Goal: Task Accomplishment & Management: Manage account settings

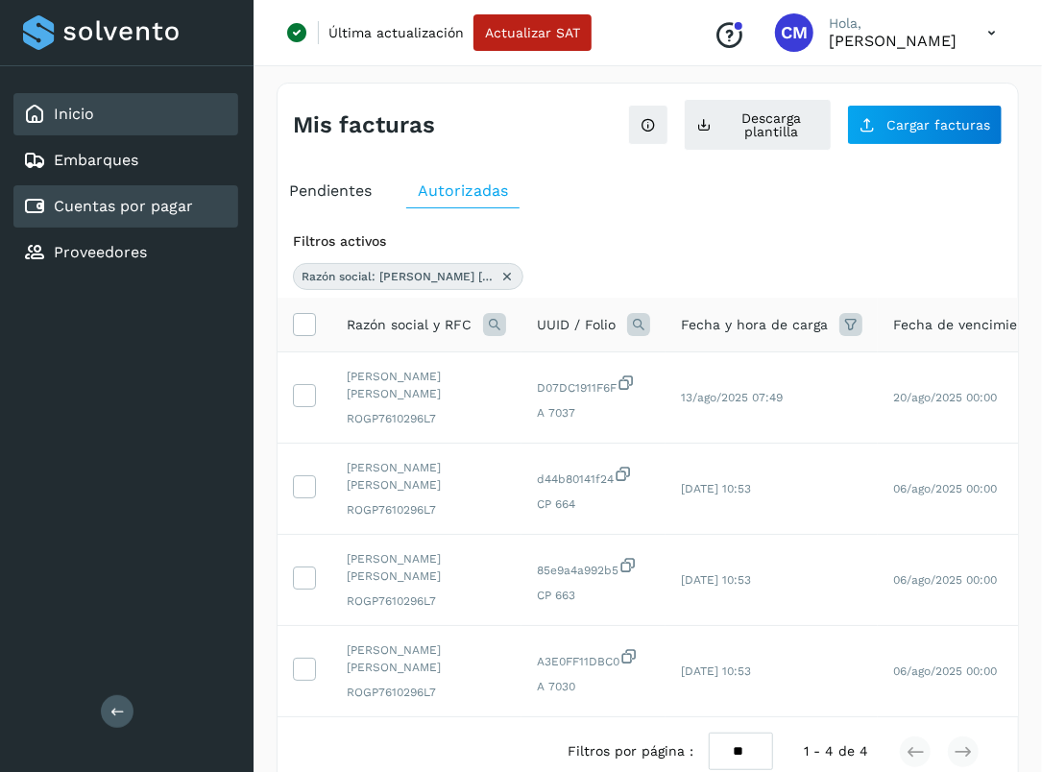
click at [83, 113] on link "Inicio" at bounding box center [74, 114] width 40 height 18
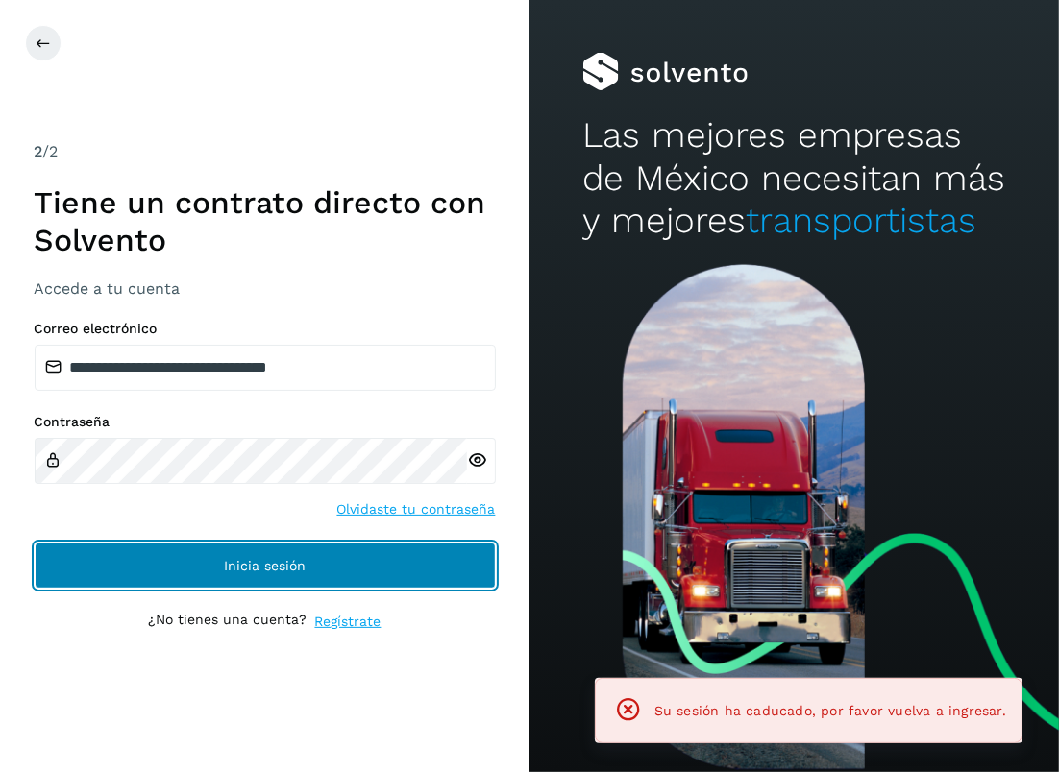
click at [269, 564] on span "Inicia sesión" at bounding box center [265, 565] width 82 height 13
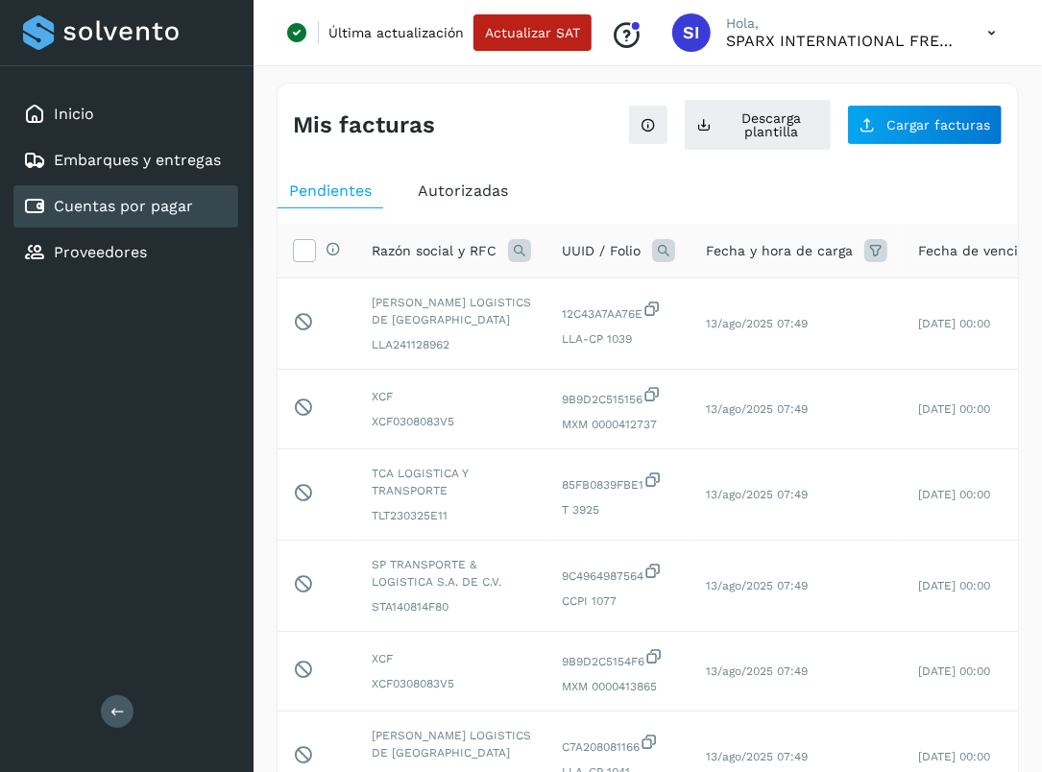
click at [459, 193] on span "Autorizadas" at bounding box center [463, 191] width 90 height 18
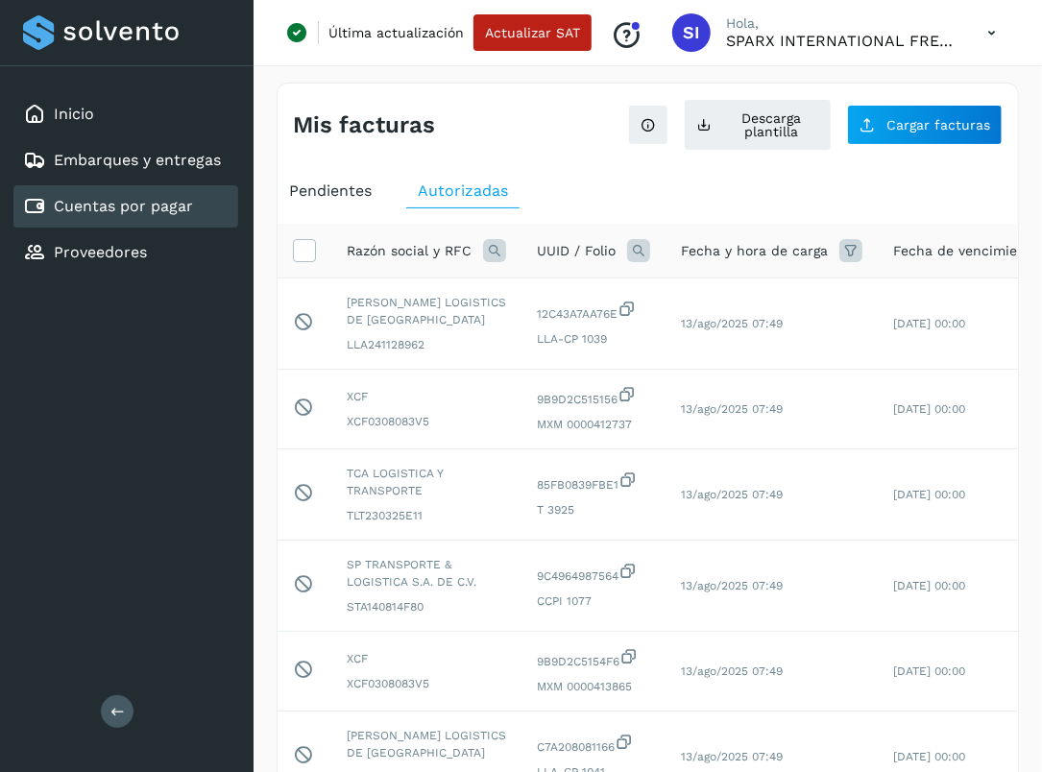
click at [492, 252] on icon at bounding box center [494, 250] width 23 height 23
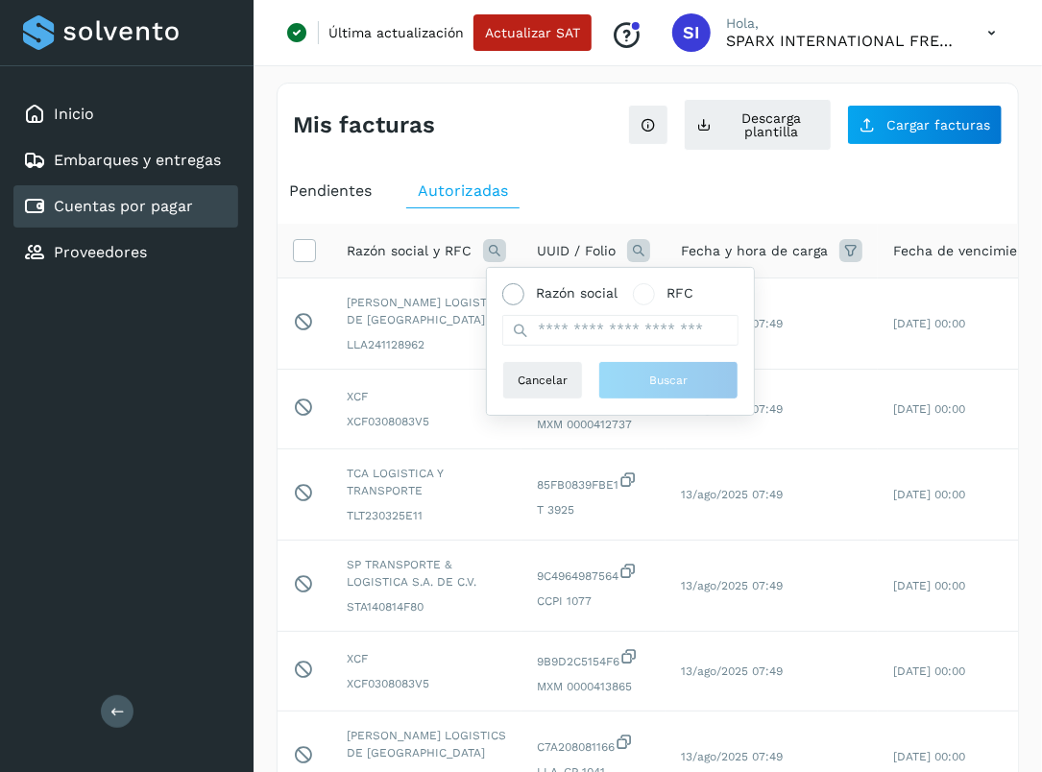
click at [503, 288] on span at bounding box center [513, 294] width 22 height 22
click at [572, 340] on input "text" at bounding box center [620, 330] width 236 height 31
paste input "**********"
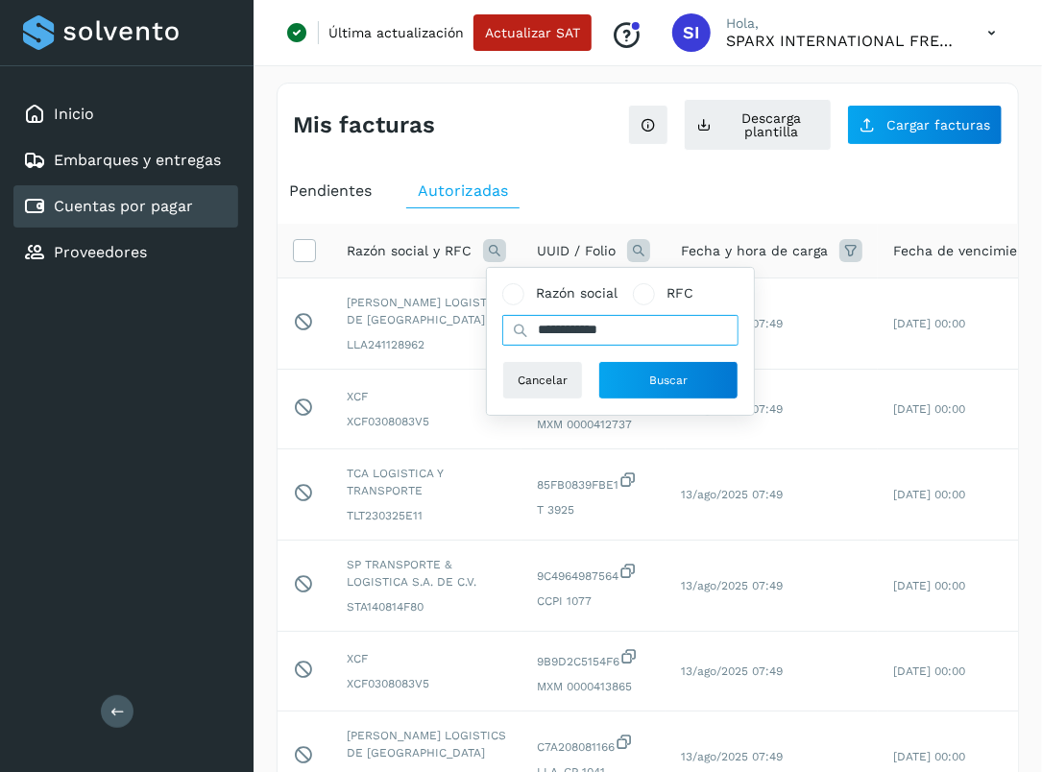
click at [634, 329] on input "**********" at bounding box center [620, 330] width 236 height 31
type input "**********"
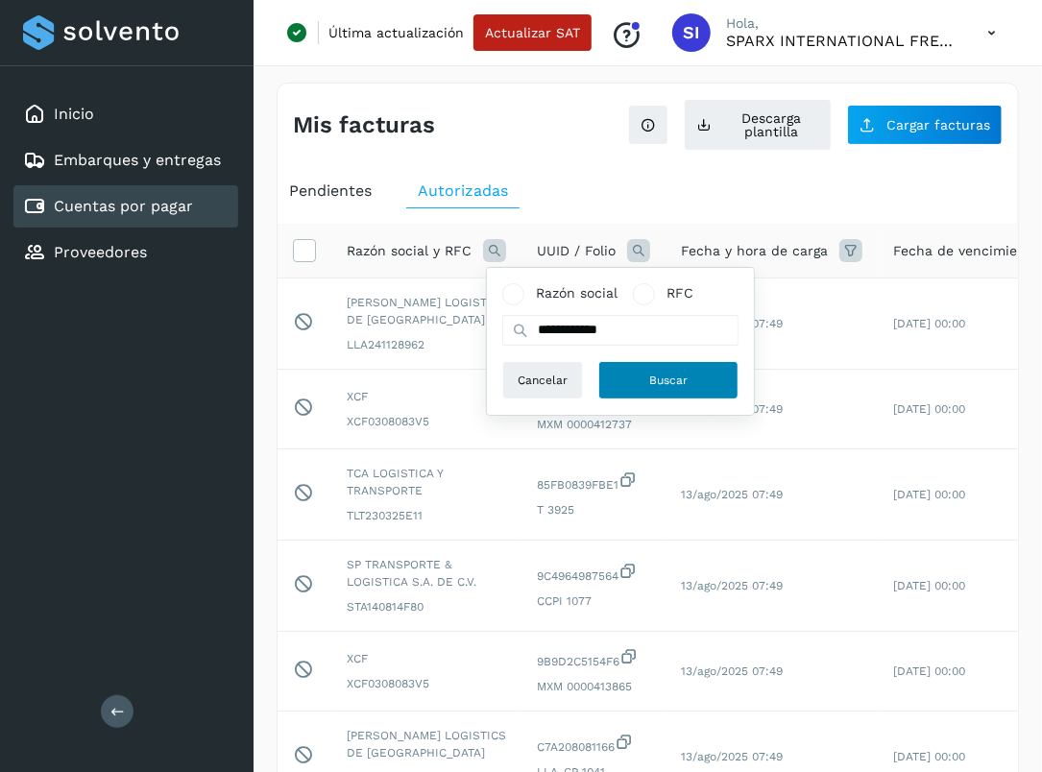
click at [658, 376] on span "Buscar" at bounding box center [668, 380] width 38 height 17
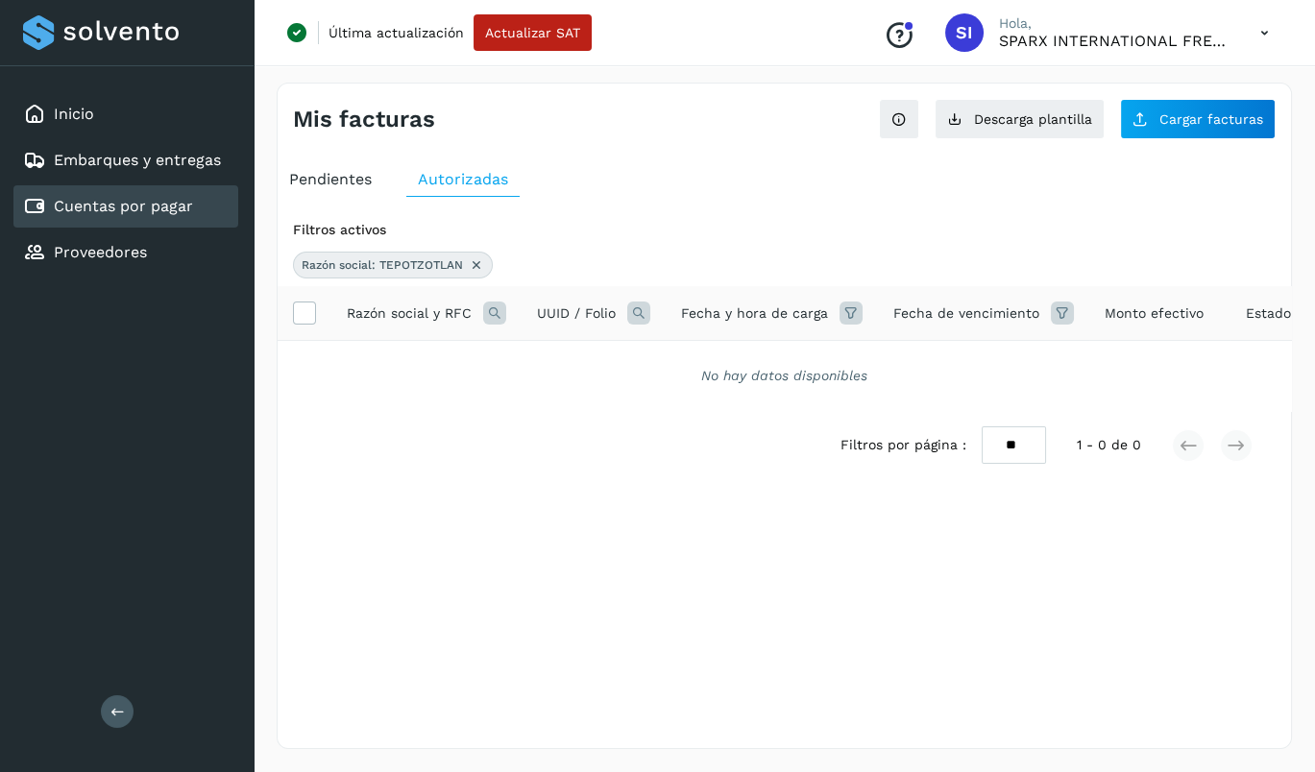
click at [472, 259] on icon at bounding box center [476, 264] width 15 height 15
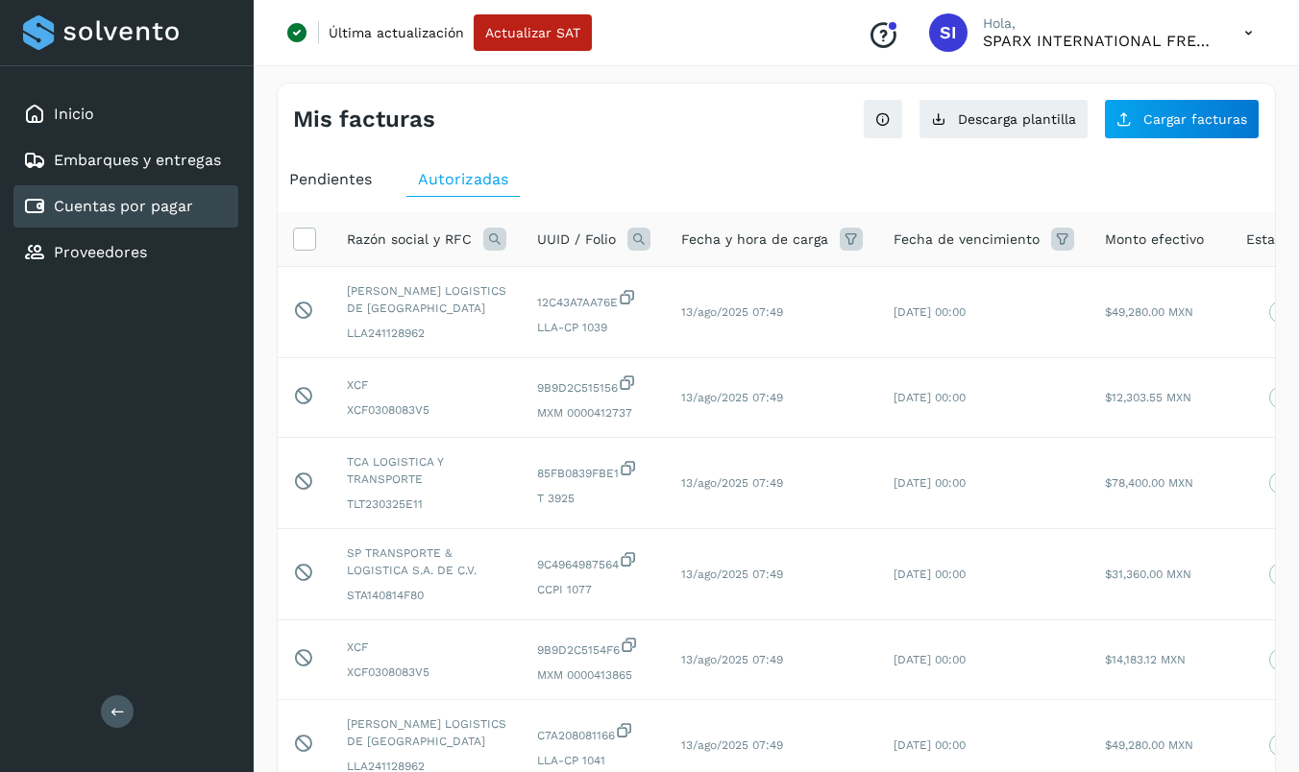
click at [341, 162] on div "Pendientes" at bounding box center [331, 179] width 106 height 35
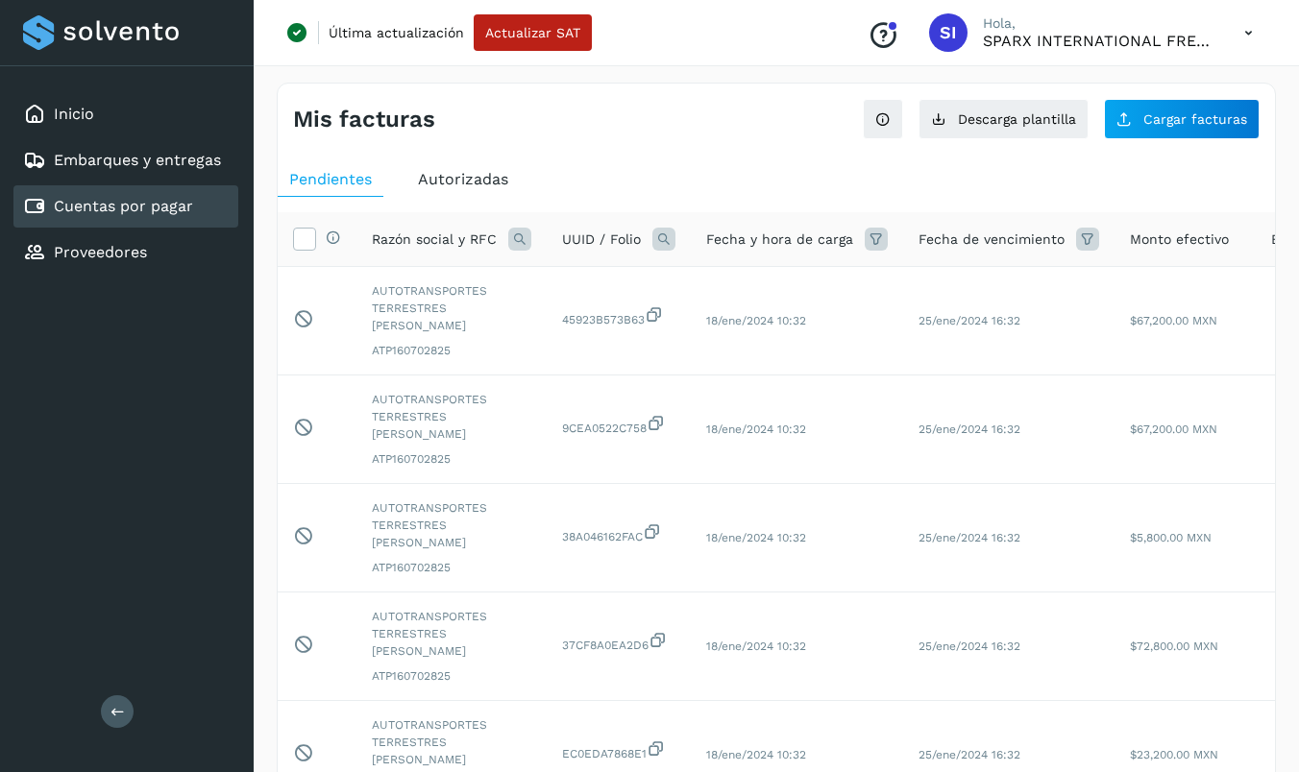
click at [479, 183] on span "Autorizadas" at bounding box center [463, 179] width 90 height 18
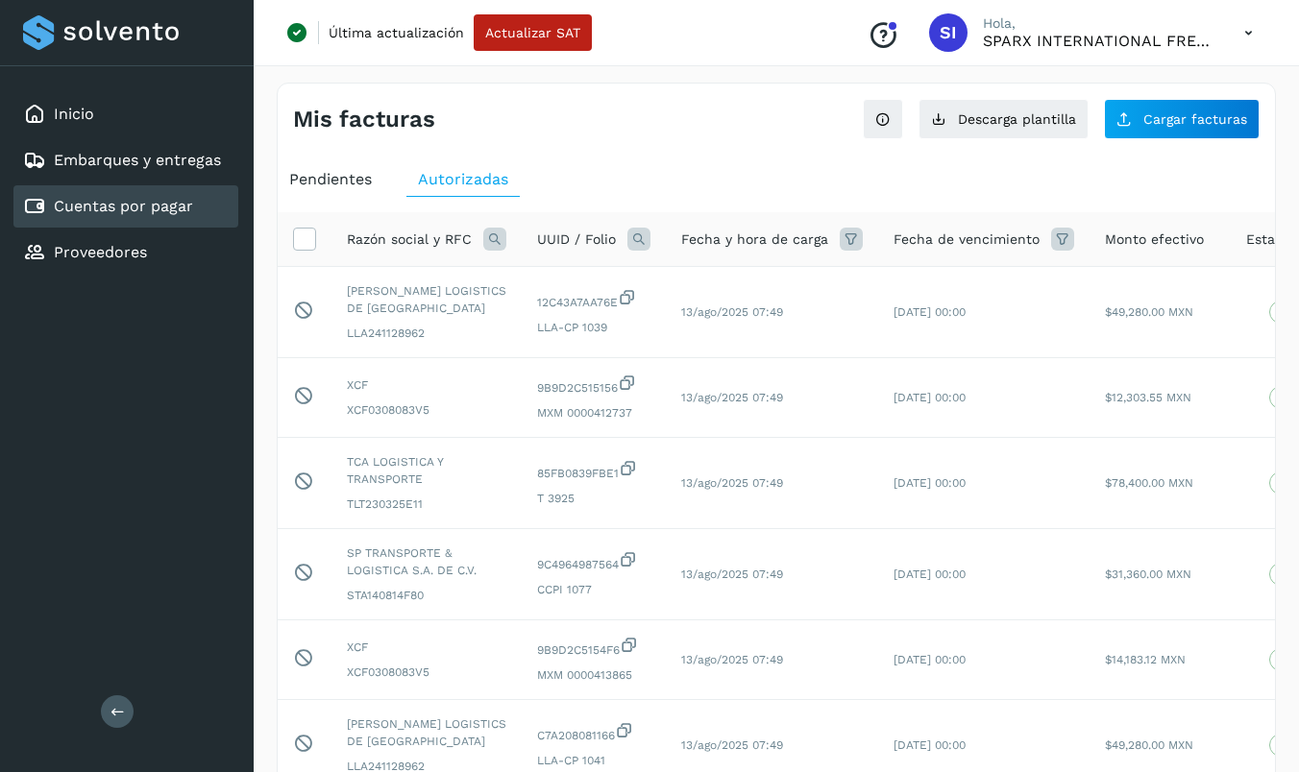
click at [491, 231] on icon at bounding box center [494, 239] width 23 height 23
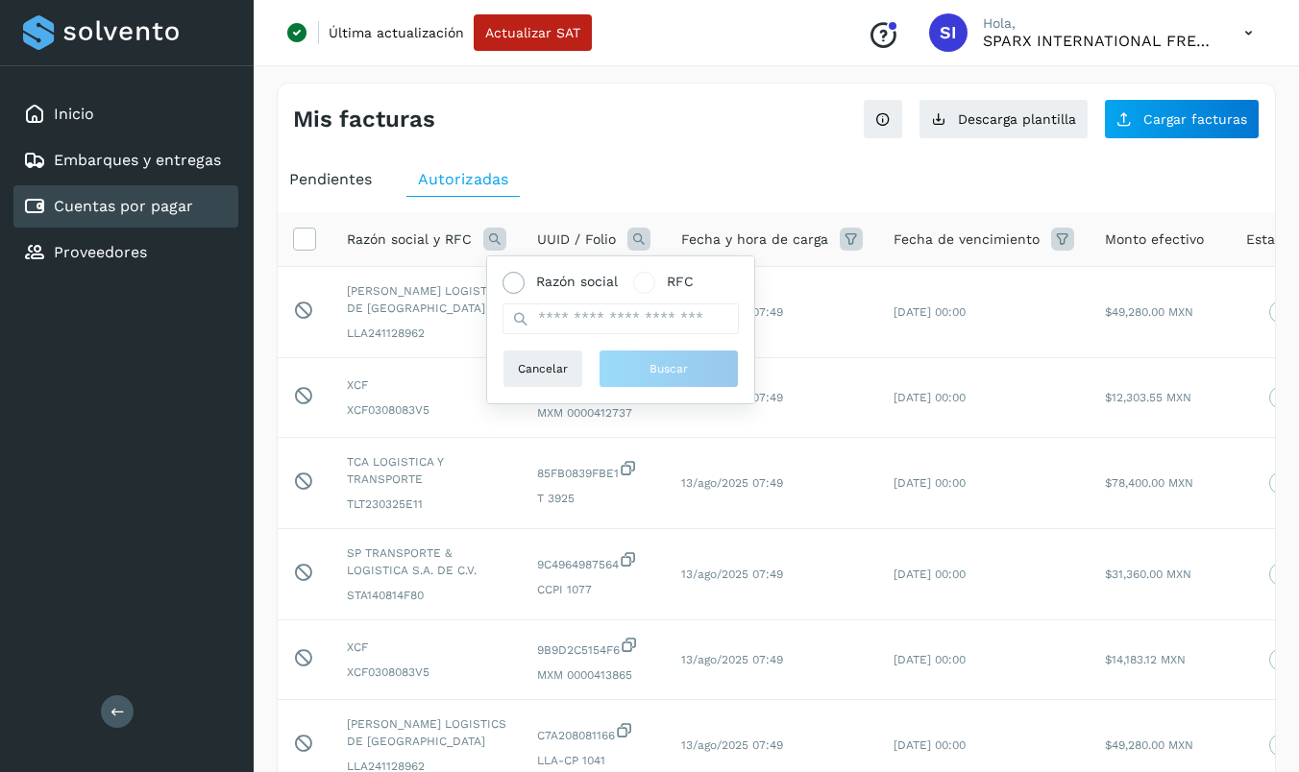
click at [517, 280] on span at bounding box center [513, 283] width 11 height 11
click at [552, 318] on input "text" at bounding box center [620, 319] width 236 height 31
paste input "**********"
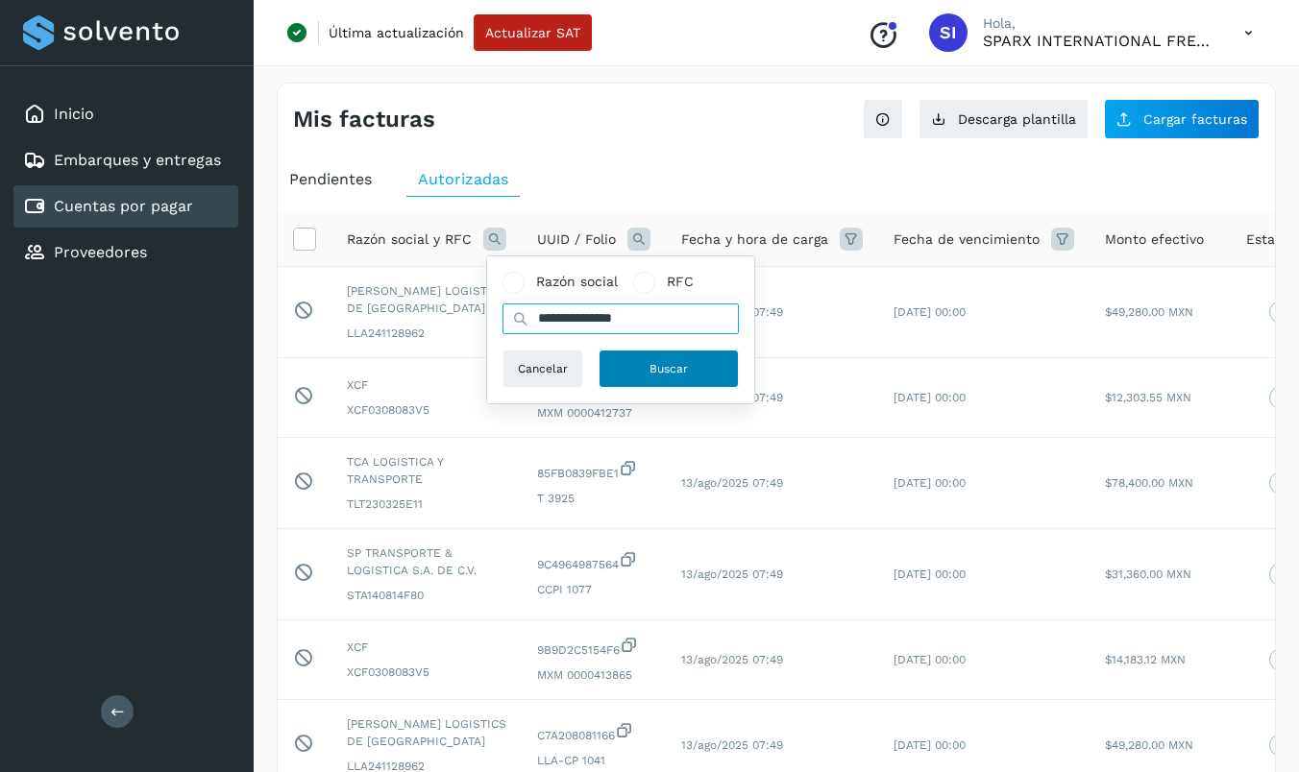
type input "**********"
click at [644, 368] on button "Buscar" at bounding box center [668, 369] width 140 height 38
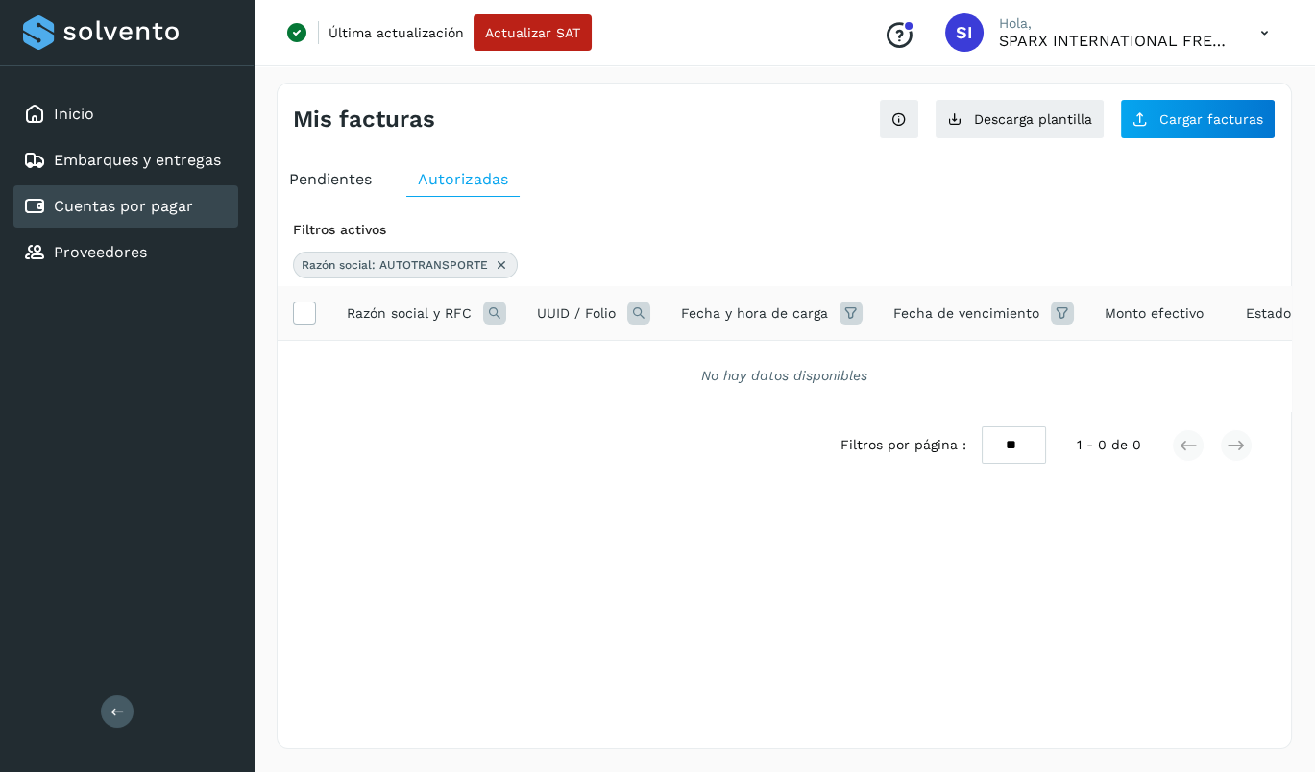
click at [329, 188] on div "Pendientes" at bounding box center [331, 179] width 106 height 35
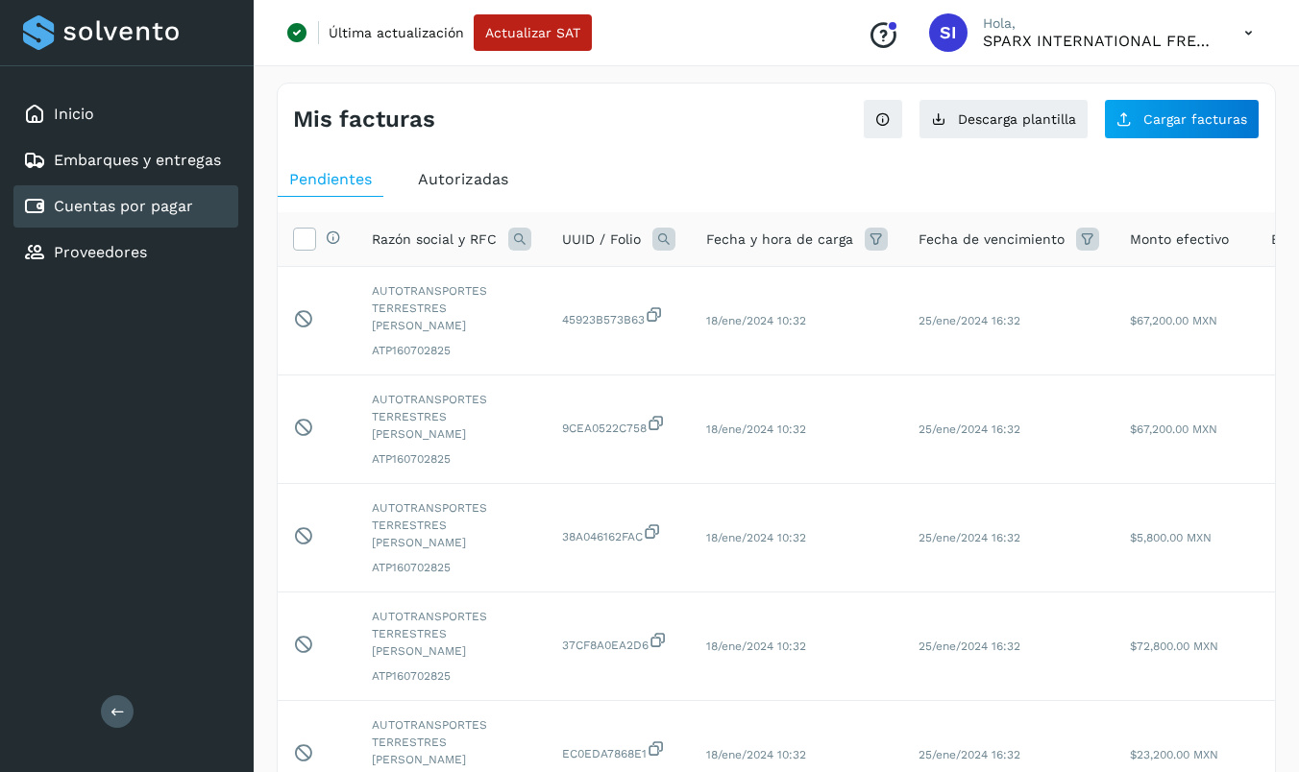
click at [465, 179] on span "Autorizadas" at bounding box center [463, 179] width 90 height 18
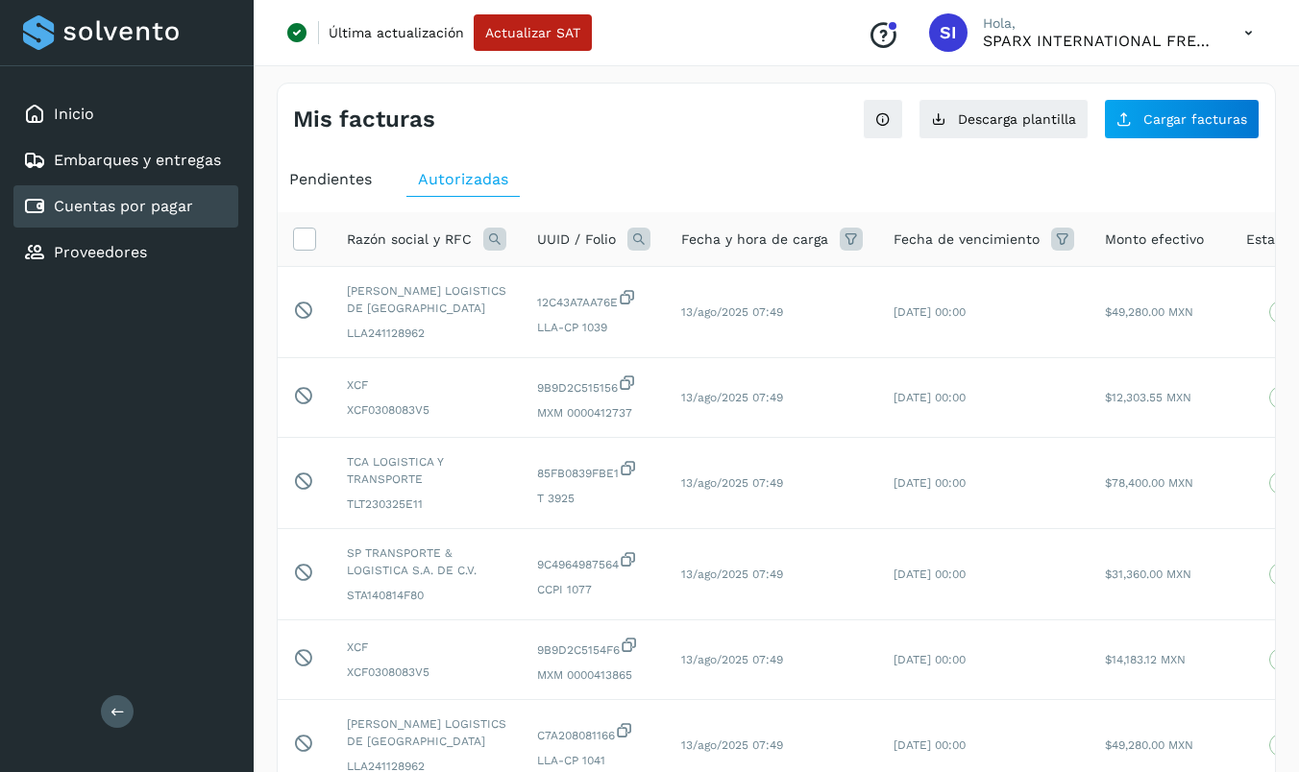
click at [134, 354] on div "Inicio Embarques y entregas Cuentas por pagar Proveedores Salir" at bounding box center [127, 386] width 254 height 772
drag, startPoint x: 157, startPoint y: 428, endPoint x: 168, endPoint y: 298, distance: 131.1
click at [157, 428] on div "Inicio Embarques y entregas Cuentas por pagar Proveedores Salir" at bounding box center [127, 386] width 254 height 772
click at [1041, 120] on span "Cargar facturas" at bounding box center [1195, 118] width 104 height 13
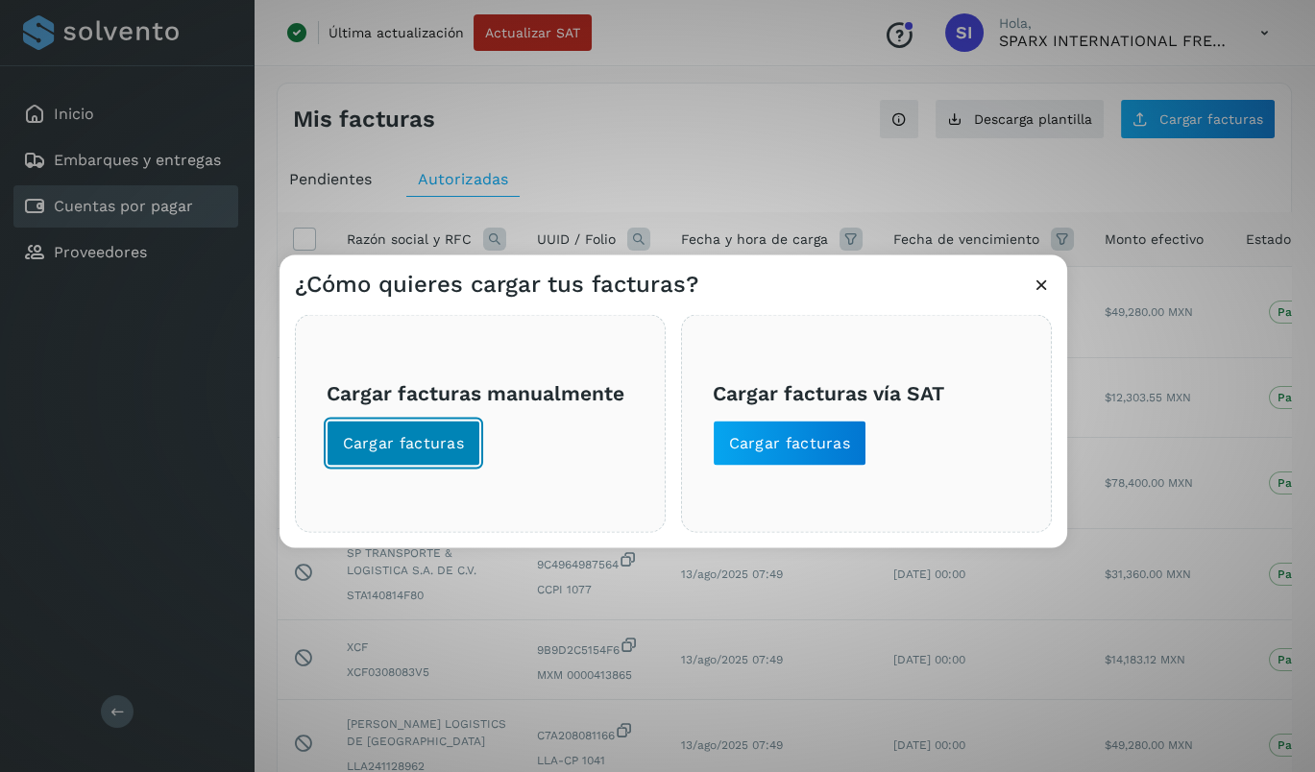
click at [397, 447] on span "Cargar facturas" at bounding box center [404, 443] width 122 height 21
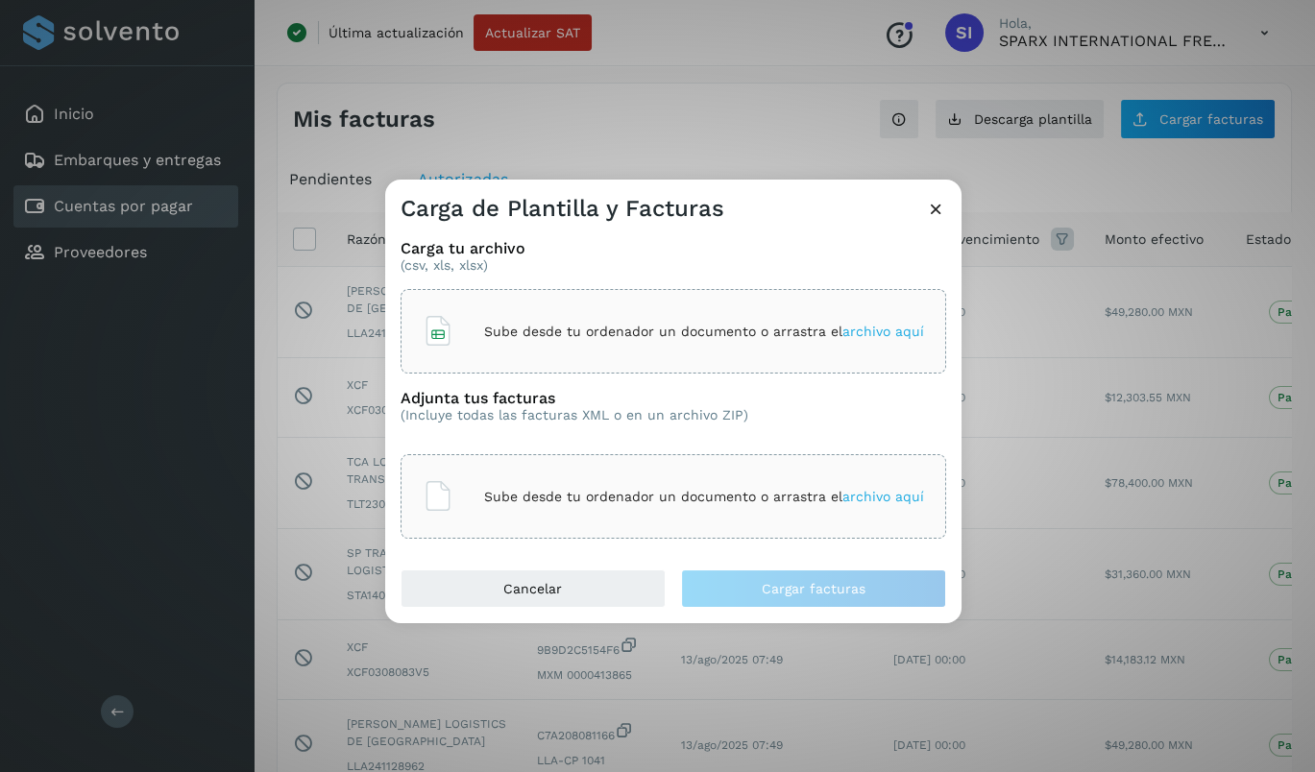
click at [553, 327] on p "Sube desde tu ordenador un documento o arrastra el archivo aquí" at bounding box center [704, 332] width 440 height 16
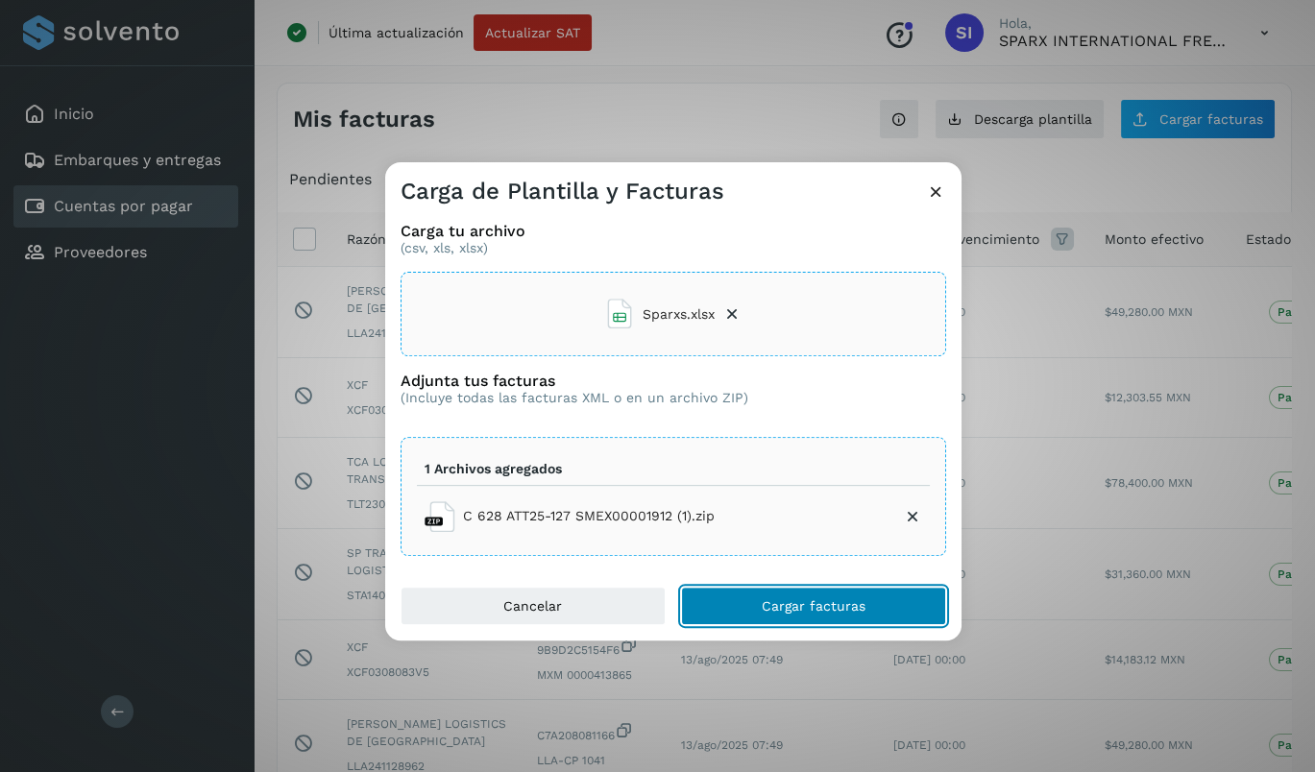
click at [796, 602] on span "Cargar facturas" at bounding box center [814, 605] width 104 height 13
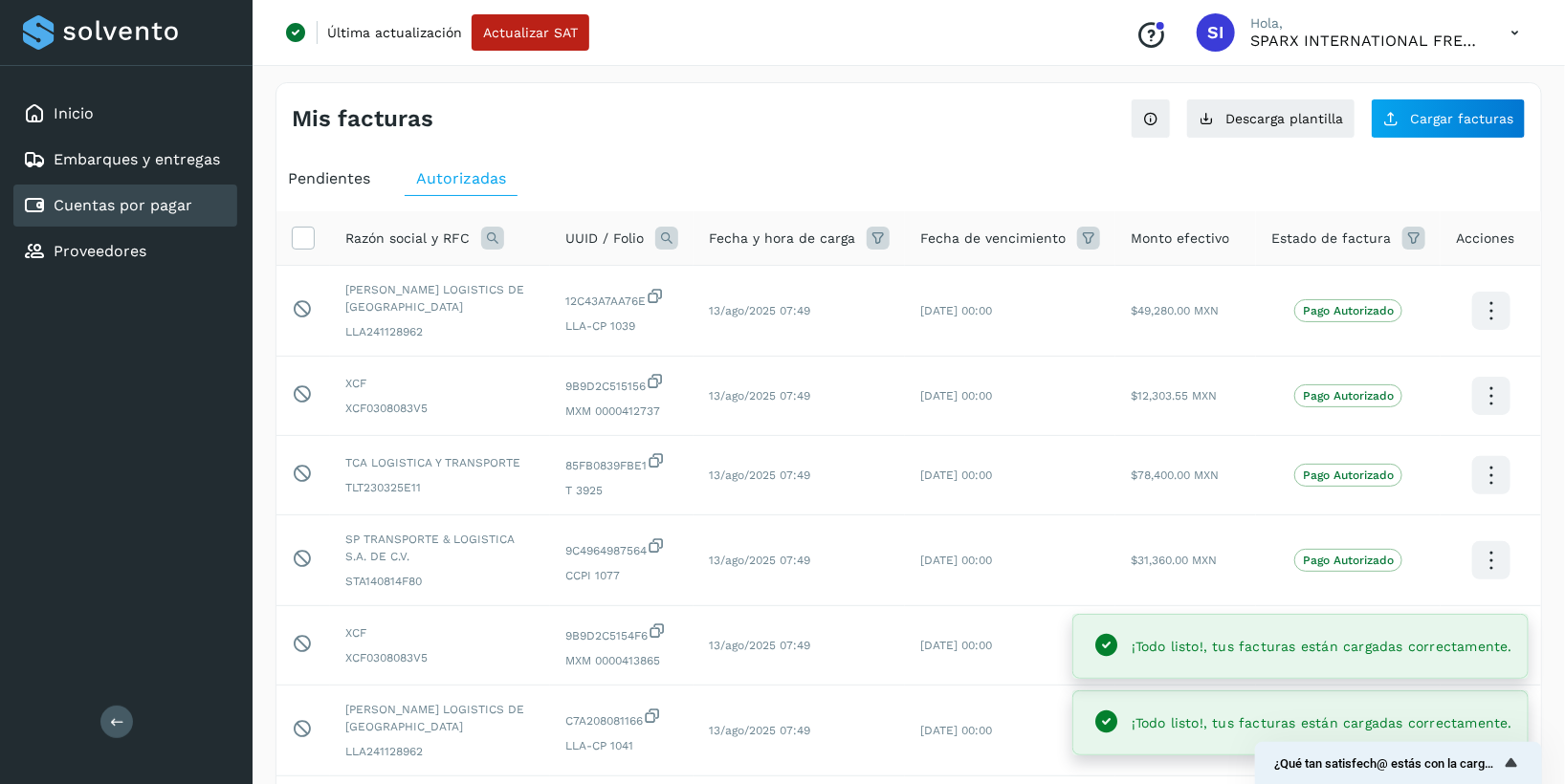
click at [332, 172] on span "Pendientes" at bounding box center [329, 178] width 83 height 18
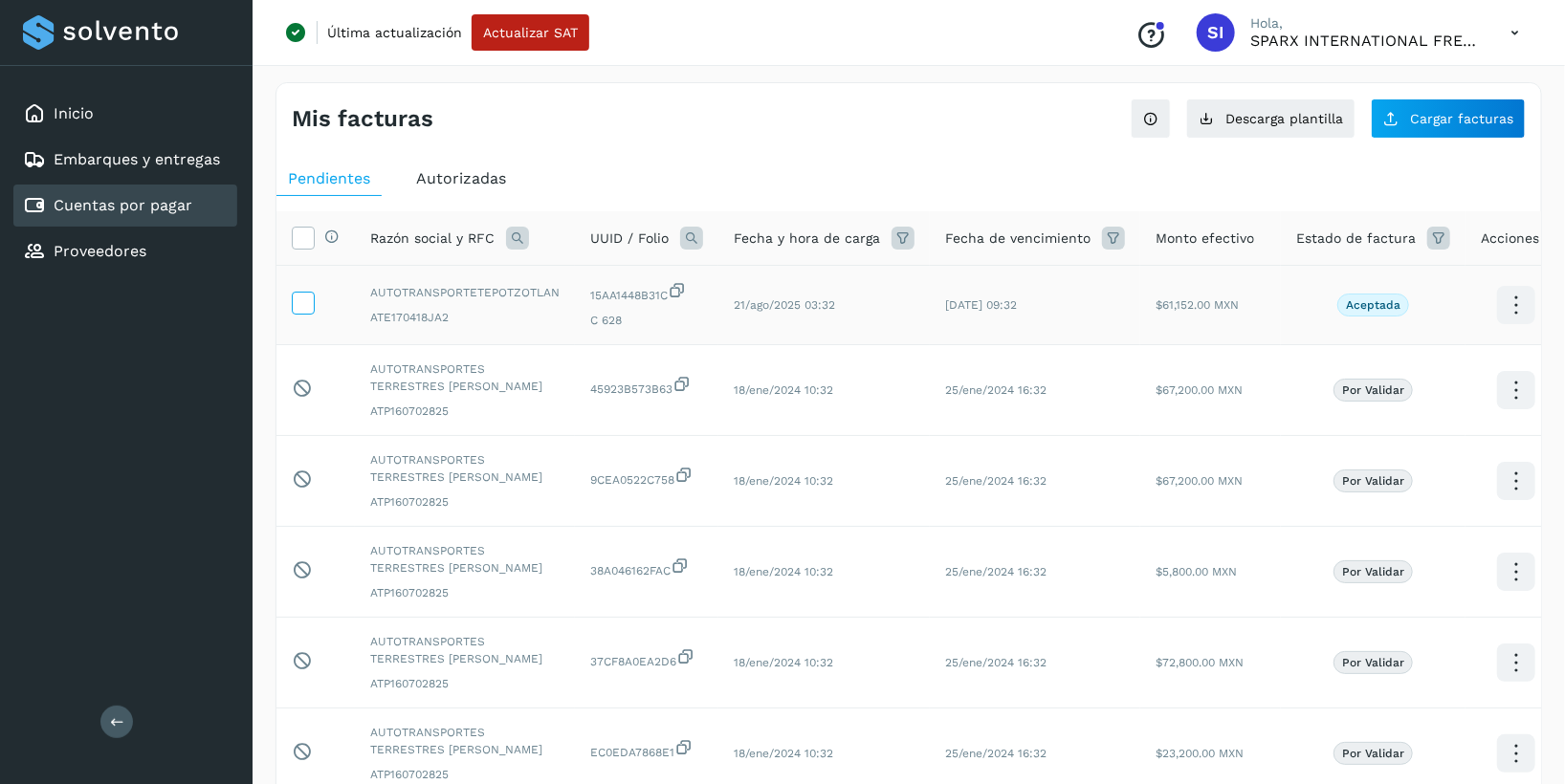
click at [301, 303] on icon at bounding box center [303, 301] width 20 height 20
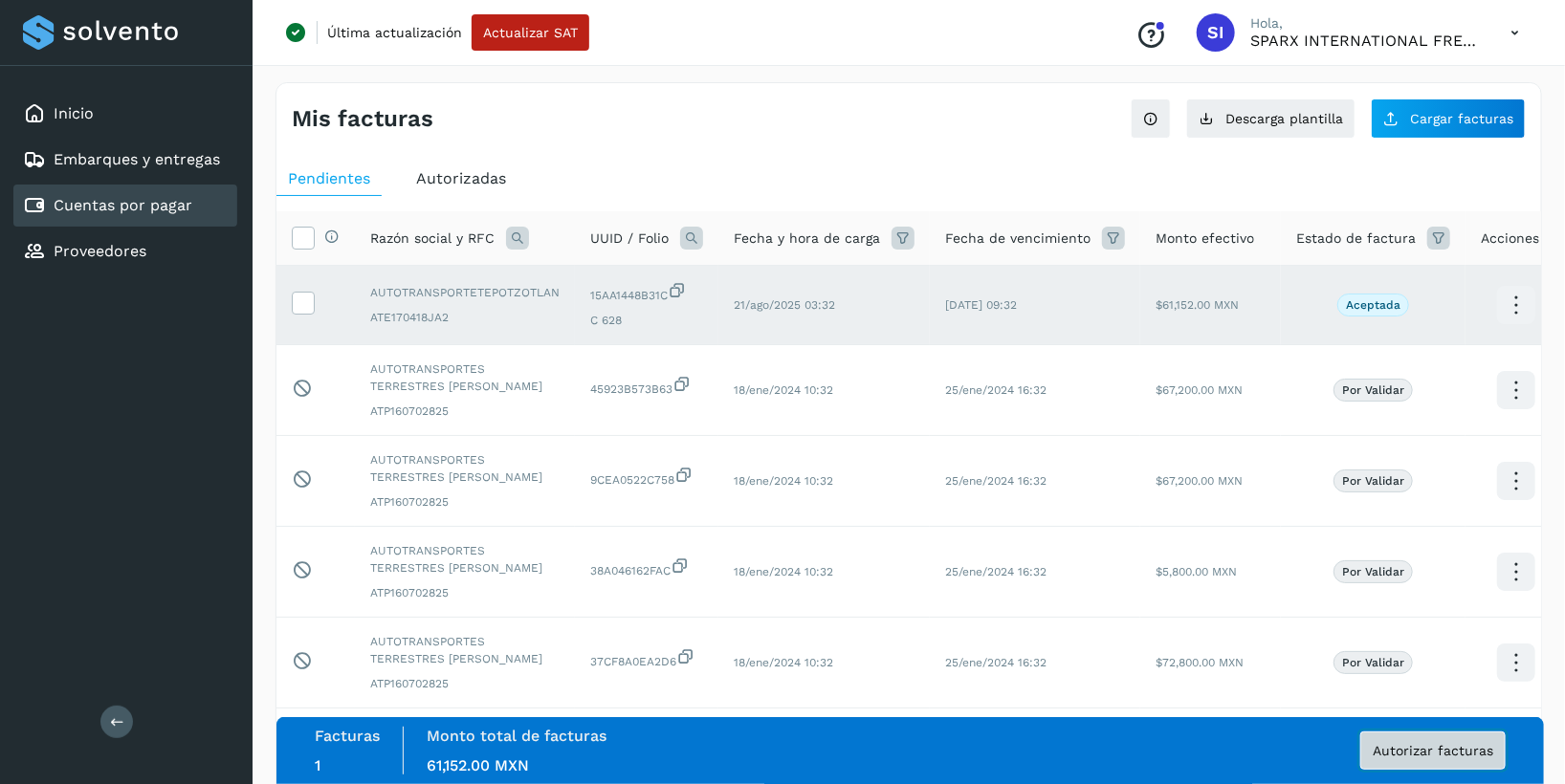
click at [1036, 747] on span "Autorizar facturas" at bounding box center [1432, 749] width 120 height 13
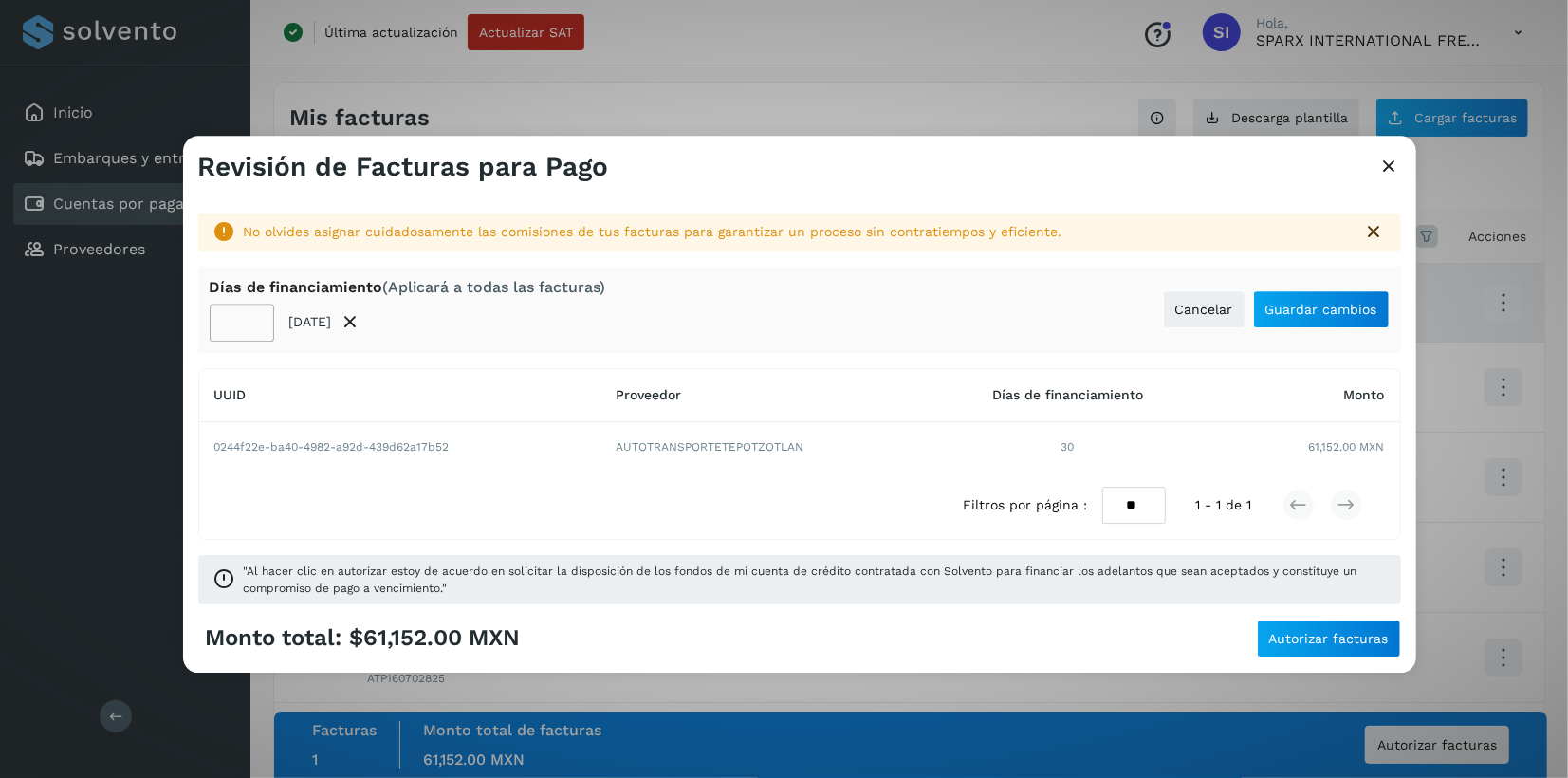
click at [246, 328] on input "**" at bounding box center [241, 322] width 64 height 38
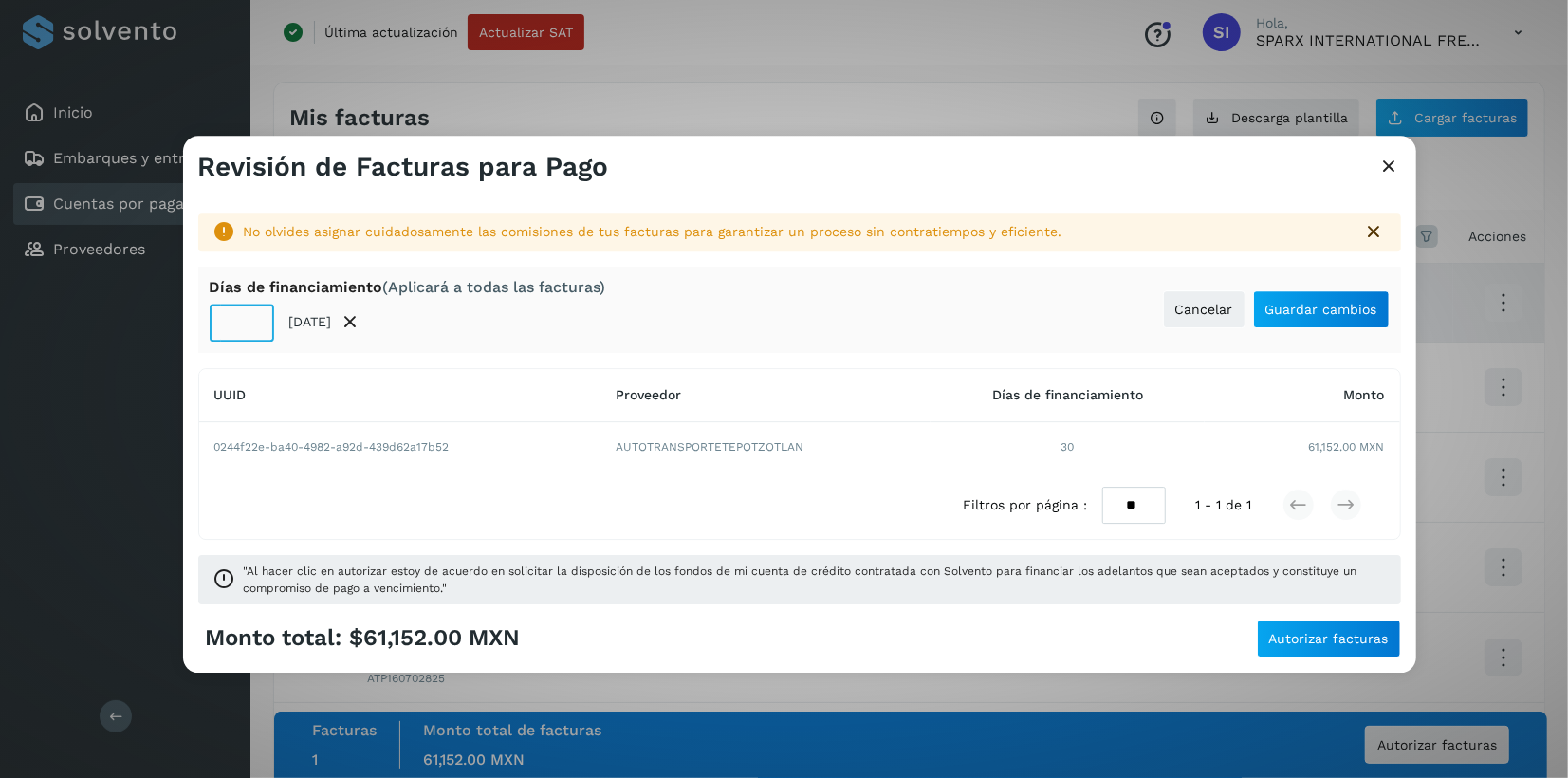
type input "**"
click at [246, 328] on input "**" at bounding box center [241, 322] width 64 height 38
click at [1028, 304] on span "Guardar cambios" at bounding box center [1320, 308] width 112 height 13
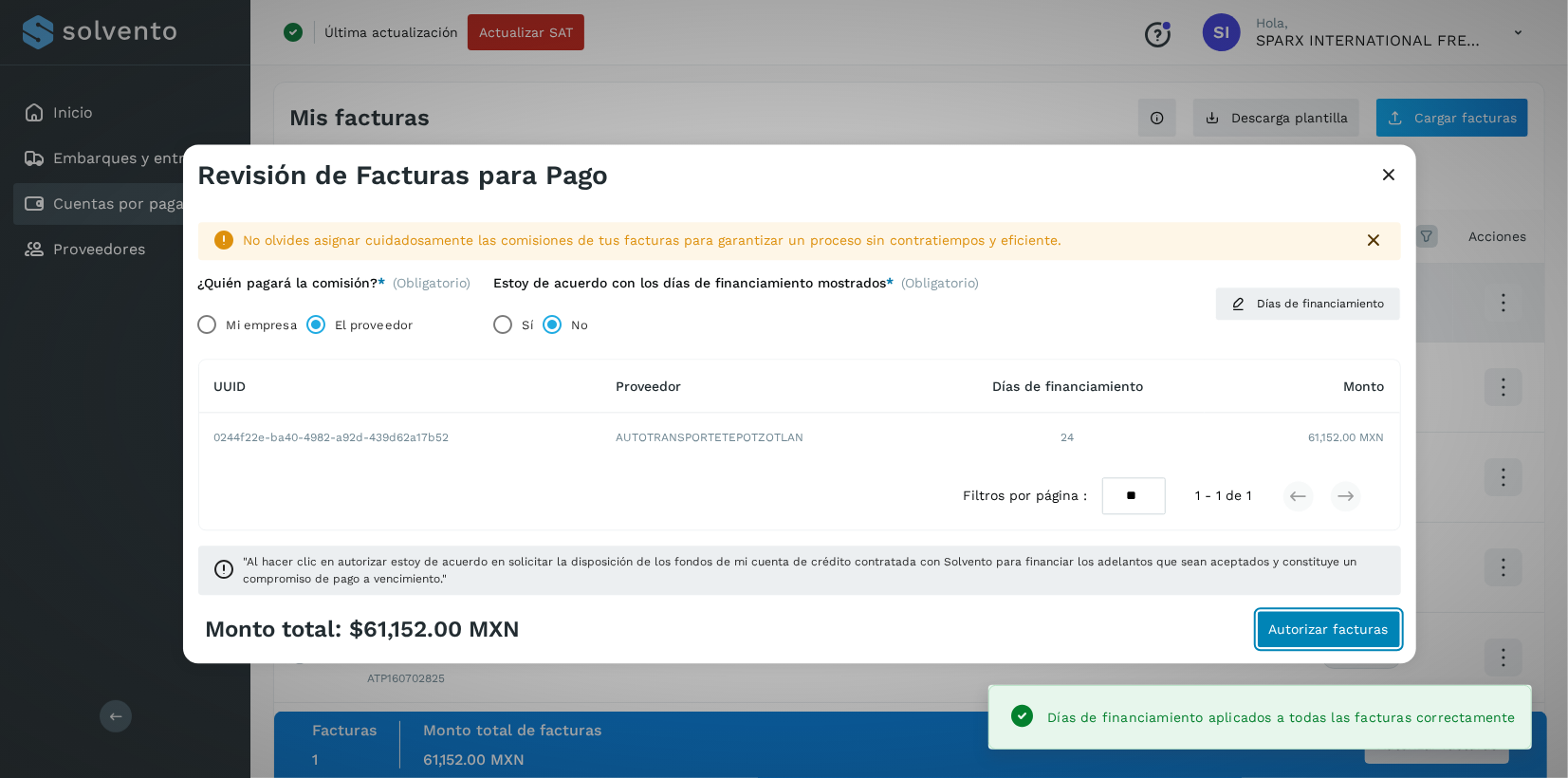
click at [1028, 635] on span "Autorizar facturas" at bounding box center [1328, 629] width 119 height 13
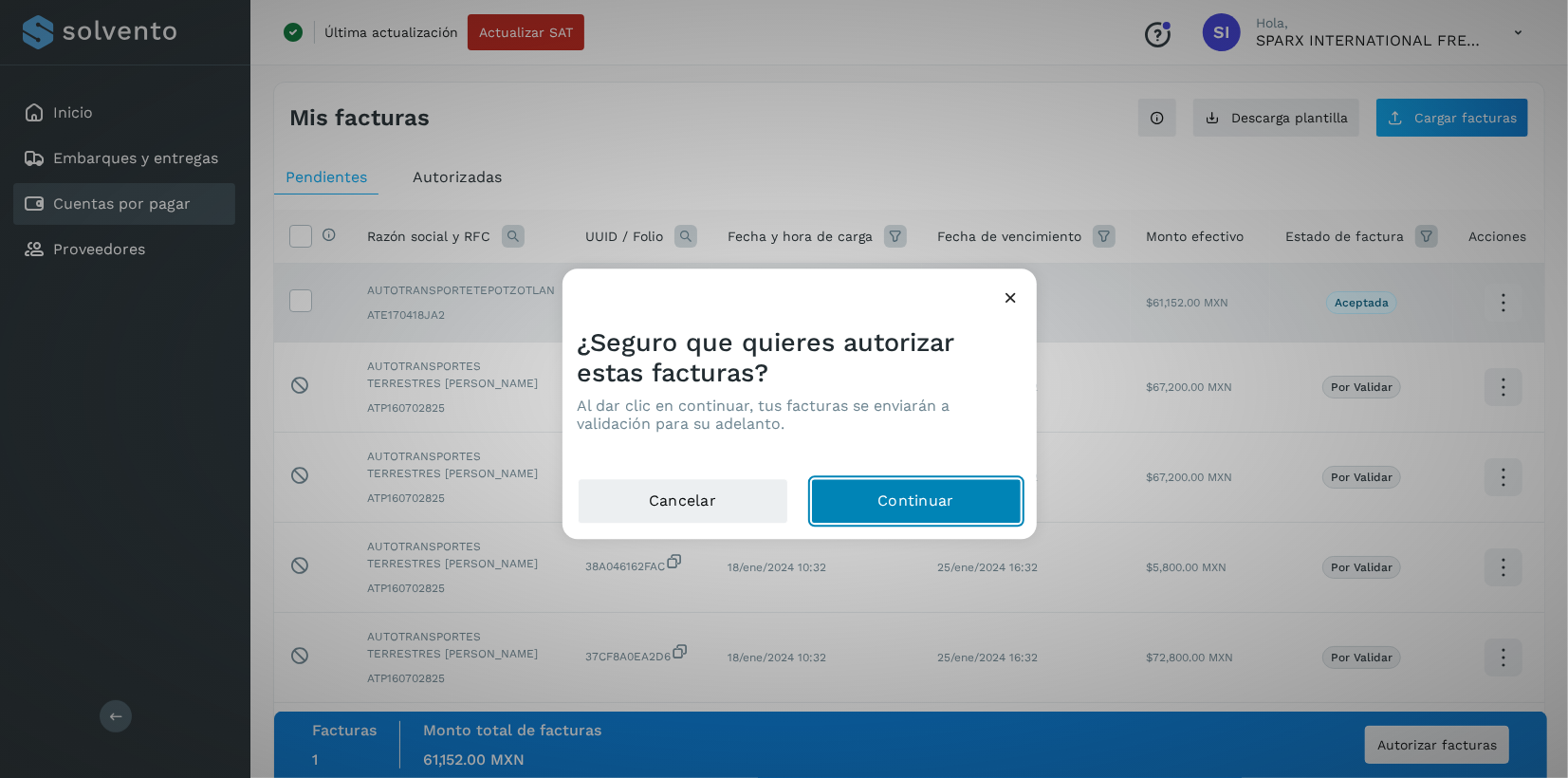
click at [897, 492] on button "Continuar" at bounding box center [915, 502] width 210 height 45
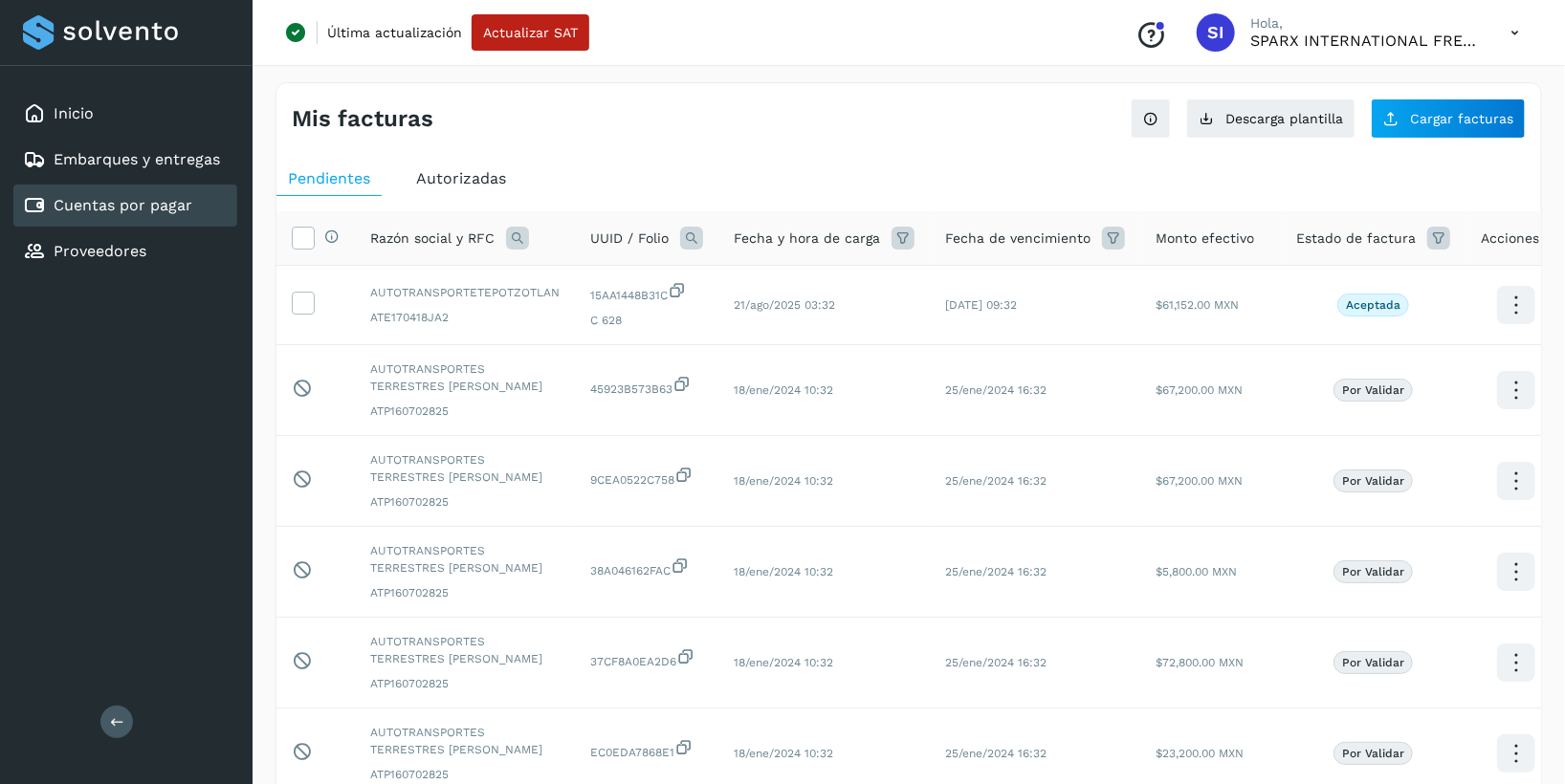
click at [96, 417] on div "Inicio Embarques y entregas Cuentas por pagar Proveedores Salir" at bounding box center [126, 392] width 253 height 784
click at [461, 166] on div "Autorizadas" at bounding box center [460, 178] width 112 height 35
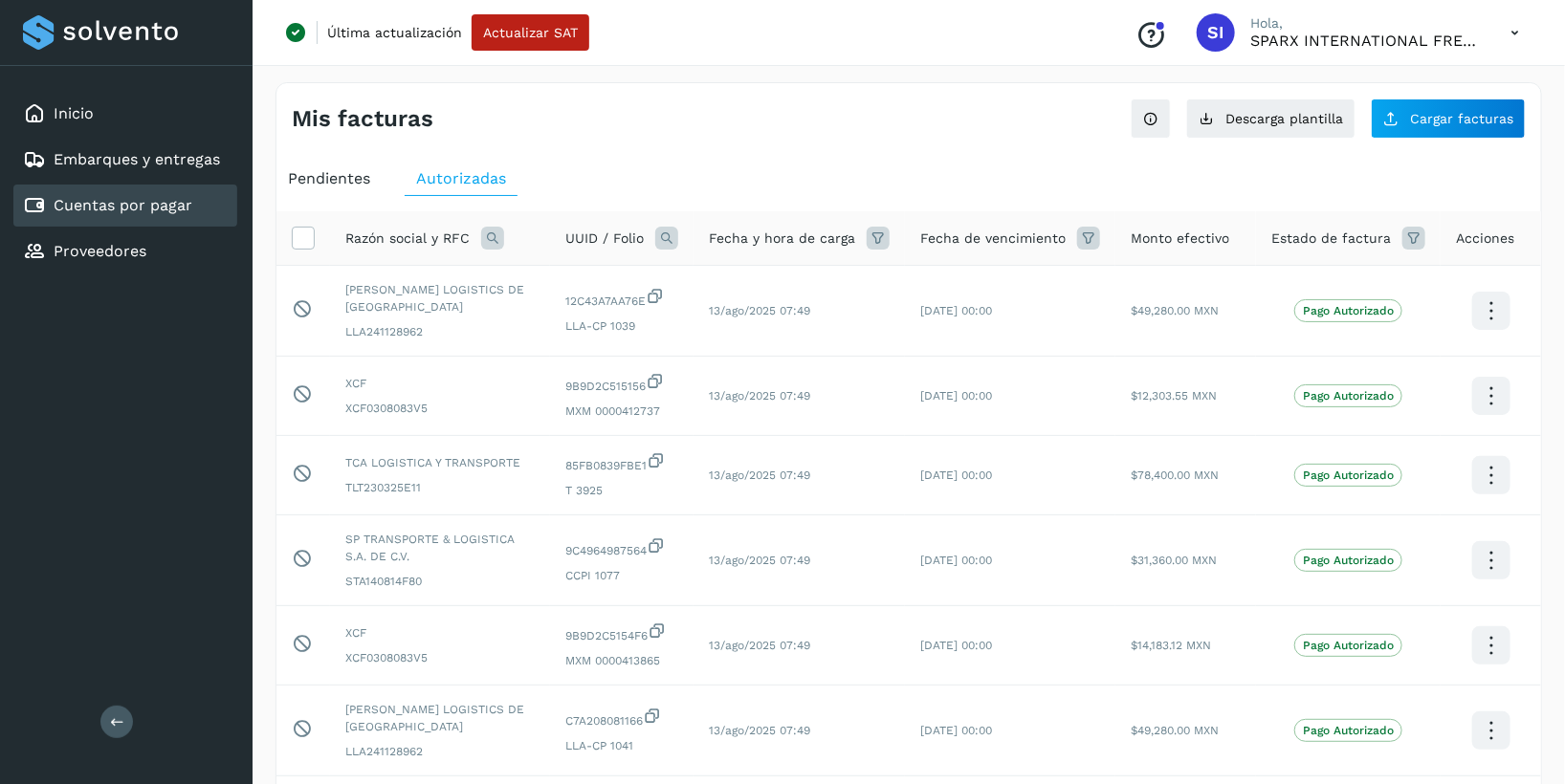
click at [504, 238] on div "Razón social y RFC" at bounding box center [440, 238] width 189 height 23
click at [489, 240] on icon at bounding box center [492, 238] width 23 height 23
click at [521, 278] on label "Razón social" at bounding box center [557, 281] width 114 height 20
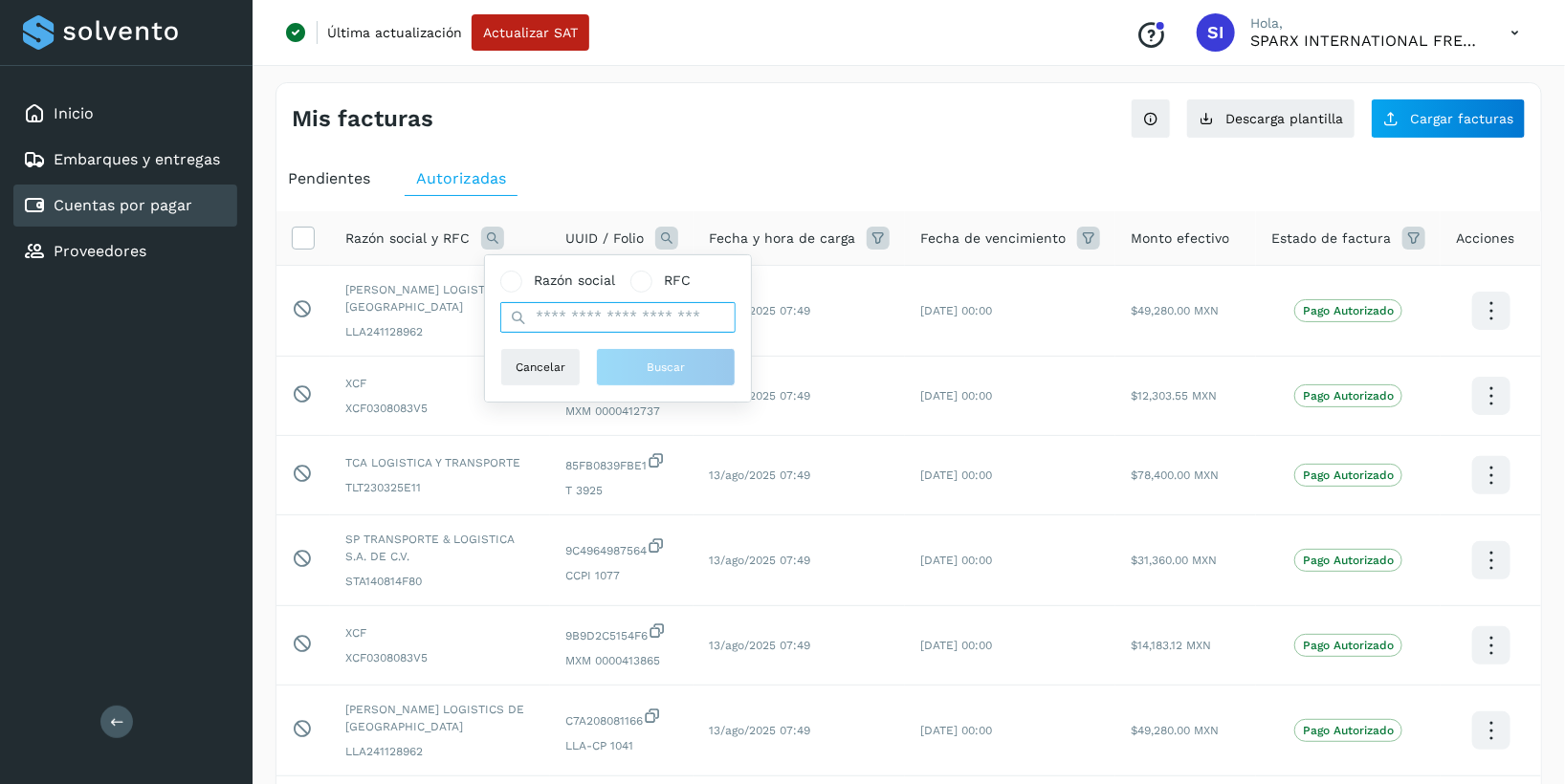
click at [567, 319] on input "text" at bounding box center [617, 317] width 235 height 31
type input "**********"
click at [644, 373] on button "Buscar" at bounding box center [665, 367] width 139 height 38
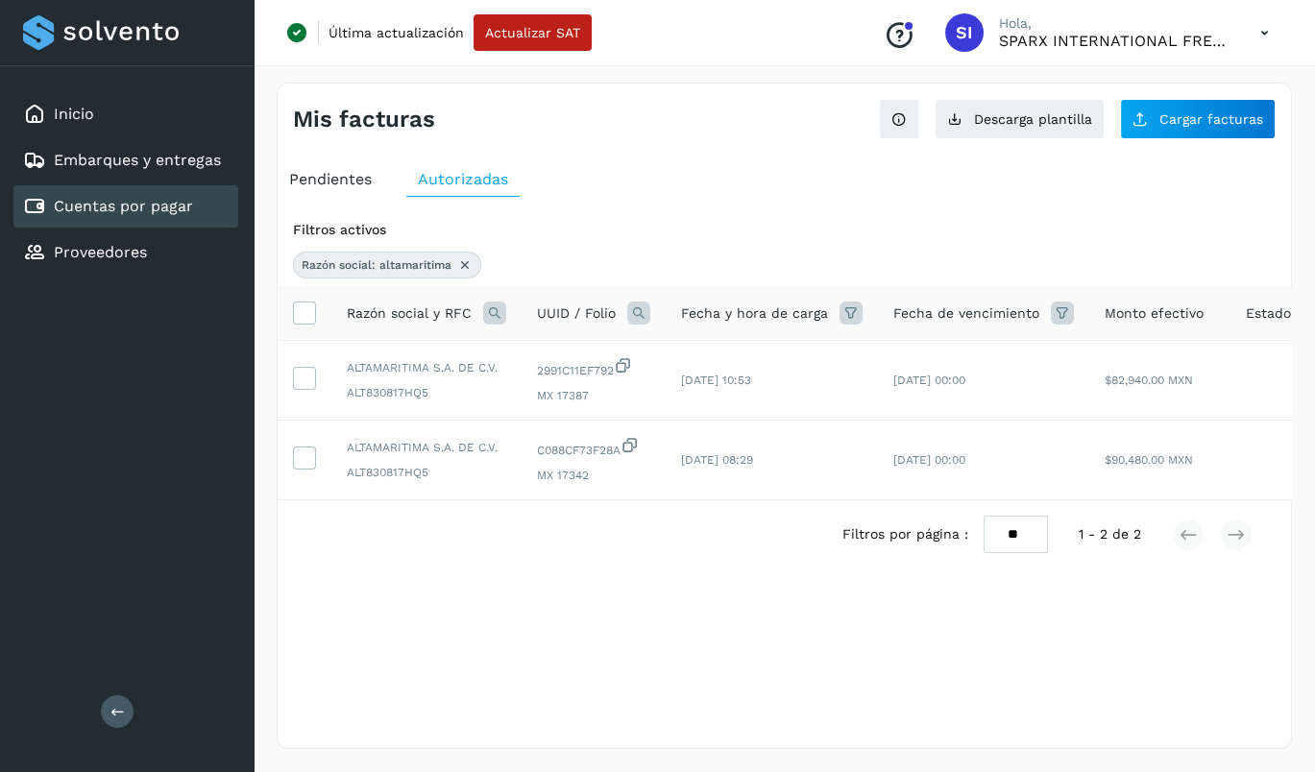
click at [121, 513] on div "Inicio Embarques y entregas Cuentas por pagar Proveedores Salir" at bounding box center [127, 386] width 254 height 772
click at [330, 95] on div "Mis facturas Ver instrucciones para cargar Facturas Descarga plantilla Cargar f…" at bounding box center [784, 112] width 1013 height 56
drag, startPoint x: 427, startPoint y: 373, endPoint x: 346, endPoint y: 372, distance: 81.7
click at [347, 372] on span "ALTAMARITIMA S.A. DE C.V." at bounding box center [426, 367] width 159 height 17
copy span "ALTAMARITIMA"
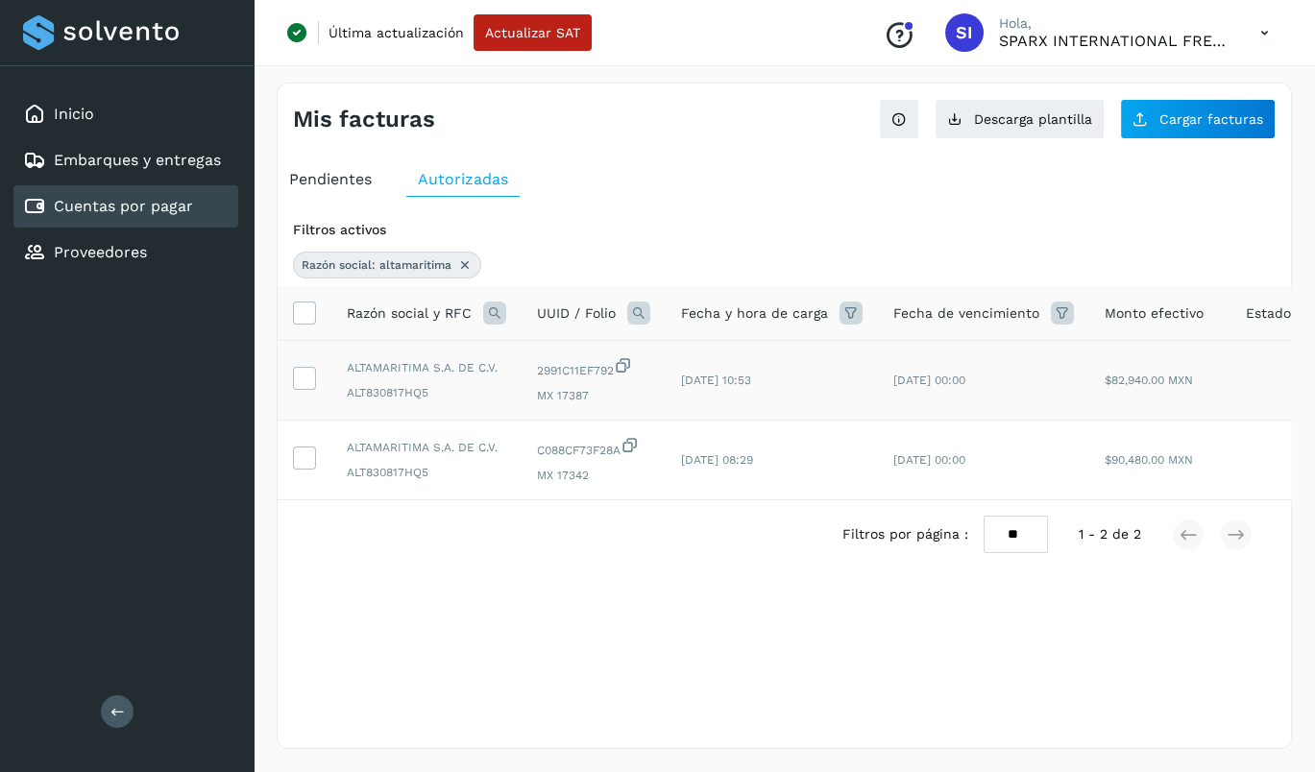
drag, startPoint x: 231, startPoint y: 410, endPoint x: 446, endPoint y: 349, distance: 223.8
click at [231, 410] on div "Inicio Embarques y entregas Cuentas por pagar Proveedores Salir" at bounding box center [127, 386] width 254 height 772
drag, startPoint x: 495, startPoint y: 368, endPoint x: 347, endPoint y: 366, distance: 147.9
click at [347, 366] on span "ALTAMARITIMA S.A. DE C.V." at bounding box center [426, 367] width 159 height 17
copy span "ALTAMARITIMA S.A. DE C.V."
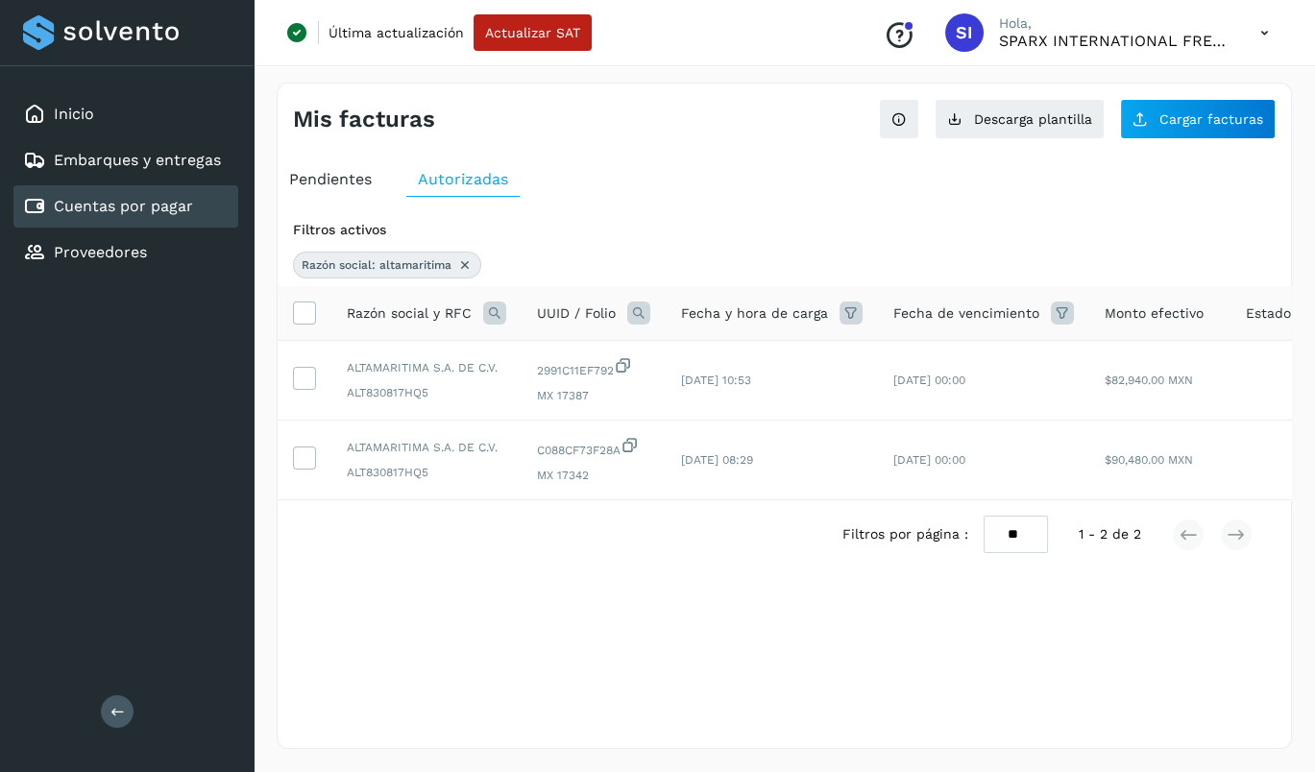
click at [313, 569] on div "Filtros por página : ** ** ** 1 - 2 de 2" at bounding box center [784, 534] width 1013 height 68
drag, startPoint x: 433, startPoint y: 393, endPoint x: 331, endPoint y: 394, distance: 101.8
click at [331, 394] on td "ALTAMARITIMA S.A. DE C.V. ALT830817HQ5" at bounding box center [426, 381] width 190 height 80
copy span "ALT830817HQ5"
drag, startPoint x: 188, startPoint y: 480, endPoint x: 210, endPoint y: 487, distance: 23.1
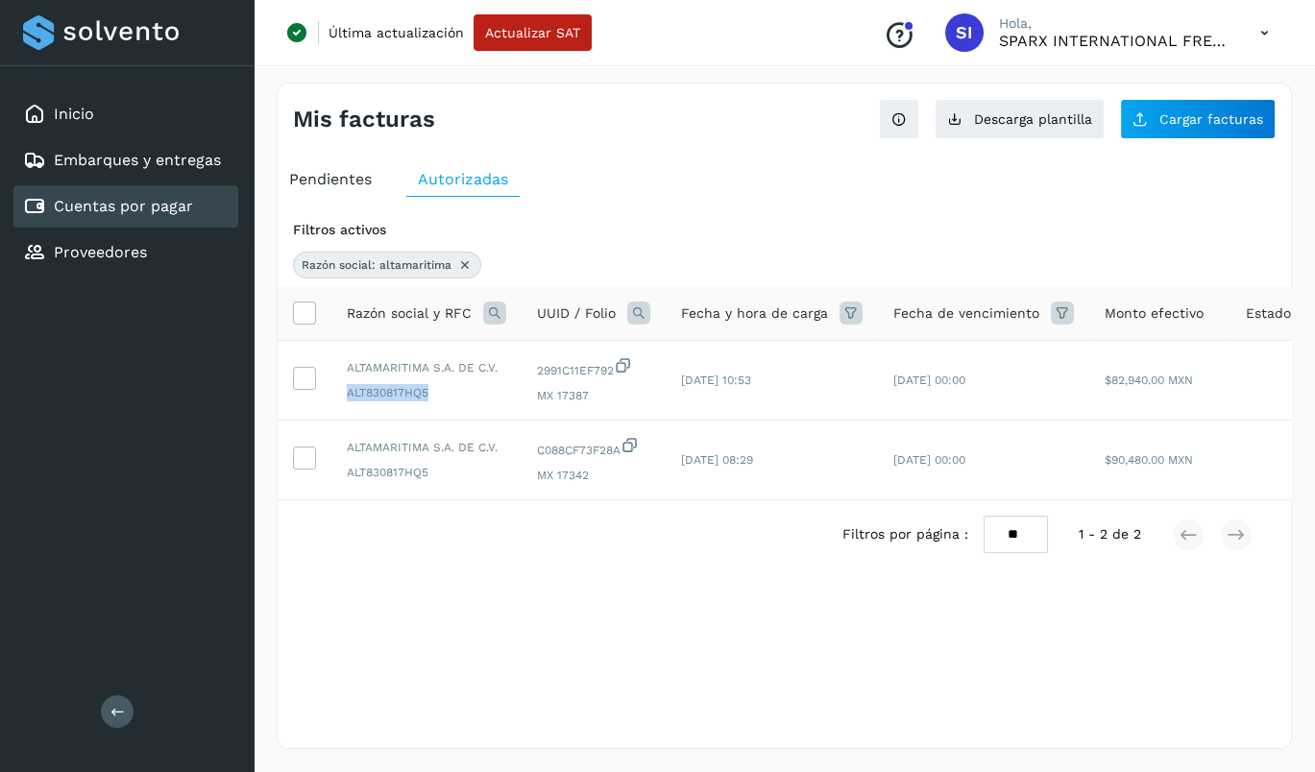
click at [188, 480] on div "Inicio Embarques y entregas Cuentas por pagar Proveedores Salir" at bounding box center [127, 386] width 254 height 772
click at [1041, 113] on span "Cargar facturas" at bounding box center [1211, 118] width 104 height 13
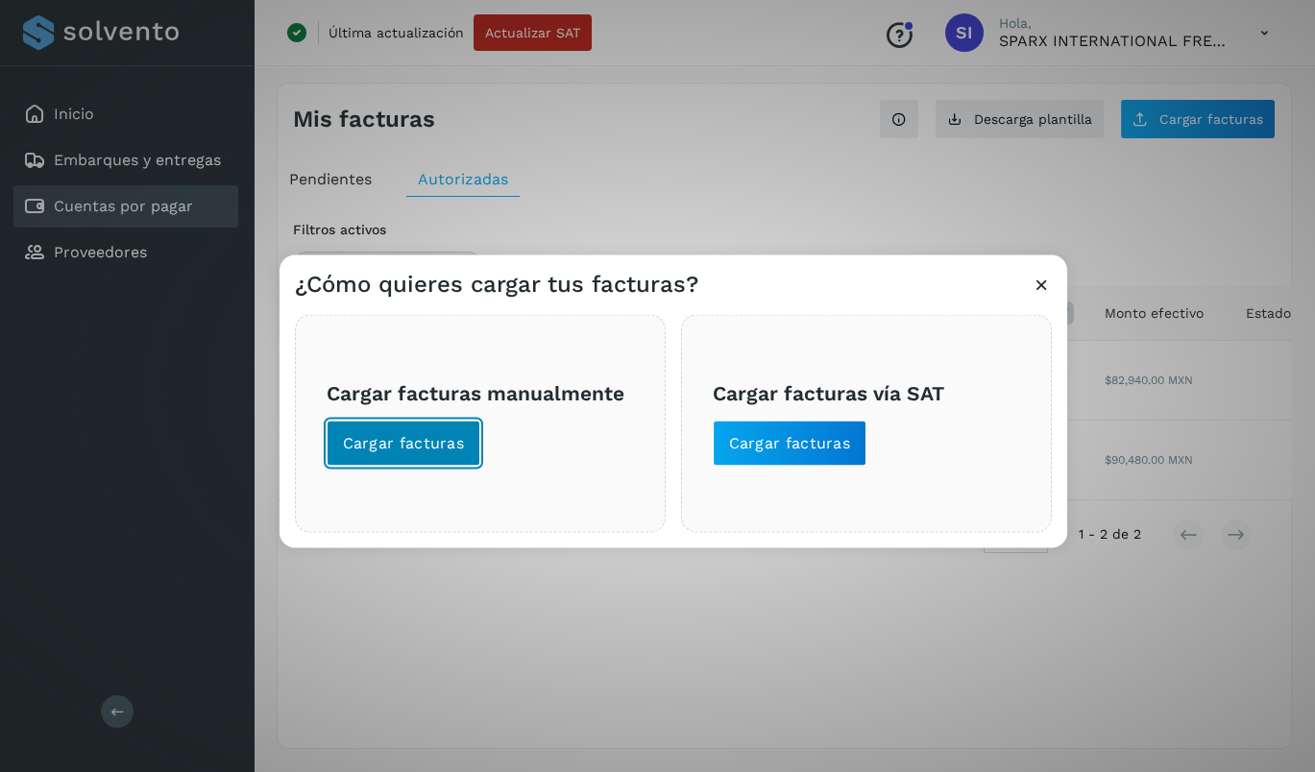
click at [436, 442] on span "Cargar facturas" at bounding box center [404, 443] width 122 height 21
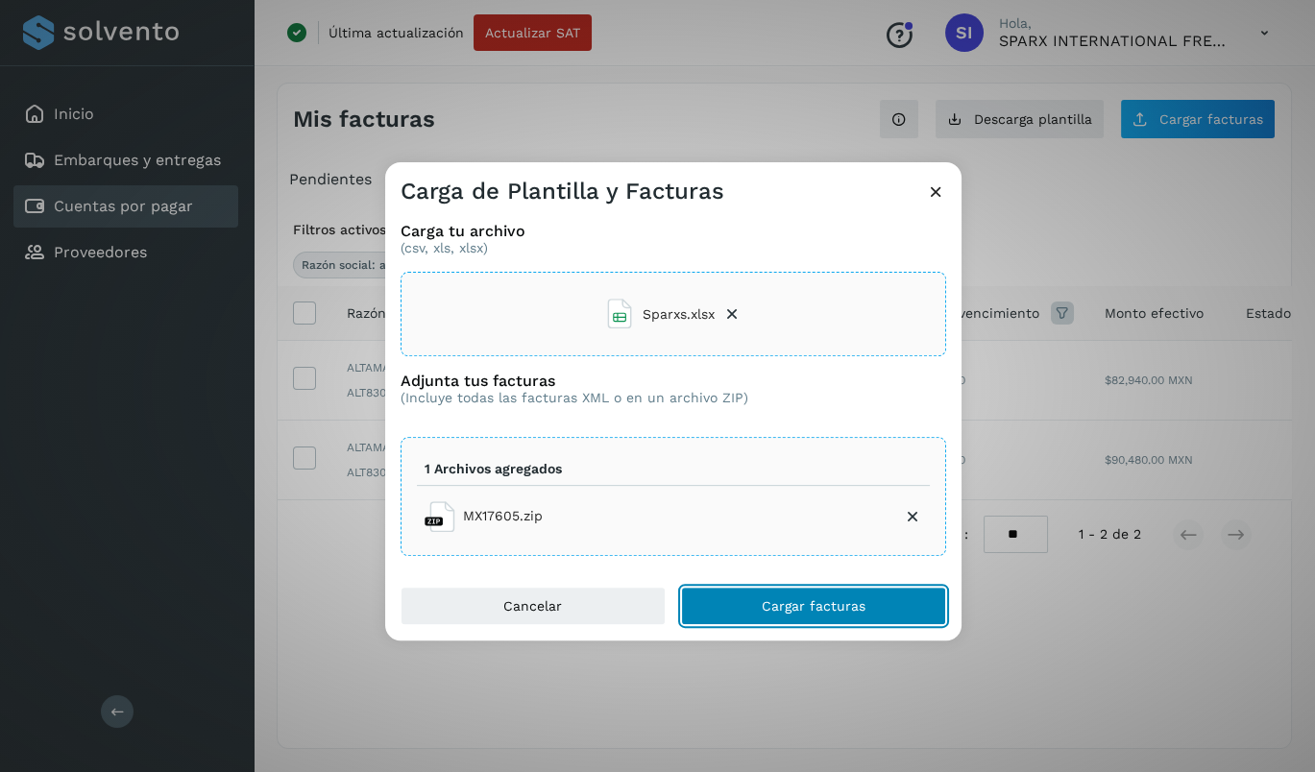
click at [795, 601] on span "Cargar facturas" at bounding box center [814, 605] width 104 height 13
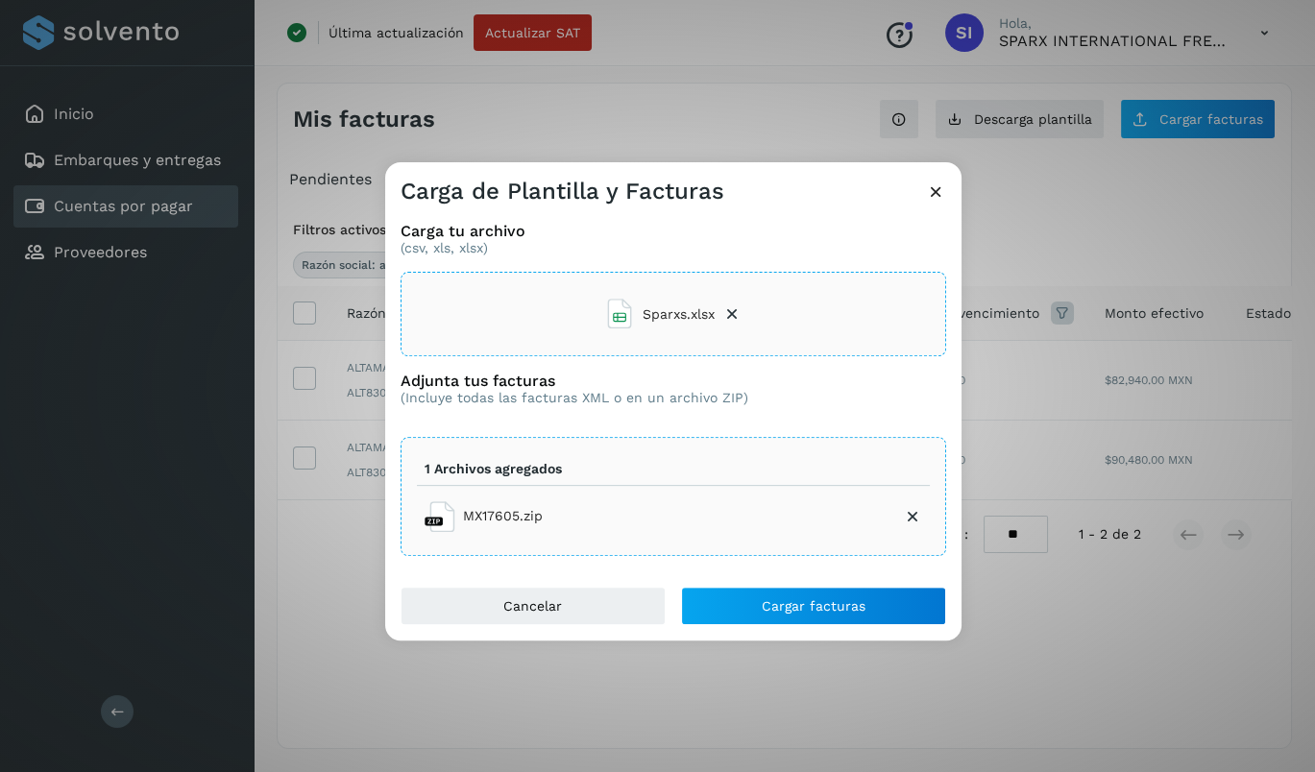
click at [730, 313] on icon at bounding box center [731, 314] width 19 height 19
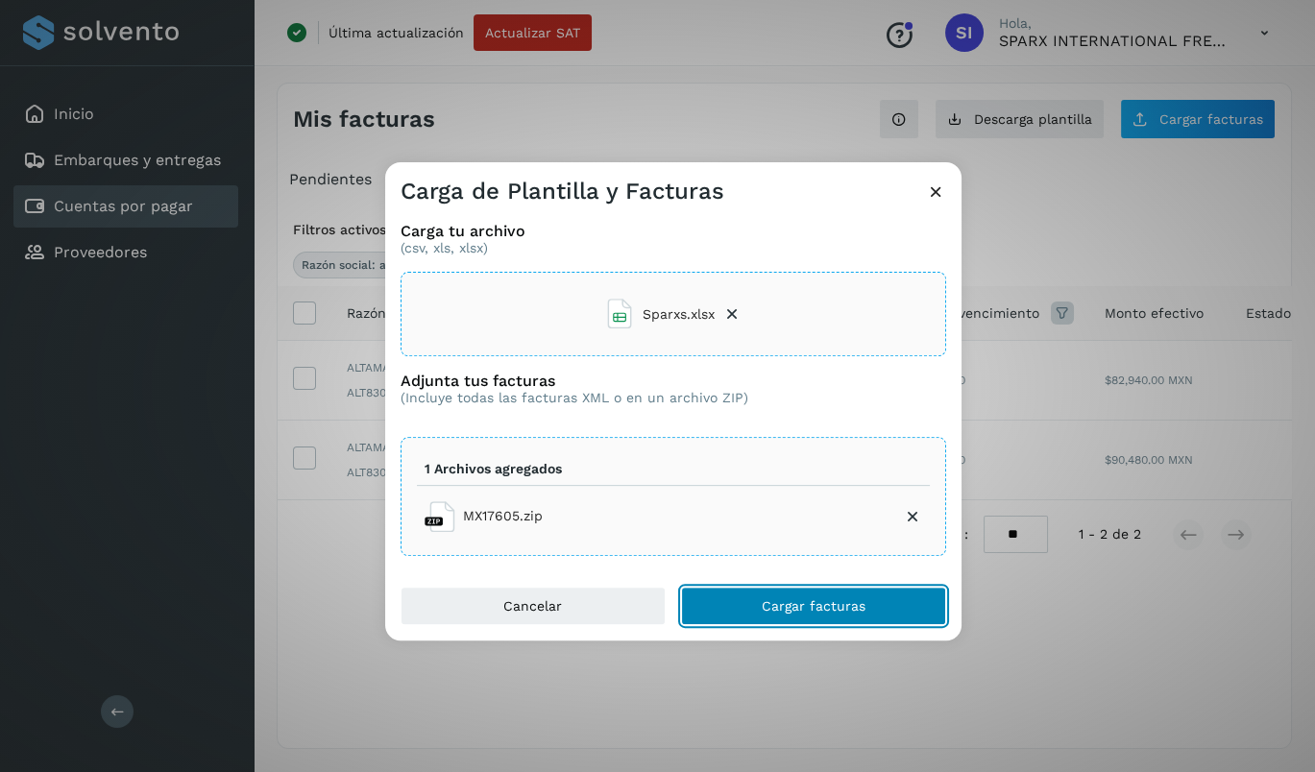
click at [809, 599] on span "Cargar facturas" at bounding box center [814, 605] width 104 height 13
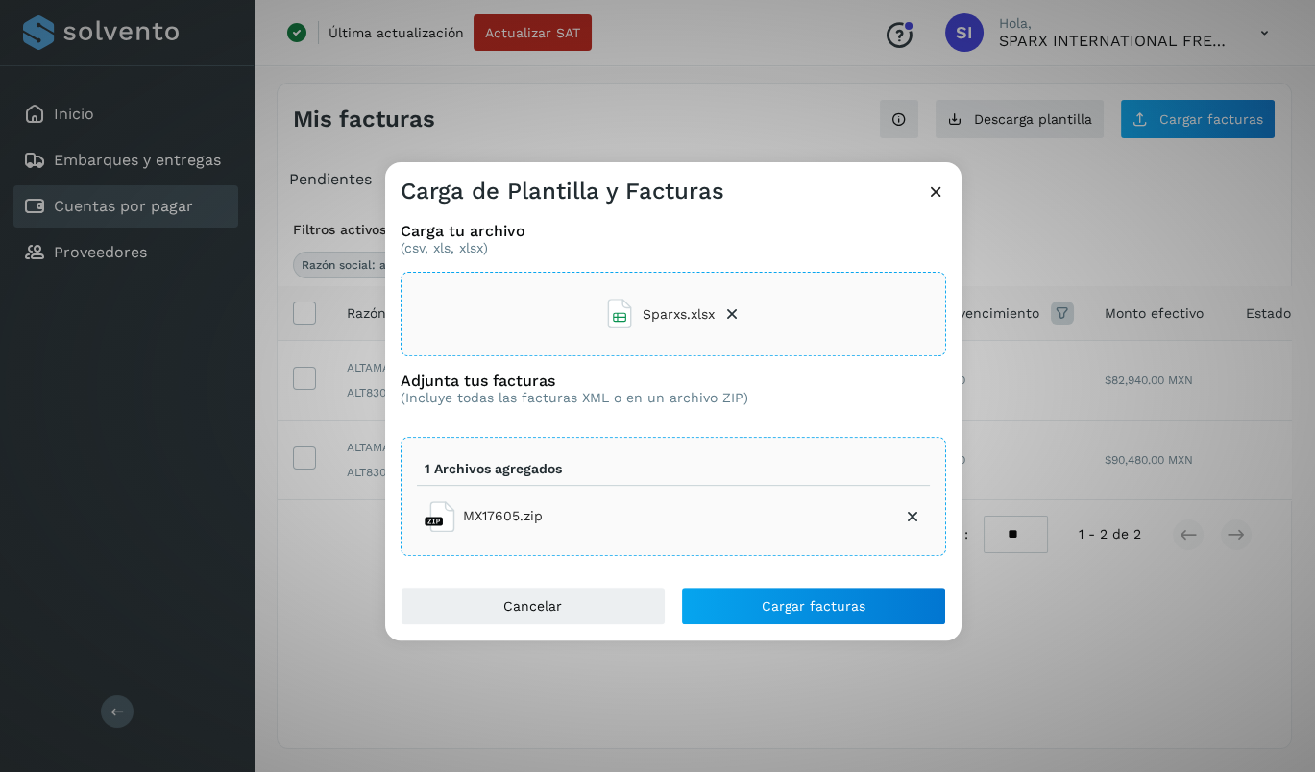
click at [731, 309] on icon at bounding box center [731, 314] width 19 height 19
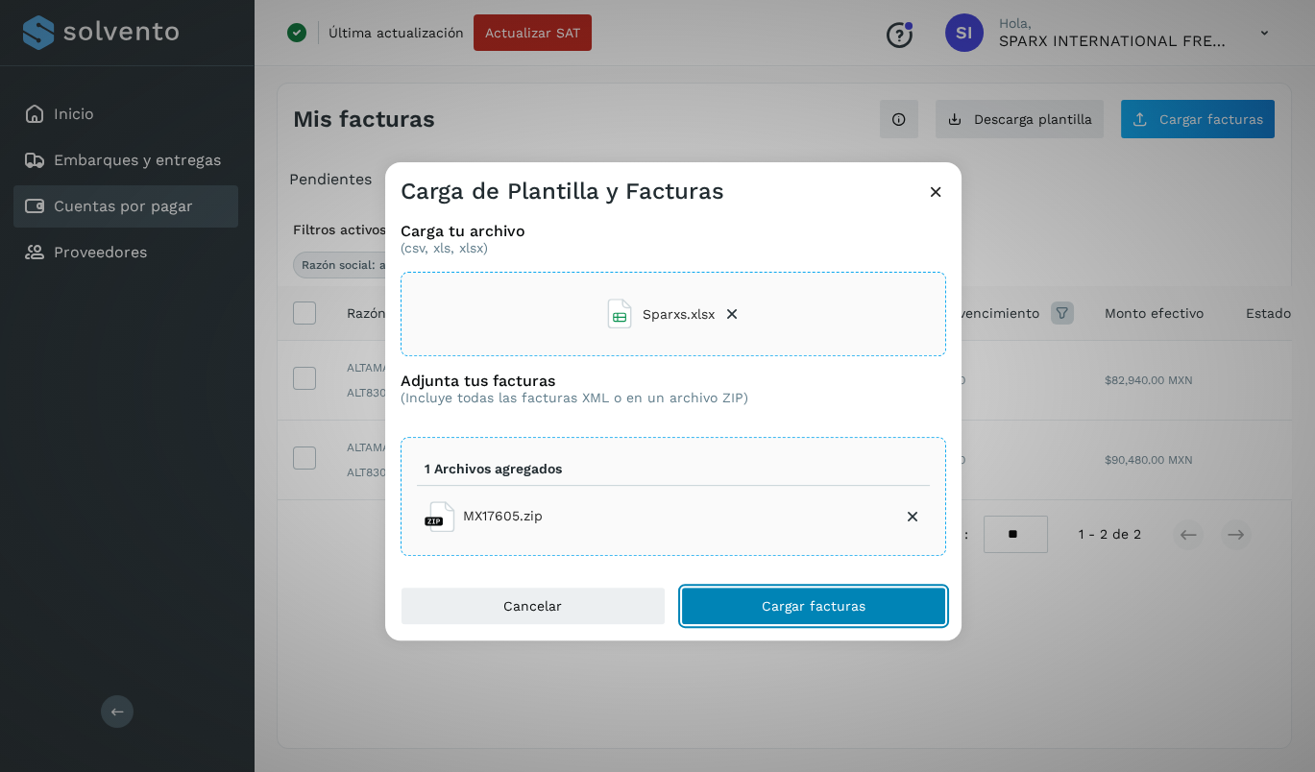
click at [820, 605] on span "Cargar facturas" at bounding box center [814, 605] width 104 height 13
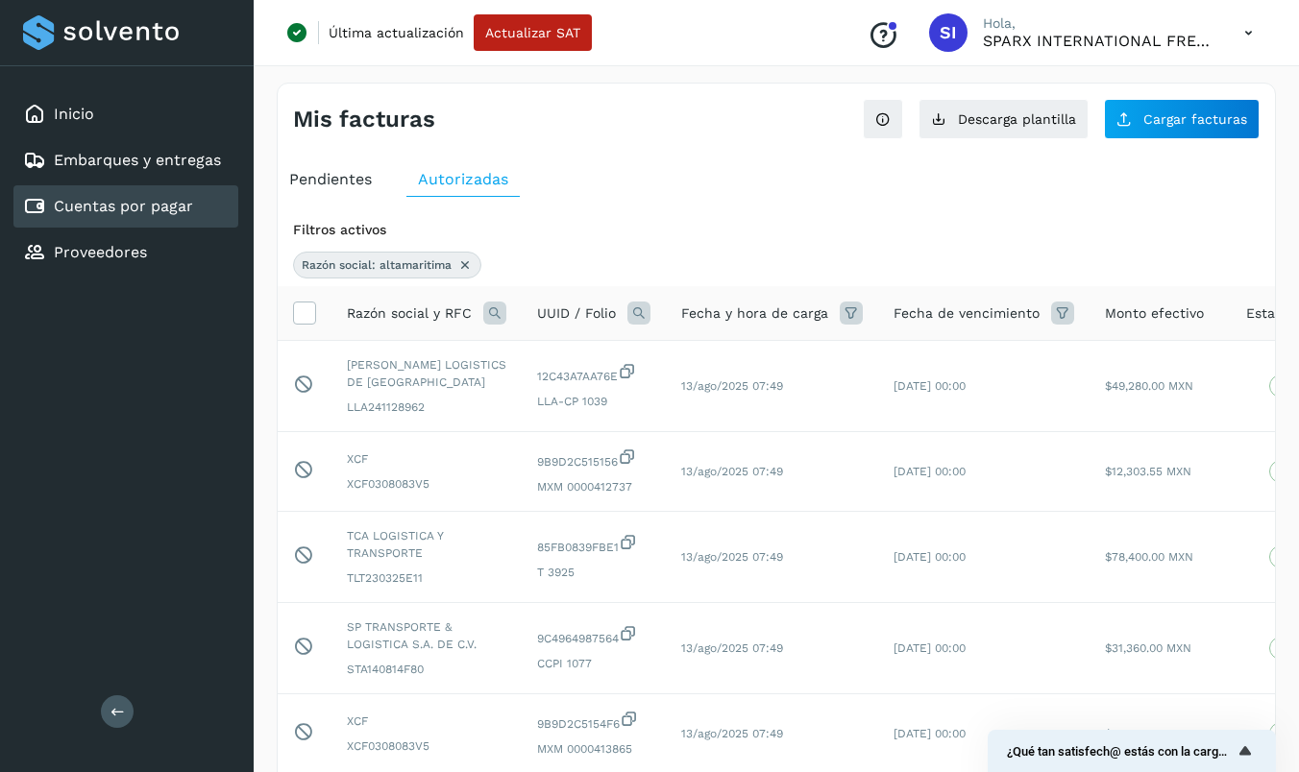
click at [218, 398] on div "Inicio Embarques y entregas Cuentas por pagar Proveedores Salir" at bounding box center [127, 386] width 254 height 772
click at [462, 259] on icon at bounding box center [464, 264] width 15 height 15
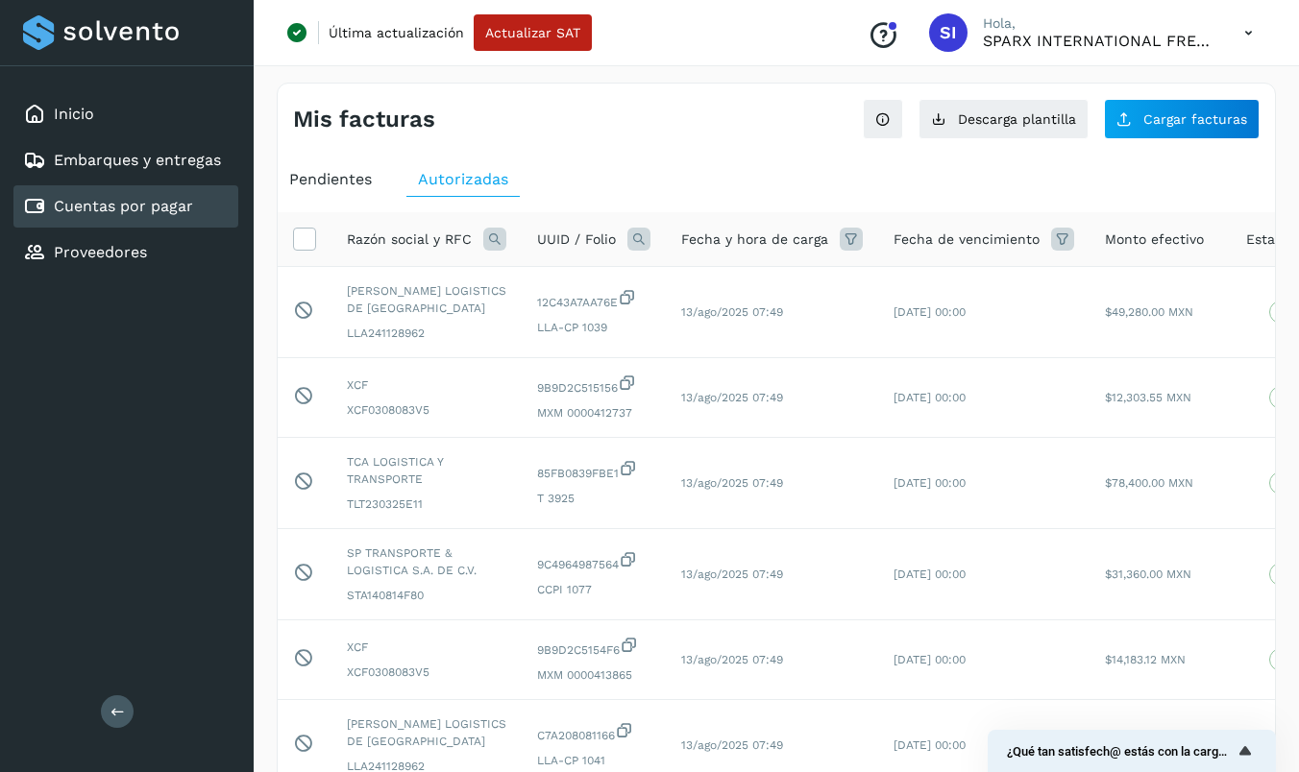
click at [345, 182] on span "Pendientes" at bounding box center [330, 179] width 83 height 18
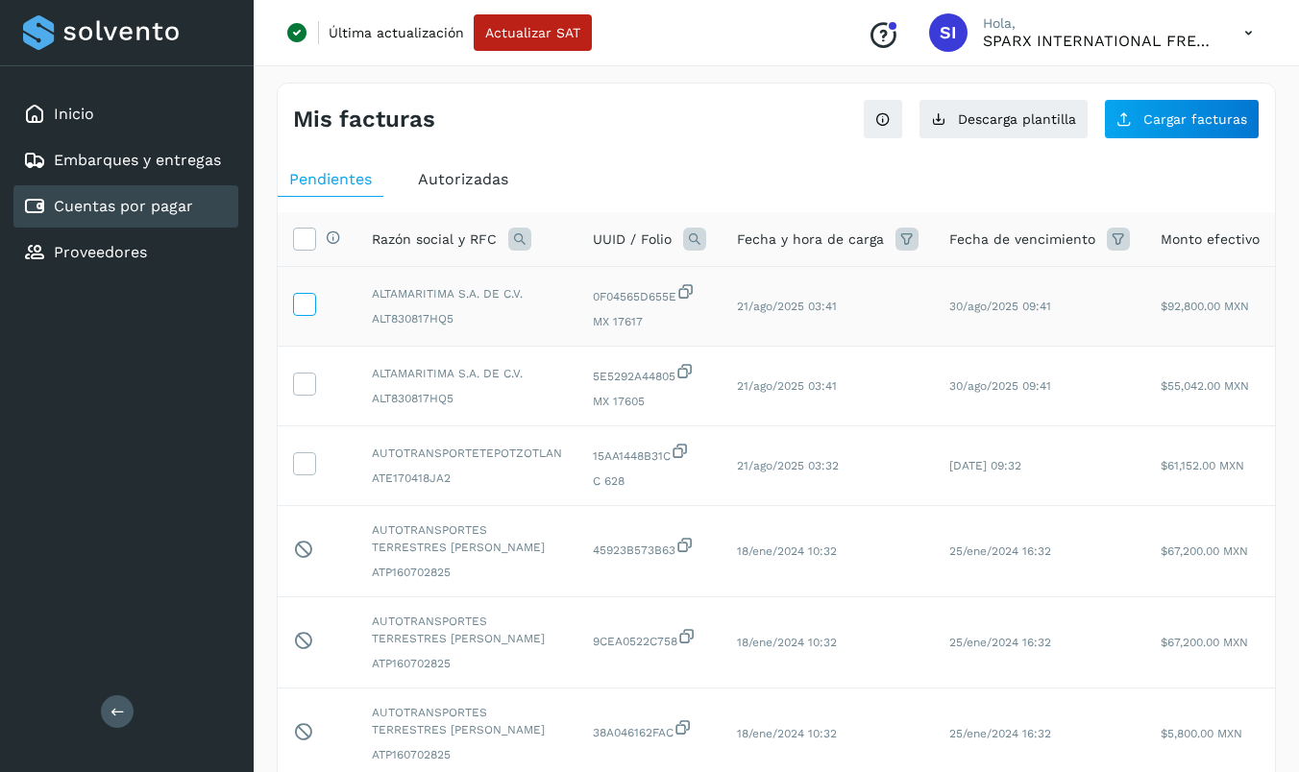
click at [302, 305] on icon at bounding box center [304, 303] width 20 height 20
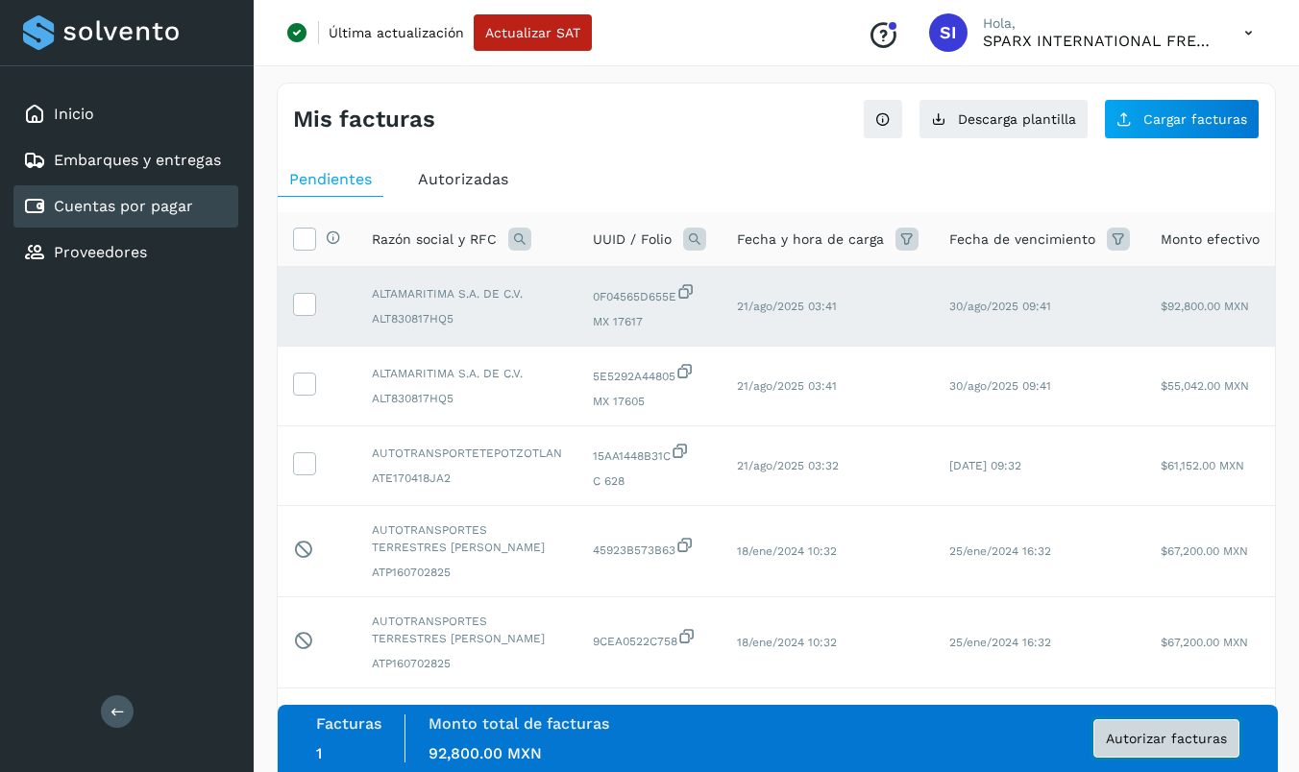
click at [1041, 739] on span "Autorizar facturas" at bounding box center [1166, 738] width 121 height 13
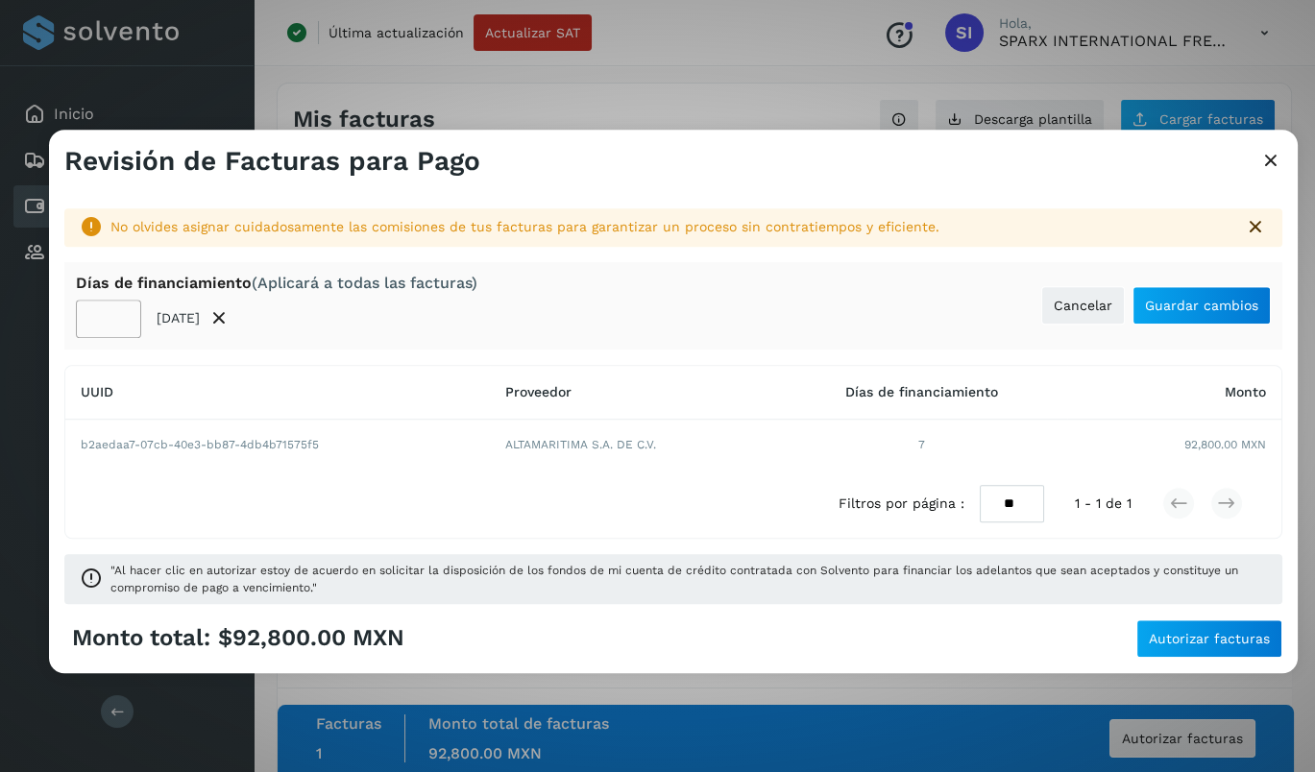
click at [117, 324] on input "**" at bounding box center [108, 319] width 65 height 38
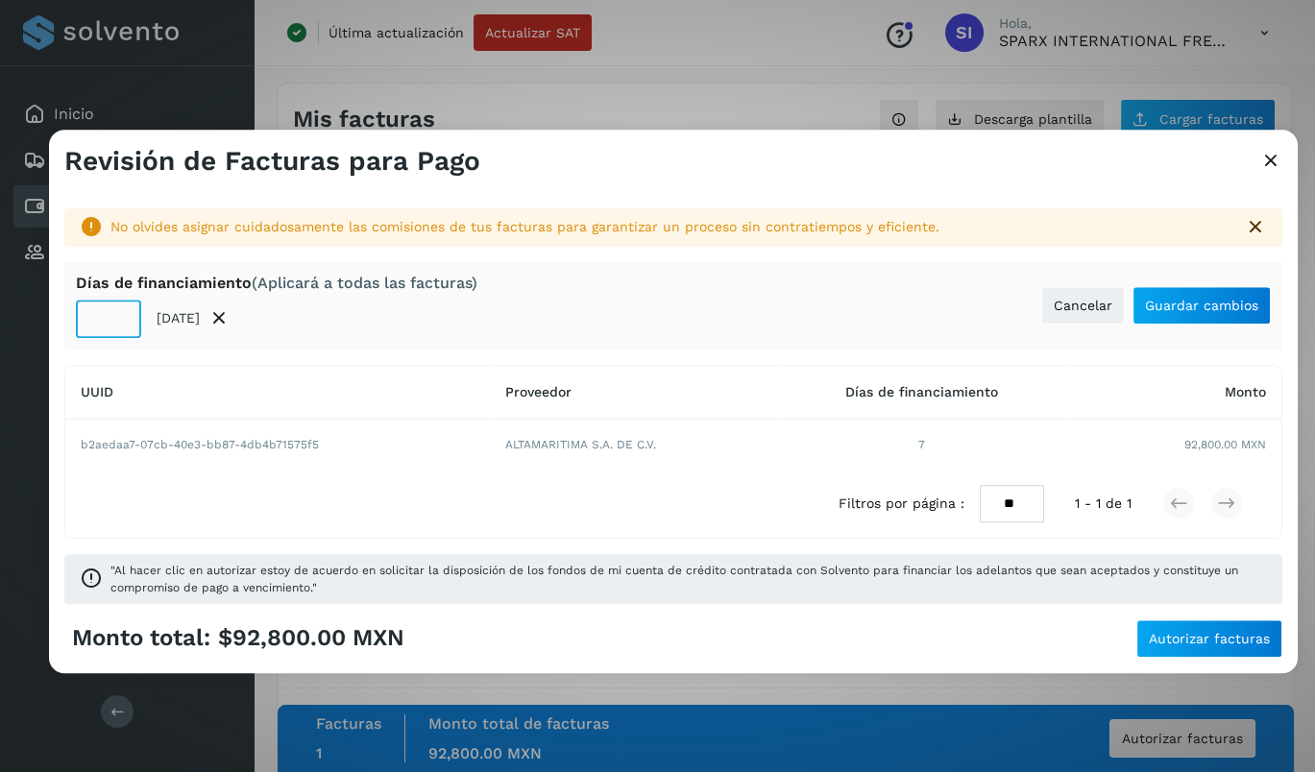
click at [117, 324] on input "**" at bounding box center [108, 319] width 65 height 38
click at [117, 318] on input "**" at bounding box center [108, 319] width 65 height 38
click at [117, 317] on input "**" at bounding box center [108, 319] width 65 height 38
type input "**"
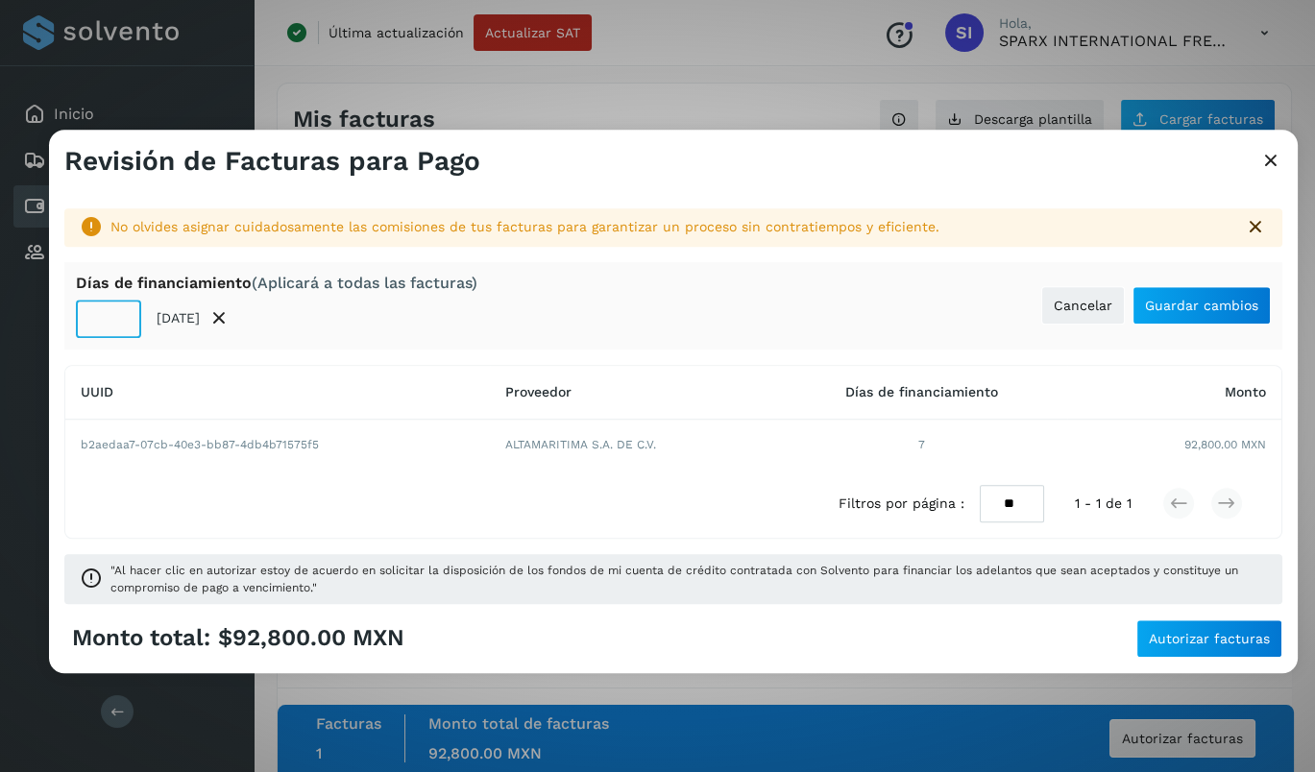
click at [117, 317] on input "**" at bounding box center [108, 319] width 65 height 38
click at [1041, 309] on span "Guardar cambios" at bounding box center [1201, 305] width 113 height 13
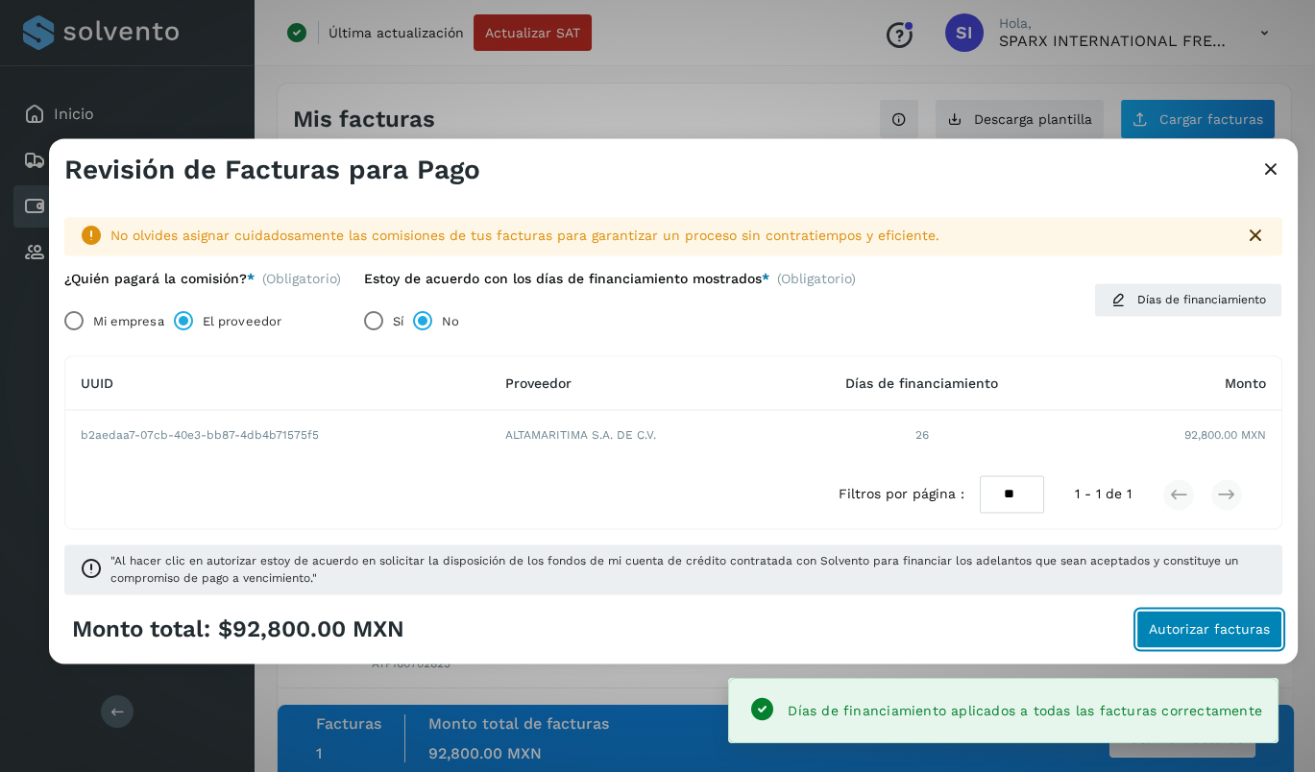
click at [1041, 634] on span "Autorizar facturas" at bounding box center [1209, 629] width 121 height 13
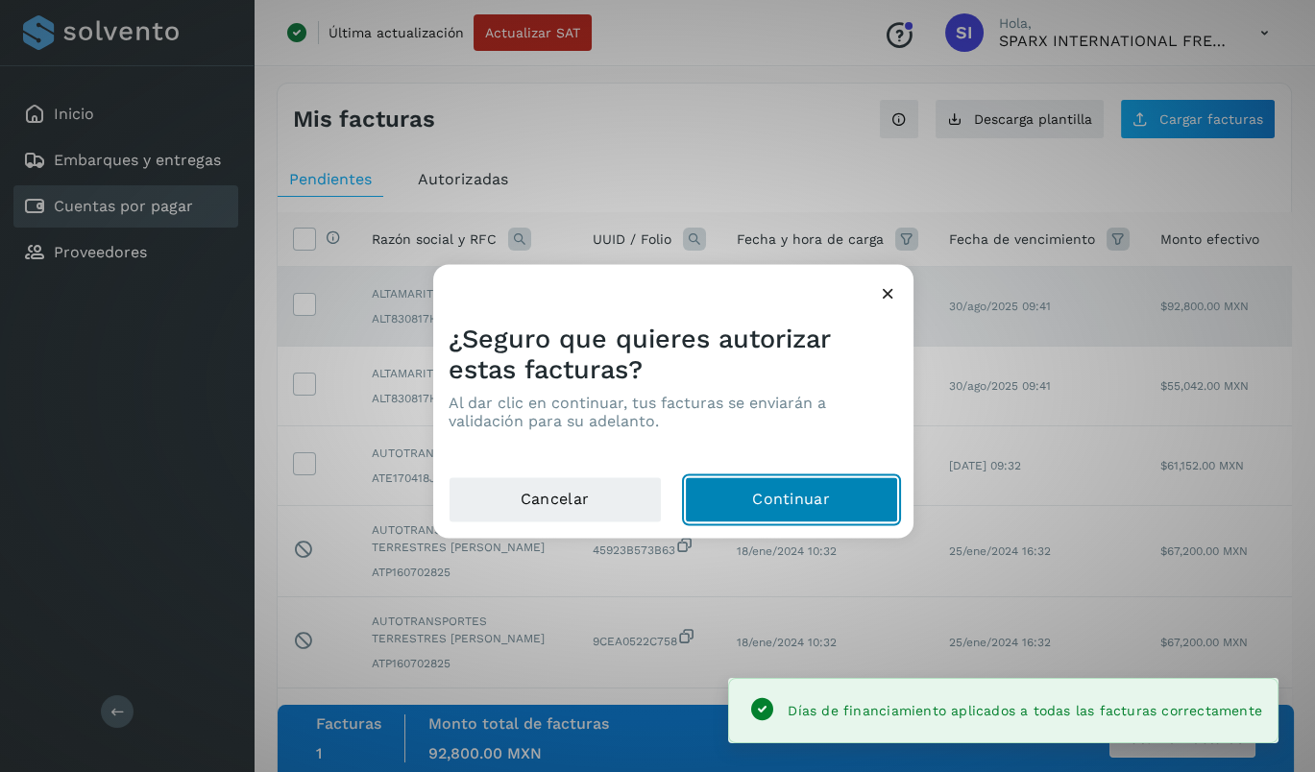
click at [824, 492] on button "Continuar" at bounding box center [791, 500] width 213 height 46
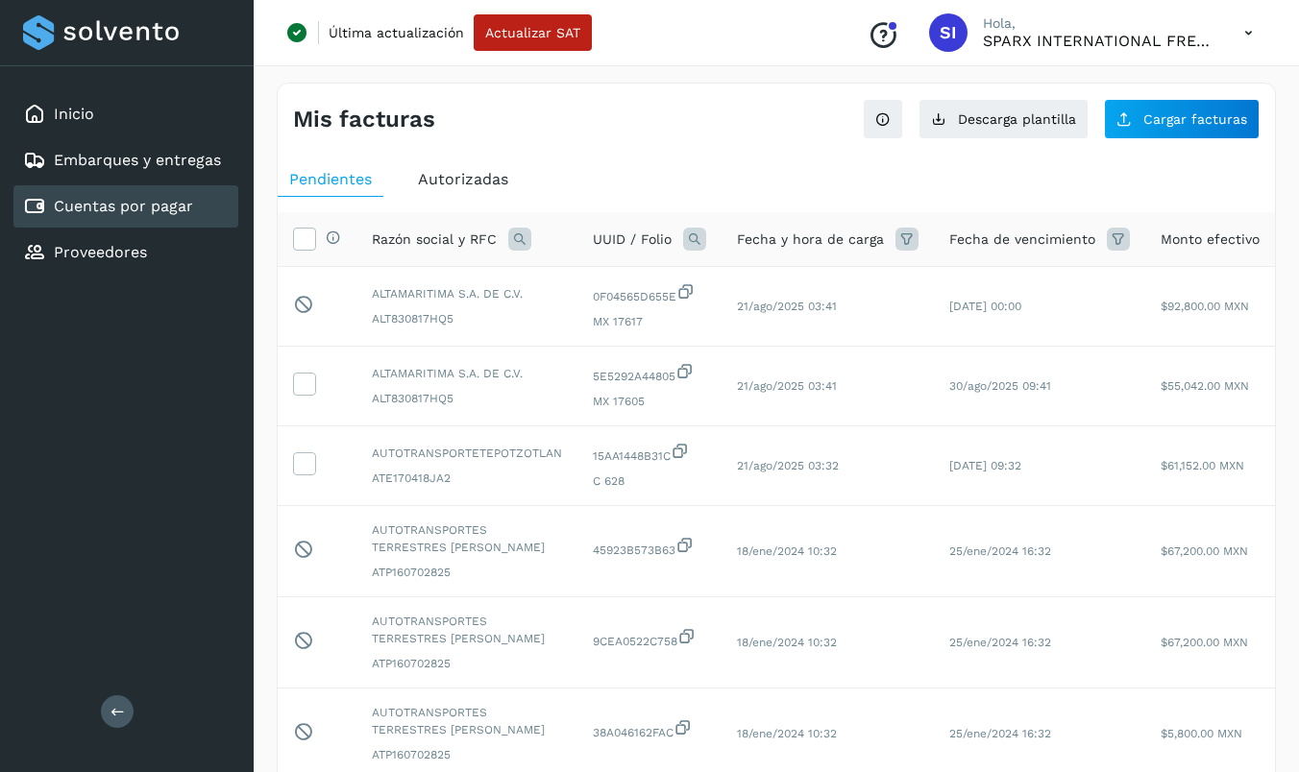
click at [328, 178] on span "Pendientes" at bounding box center [330, 179] width 83 height 18
click at [305, 378] on icon at bounding box center [304, 383] width 20 height 20
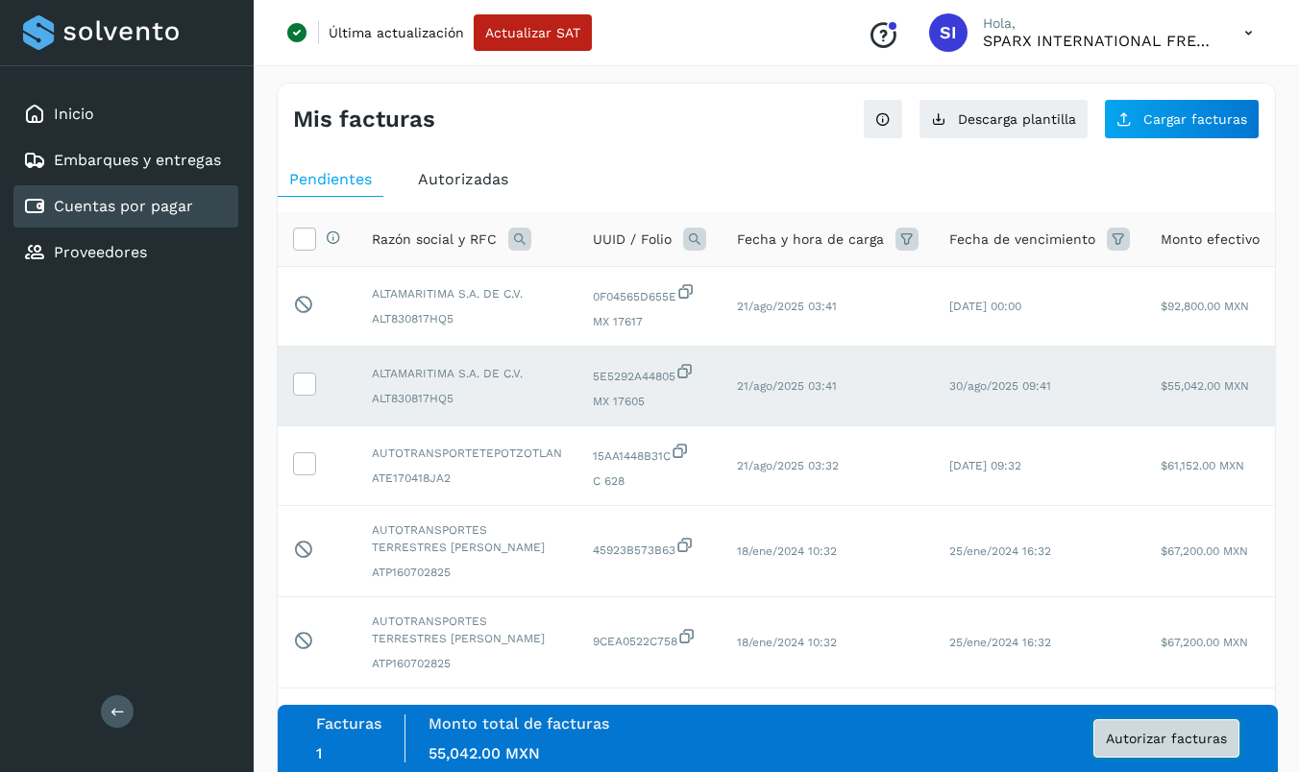
click at [1041, 743] on span "Autorizar facturas" at bounding box center [1166, 738] width 121 height 13
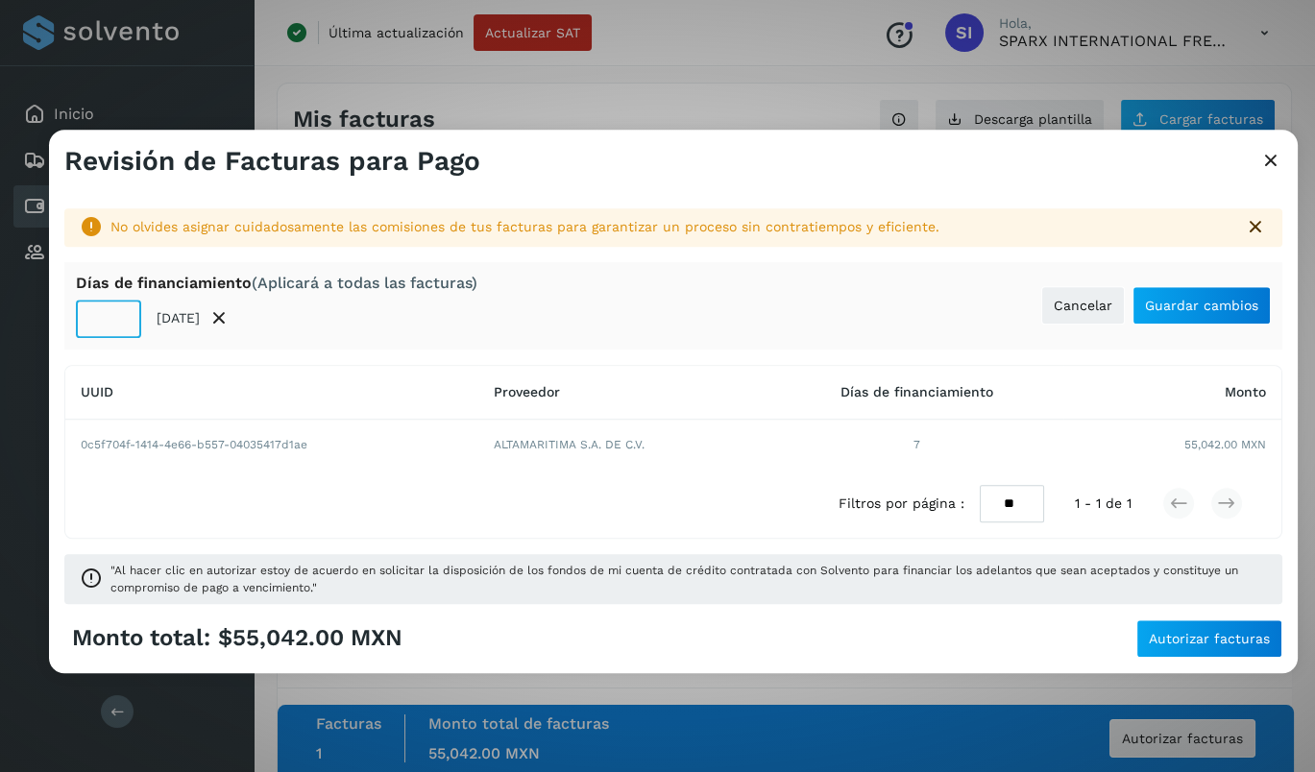
click at [115, 309] on input "**" at bounding box center [108, 319] width 65 height 38
click at [115, 326] on input "**" at bounding box center [108, 319] width 65 height 38
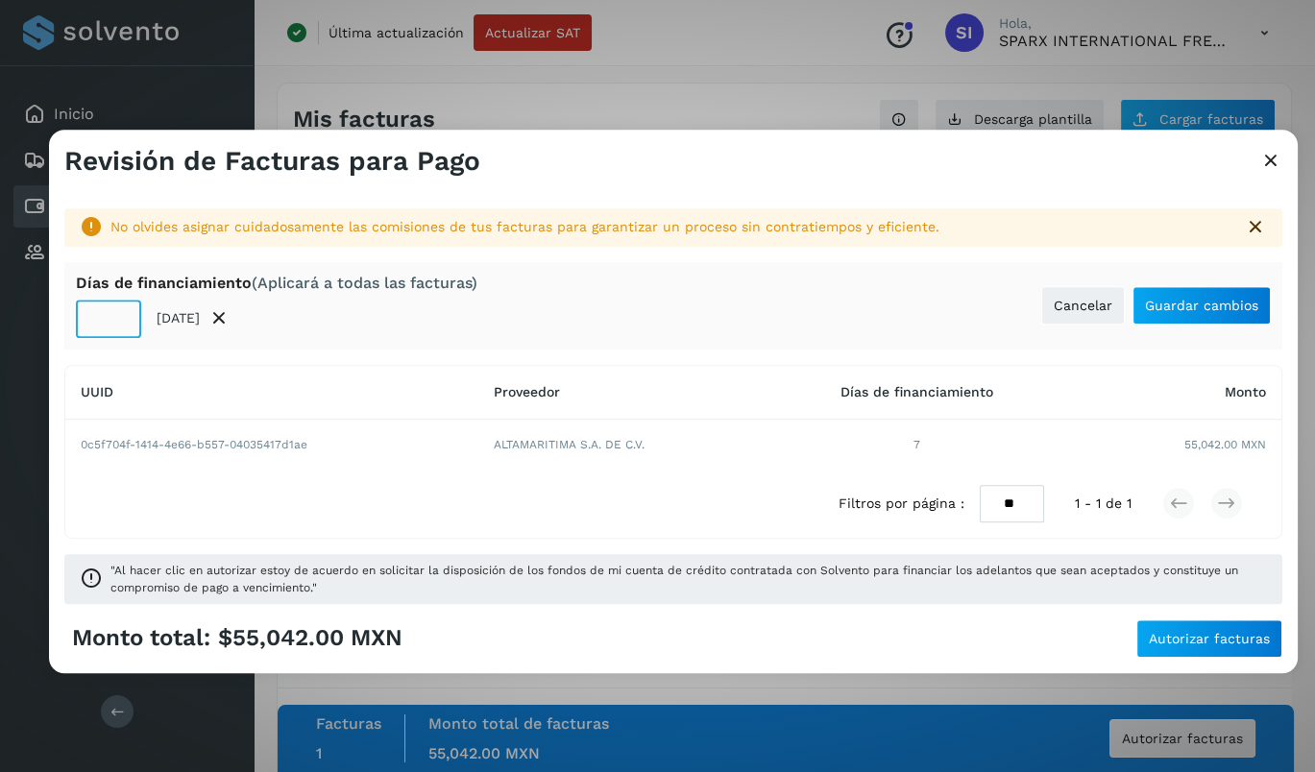
click at [115, 326] on input "**" at bounding box center [108, 319] width 65 height 38
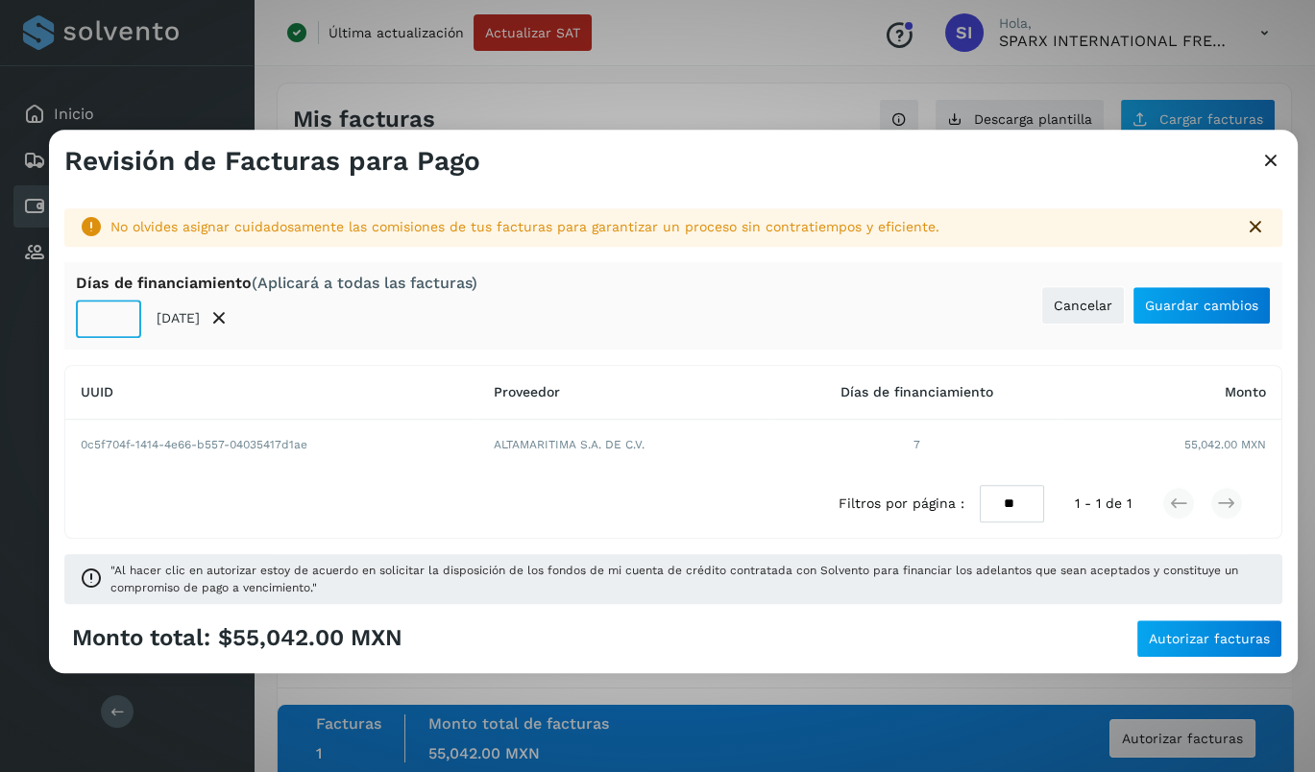
click at [115, 326] on input "**" at bounding box center [108, 319] width 65 height 38
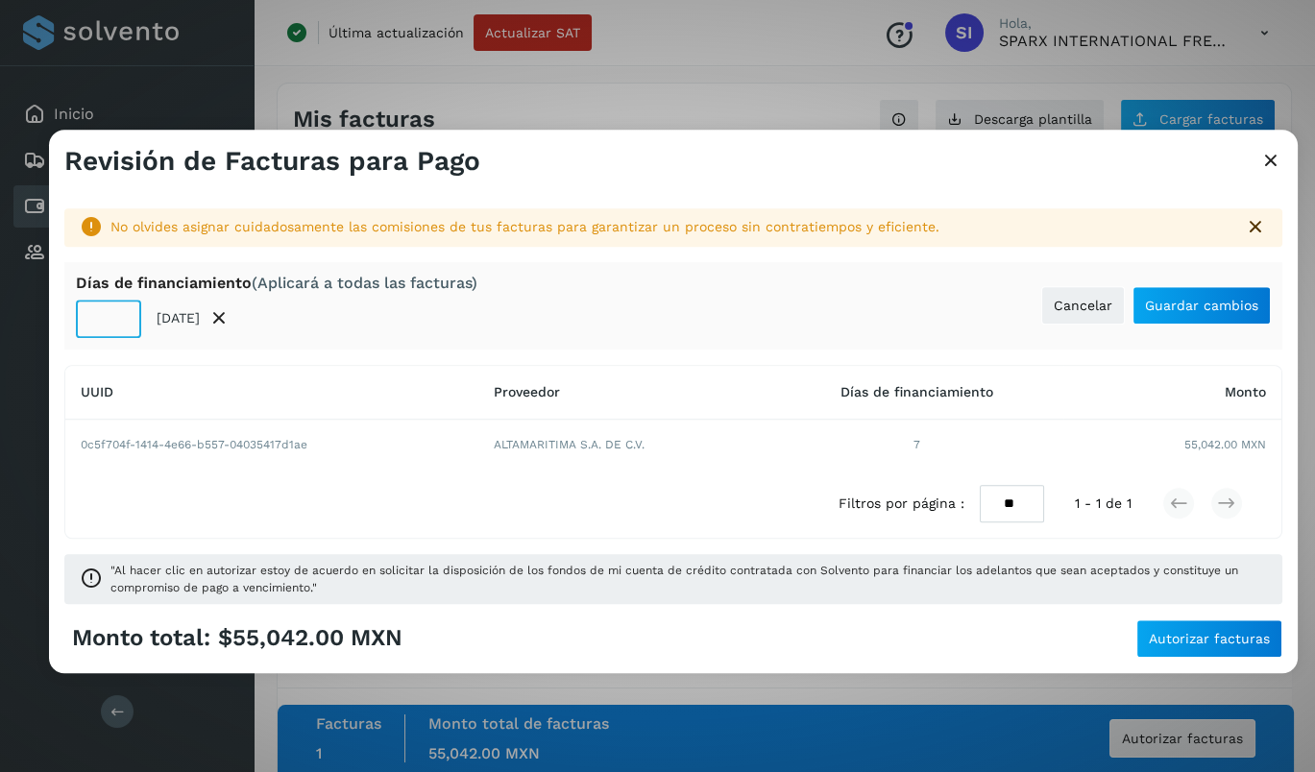
click at [115, 326] on input "**" at bounding box center [108, 319] width 65 height 38
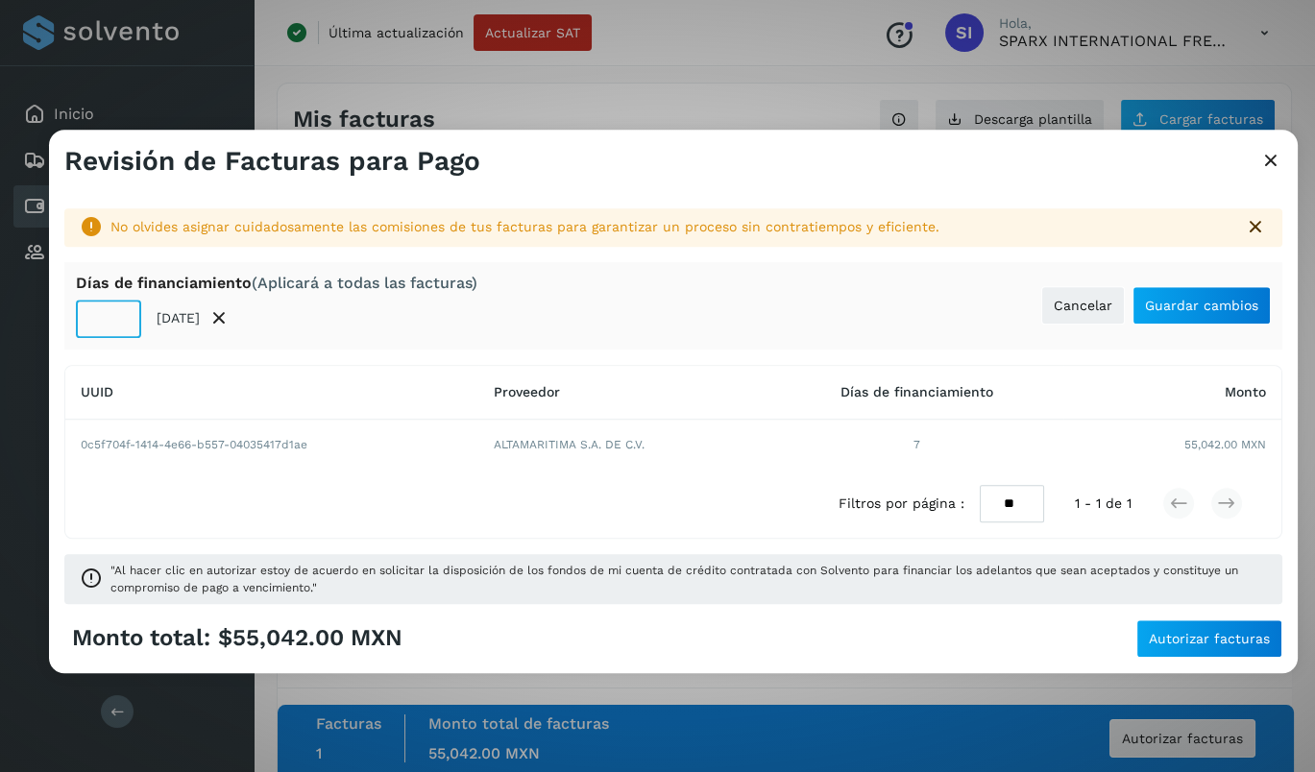
click at [115, 326] on input "**" at bounding box center [108, 319] width 65 height 38
click at [115, 326] on input "*" at bounding box center [108, 319] width 65 height 38
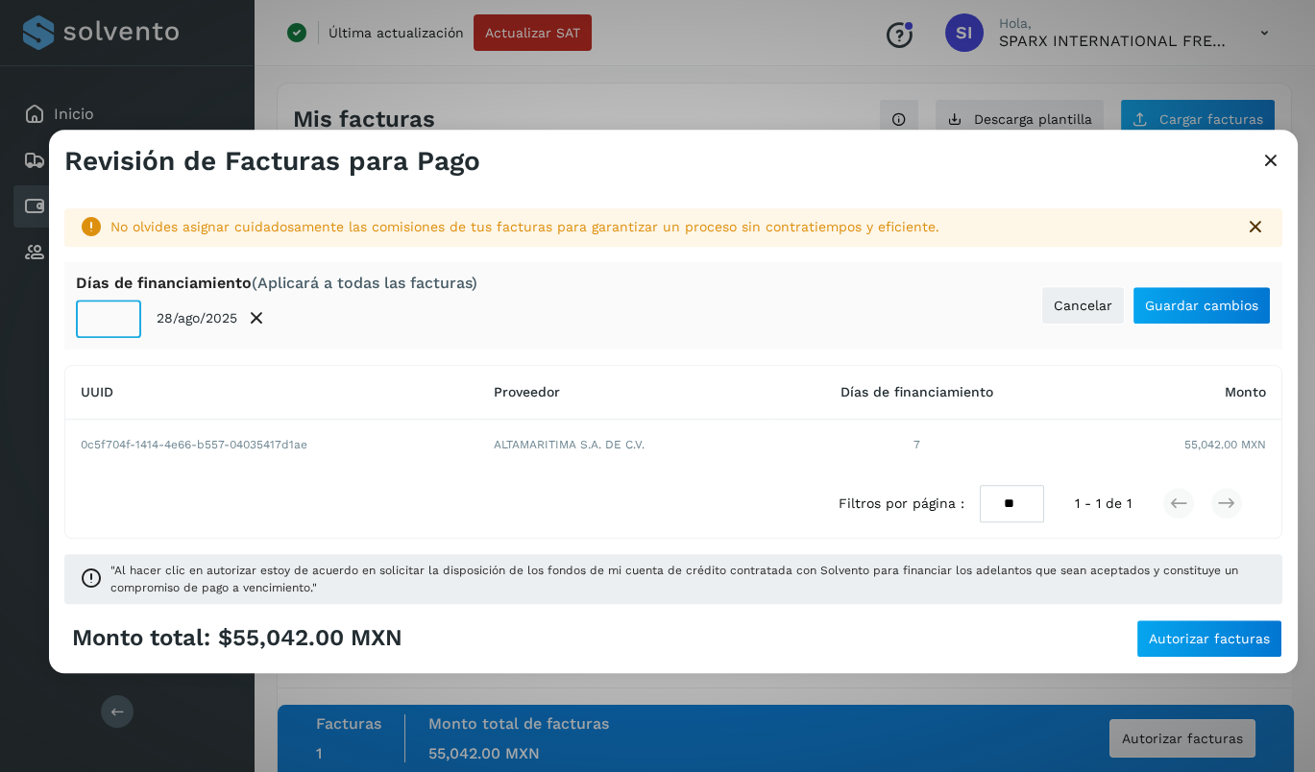
click at [115, 326] on input "*" at bounding box center [108, 319] width 65 height 38
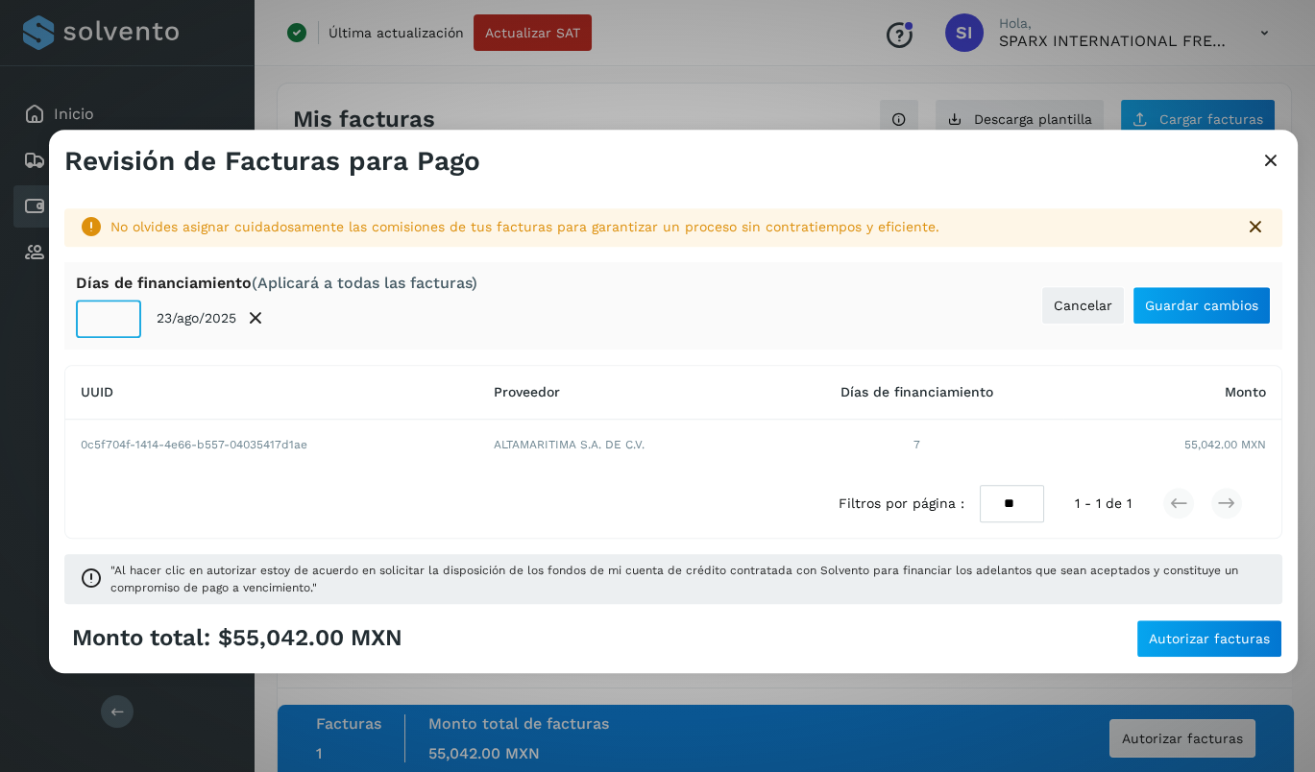
type input "*"
click at [115, 326] on input "*" at bounding box center [108, 319] width 65 height 38
click at [1041, 315] on button "Guardar cambios" at bounding box center [1202, 305] width 138 height 38
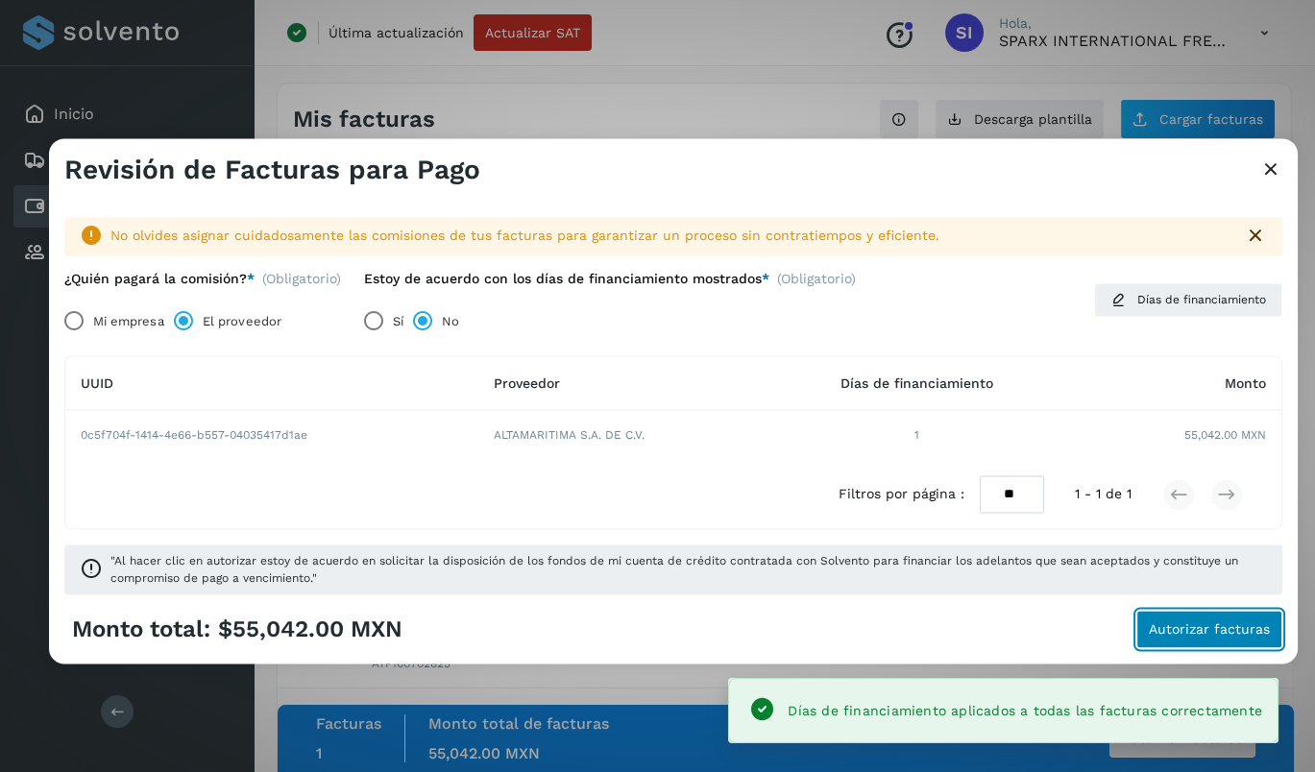
click at [1041, 633] on span "Autorizar facturas" at bounding box center [1209, 629] width 121 height 13
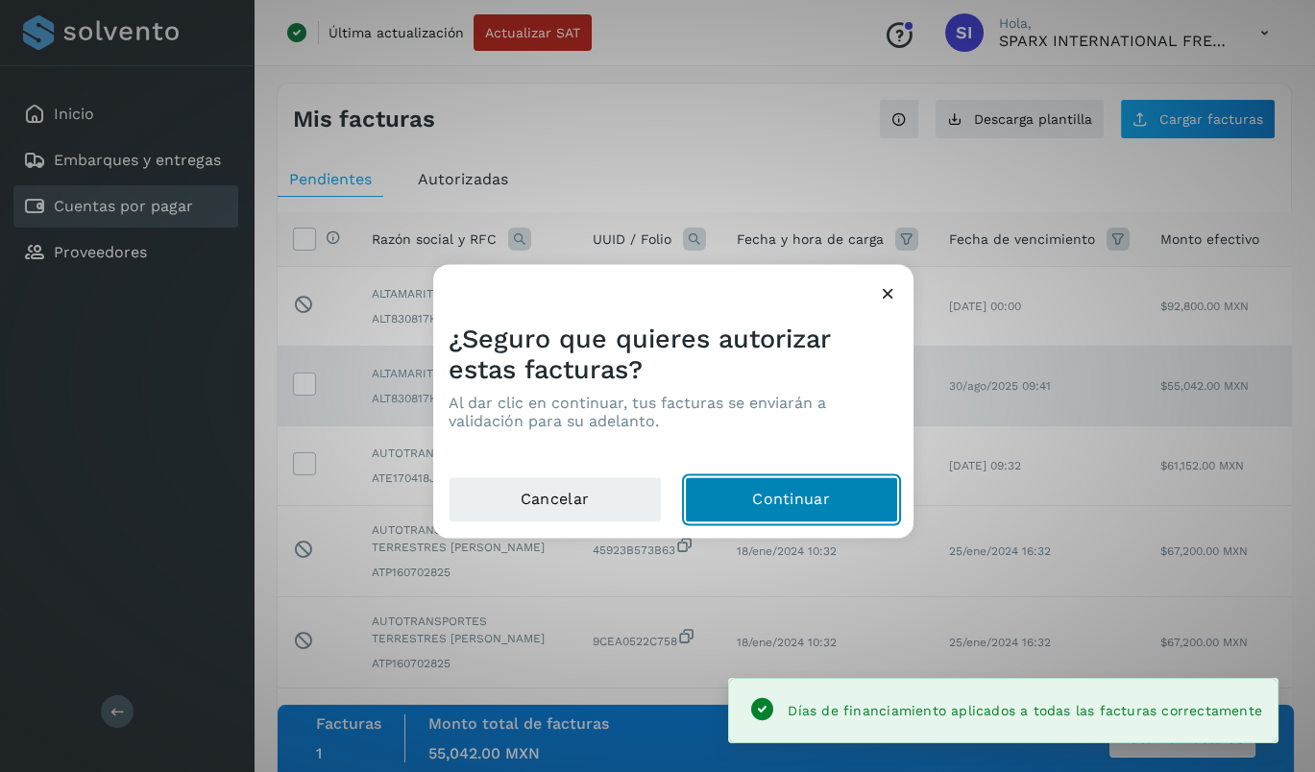
click at [778, 499] on button "Continuar" at bounding box center [791, 500] width 213 height 46
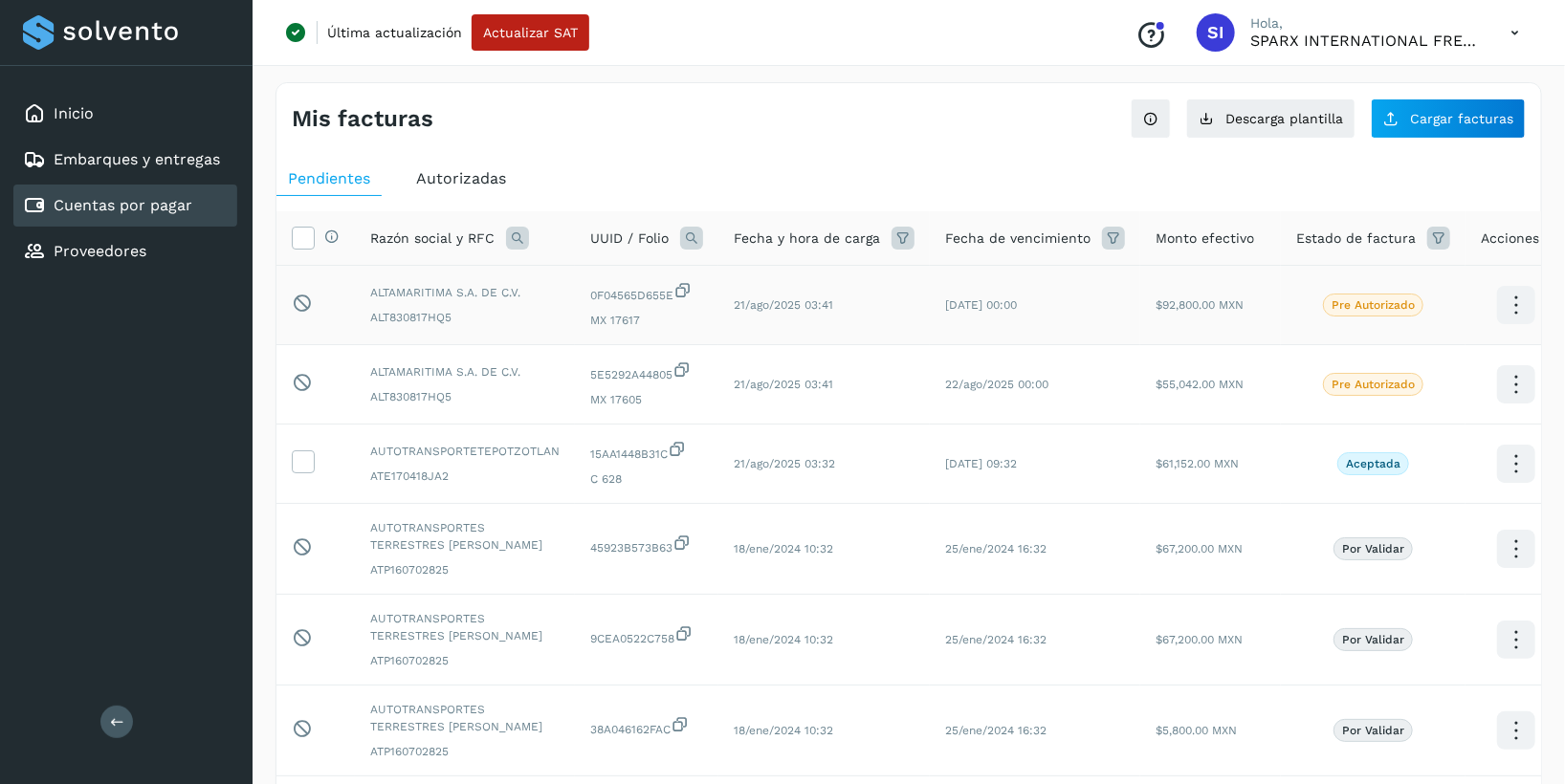
click at [1036, 296] on icon at bounding box center [1514, 304] width 45 height 45
click at [1036, 309] on div at bounding box center [782, 392] width 1565 height 784
click at [1036, 300] on span "$92,800.00 MXN" at bounding box center [1199, 304] width 88 height 13
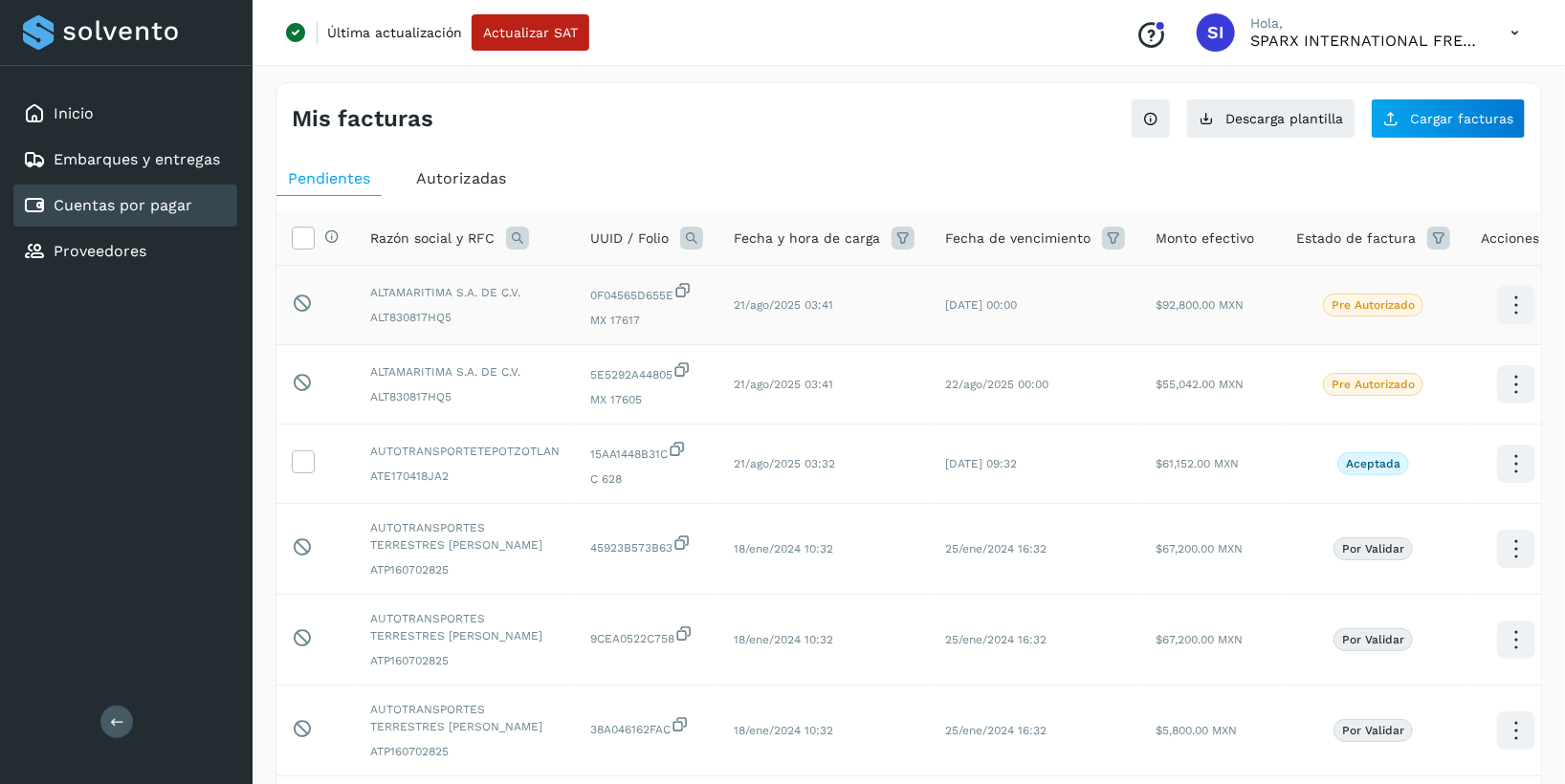
drag, startPoint x: 1157, startPoint y: 300, endPoint x: 1097, endPoint y: 305, distance: 60.2
click at [1036, 305] on td "[DATE] 00:00" at bounding box center [1034, 305] width 210 height 80
click at [987, 388] on span "22/ago/2025 00:00" at bounding box center [997, 383] width 104 height 13
click at [291, 461] on td at bounding box center [316, 464] width 79 height 80
click at [298, 461] on icon at bounding box center [303, 460] width 20 height 20
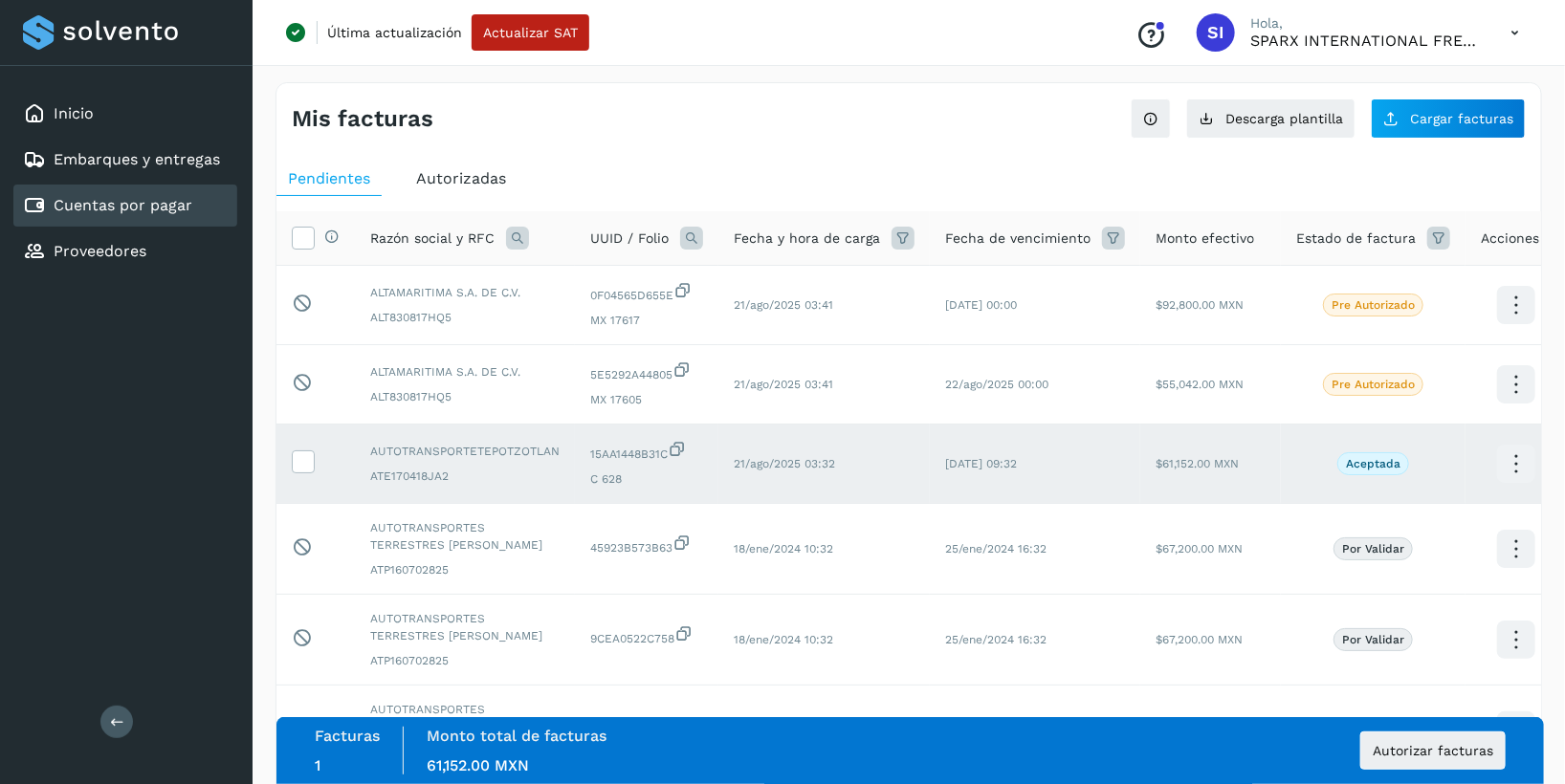
click at [114, 434] on div "Inicio Embarques y entregas Cuentas por pagar Proveedores Salir" at bounding box center [126, 392] width 253 height 784
click at [1036, 747] on span "Autorizar facturas" at bounding box center [1432, 749] width 120 height 13
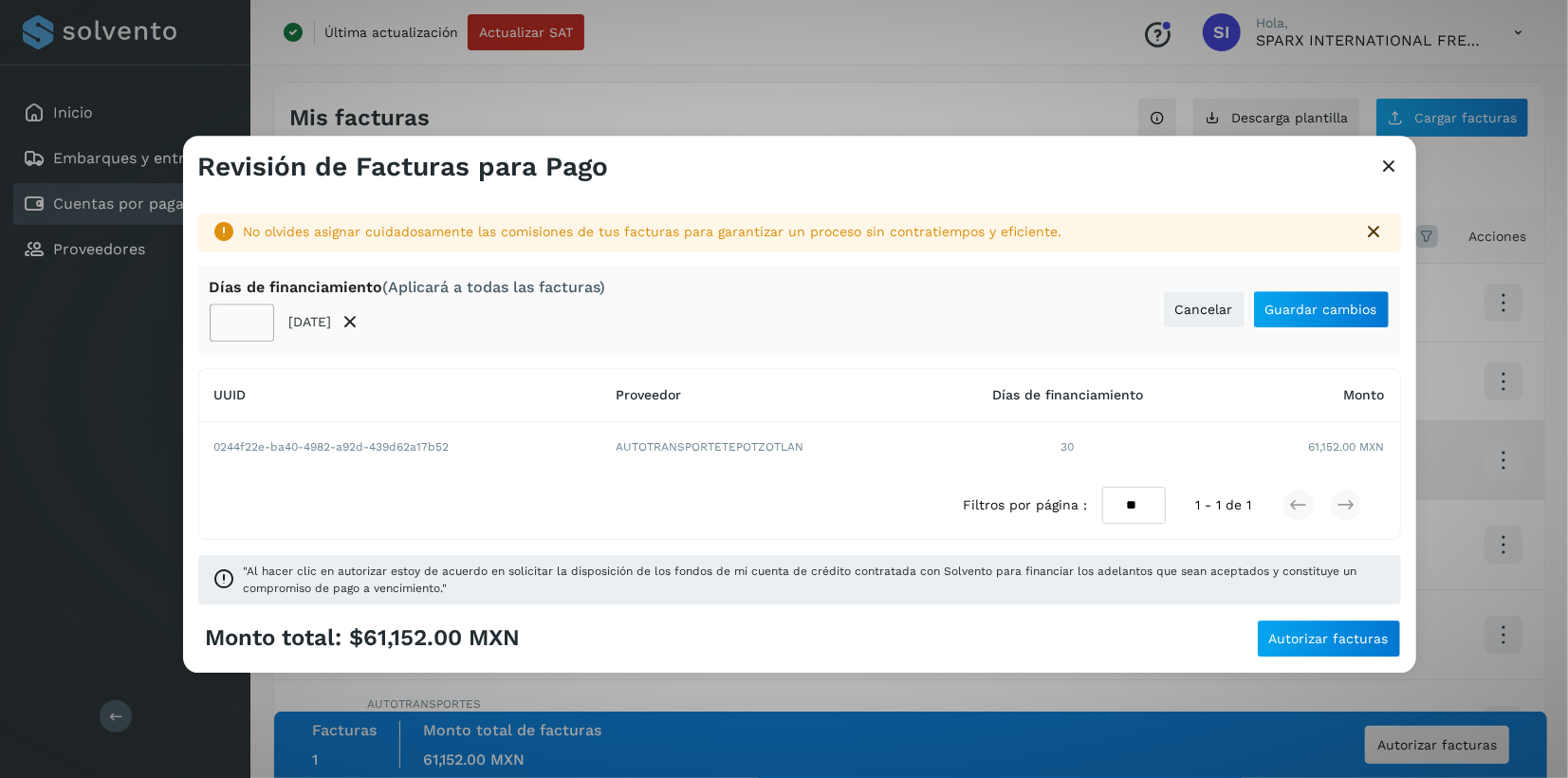
click at [248, 327] on input "**" at bounding box center [241, 322] width 64 height 38
click at [248, 326] on input "**" at bounding box center [241, 322] width 64 height 38
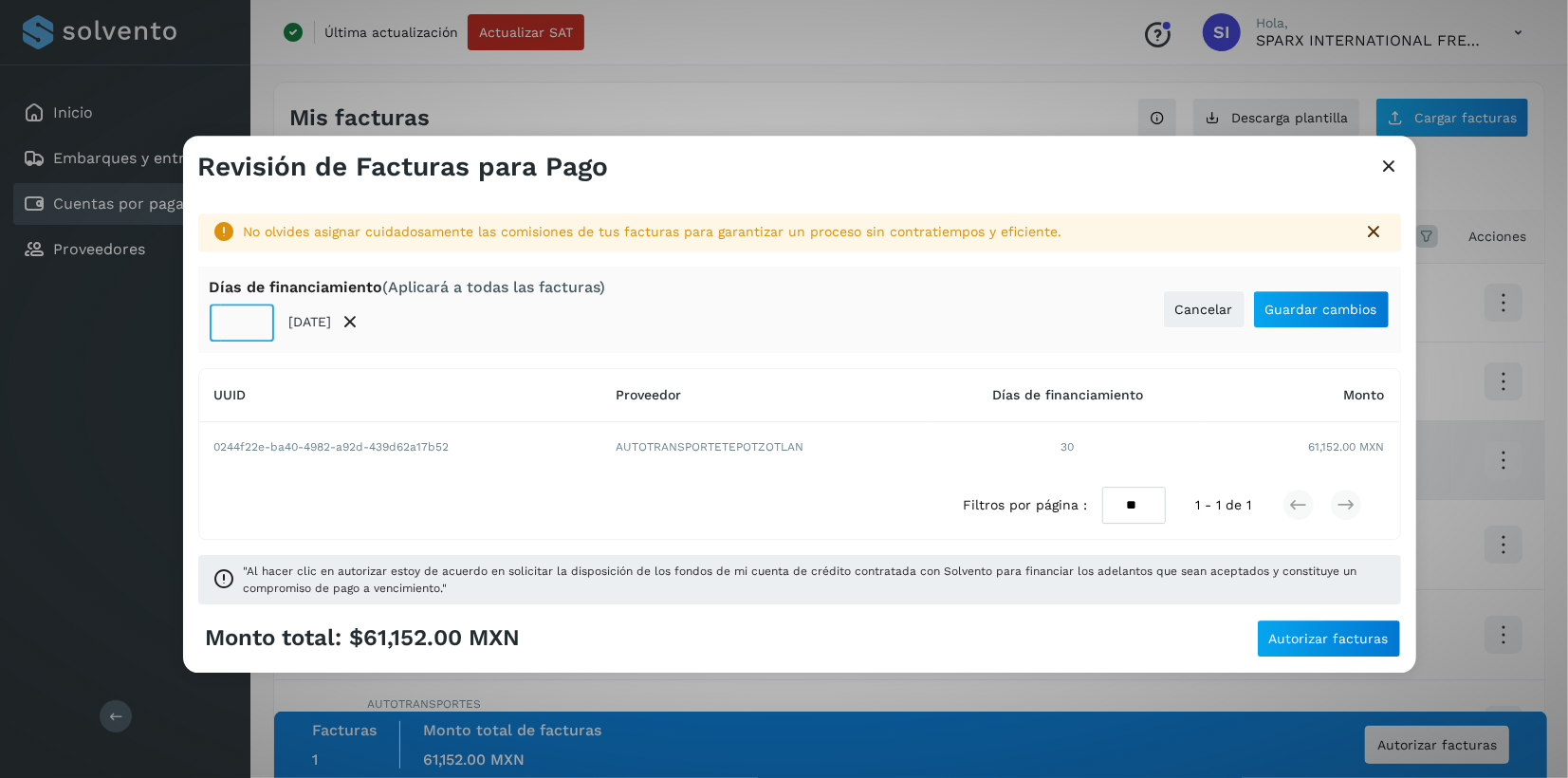
type input "**"
click at [248, 326] on input "**" at bounding box center [241, 322] width 64 height 38
click at [1028, 312] on span "Guardar cambios" at bounding box center [1320, 308] width 112 height 13
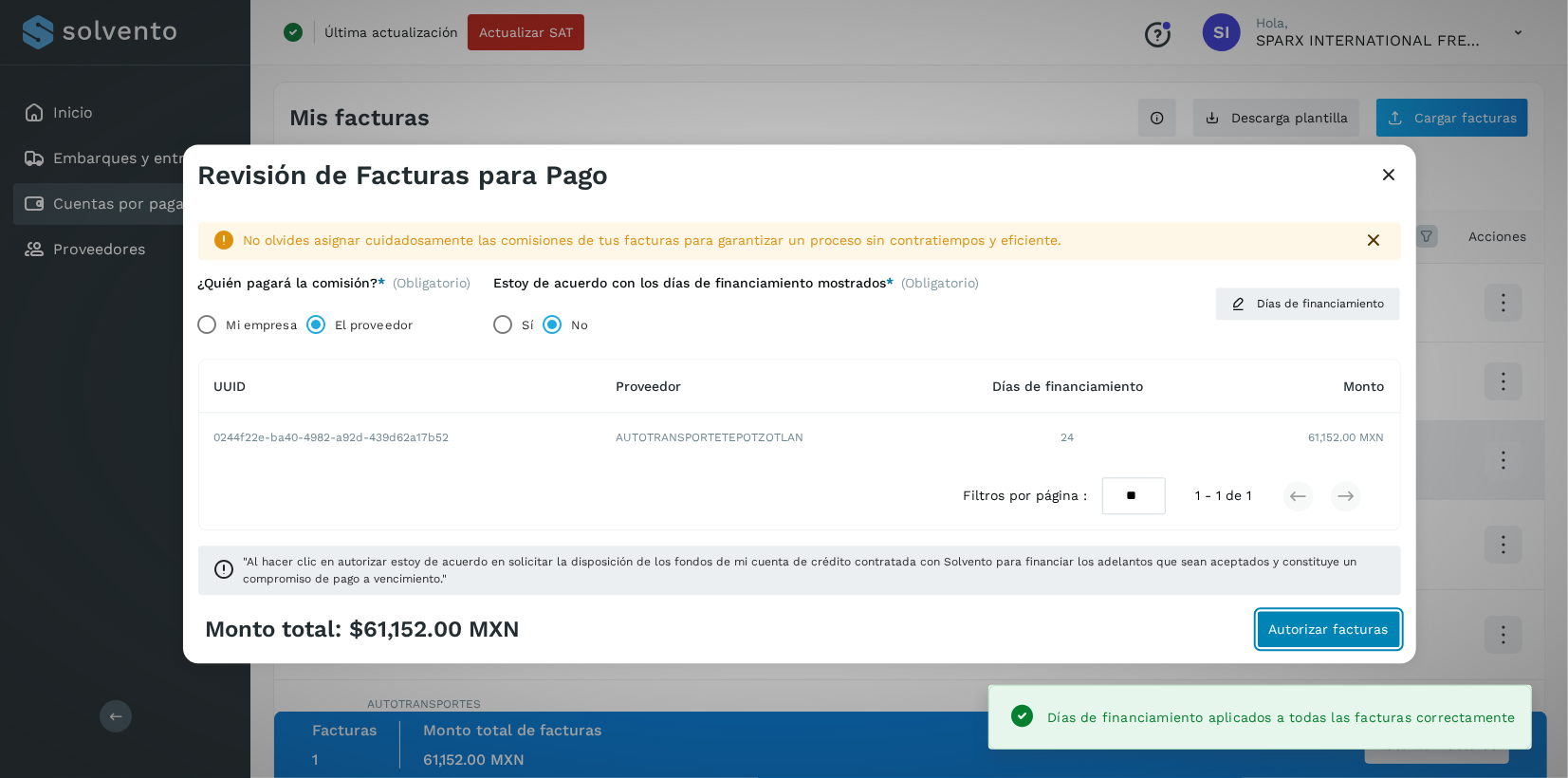
click at [1028, 631] on span "Autorizar facturas" at bounding box center [1328, 629] width 119 height 13
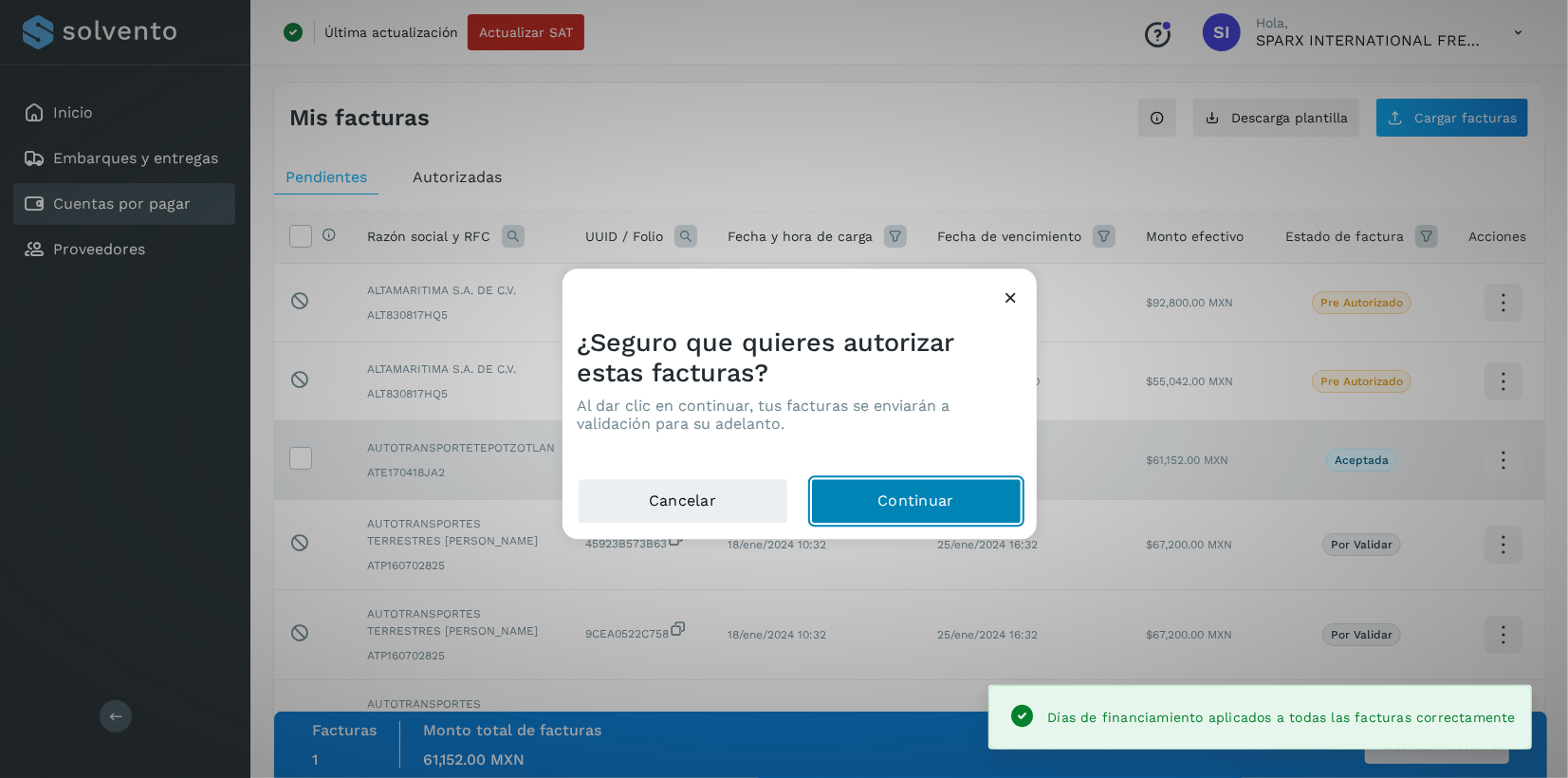
click at [879, 496] on button "Continuar" at bounding box center [915, 502] width 210 height 45
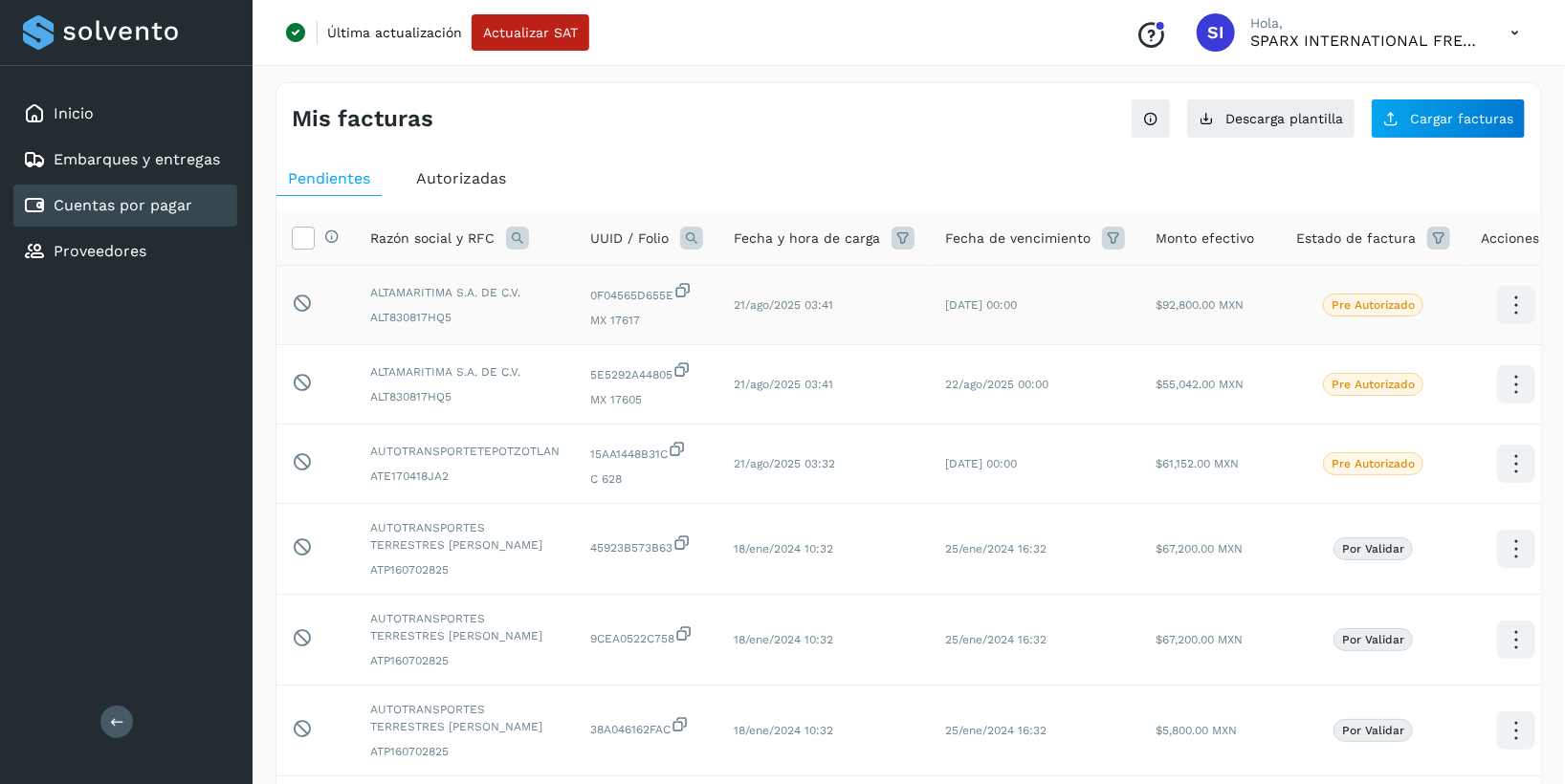
click at [964, 302] on span "[DATE] 00:00" at bounding box center [981, 304] width 72 height 13
drag, startPoint x: 926, startPoint y: 311, endPoint x: 1042, endPoint y: 313, distance: 116.0
click at [1036, 313] on td "[DATE] 00:00" at bounding box center [1034, 305] width 210 height 80
click at [1036, 309] on icon at bounding box center [1514, 304] width 45 height 45
click at [1036, 288] on button "Ver Detalle" at bounding box center [1420, 286] width 228 height 37
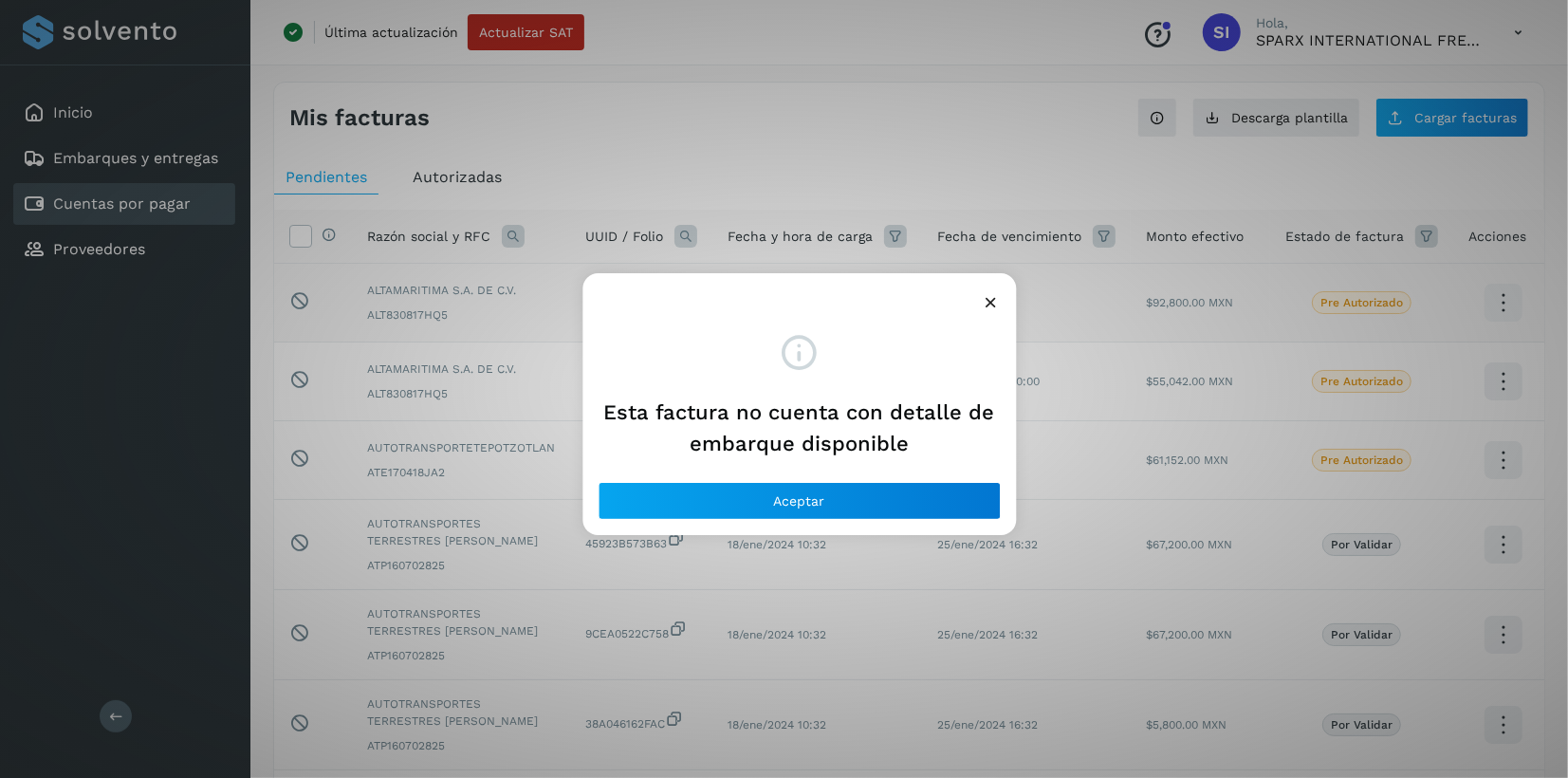
click at [994, 302] on icon at bounding box center [990, 302] width 20 height 20
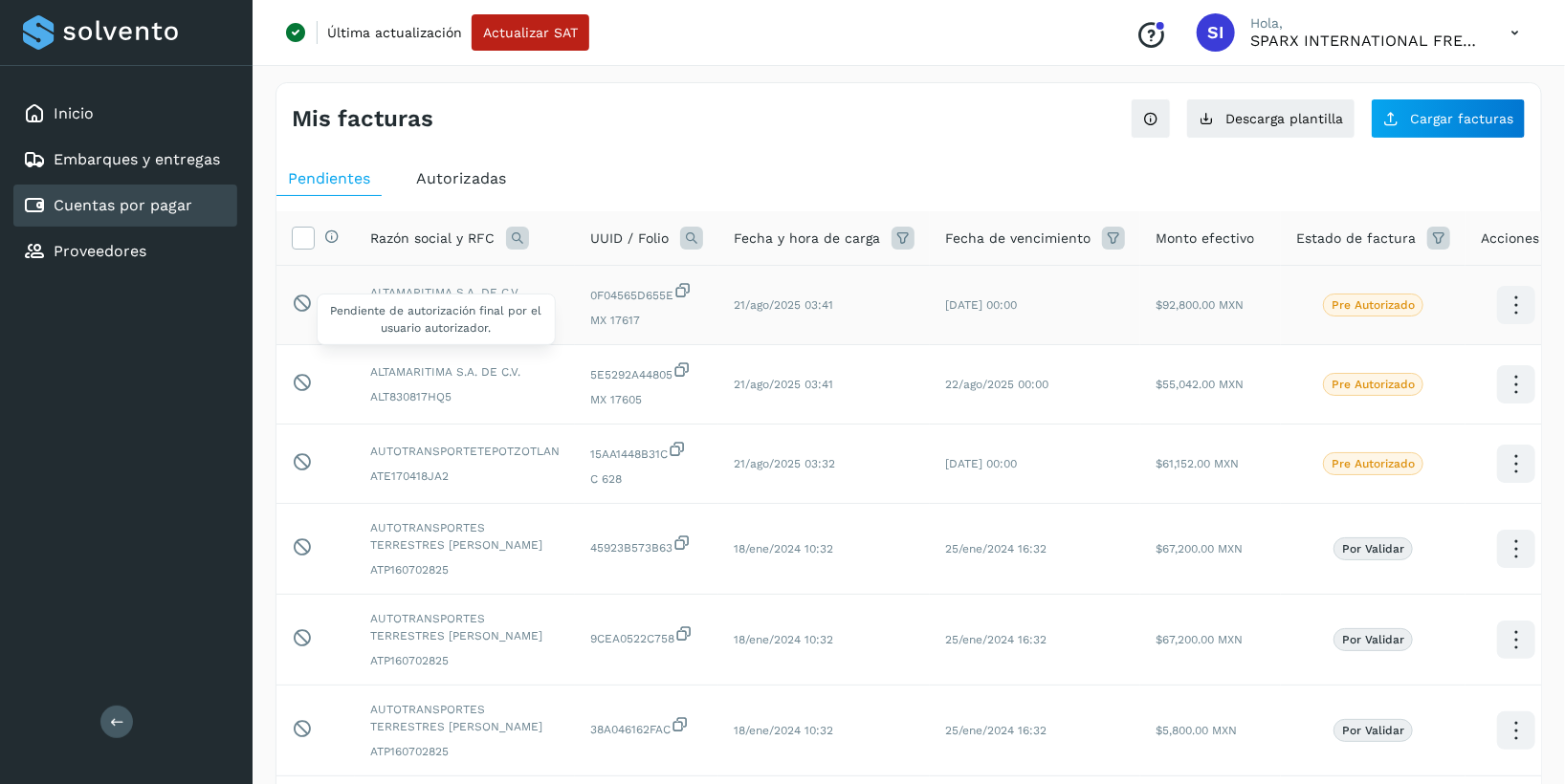
click at [297, 303] on icon at bounding box center [302, 302] width 20 height 20
click at [454, 334] on span "Pendiente de autorización final por el usuario autorizador." at bounding box center [436, 319] width 239 height 52
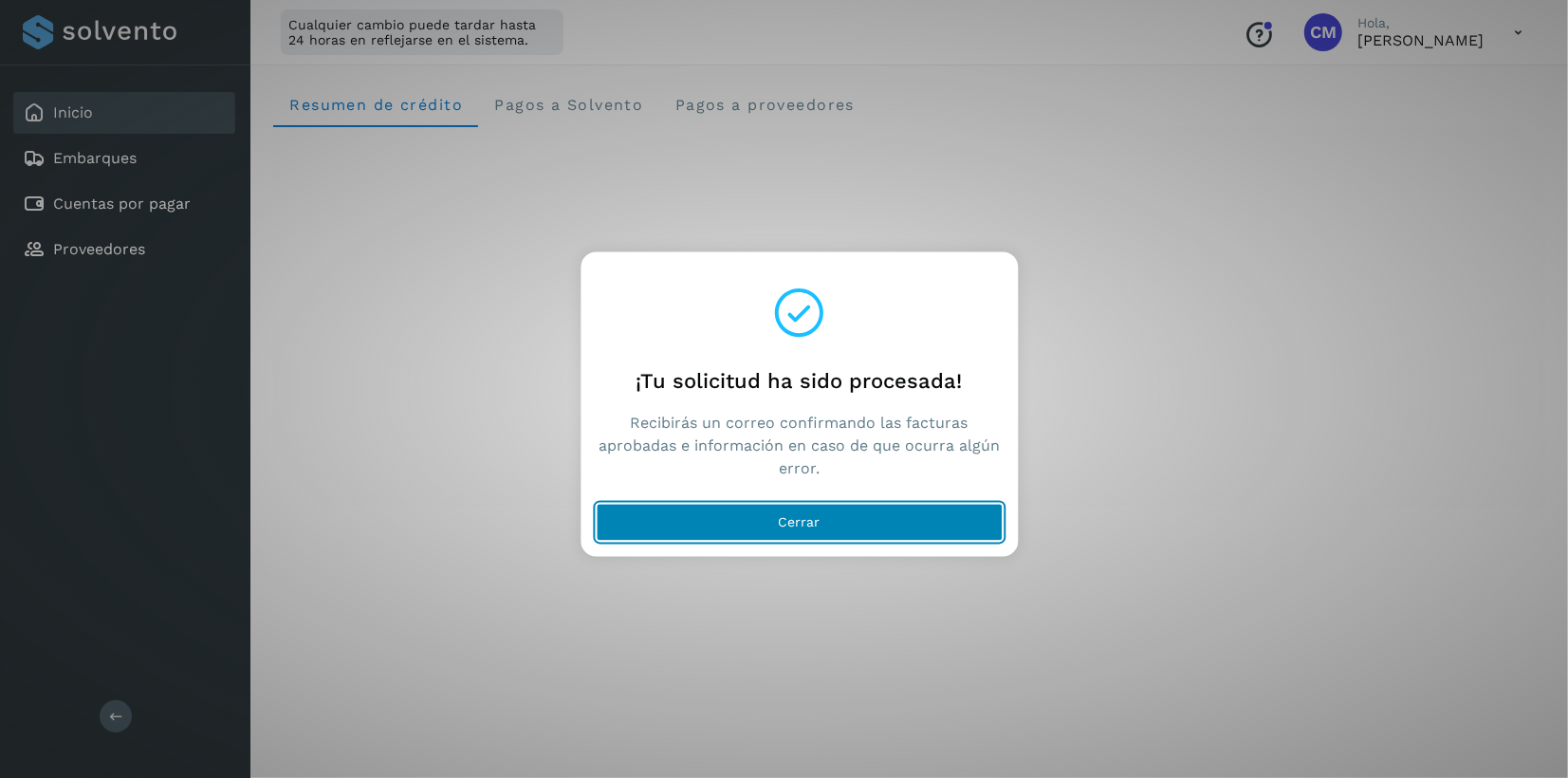
click at [816, 524] on span "Cerrar" at bounding box center [800, 522] width 41 height 13
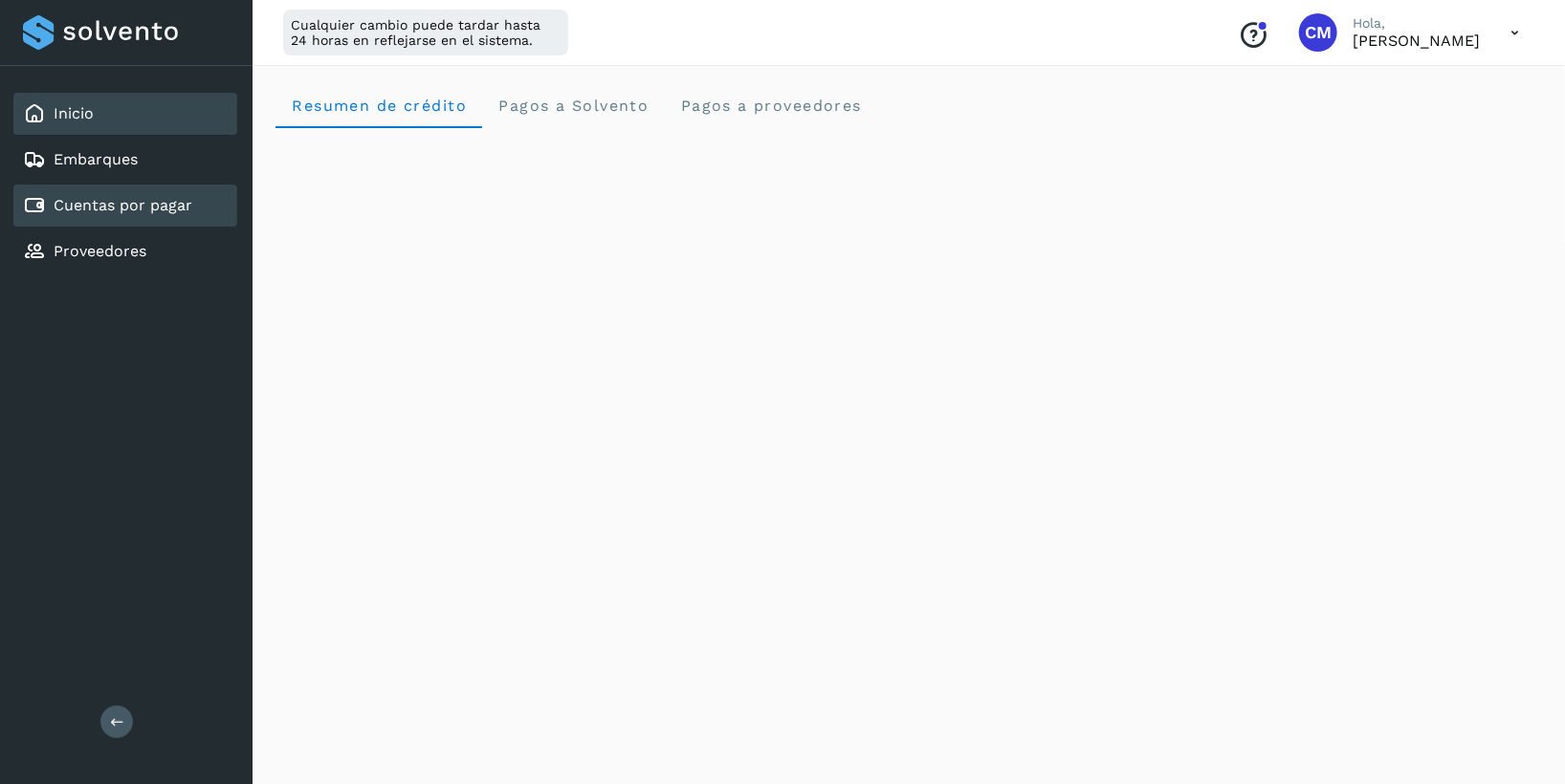
click at [138, 206] on link "Cuentas por pagar" at bounding box center [122, 205] width 138 height 18
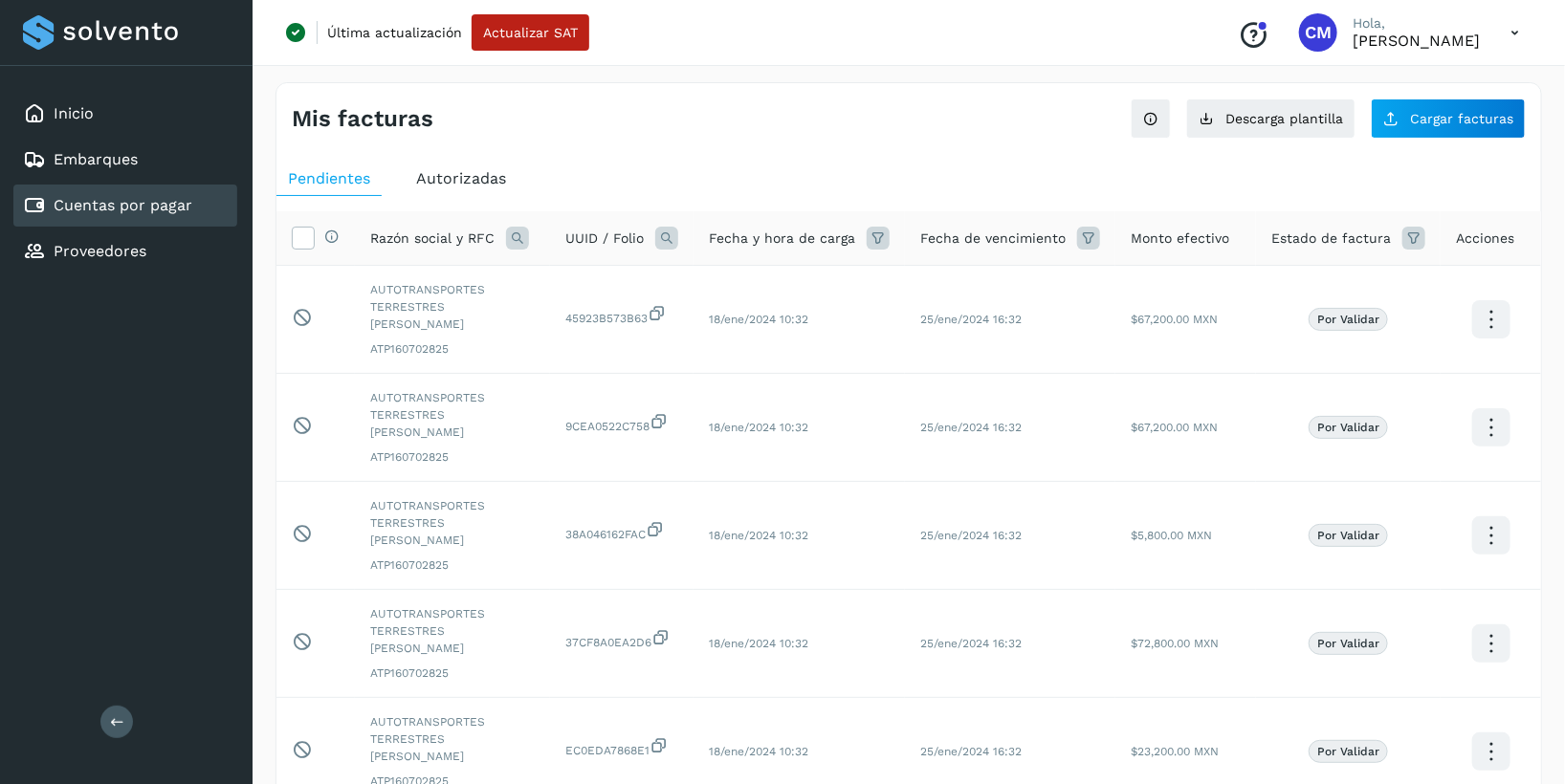
click at [480, 182] on span "Autorizadas" at bounding box center [461, 178] width 90 height 18
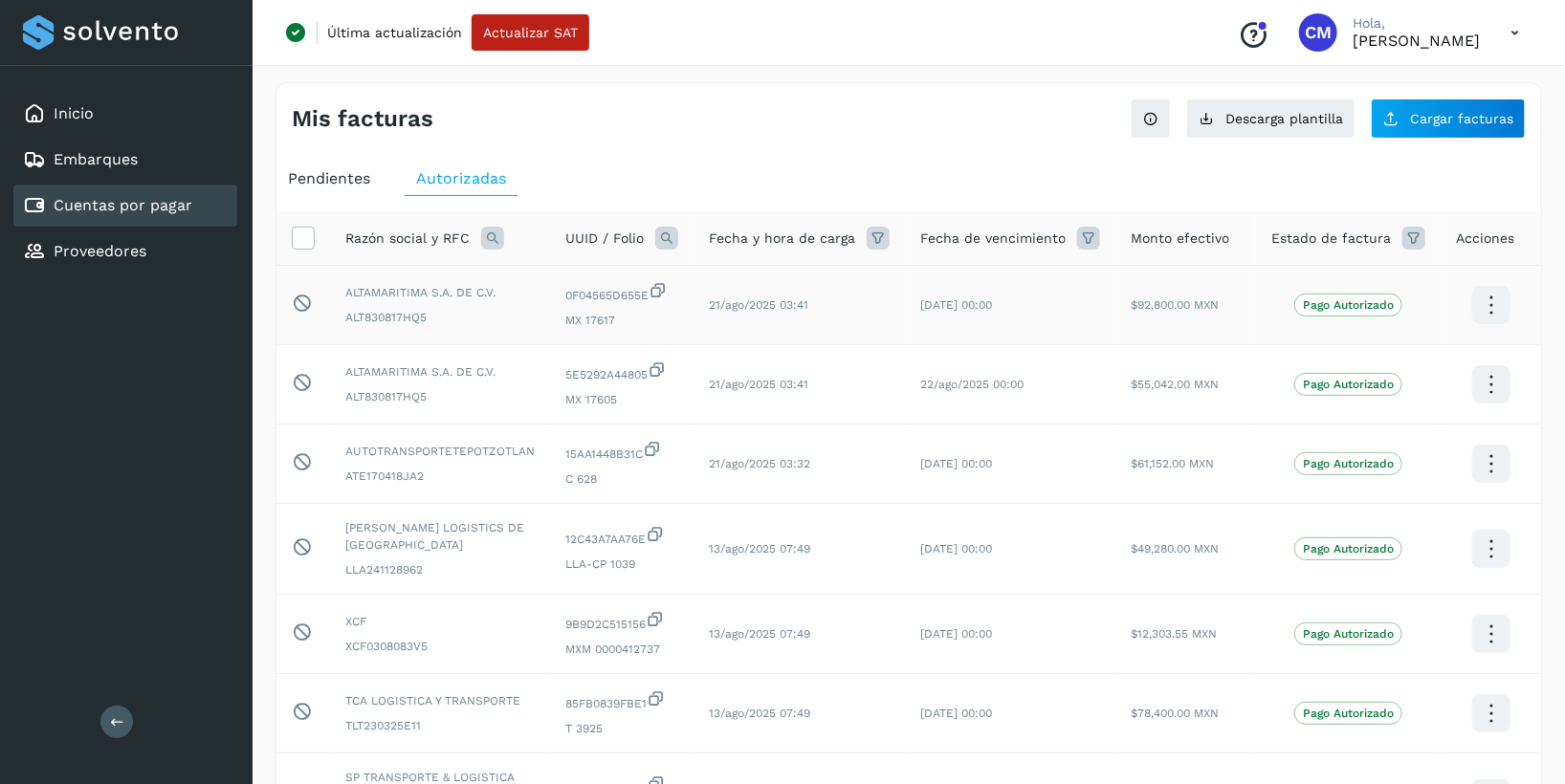
click at [884, 327] on td "21/ago/2025 03:41" at bounding box center [798, 305] width 211 height 80
click at [724, 312] on td "21/ago/2025 03:41" at bounding box center [798, 305] width 211 height 80
drag, startPoint x: 573, startPoint y: 455, endPoint x: 653, endPoint y: 455, distance: 80.0
click at [653, 455] on td "15AA1448B31C C 628" at bounding box center [621, 464] width 143 height 80
copy span "15AA1448B31C"
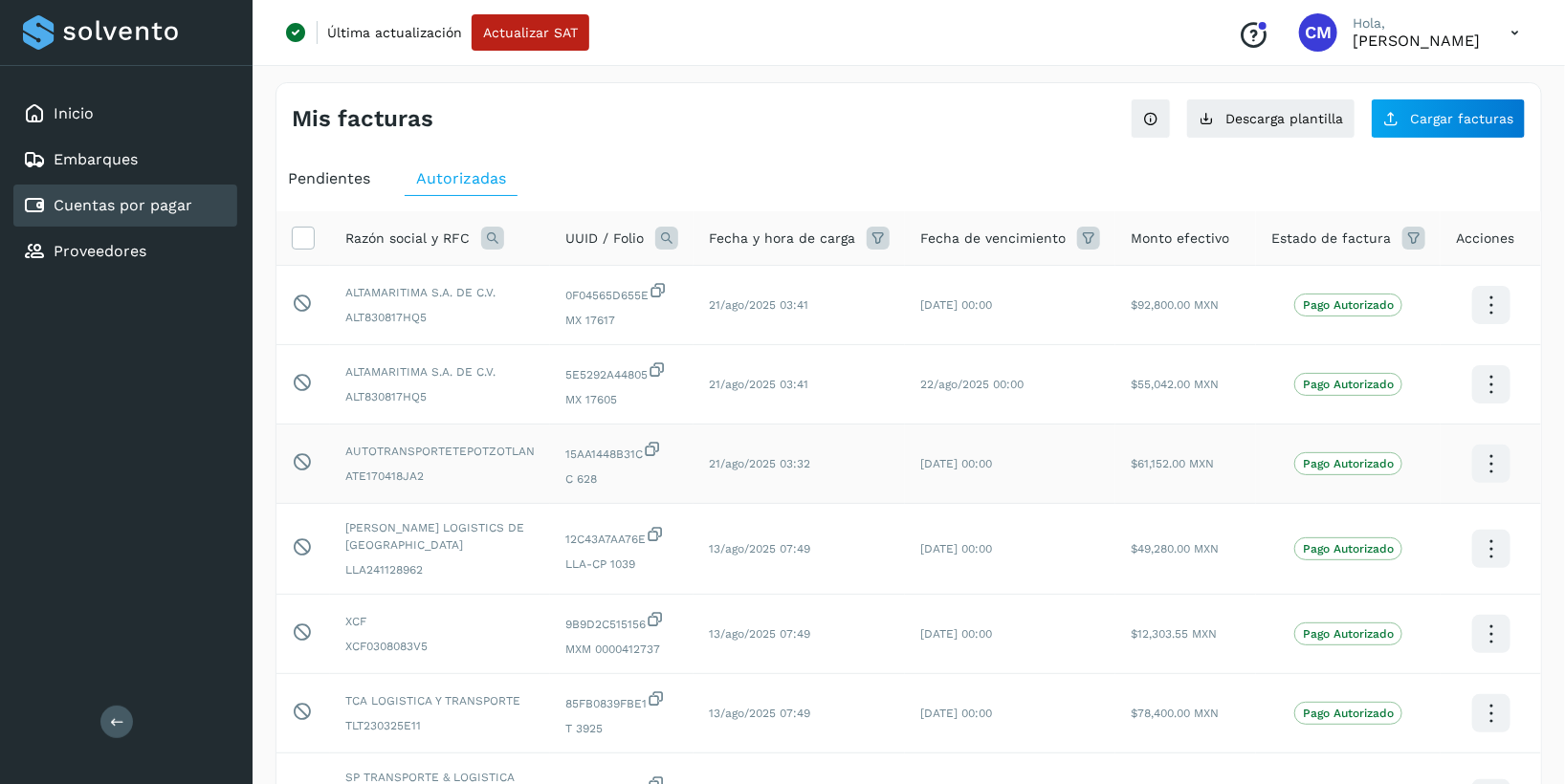
click at [662, 448] on icon at bounding box center [652, 449] width 19 height 20
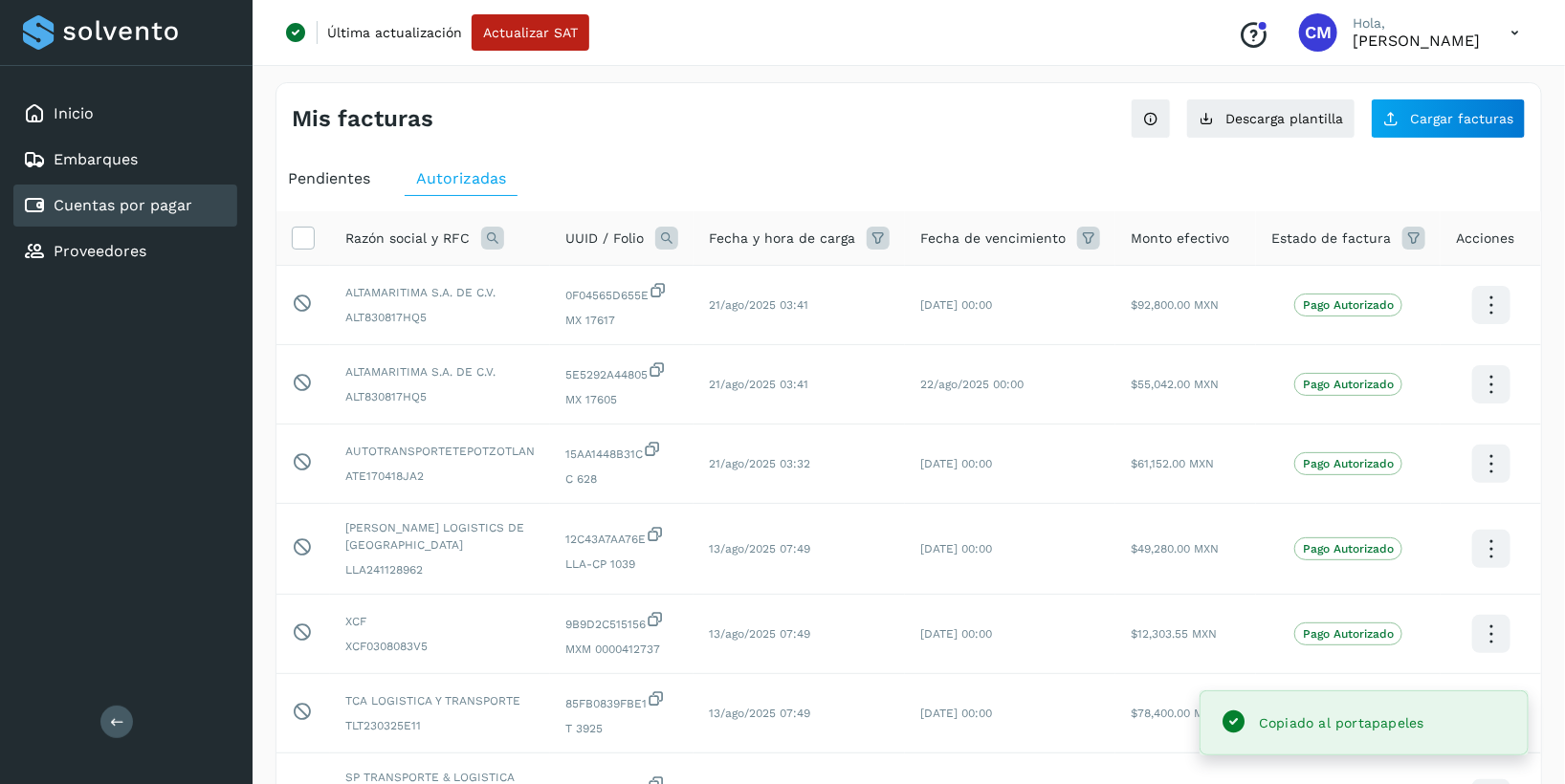
click at [671, 233] on icon at bounding box center [666, 238] width 23 height 23
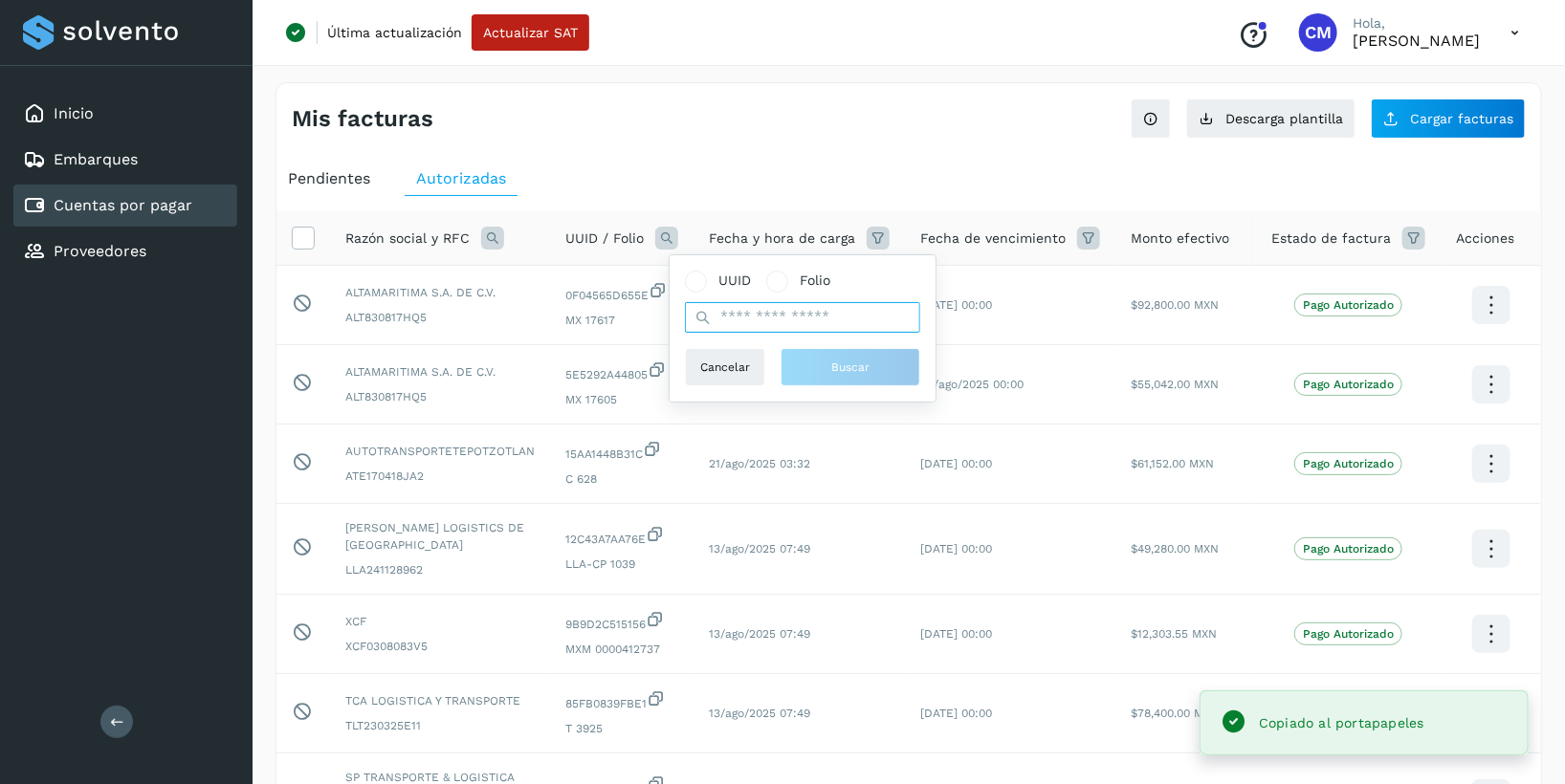
click at [726, 318] on input "text" at bounding box center [802, 317] width 235 height 31
paste input "**********"
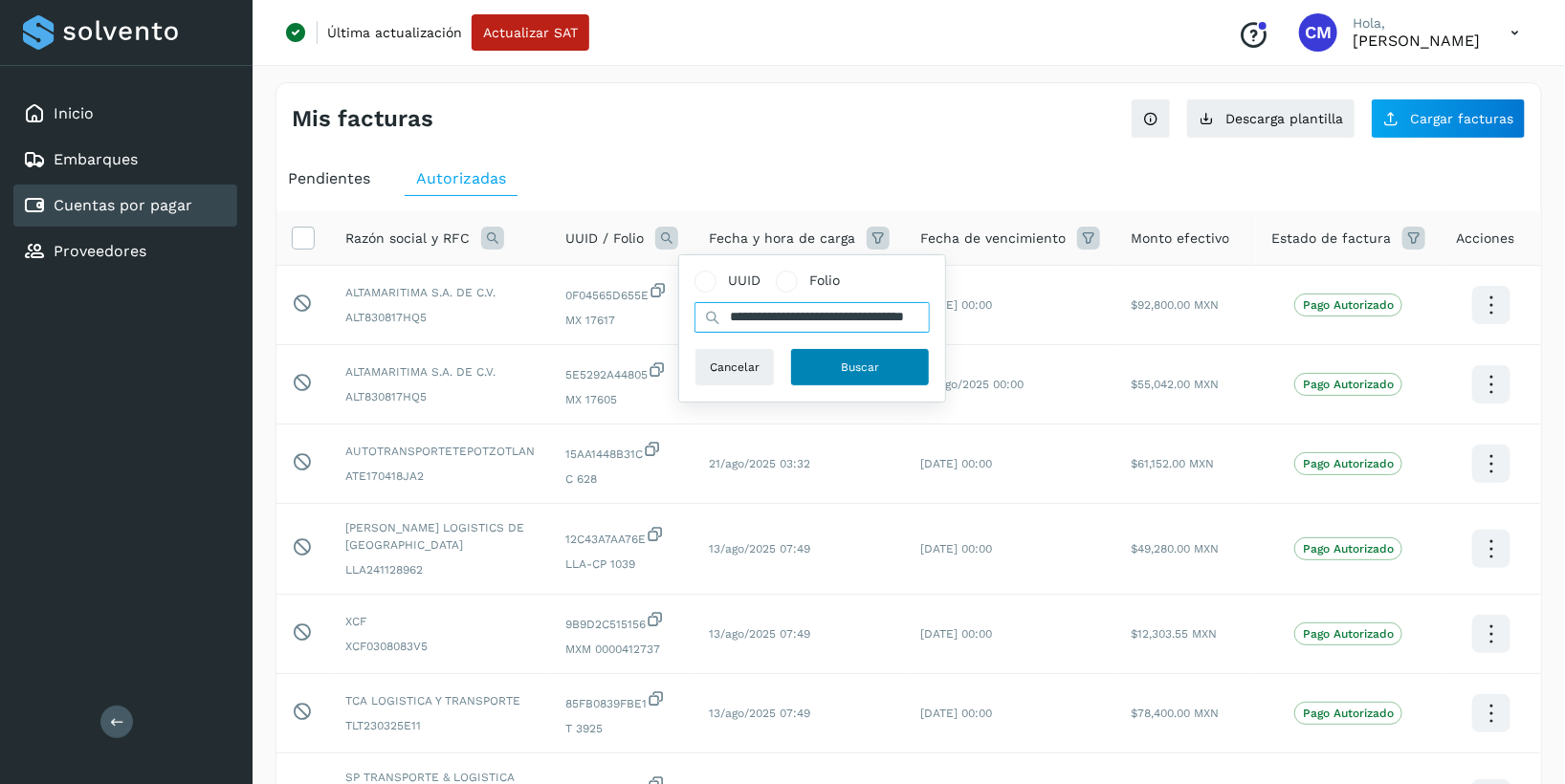
type input "**********"
click at [818, 359] on button "Buscar" at bounding box center [859, 367] width 139 height 38
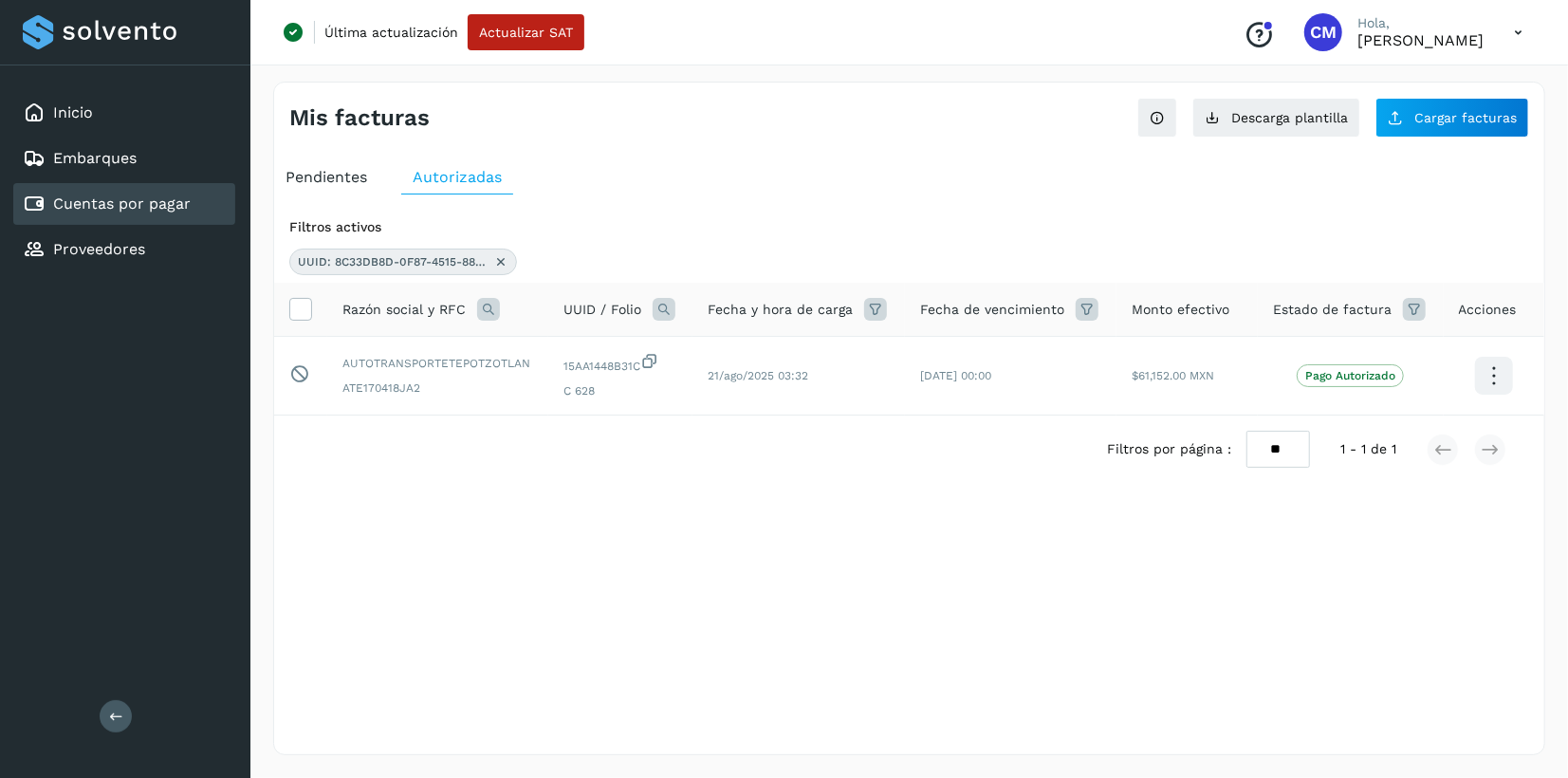
click at [833, 501] on div "Selecciona una fecha" at bounding box center [909, 499] width 1270 height 32
click at [1055, 674] on div "Mis facturas Ver instrucciones para cargar Facturas Descarga plantilla Cargar f…" at bounding box center [909, 419] width 1272 height 673
click at [298, 418] on div "Filtros por página : ** ** ** 1 - 1 de 1" at bounding box center [909, 449] width 1270 height 67
click at [497, 262] on icon at bounding box center [501, 261] width 15 height 15
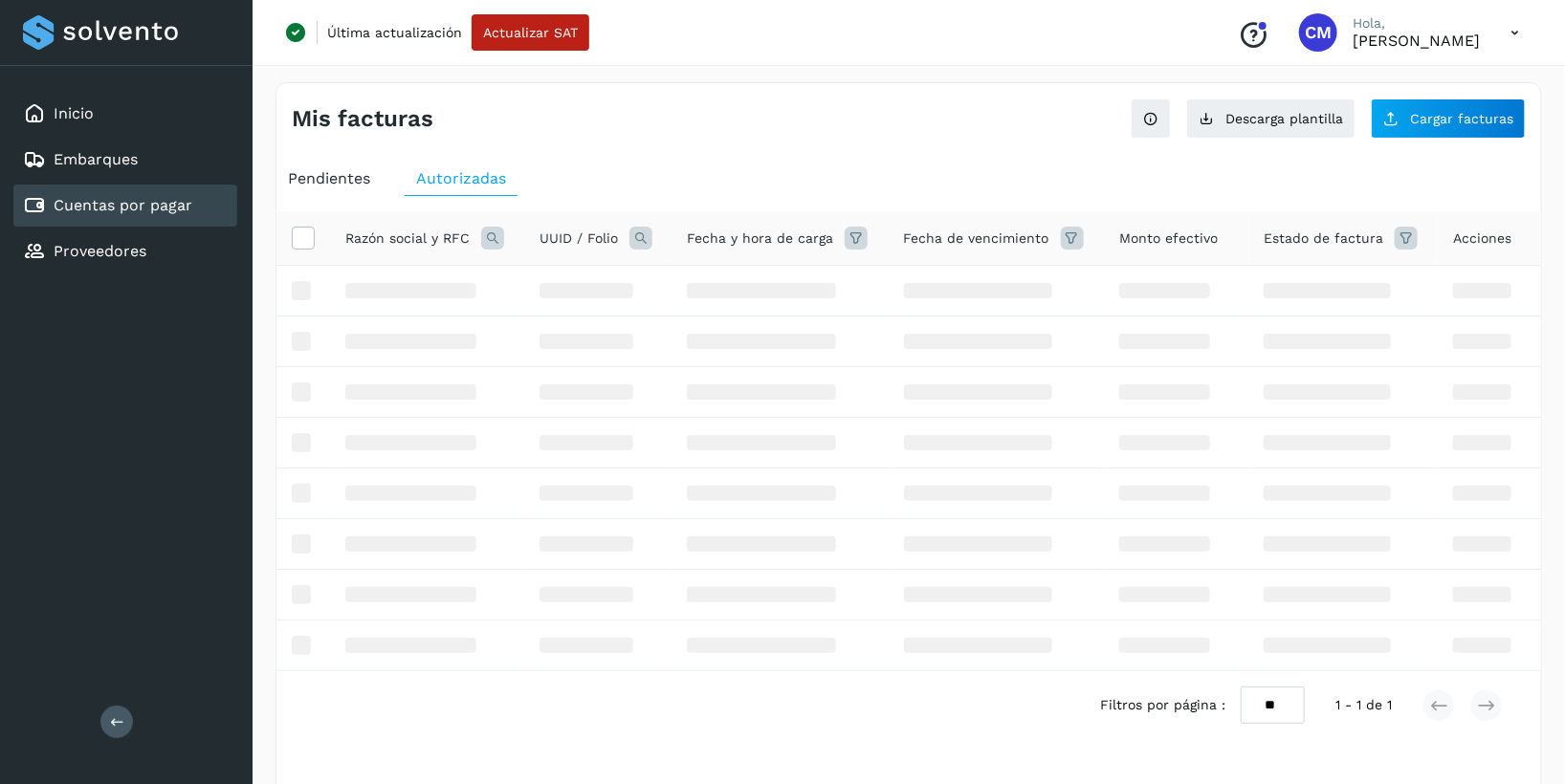
click at [635, 233] on icon at bounding box center [640, 238] width 23 height 23
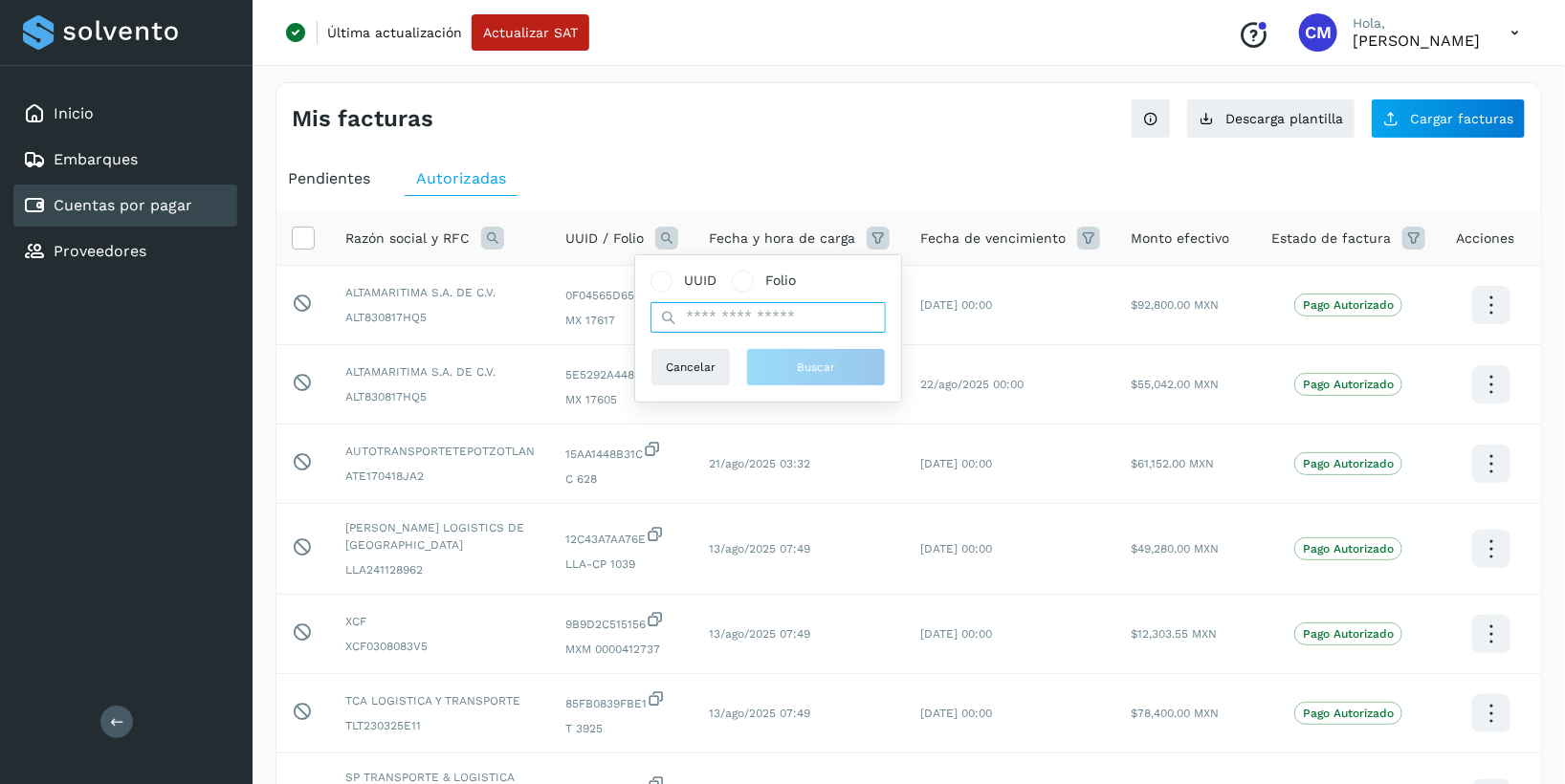
click at [677, 318] on input "text" at bounding box center [768, 317] width 235 height 31
paste input "**********"
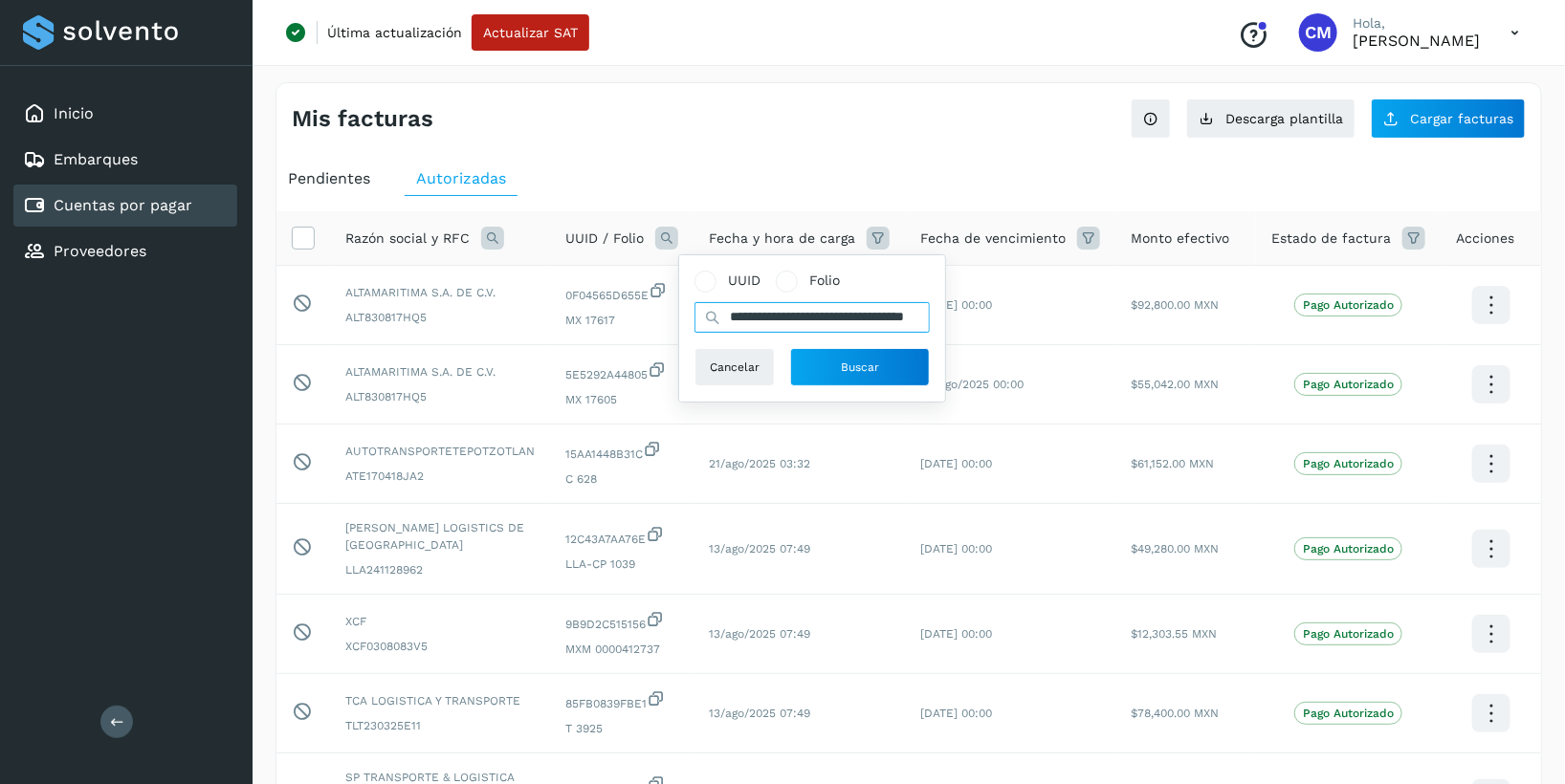
scroll to position [0, 87]
type input "**********"
click at [841, 353] on button "Buscar" at bounding box center [859, 367] width 139 height 38
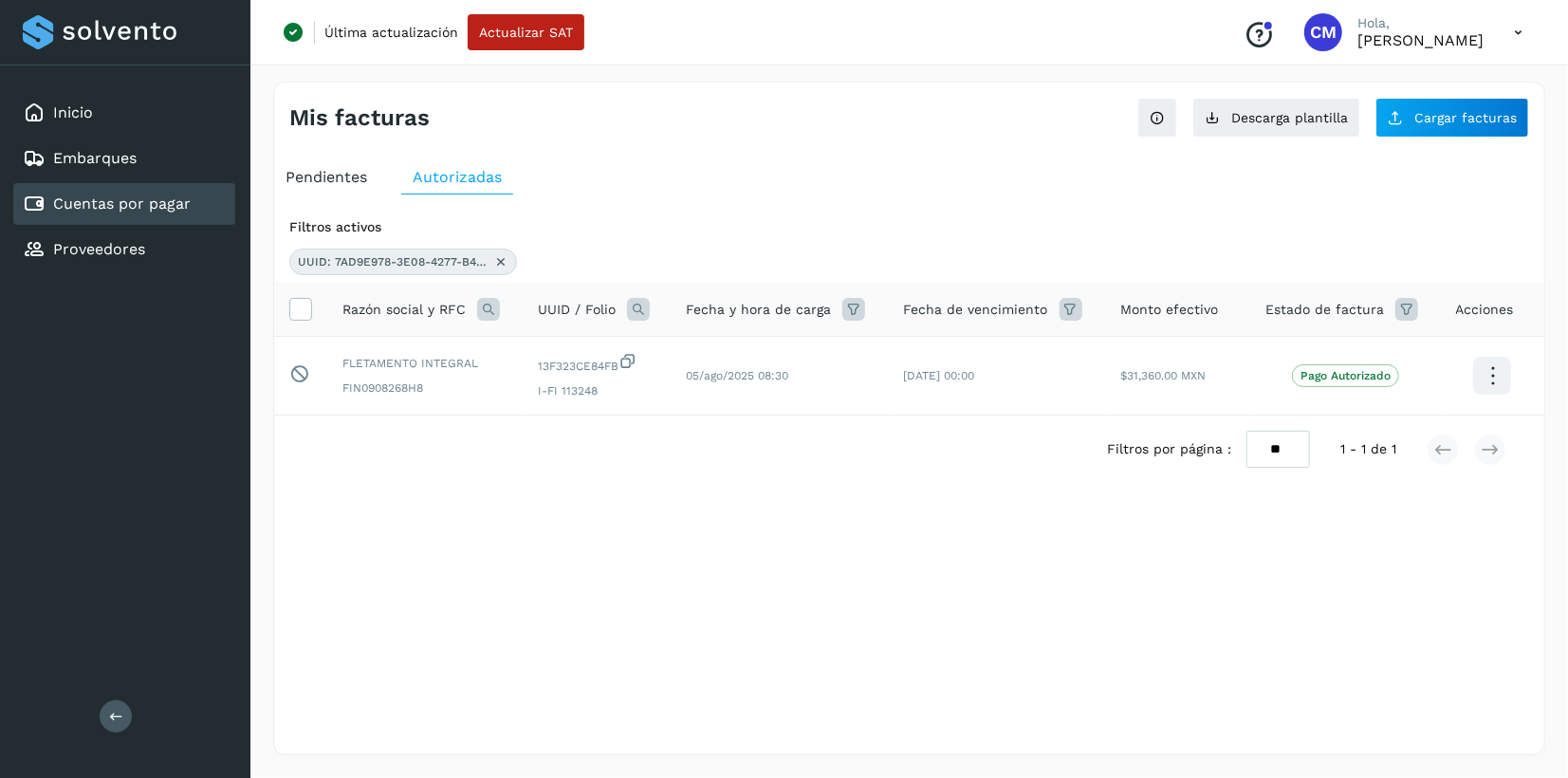
click at [638, 310] on icon at bounding box center [638, 309] width 23 height 23
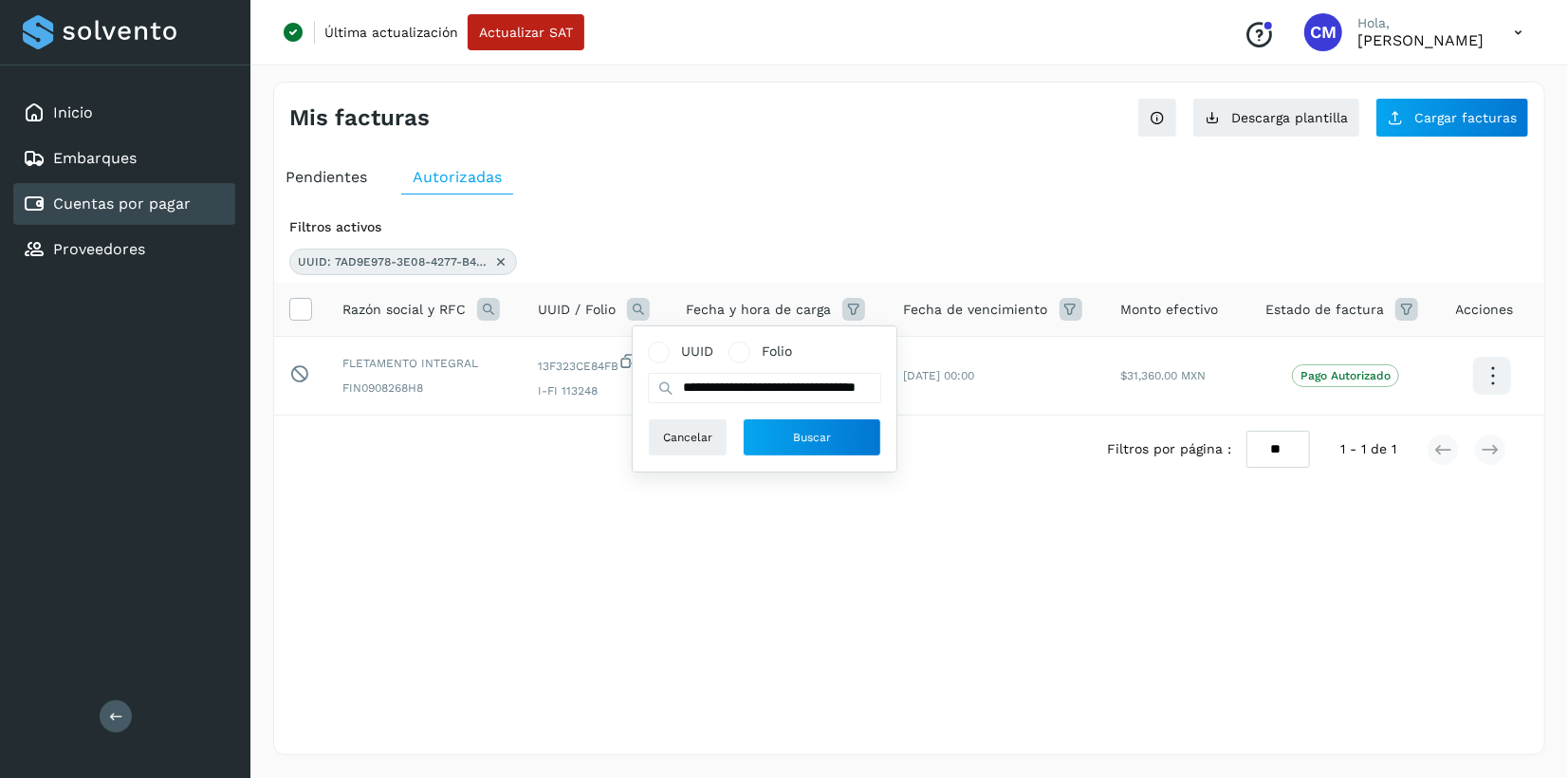
drag, startPoint x: 496, startPoint y: 254, endPoint x: 504, endPoint y: 261, distance: 10.6
click at [497, 254] on icon at bounding box center [501, 261] width 15 height 15
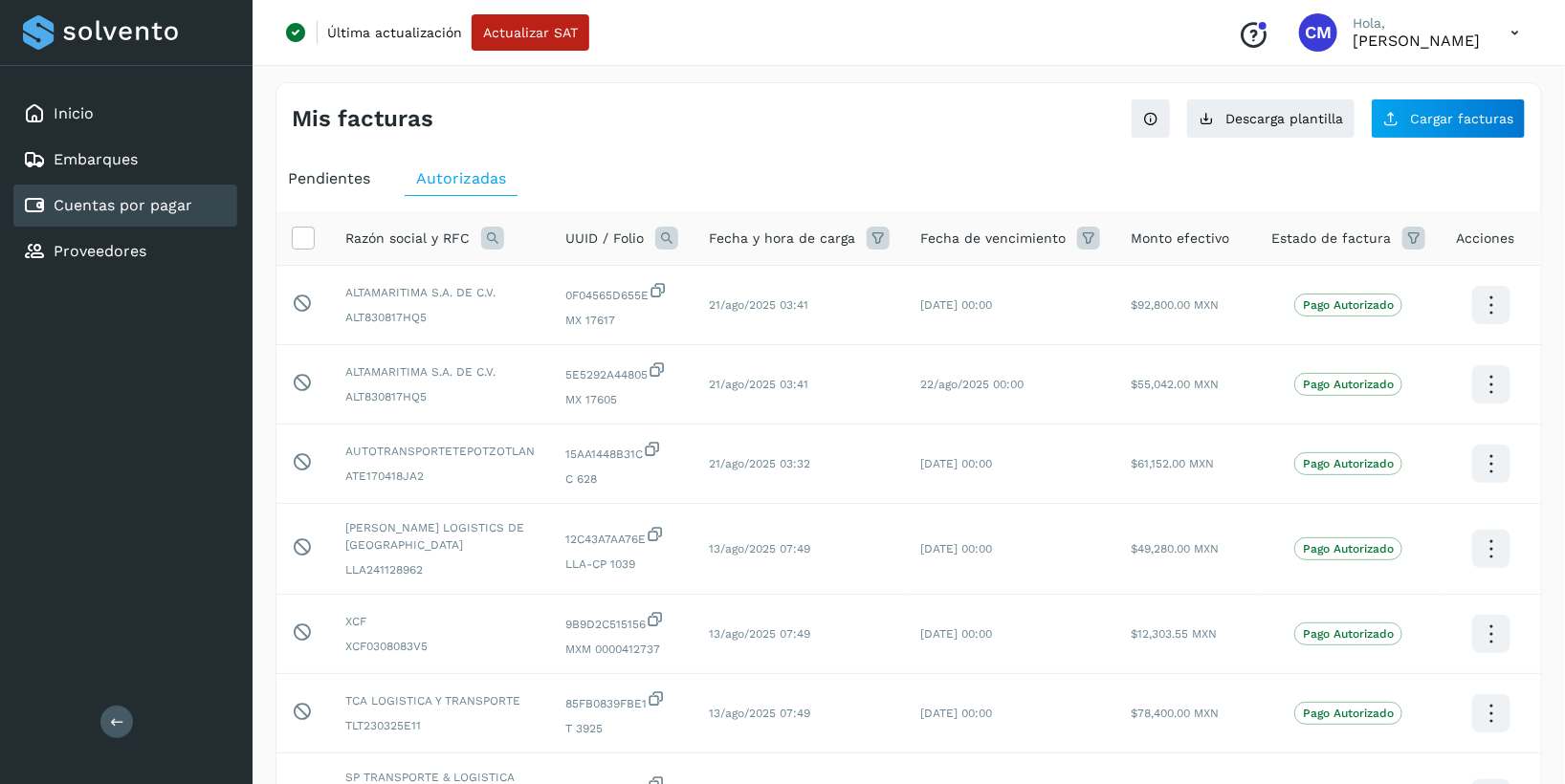
click at [643, 233] on span "UUID / Folio" at bounding box center [604, 239] width 79 height 20
click at [678, 233] on icon at bounding box center [666, 238] width 23 height 23
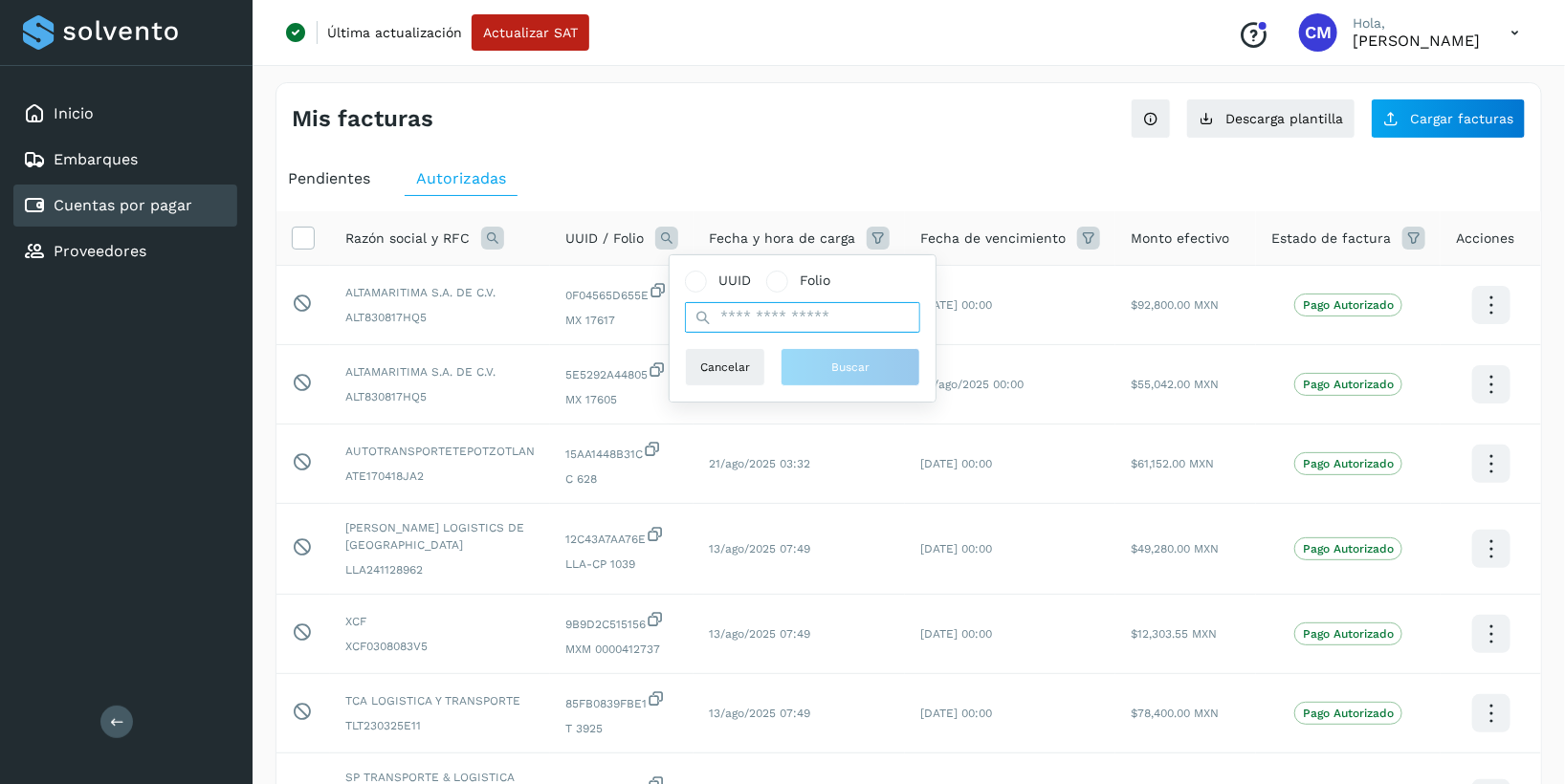
click at [745, 325] on input "text" at bounding box center [802, 317] width 235 height 31
paste input "**********"
type input "**********"
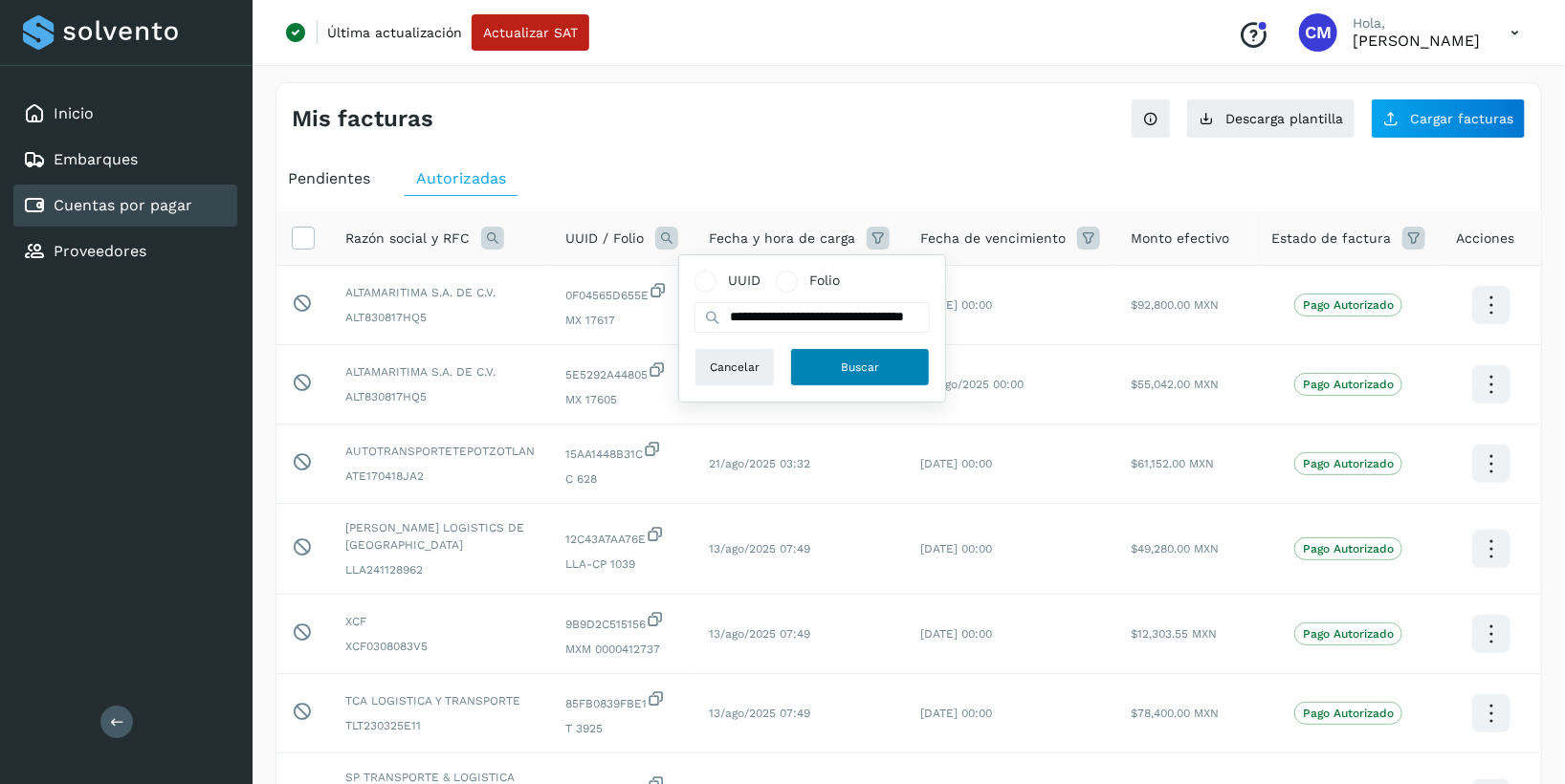
click at [858, 358] on span "Buscar" at bounding box center [859, 366] width 38 height 17
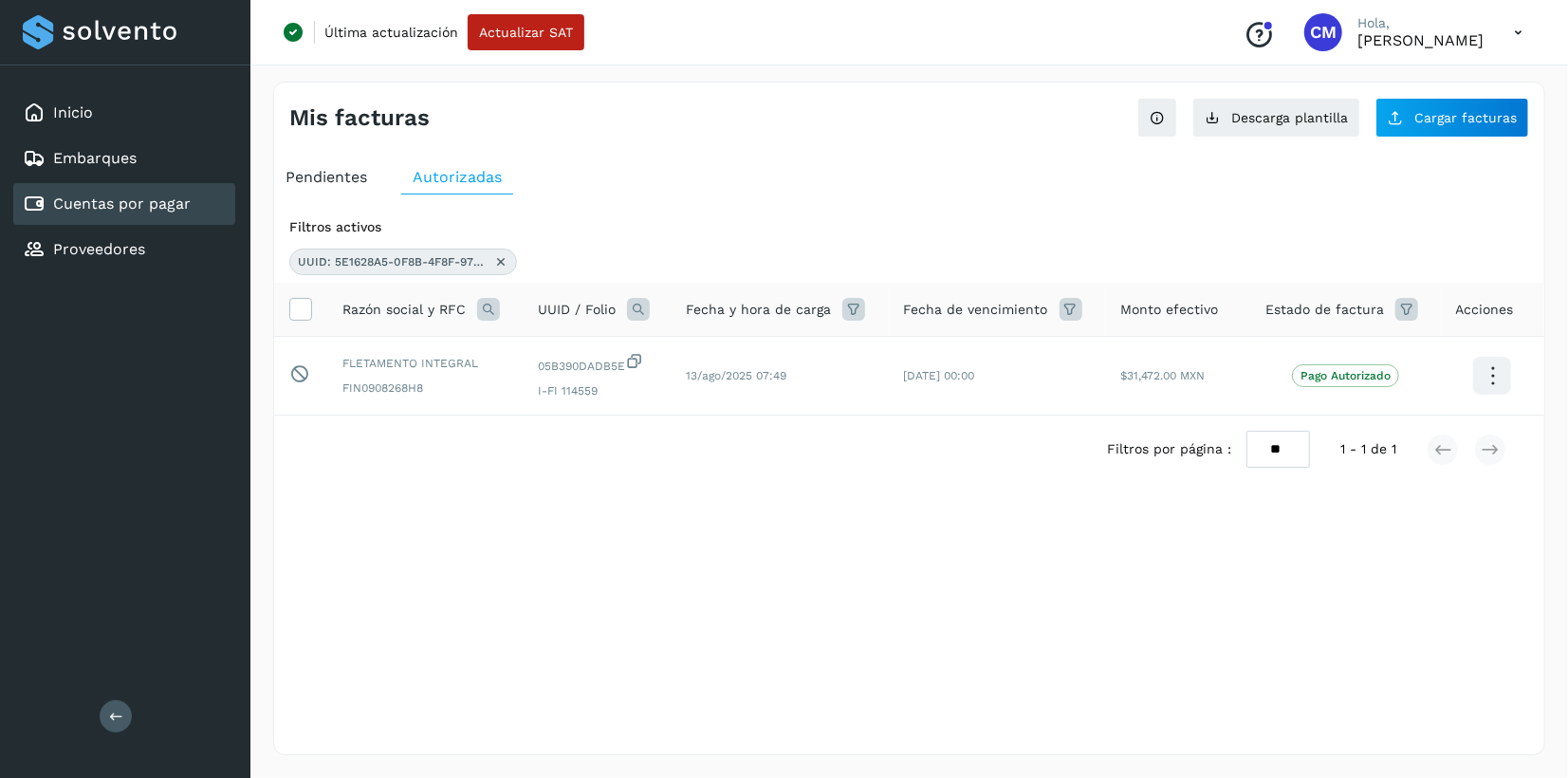
click at [499, 254] on icon at bounding box center [501, 261] width 15 height 15
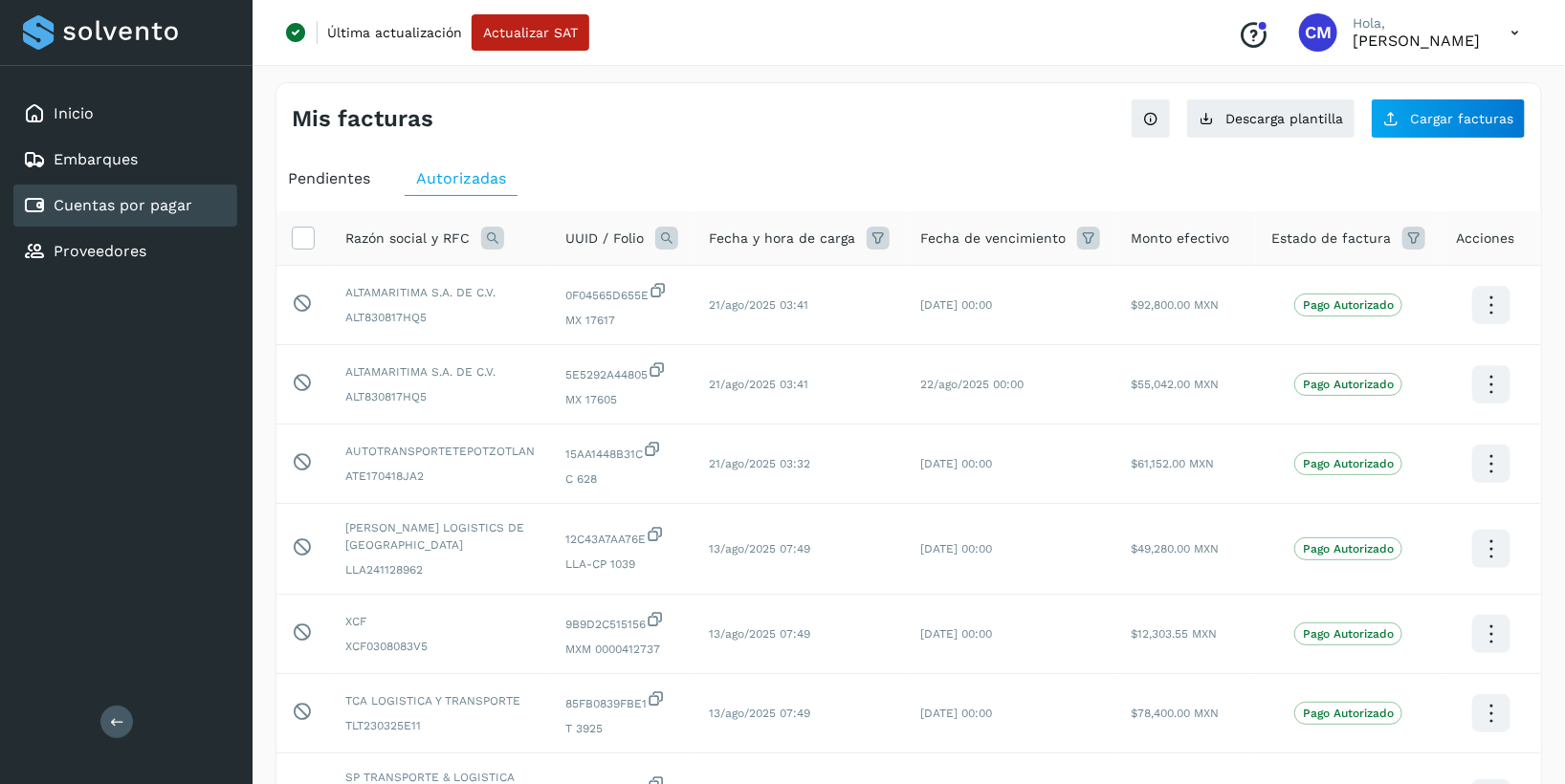
click at [664, 236] on div "UUID / Folio" at bounding box center [621, 238] width 112 height 23
click at [676, 235] on icon at bounding box center [666, 238] width 23 height 23
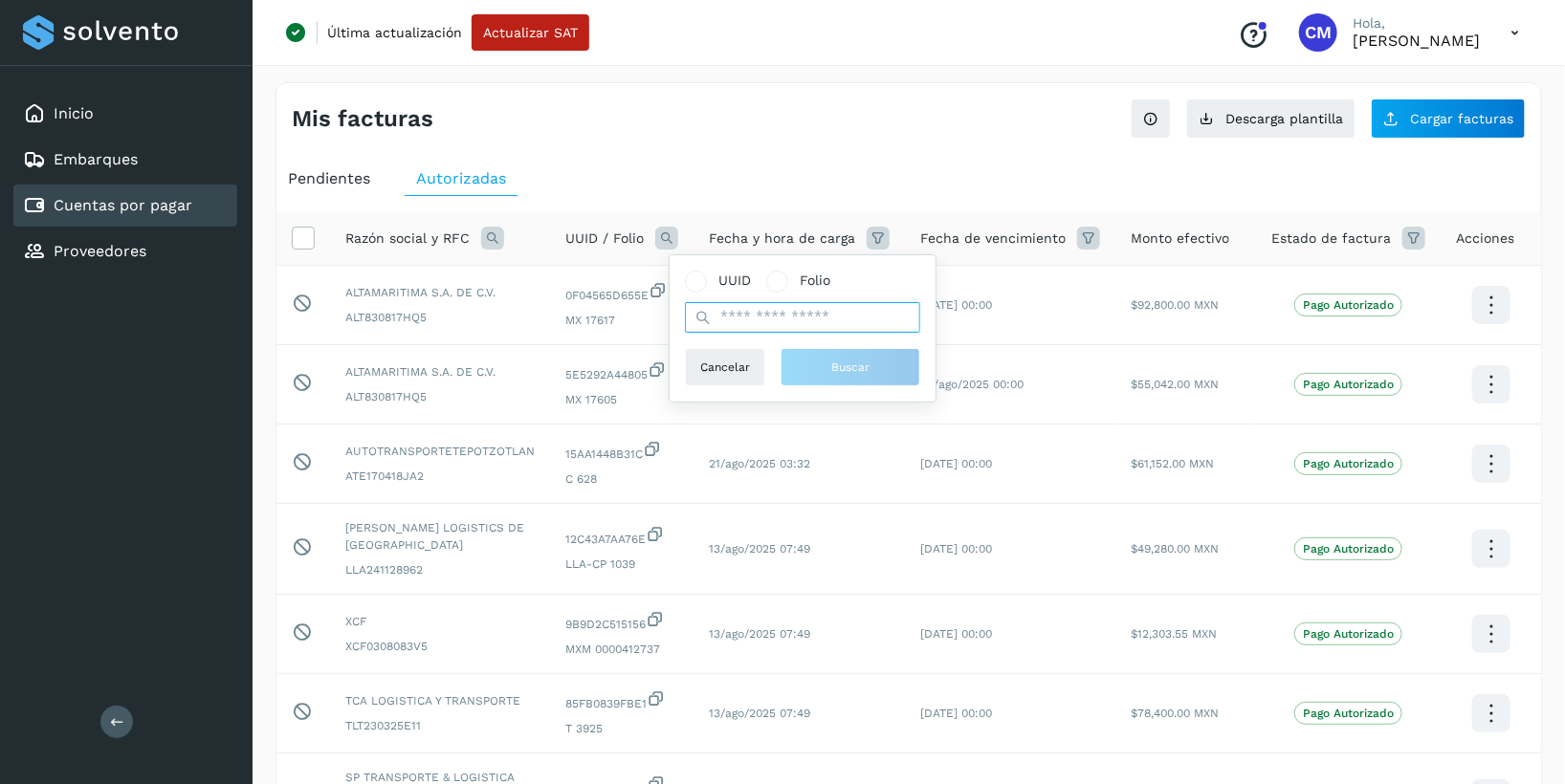
click at [751, 320] on input "text" at bounding box center [802, 317] width 235 height 31
paste input "**********"
type input "**********"
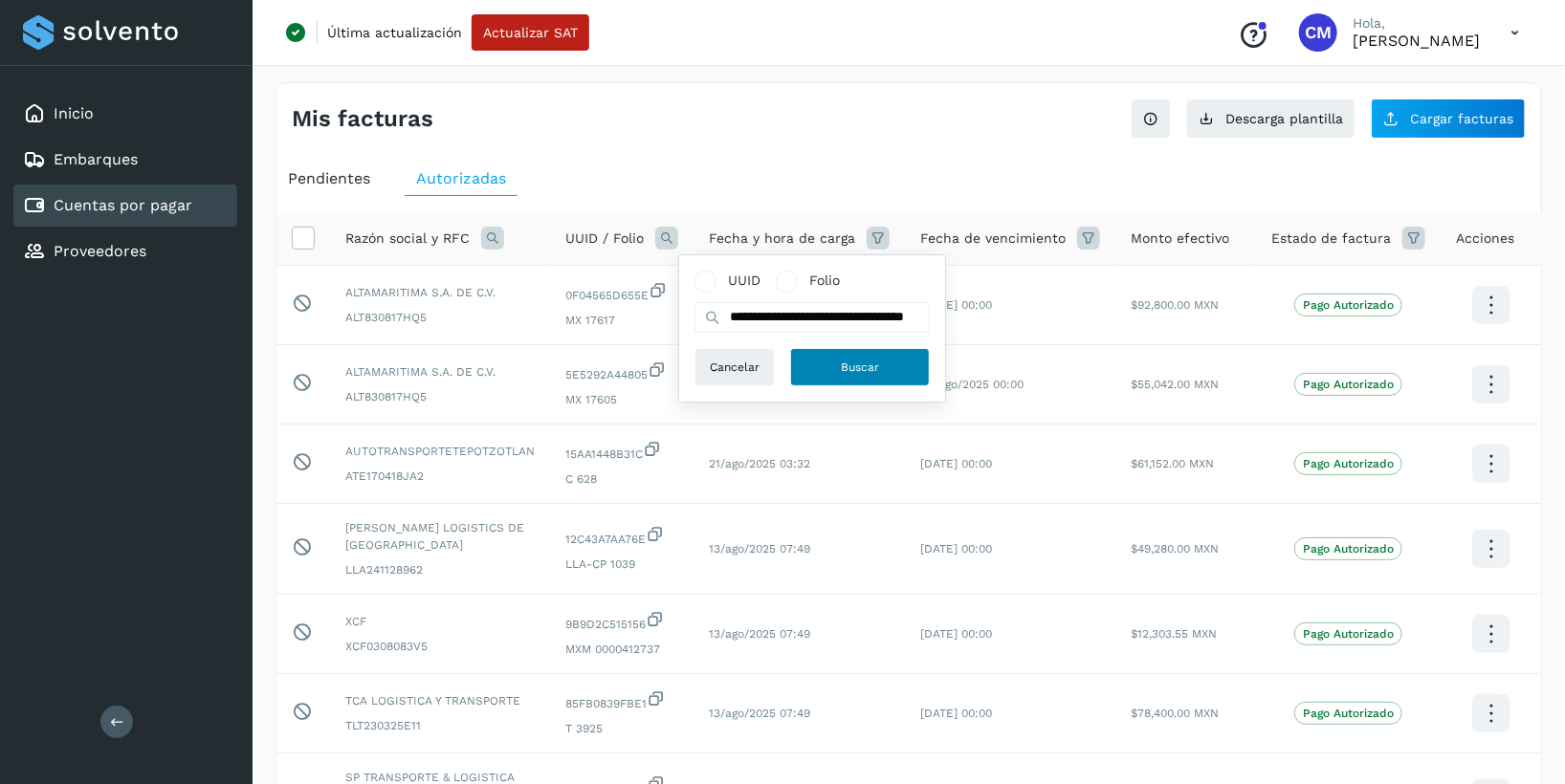
click at [923, 373] on button "Buscar" at bounding box center [859, 367] width 139 height 38
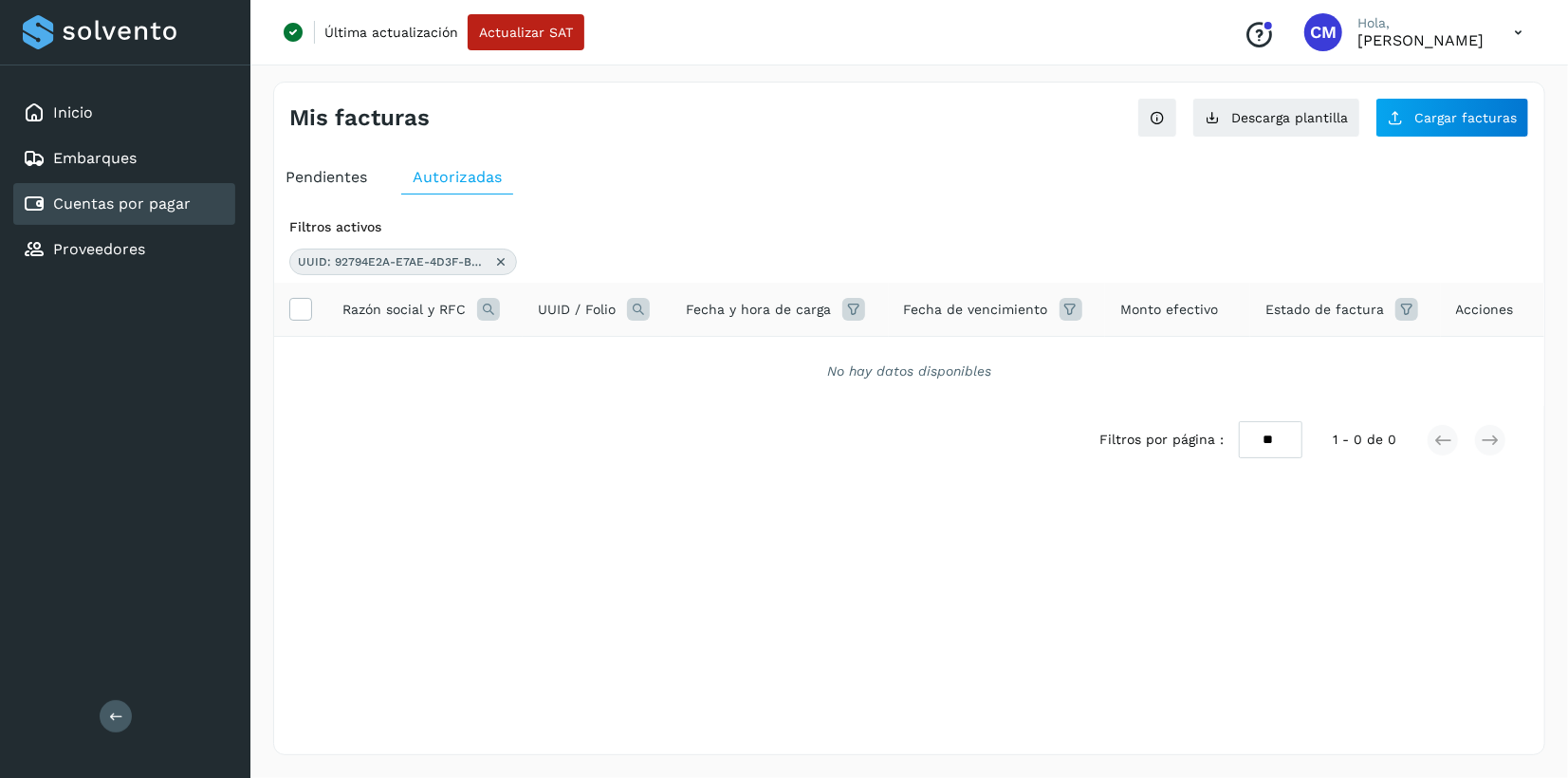
click at [504, 262] on icon at bounding box center [501, 261] width 15 height 15
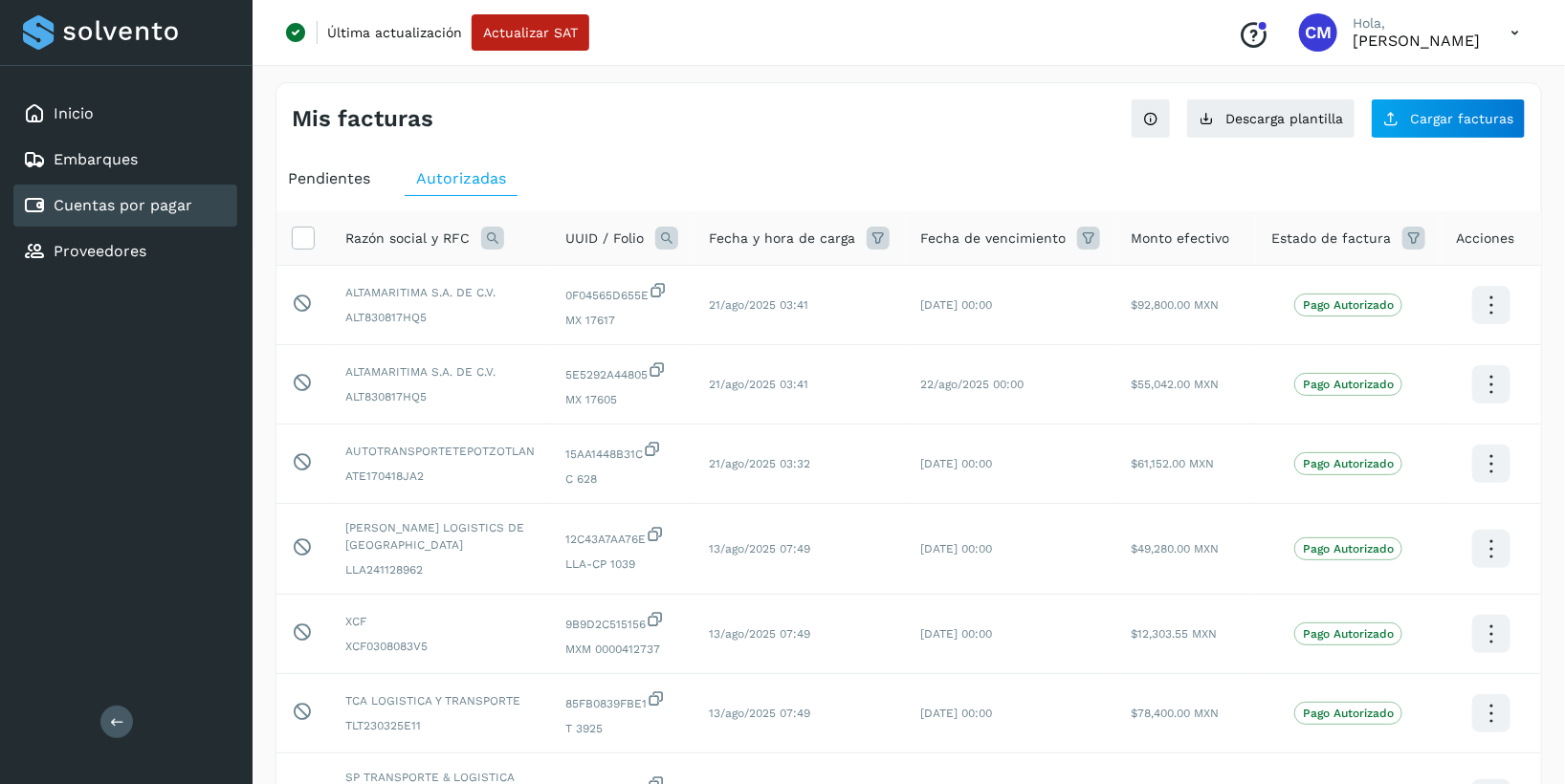
click at [667, 242] on icon at bounding box center [666, 238] width 23 height 23
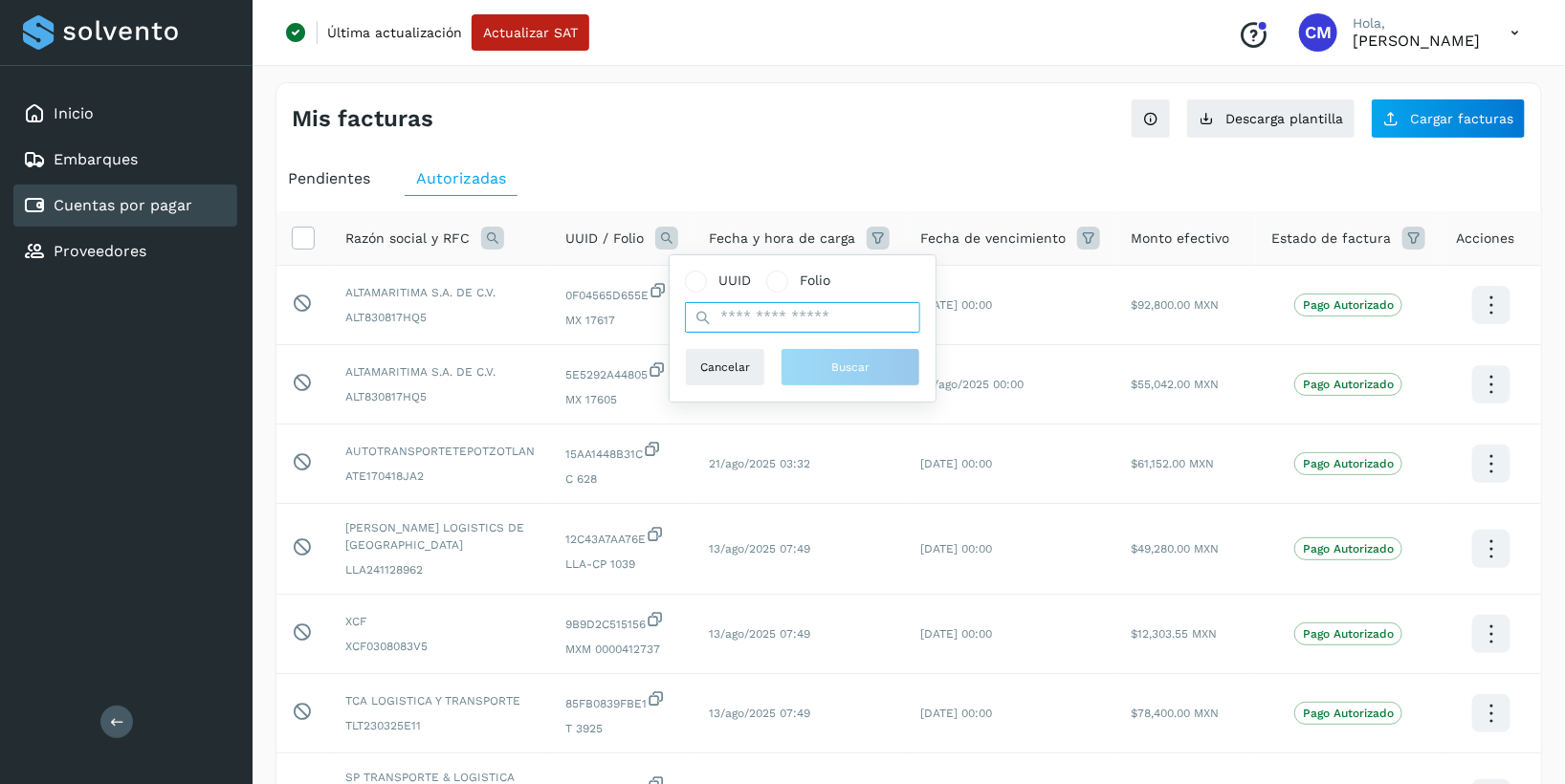
click at [722, 320] on input "text" at bounding box center [802, 317] width 235 height 31
paste input "**********"
type input "**********"
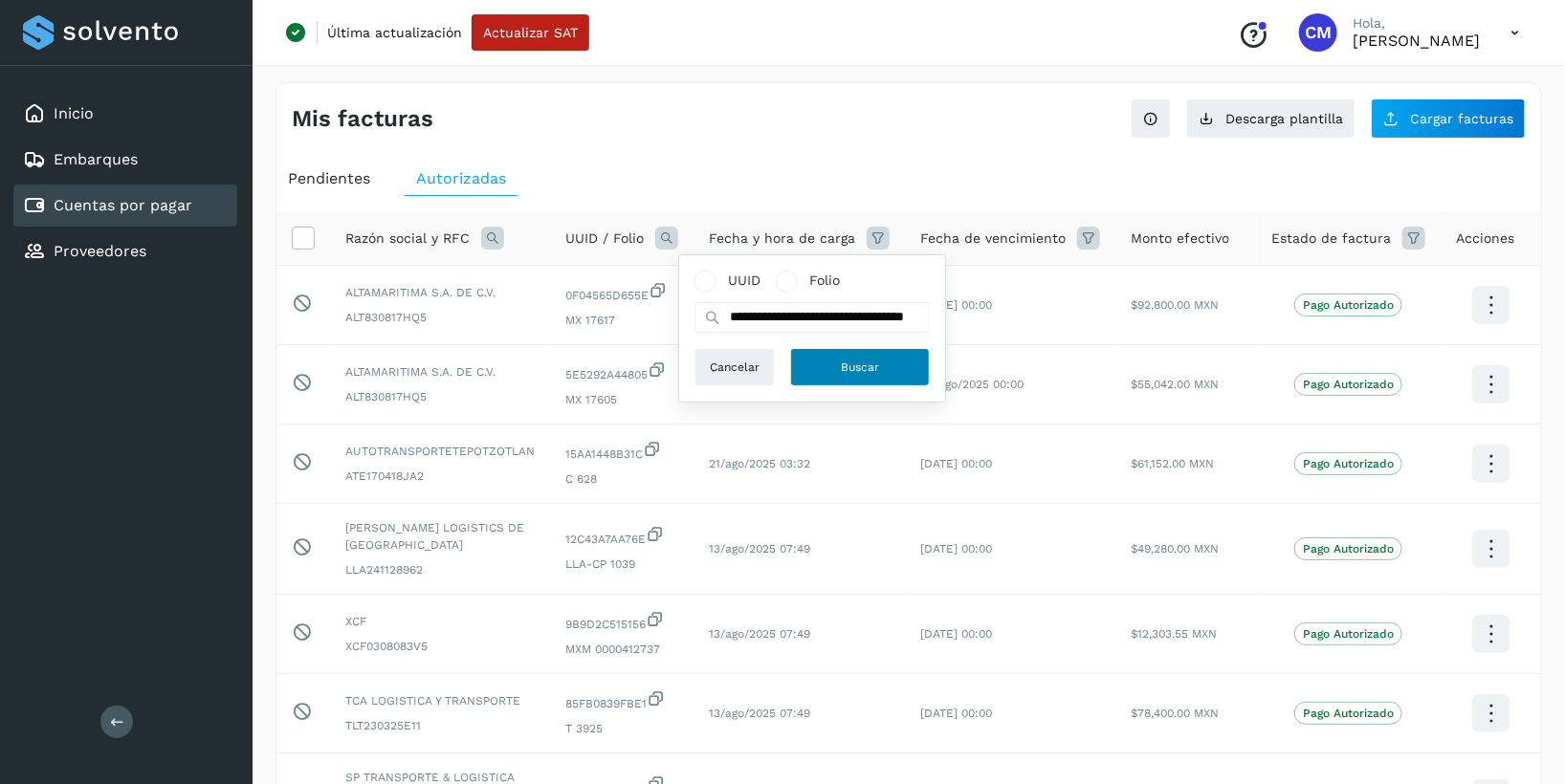
click at [857, 355] on button "Buscar" at bounding box center [859, 367] width 139 height 38
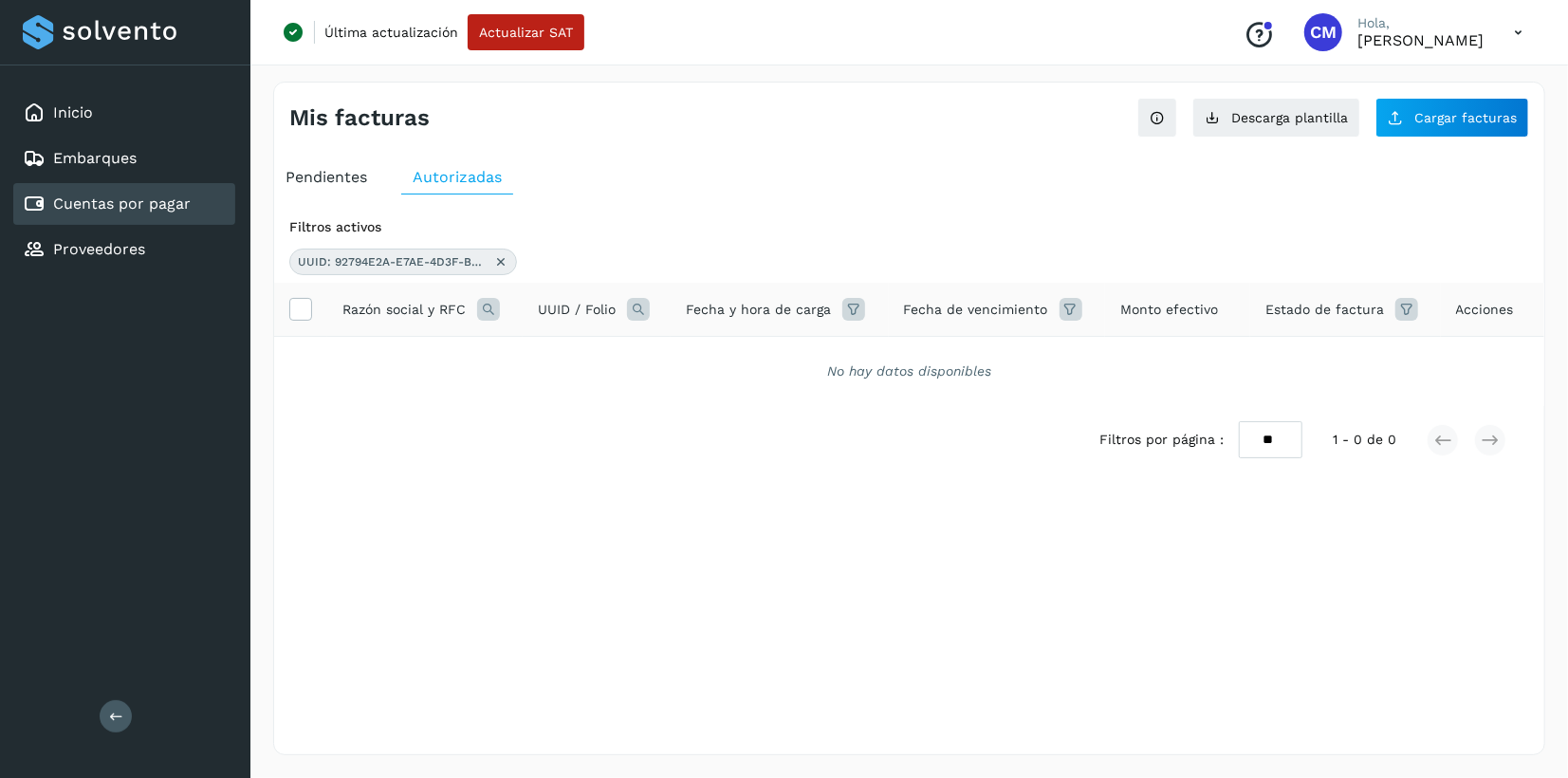
click at [306, 168] on span "Pendientes" at bounding box center [326, 177] width 82 height 18
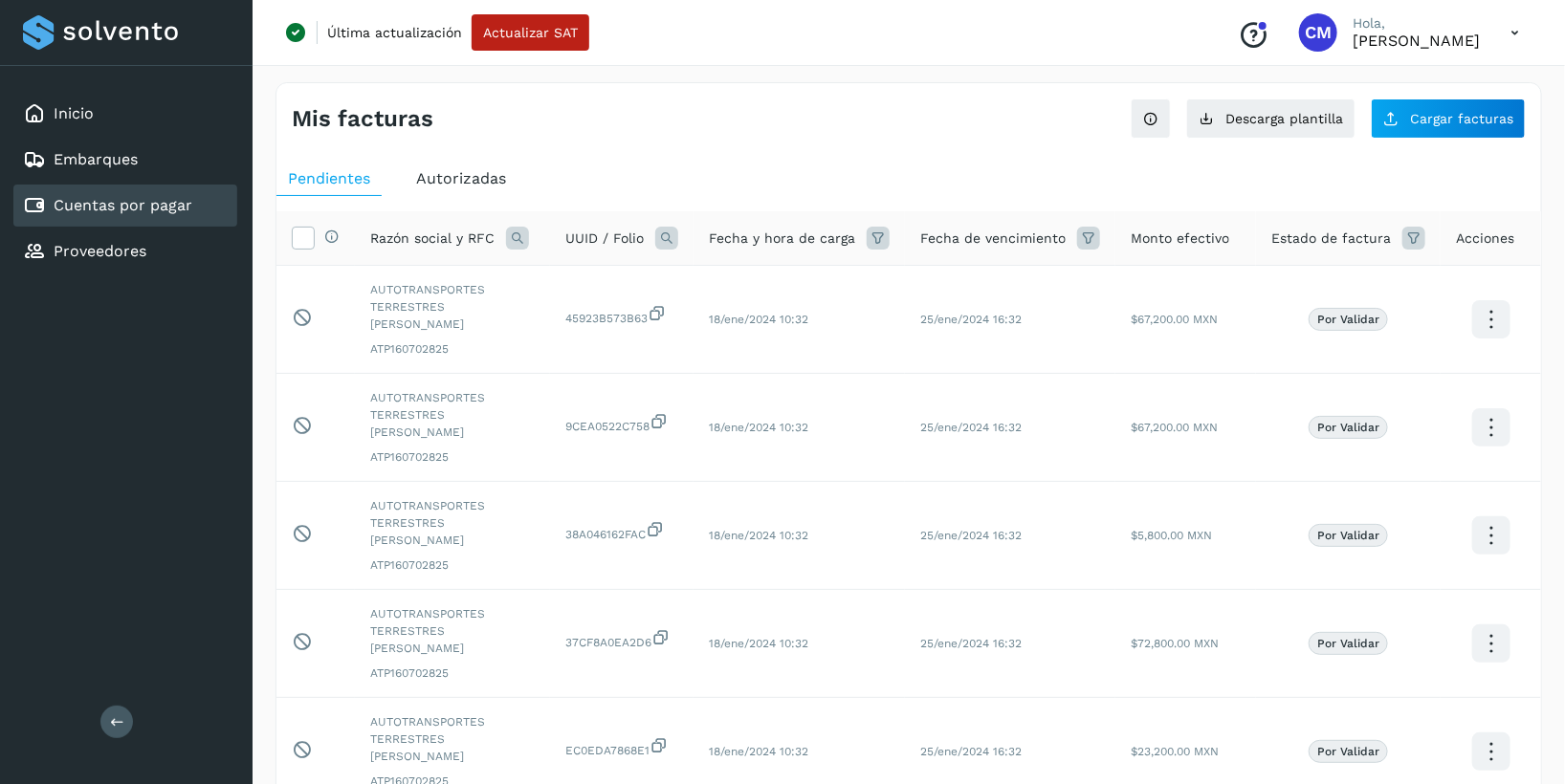
click at [671, 230] on icon at bounding box center [666, 238] width 23 height 23
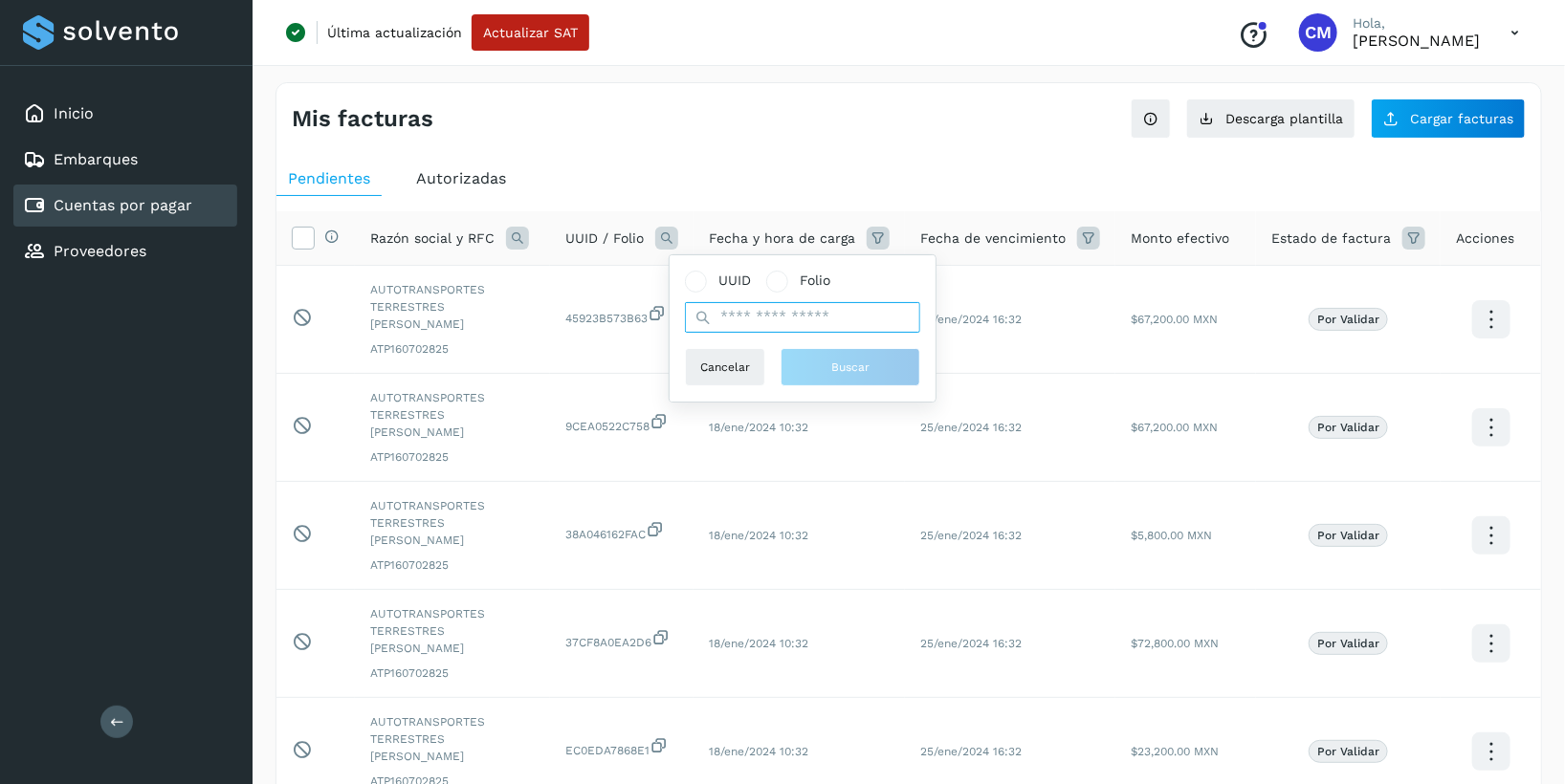
click at [744, 318] on input "text" at bounding box center [802, 317] width 235 height 31
paste input "**********"
type input "**********"
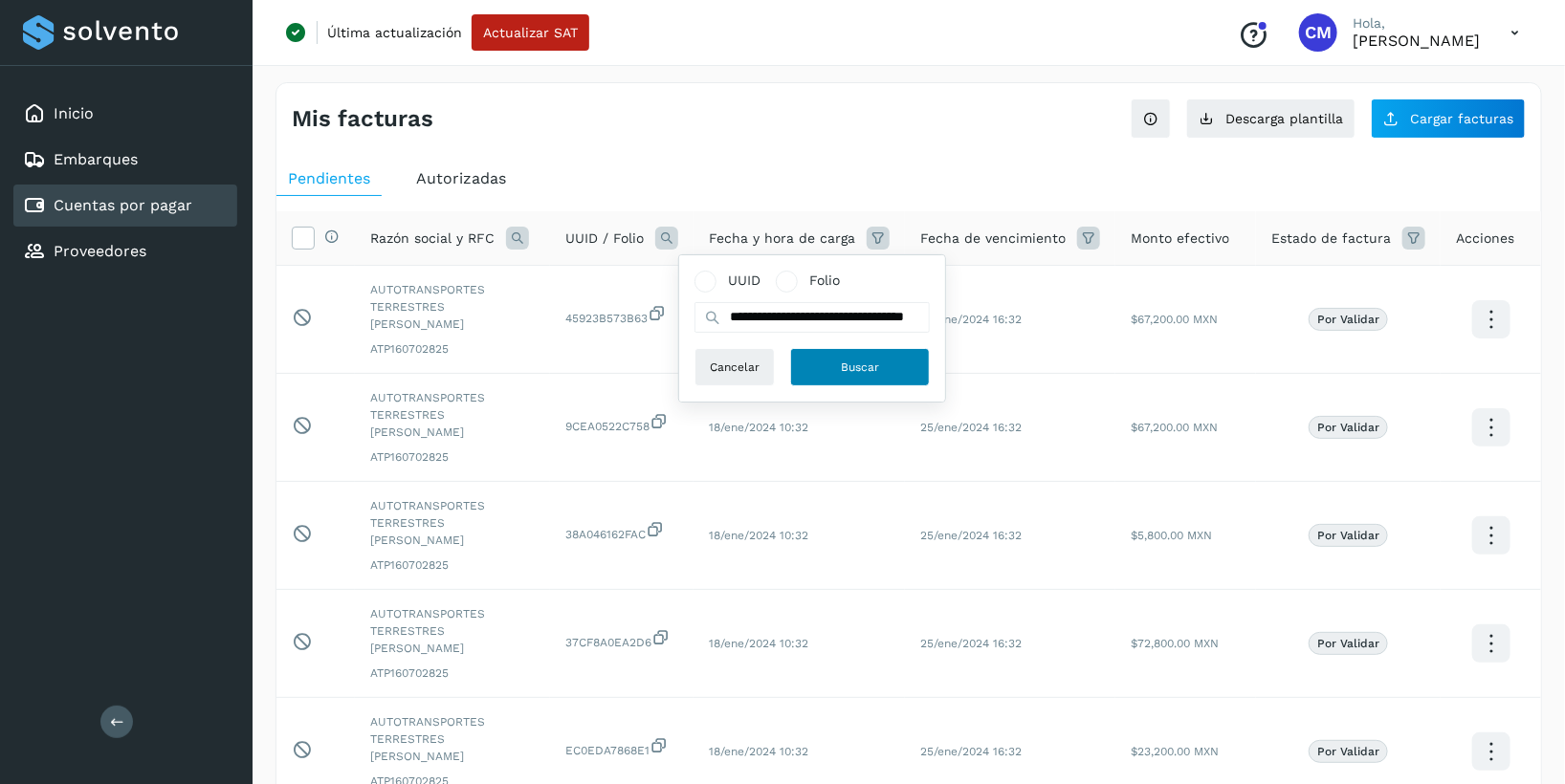
click at [824, 357] on button "Buscar" at bounding box center [859, 367] width 139 height 38
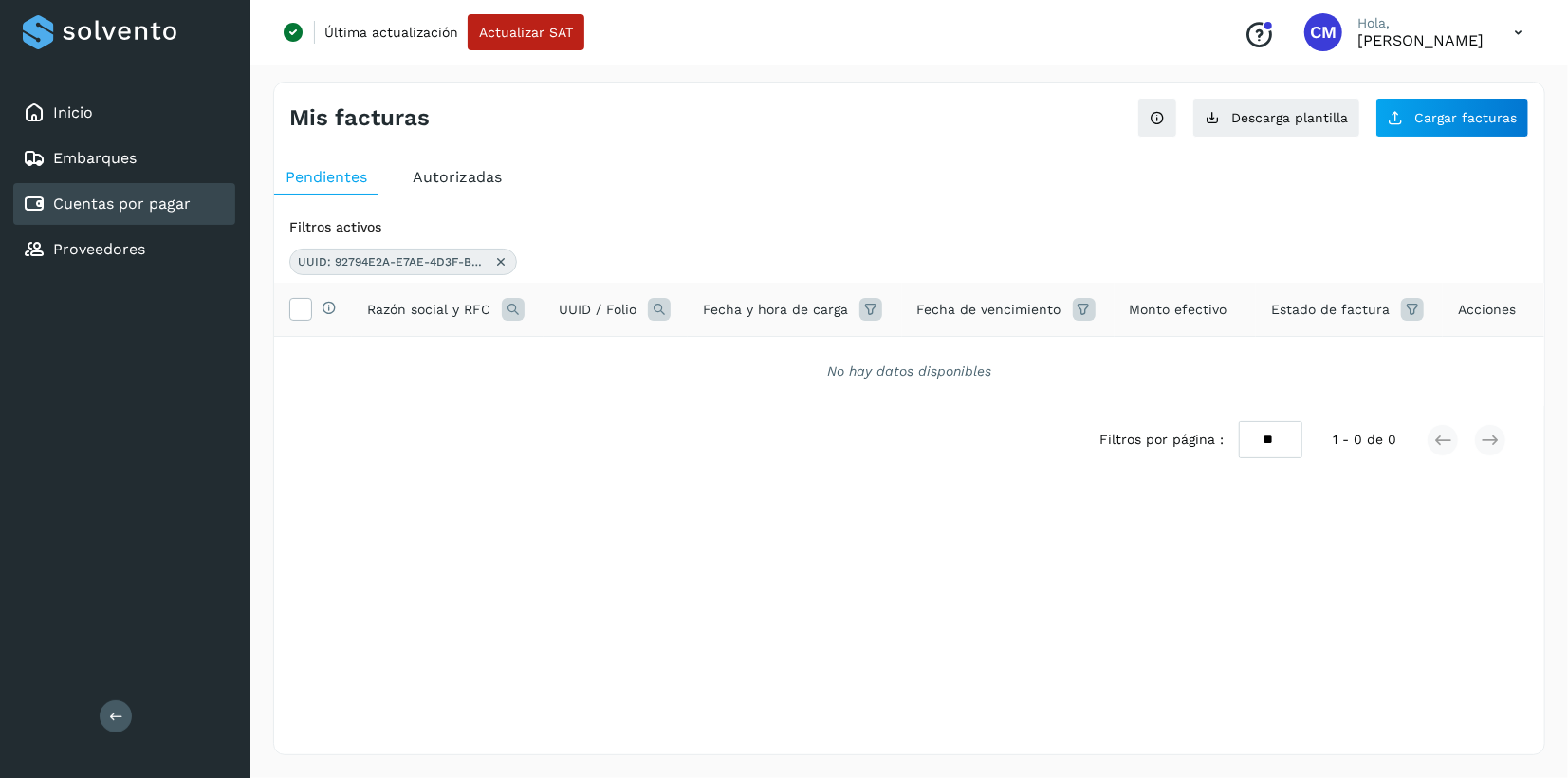
click at [497, 261] on icon at bounding box center [501, 261] width 15 height 15
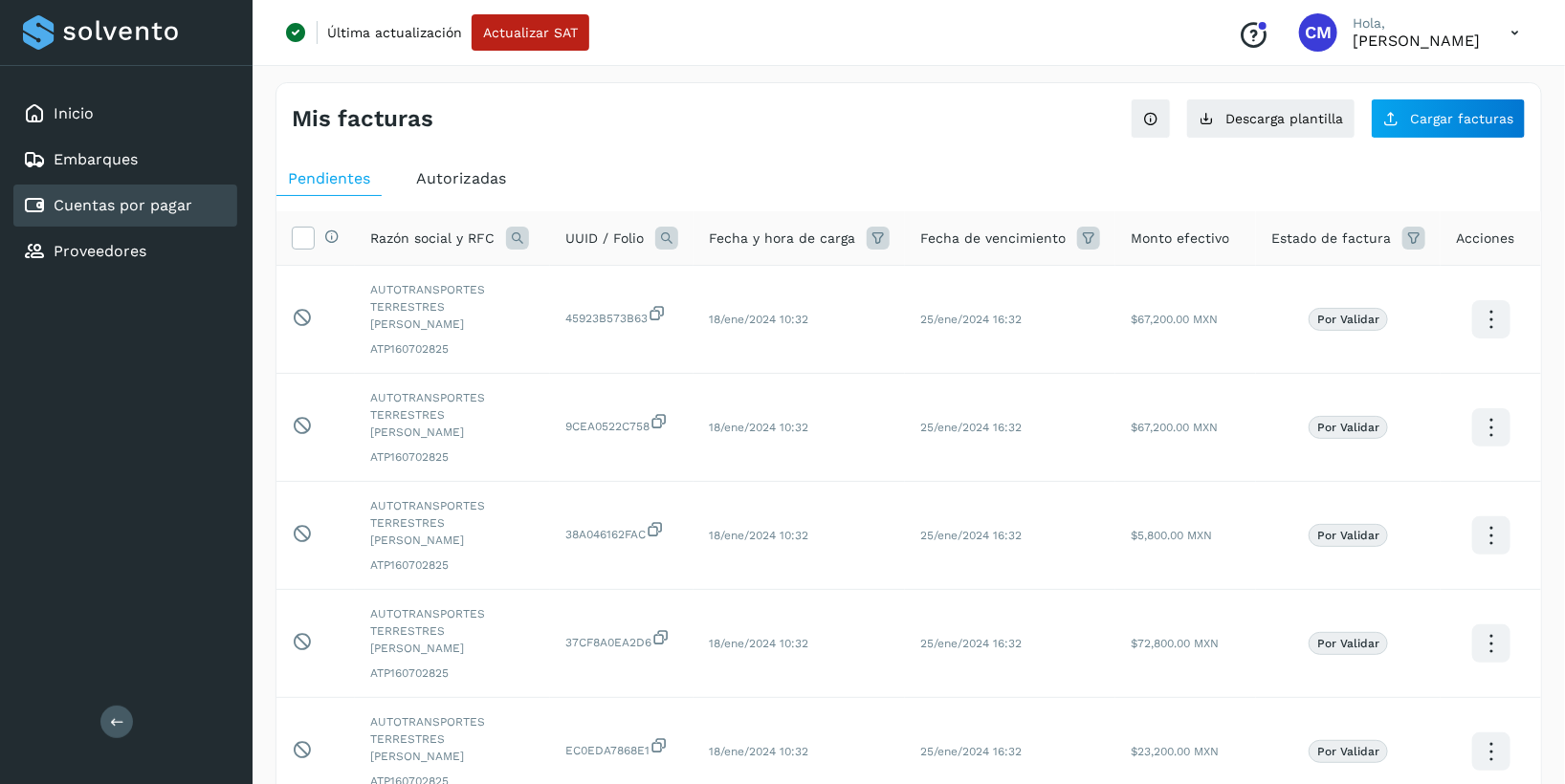
click at [459, 183] on span "Autorizadas" at bounding box center [461, 178] width 90 height 18
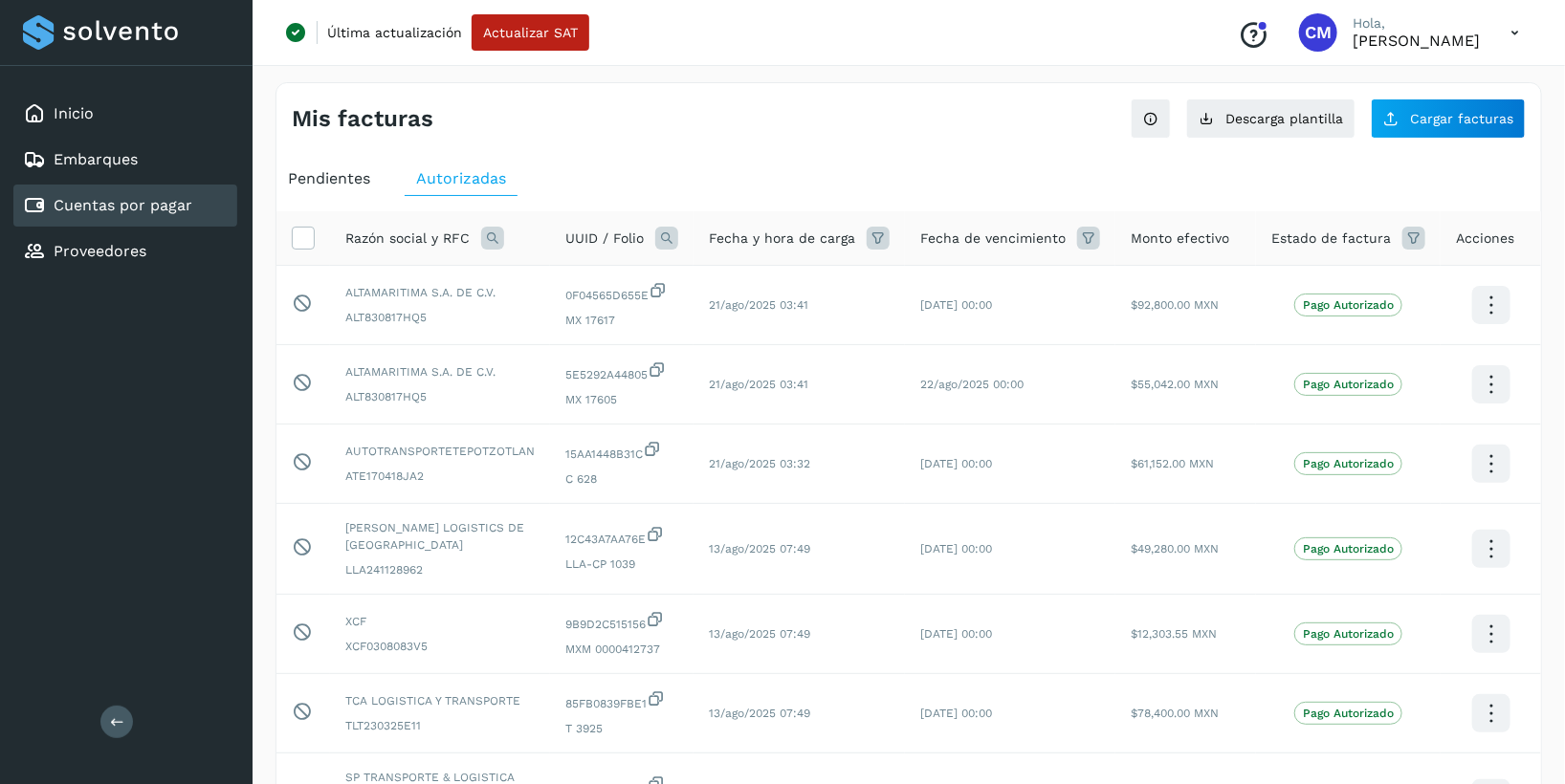
click at [669, 239] on icon at bounding box center [666, 238] width 23 height 23
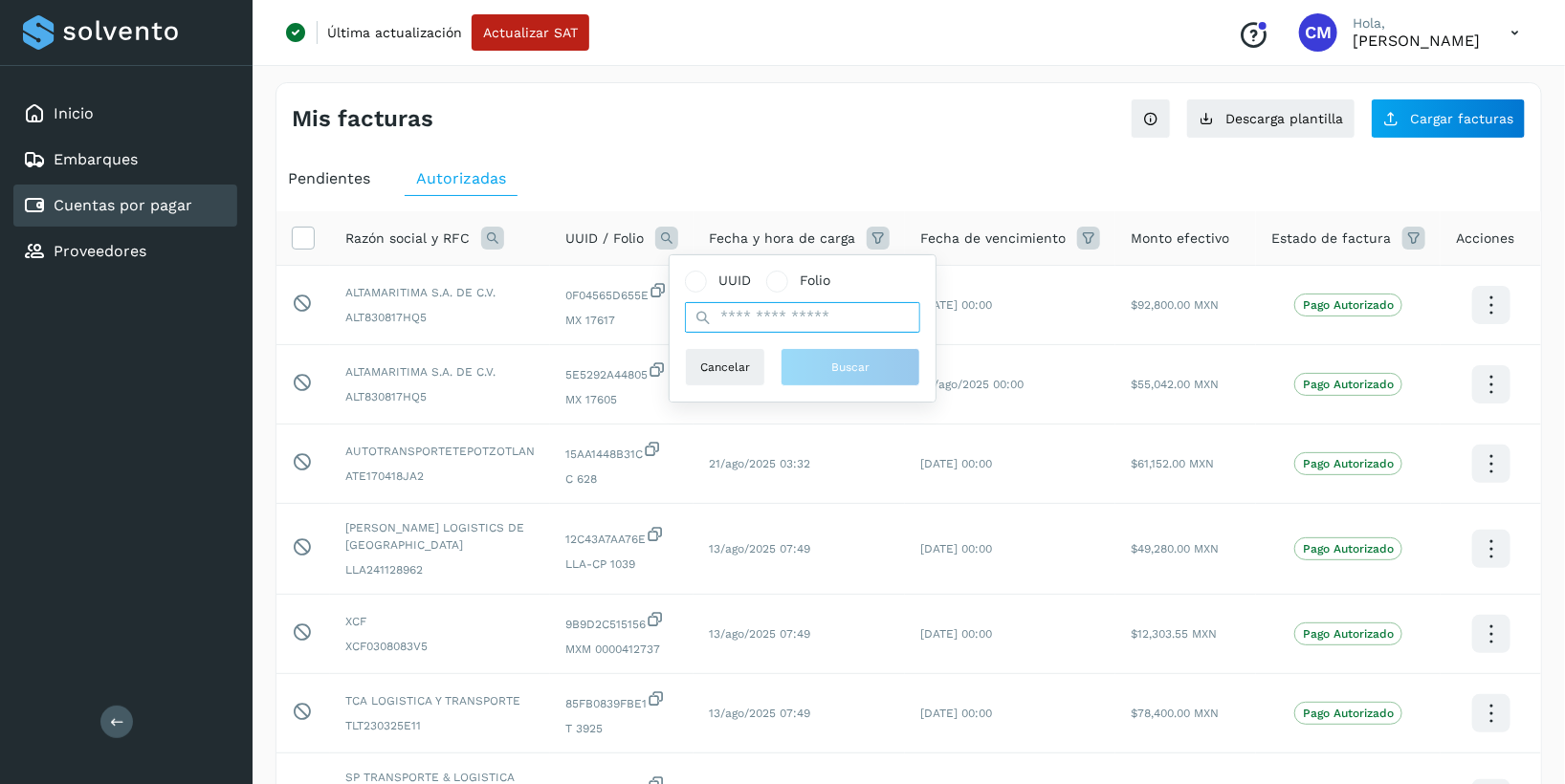
click at [764, 324] on input "text" at bounding box center [802, 317] width 235 height 31
paste input "**********"
type input "**********"
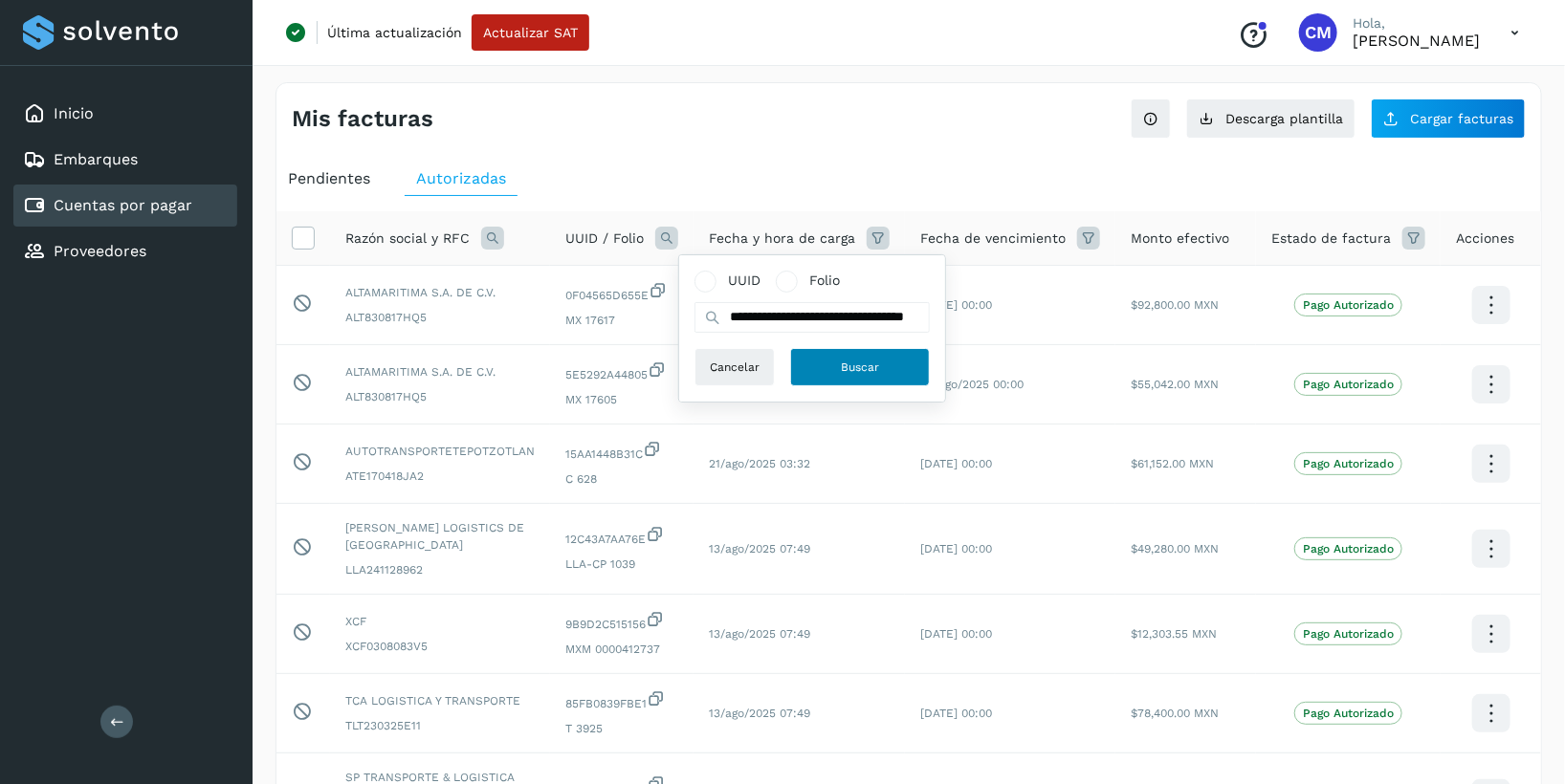
click at [818, 356] on button "Buscar" at bounding box center [859, 367] width 139 height 38
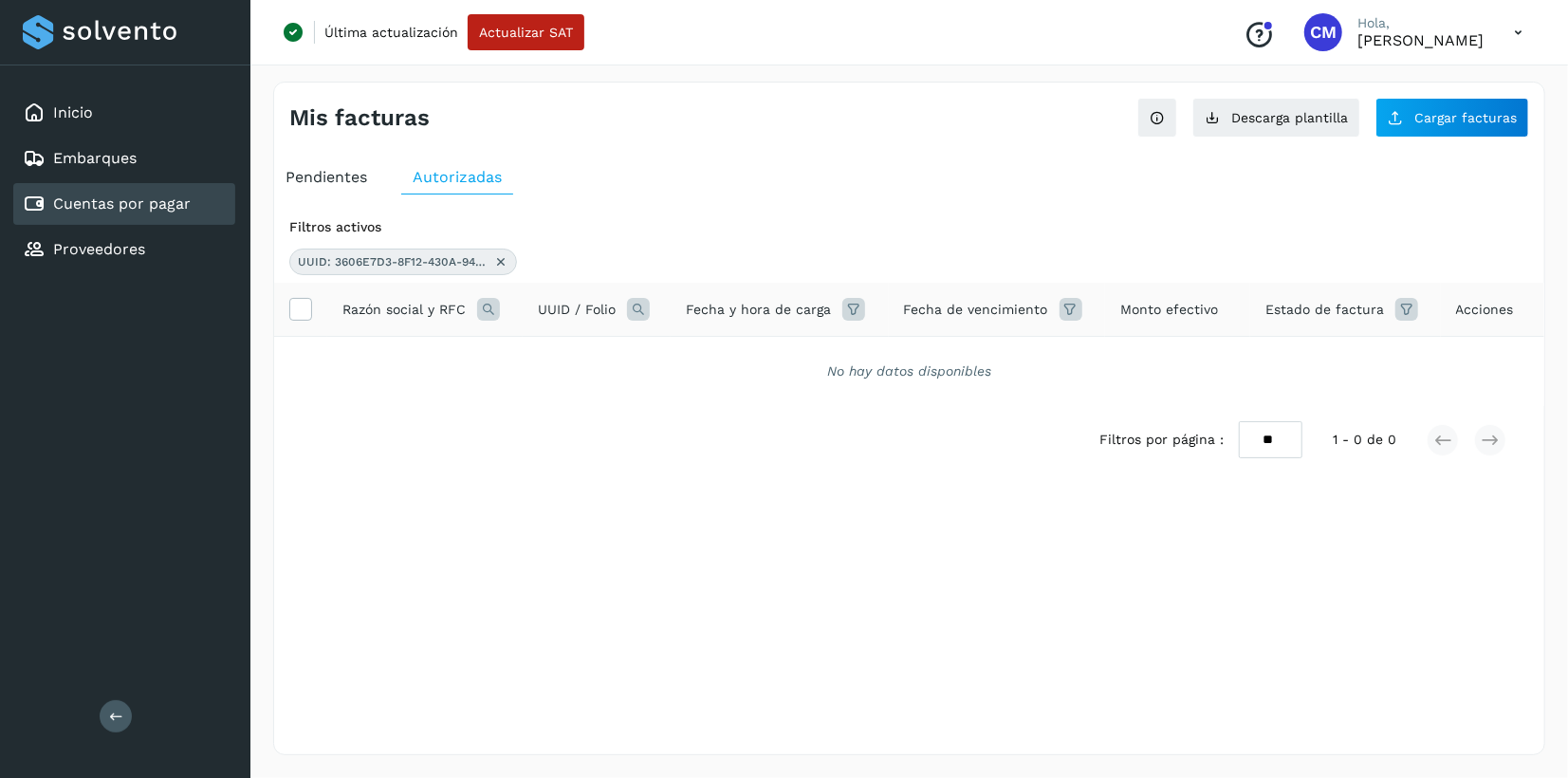
click at [508, 254] on icon at bounding box center [501, 261] width 15 height 15
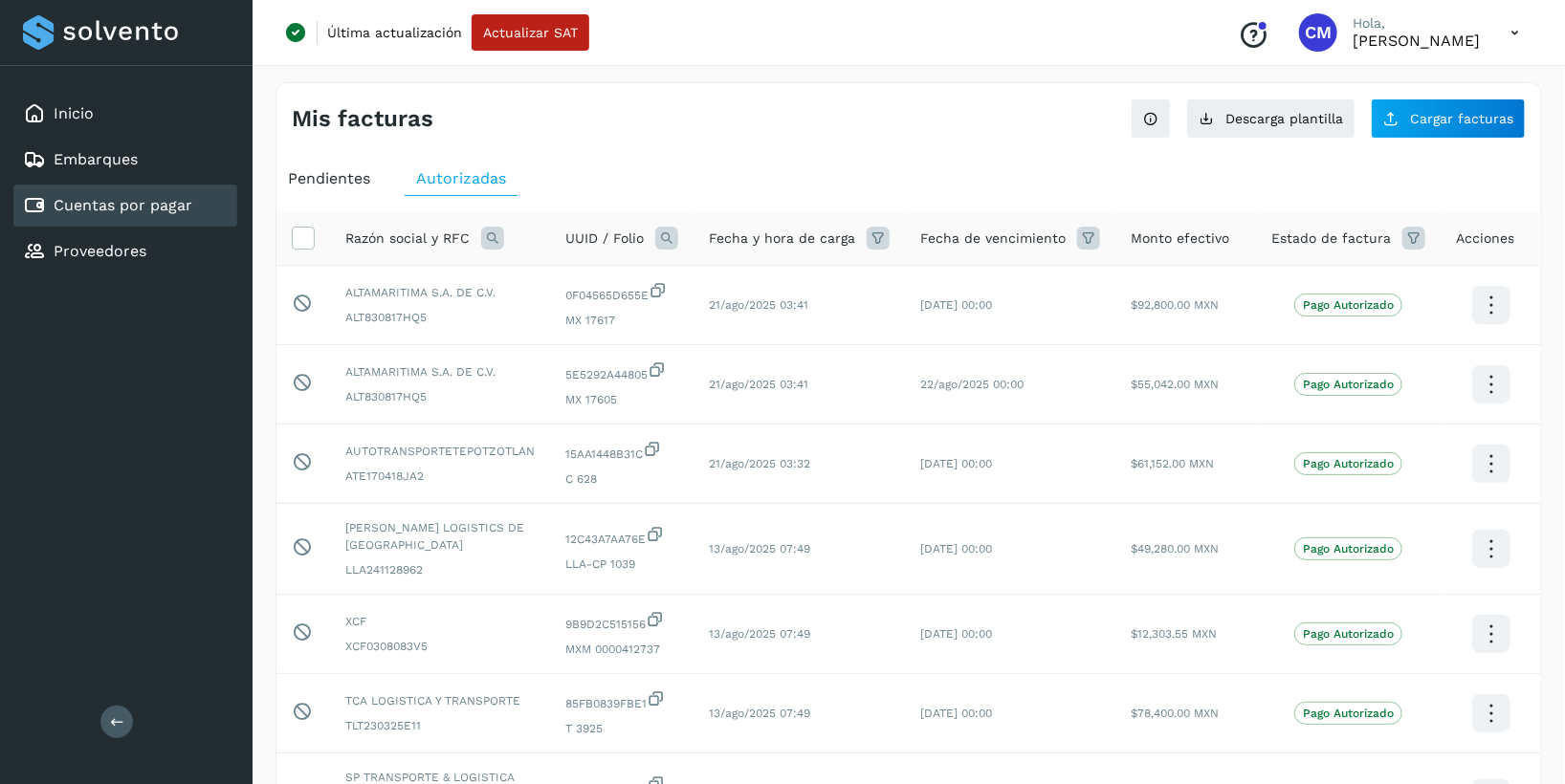
click at [677, 231] on icon at bounding box center [666, 238] width 23 height 23
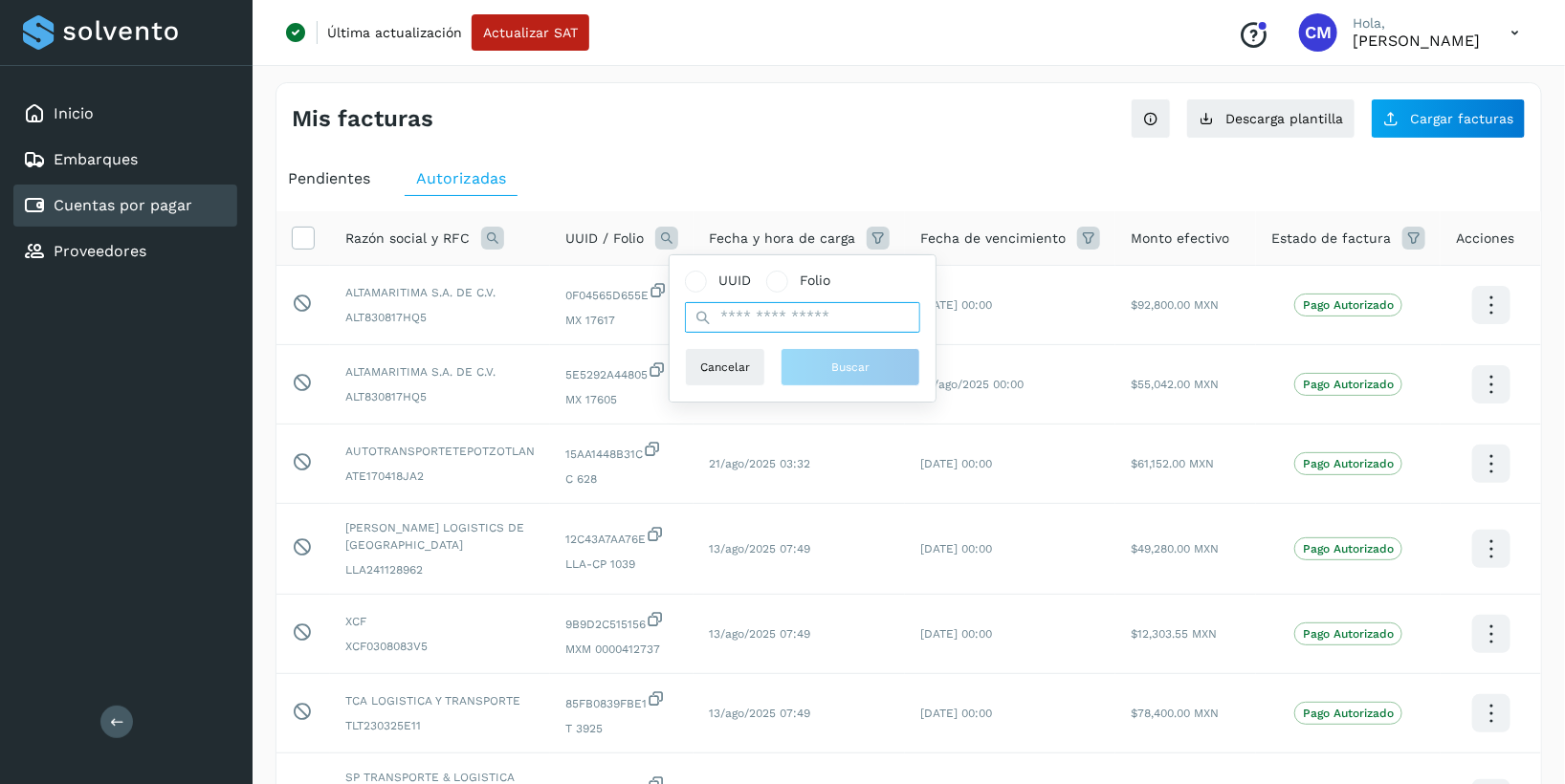
click at [750, 321] on input "text" at bounding box center [802, 317] width 235 height 31
paste input "**********"
type input "**********"
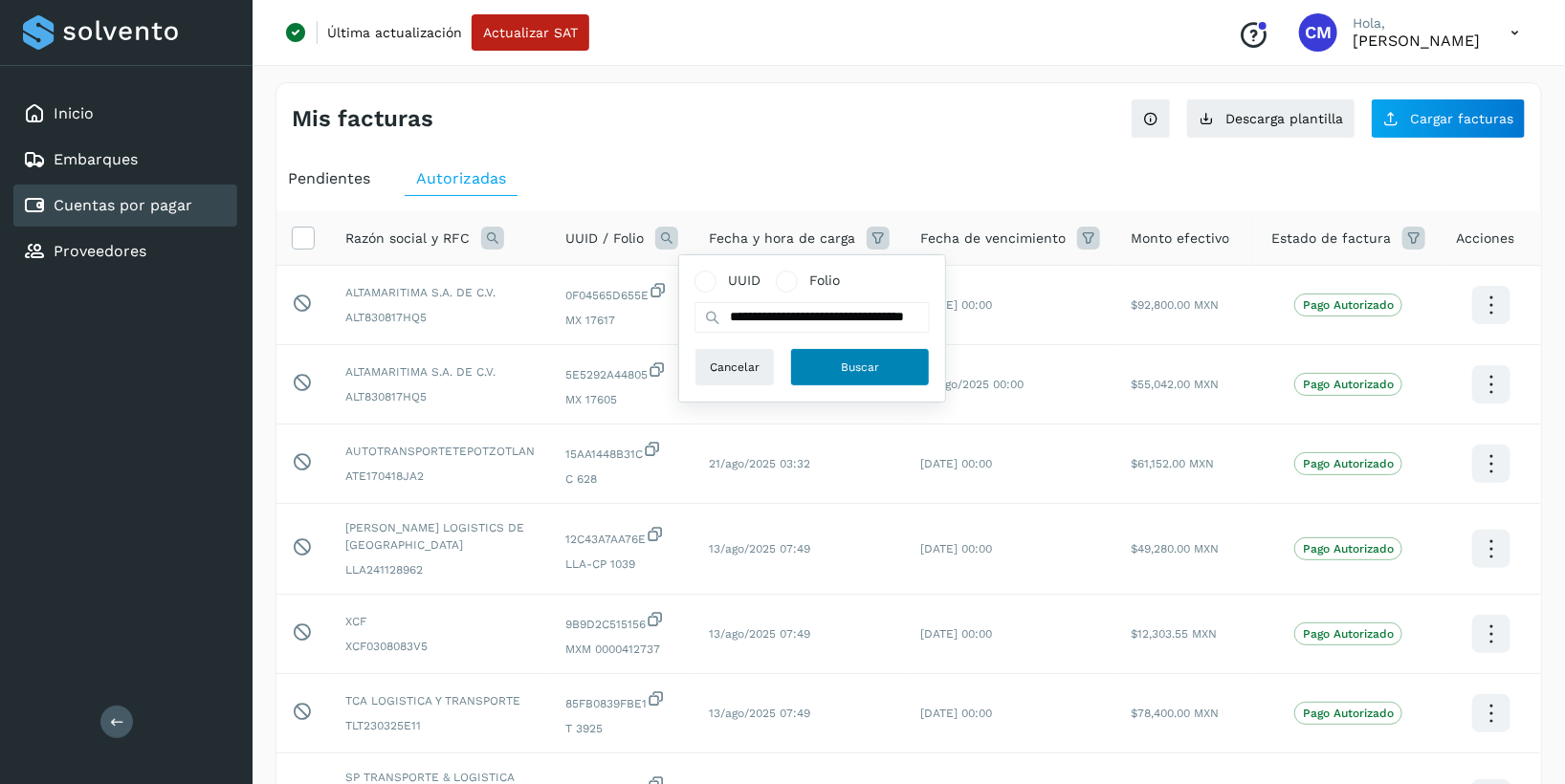
click at [883, 374] on button "Buscar" at bounding box center [859, 367] width 139 height 38
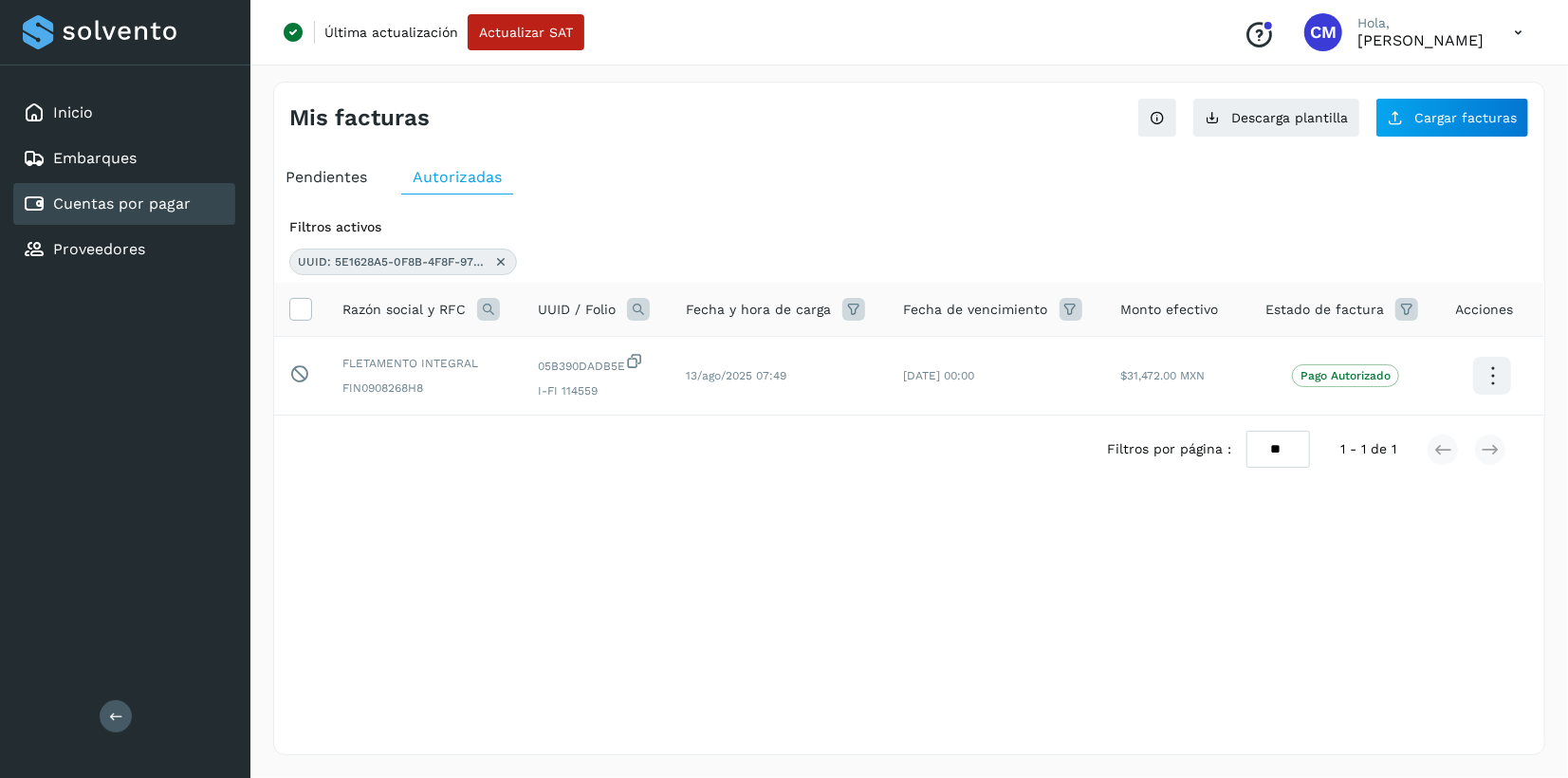
click at [505, 268] on icon at bounding box center [501, 261] width 15 height 15
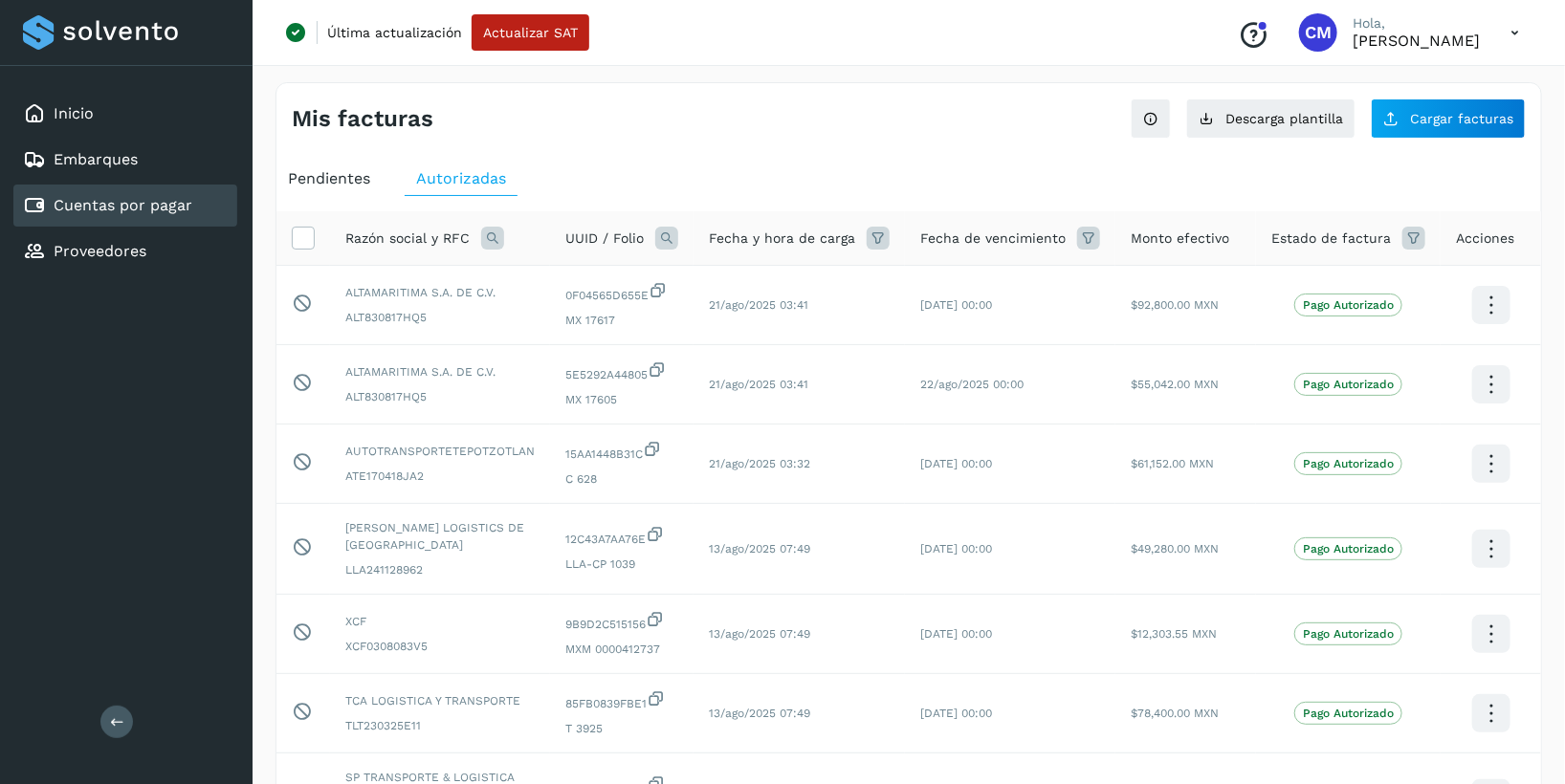
click at [677, 237] on icon at bounding box center [666, 238] width 23 height 23
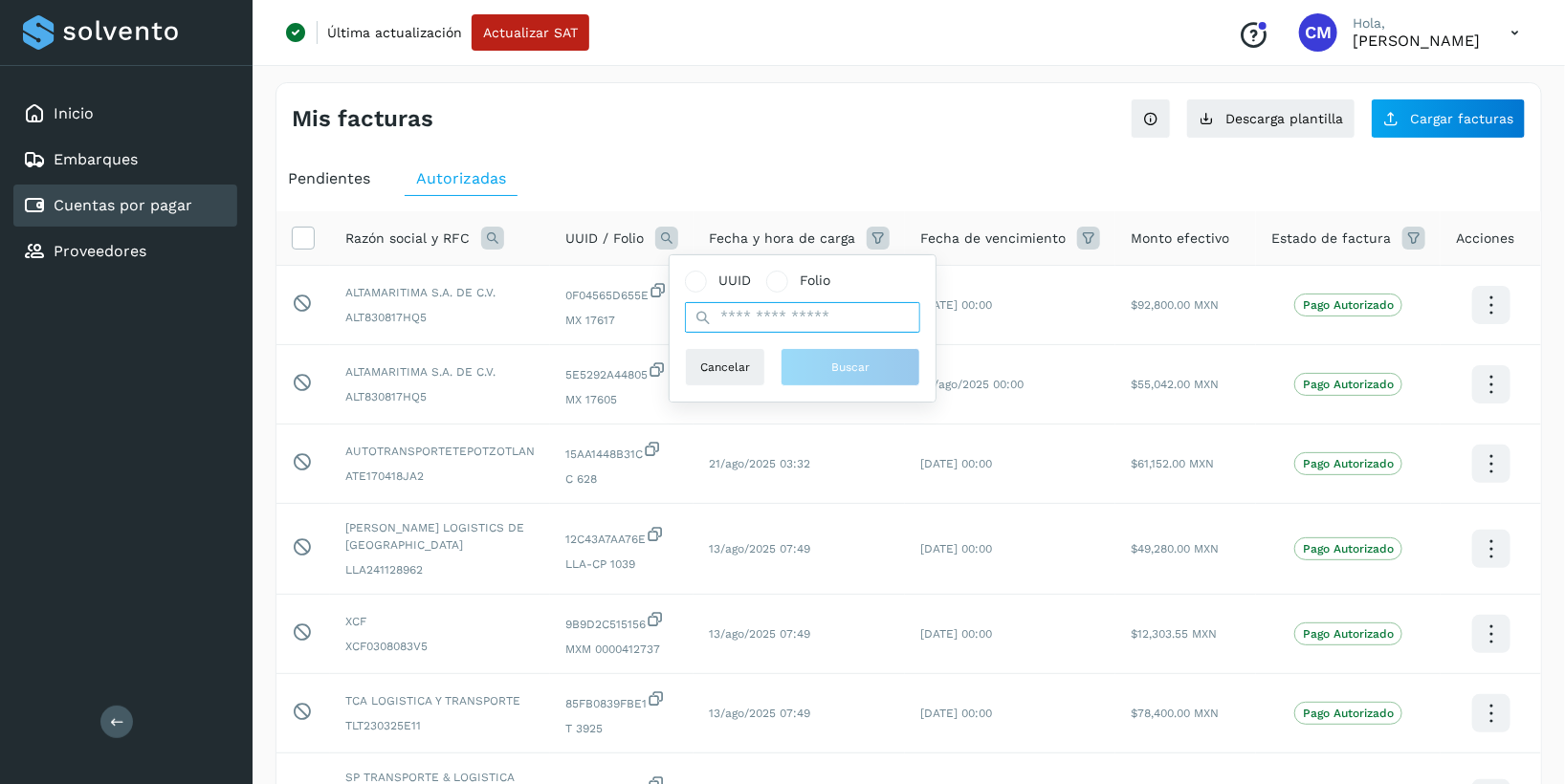
click at [738, 317] on input "text" at bounding box center [802, 317] width 235 height 31
paste input "**********"
type input "**********"
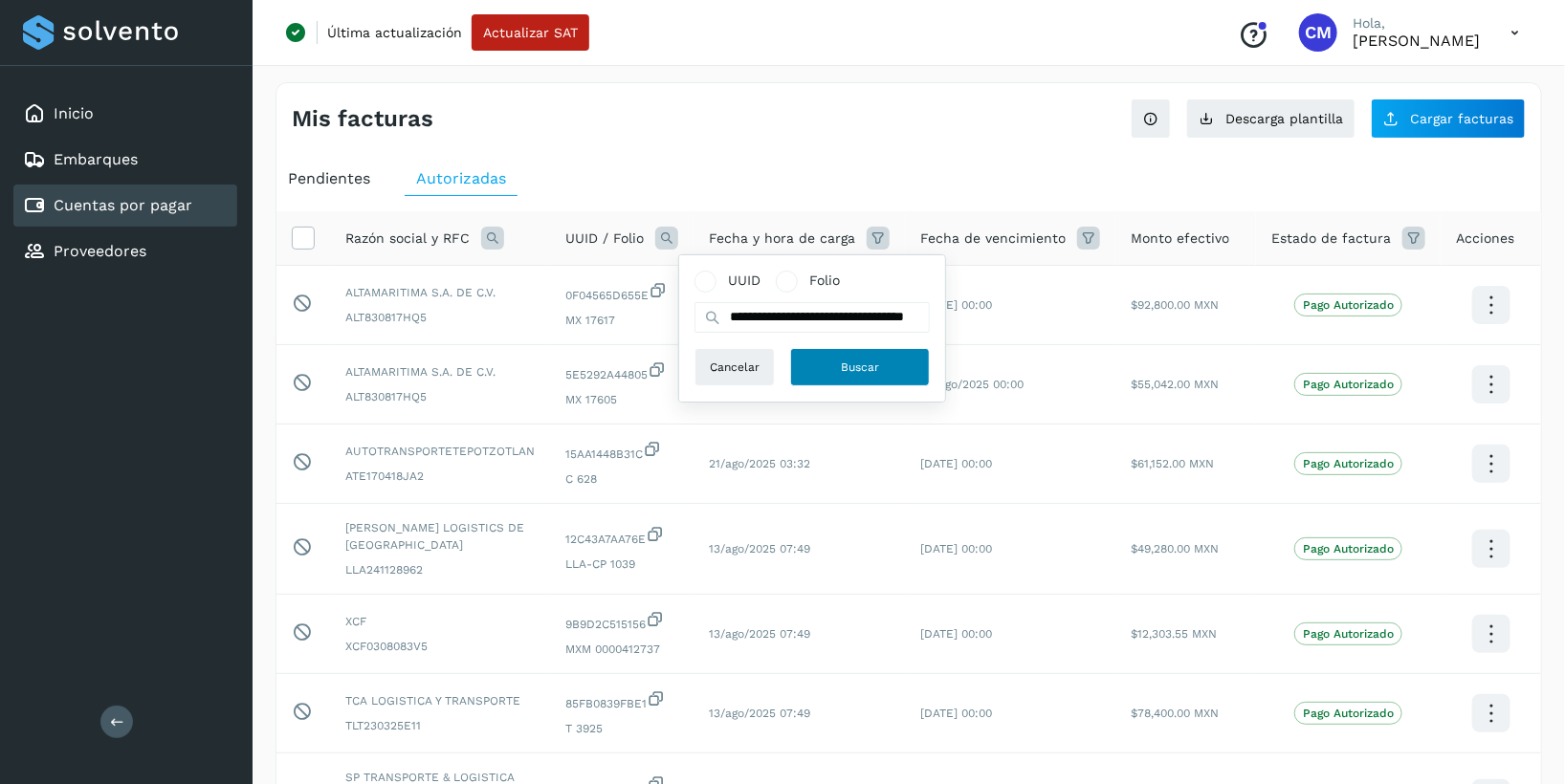
click at [855, 371] on span "Buscar" at bounding box center [859, 366] width 38 height 17
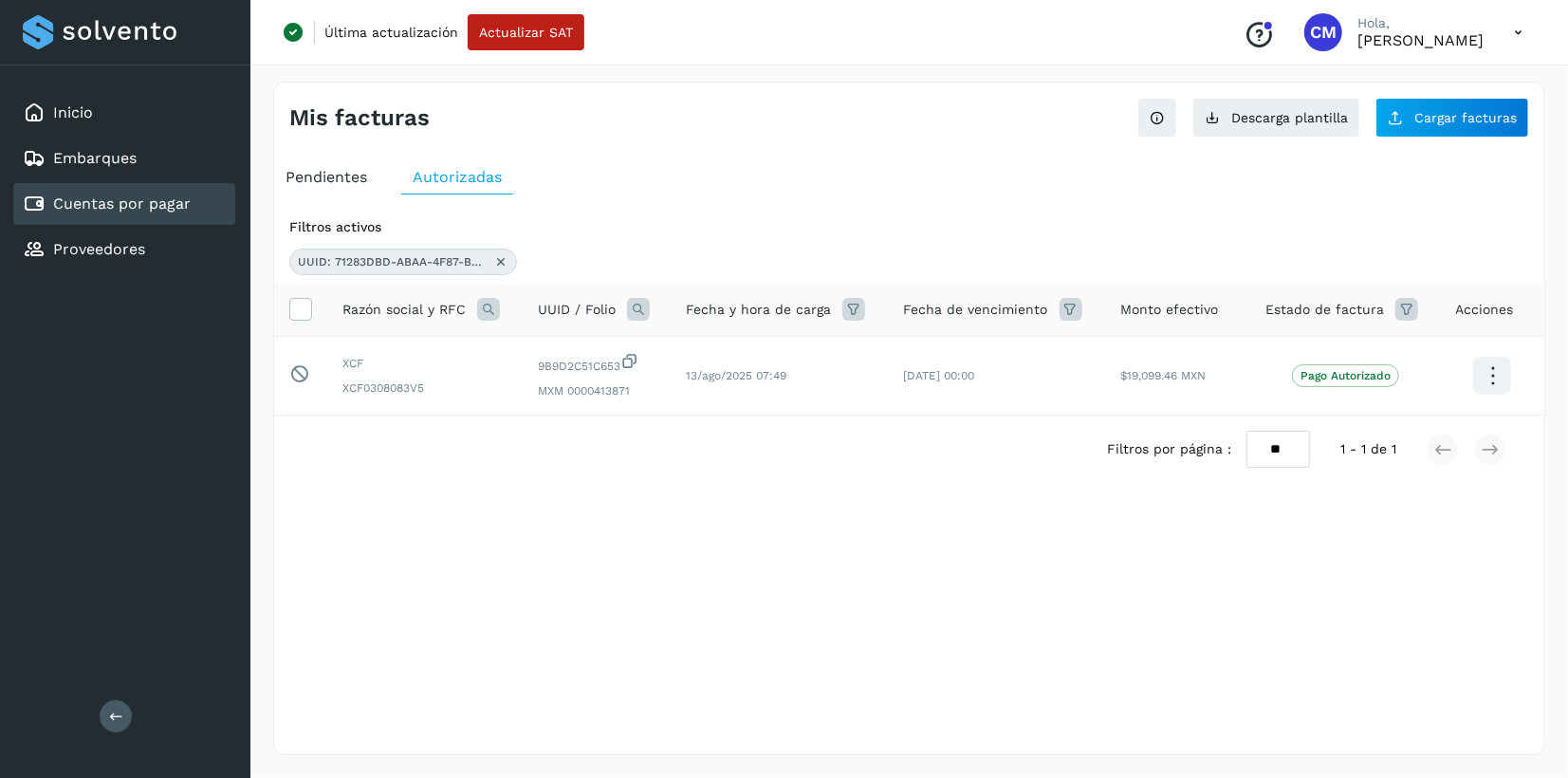
click at [506, 258] on icon at bounding box center [501, 261] width 15 height 15
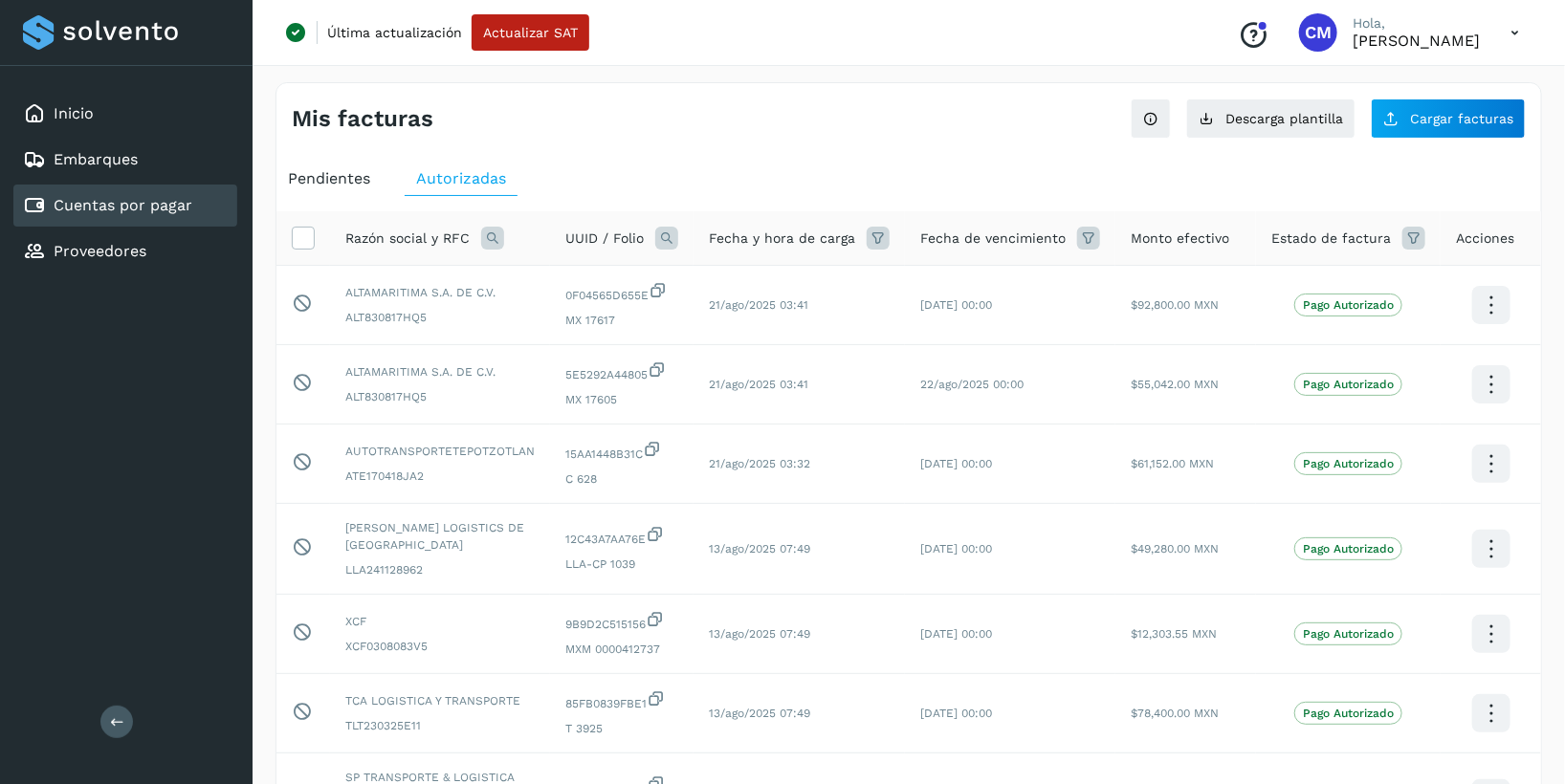
click at [673, 239] on icon at bounding box center [666, 238] width 23 height 23
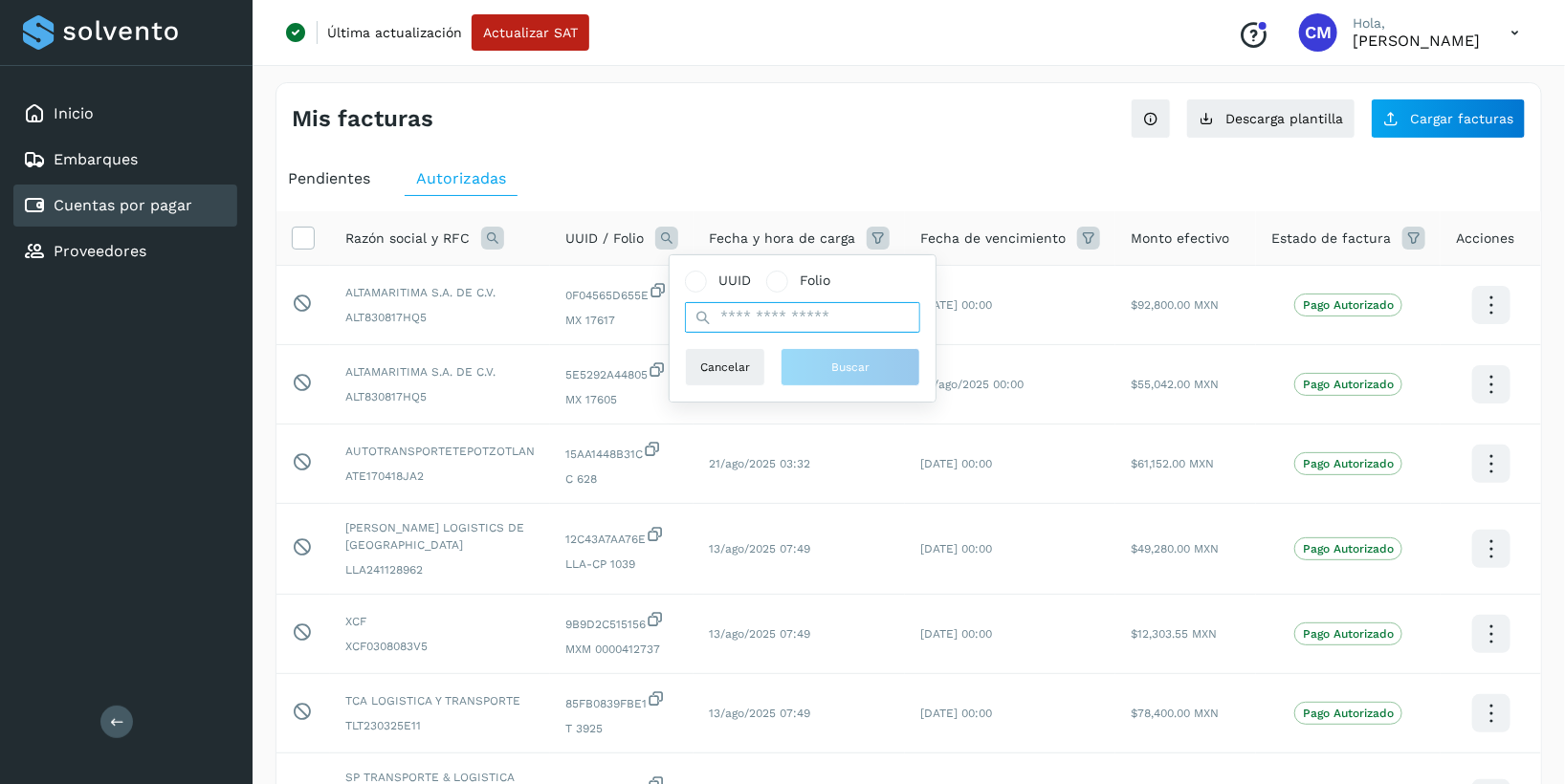
click at [734, 315] on input "text" at bounding box center [802, 317] width 235 height 31
paste input "**********"
type input "**********"
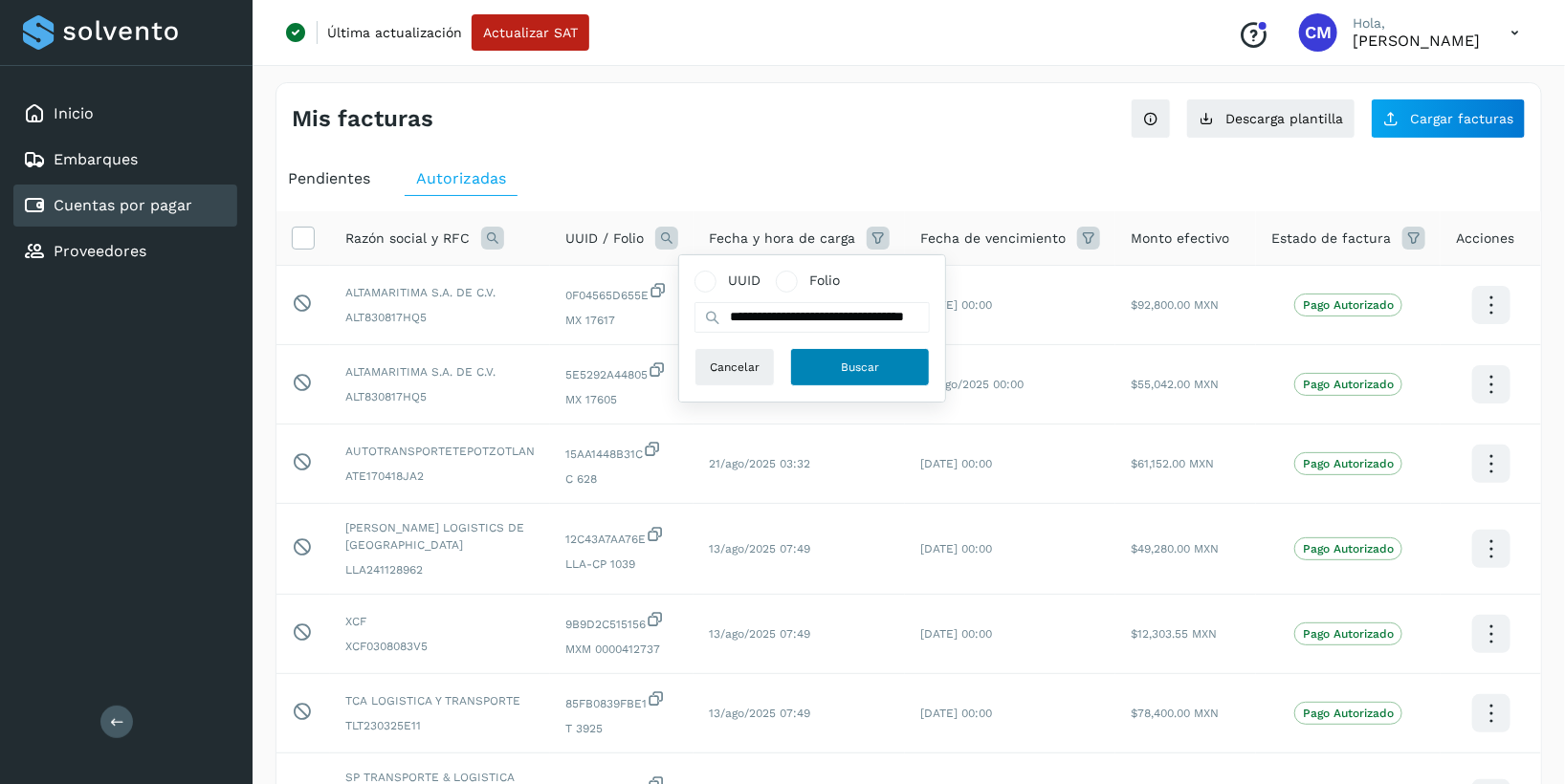
scroll to position [0, 0]
click at [841, 363] on span "Buscar" at bounding box center [859, 366] width 38 height 17
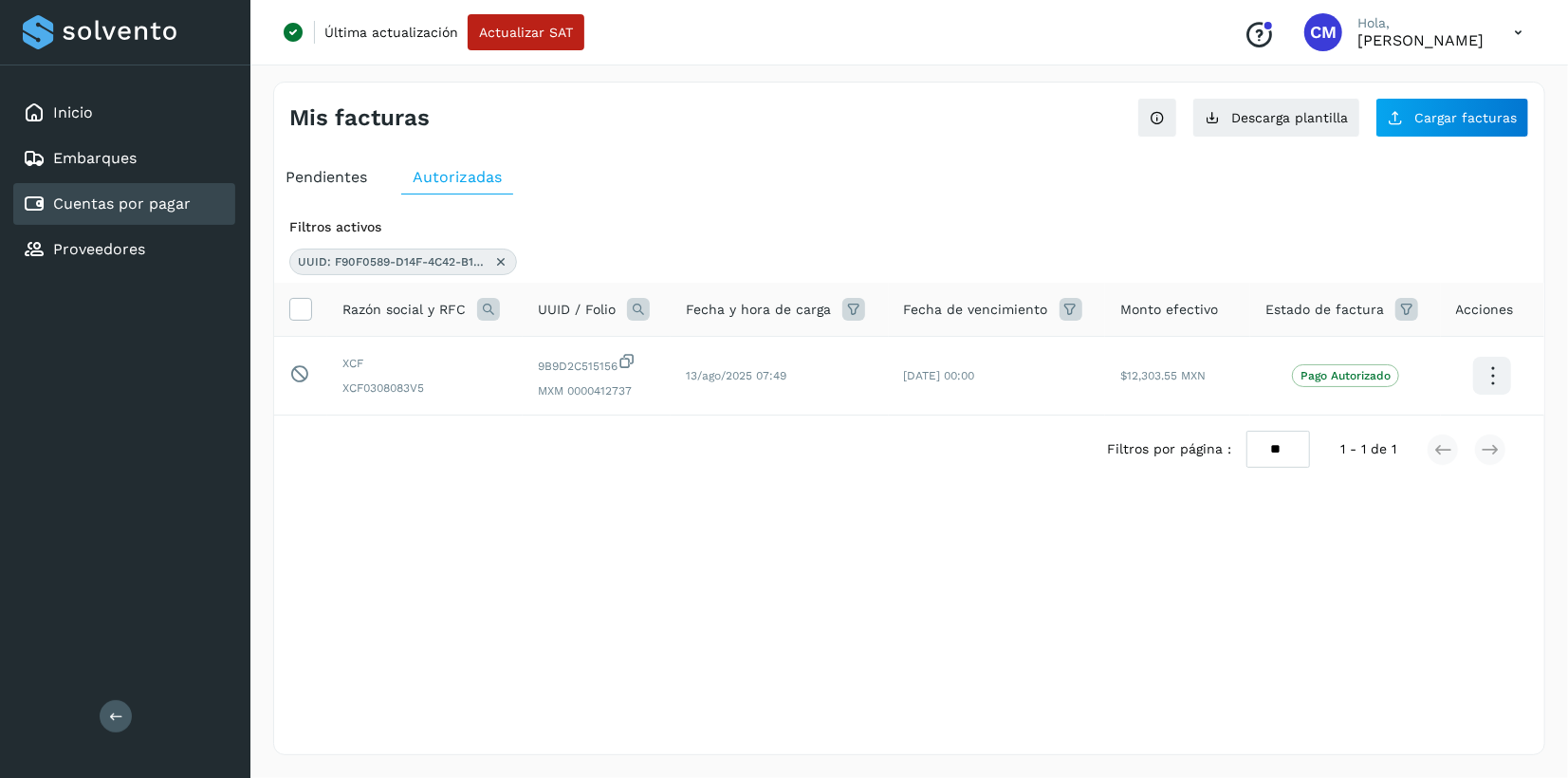
click at [501, 264] on icon at bounding box center [501, 261] width 15 height 15
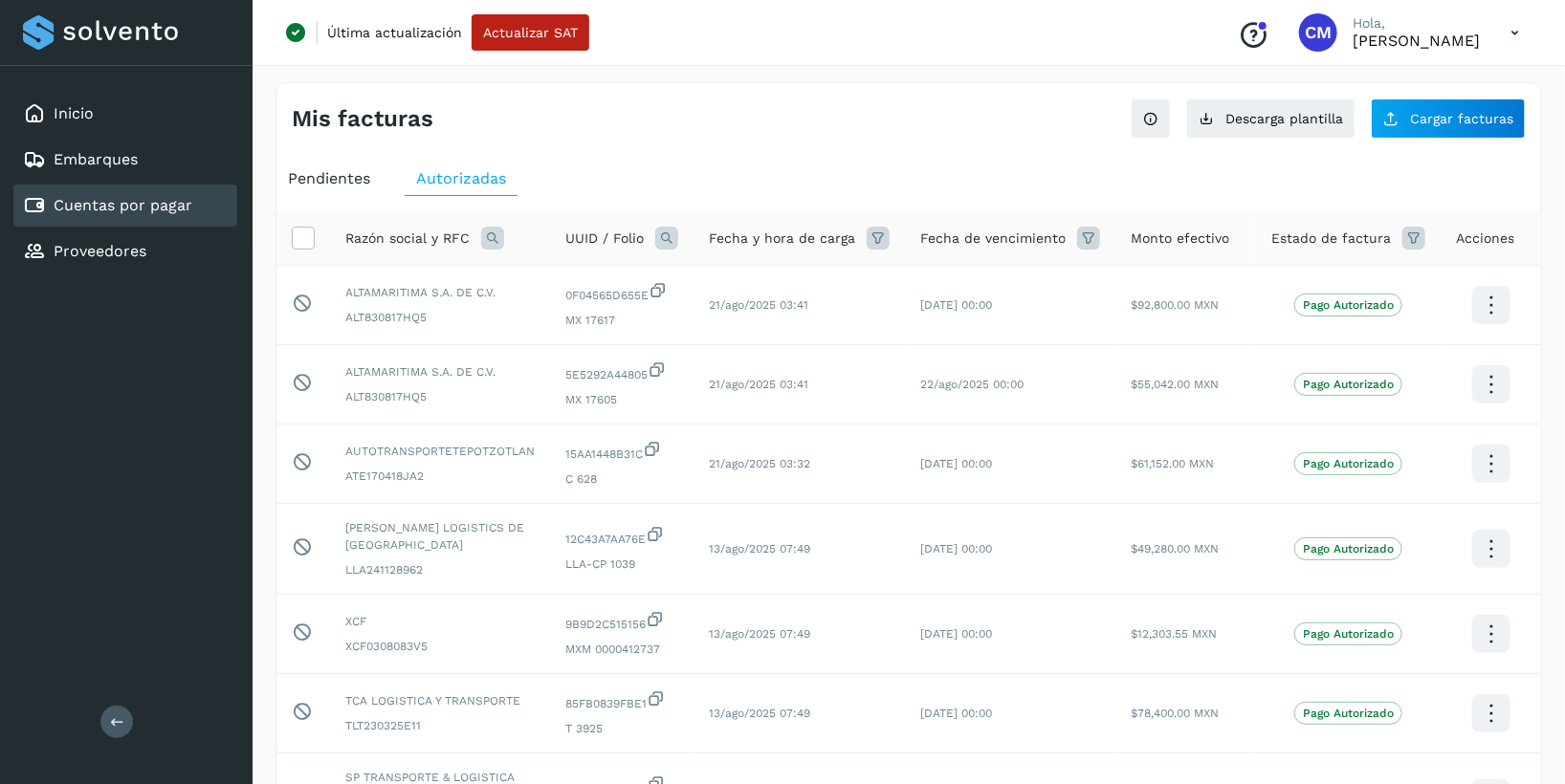
click at [678, 233] on icon at bounding box center [666, 238] width 23 height 23
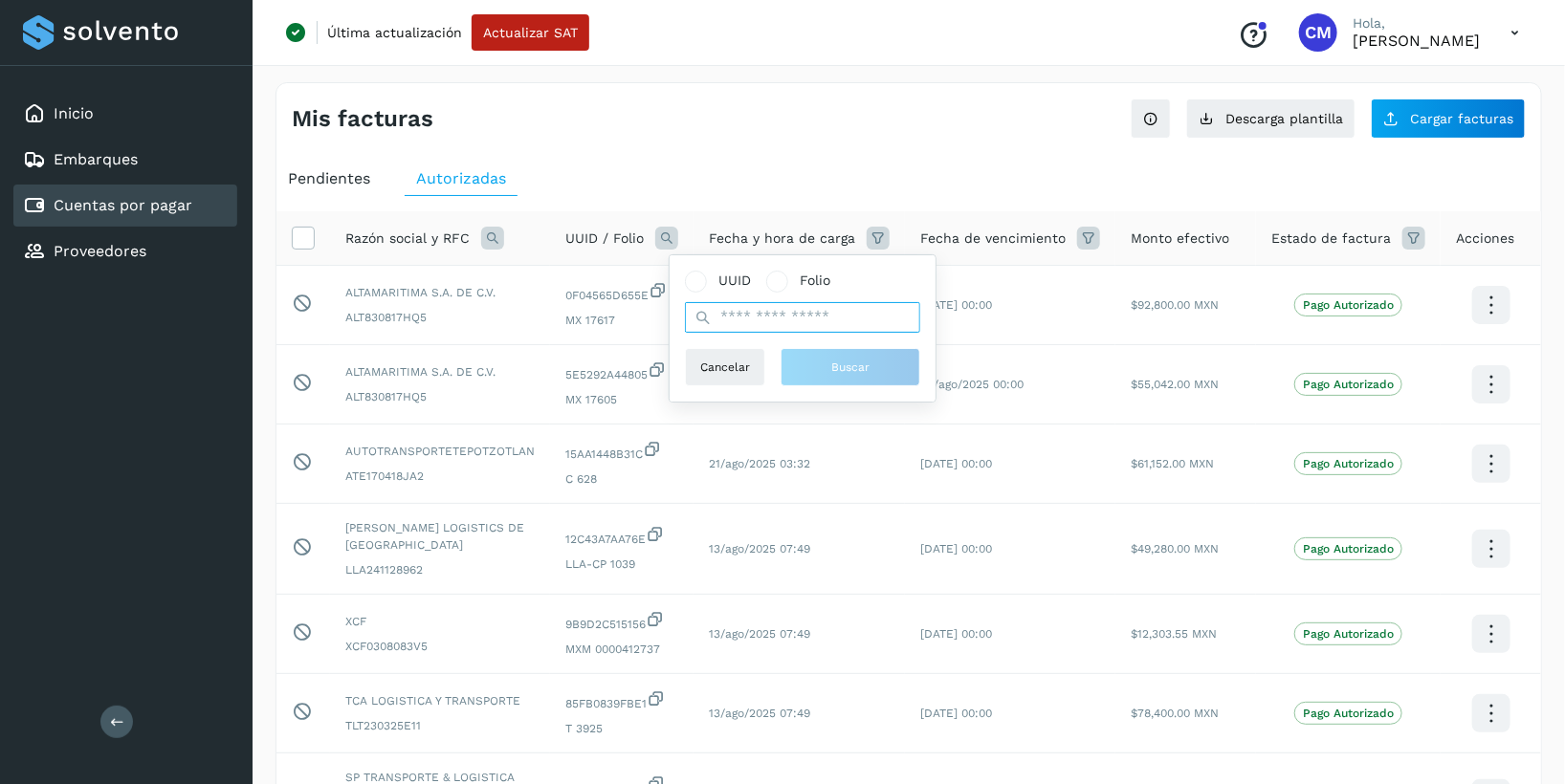
click at [735, 317] on input "text" at bounding box center [802, 317] width 235 height 31
paste input "**********"
type input "**********"
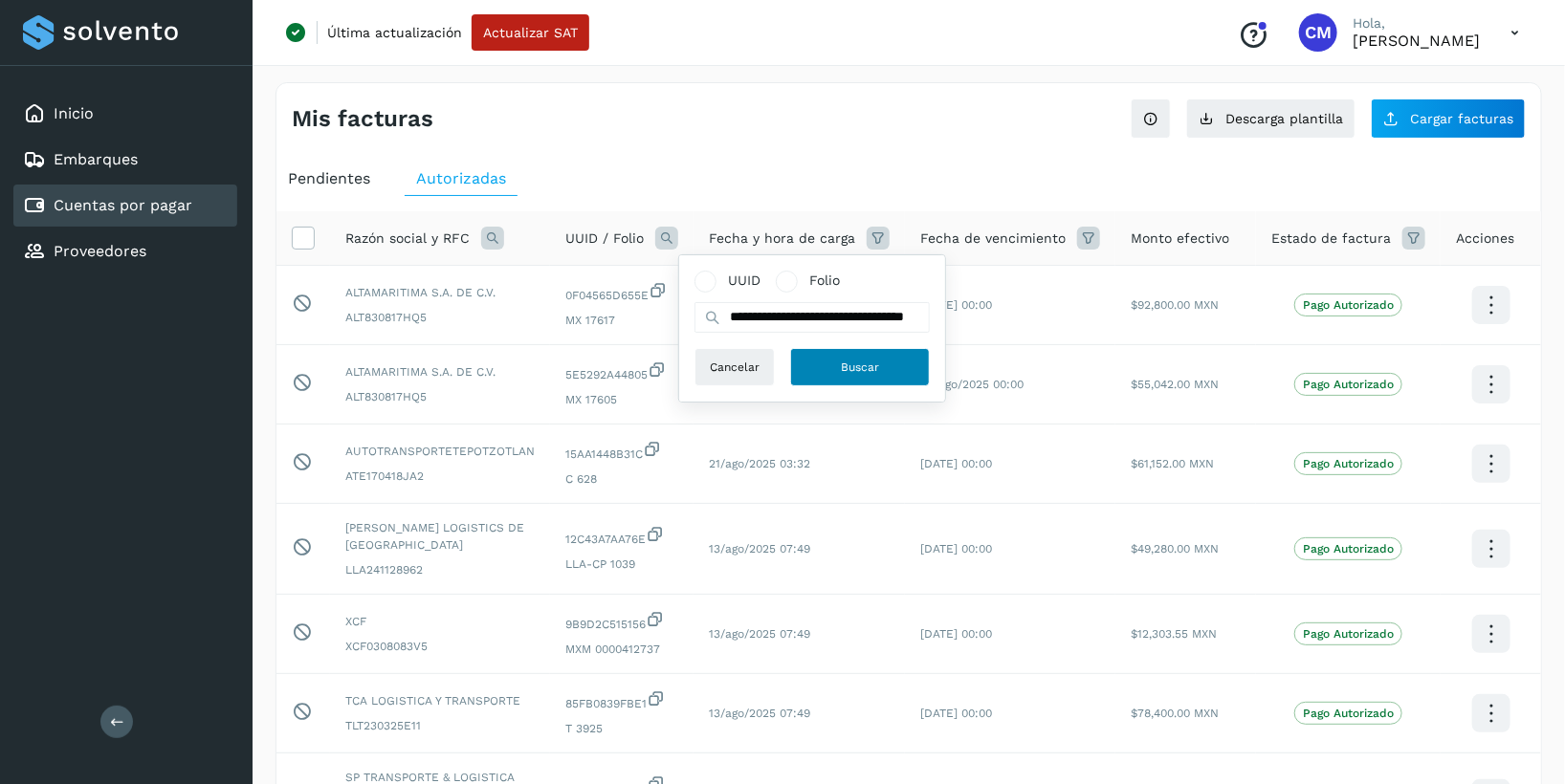
click at [841, 364] on span "Buscar" at bounding box center [859, 366] width 38 height 17
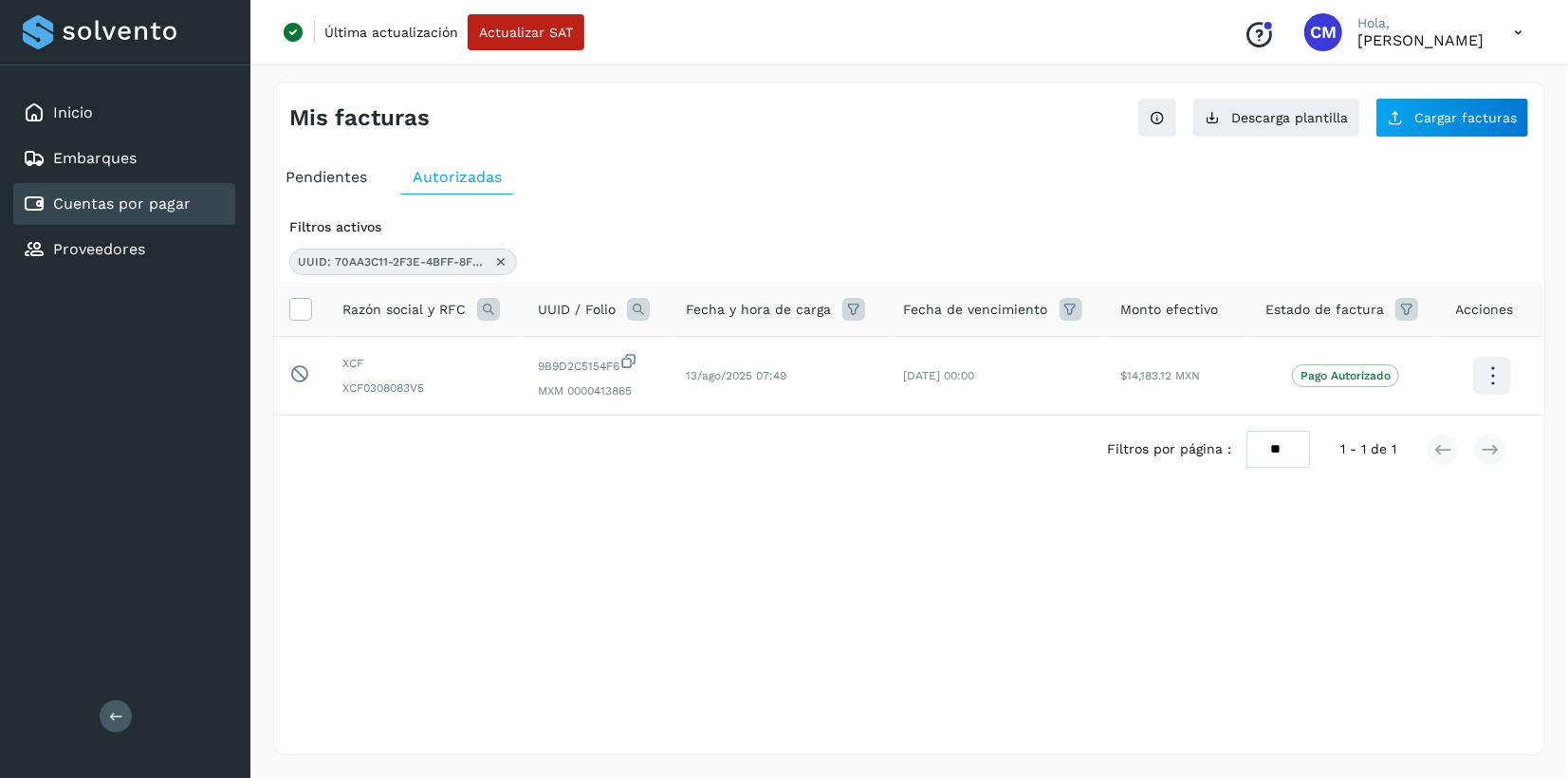
click at [499, 262] on icon at bounding box center [501, 261] width 15 height 15
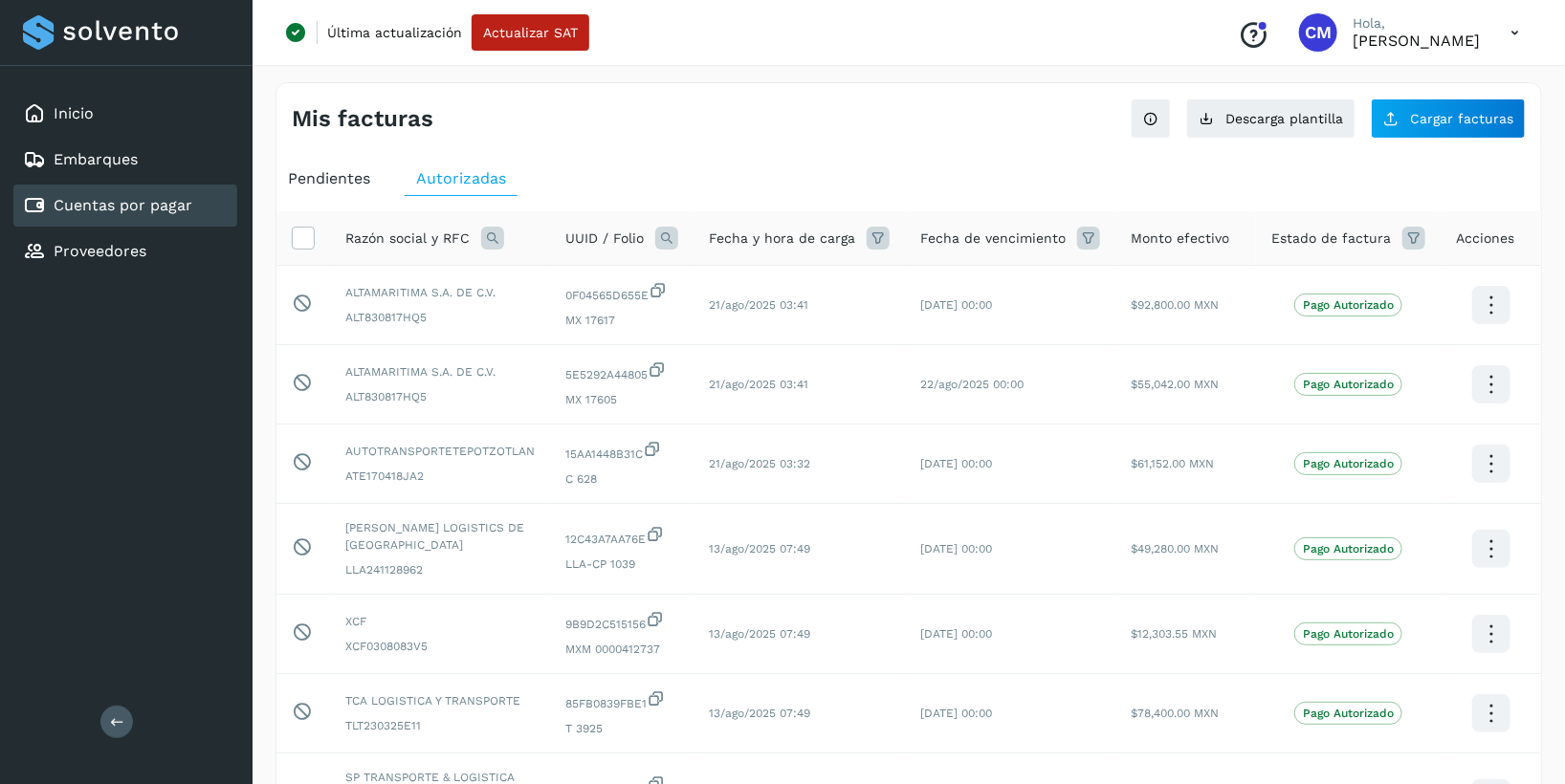
click at [671, 236] on icon at bounding box center [666, 238] width 23 height 23
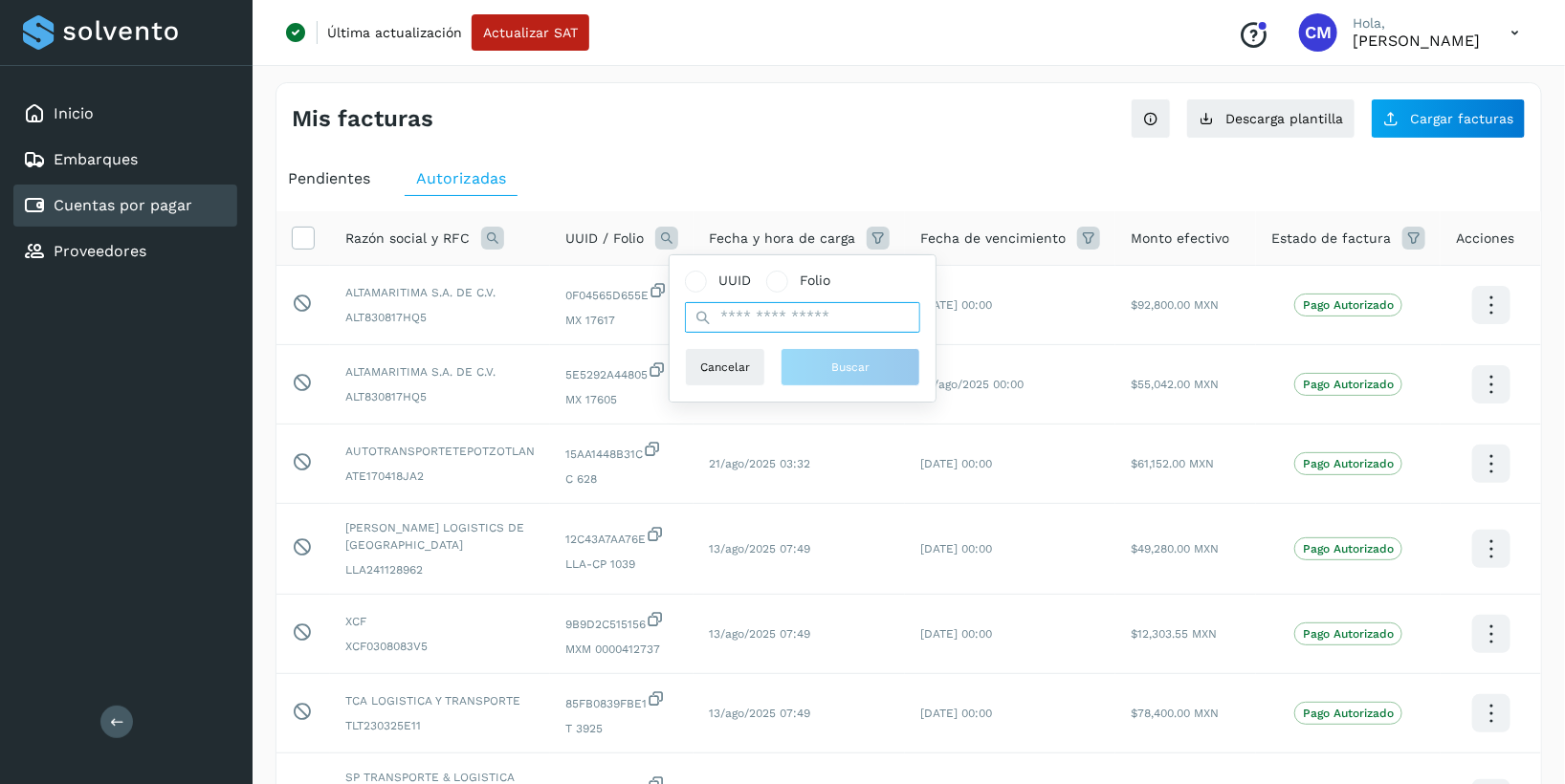
click at [730, 312] on input "text" at bounding box center [802, 317] width 235 height 31
paste input "**********"
type input "**********"
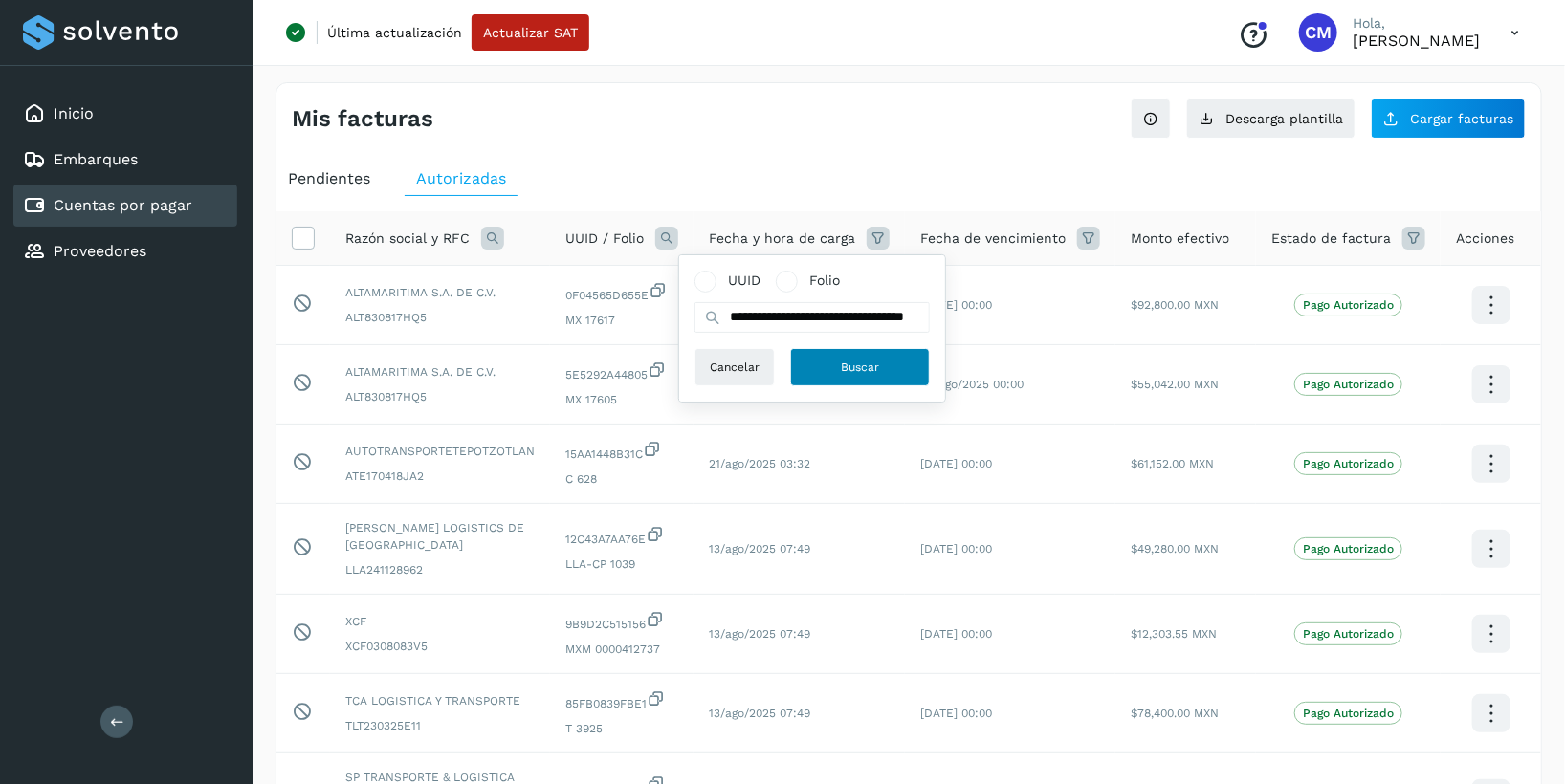
click at [825, 356] on button "Buscar" at bounding box center [859, 367] width 139 height 38
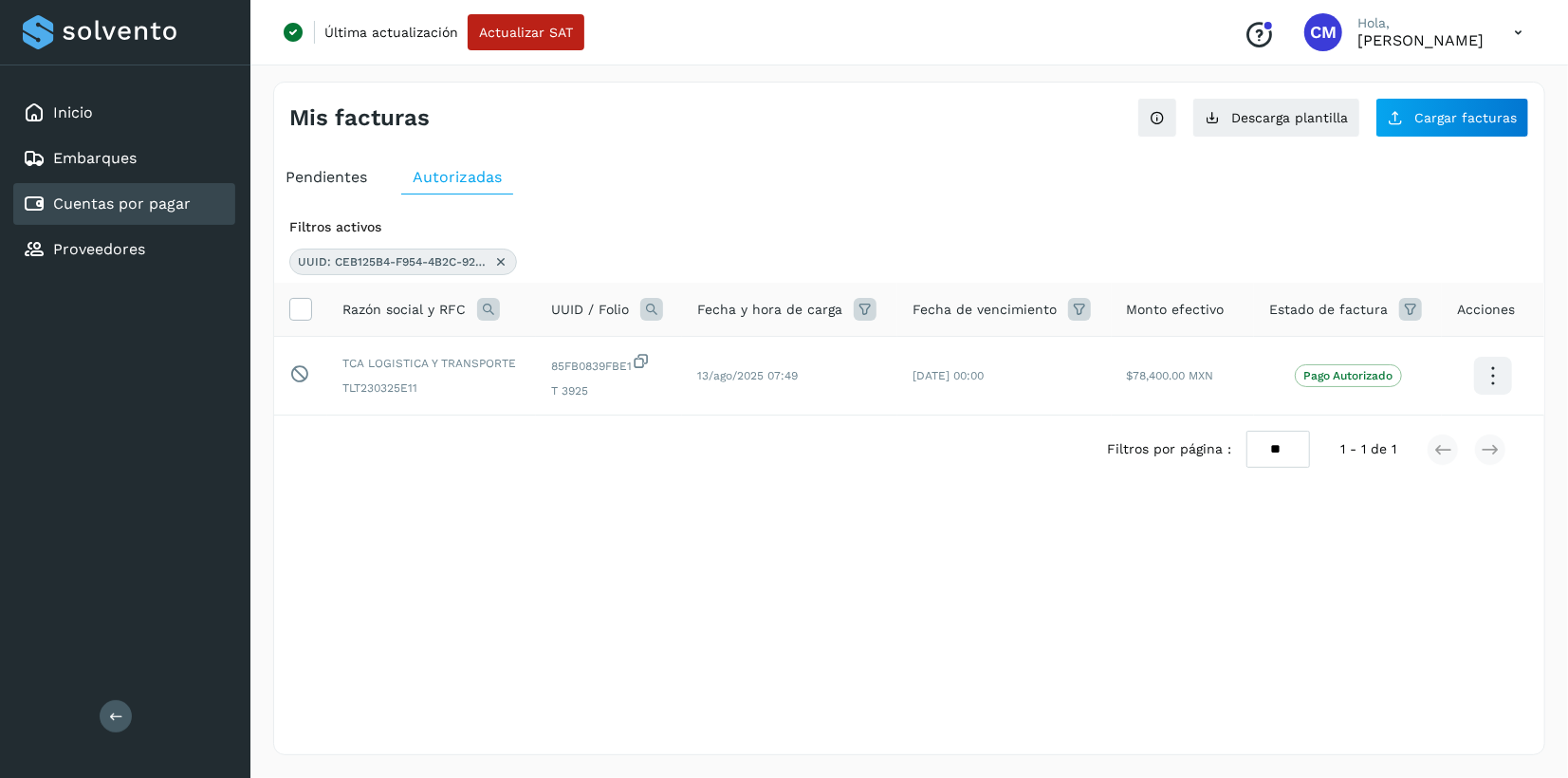
click at [653, 304] on icon at bounding box center [651, 309] width 23 height 23
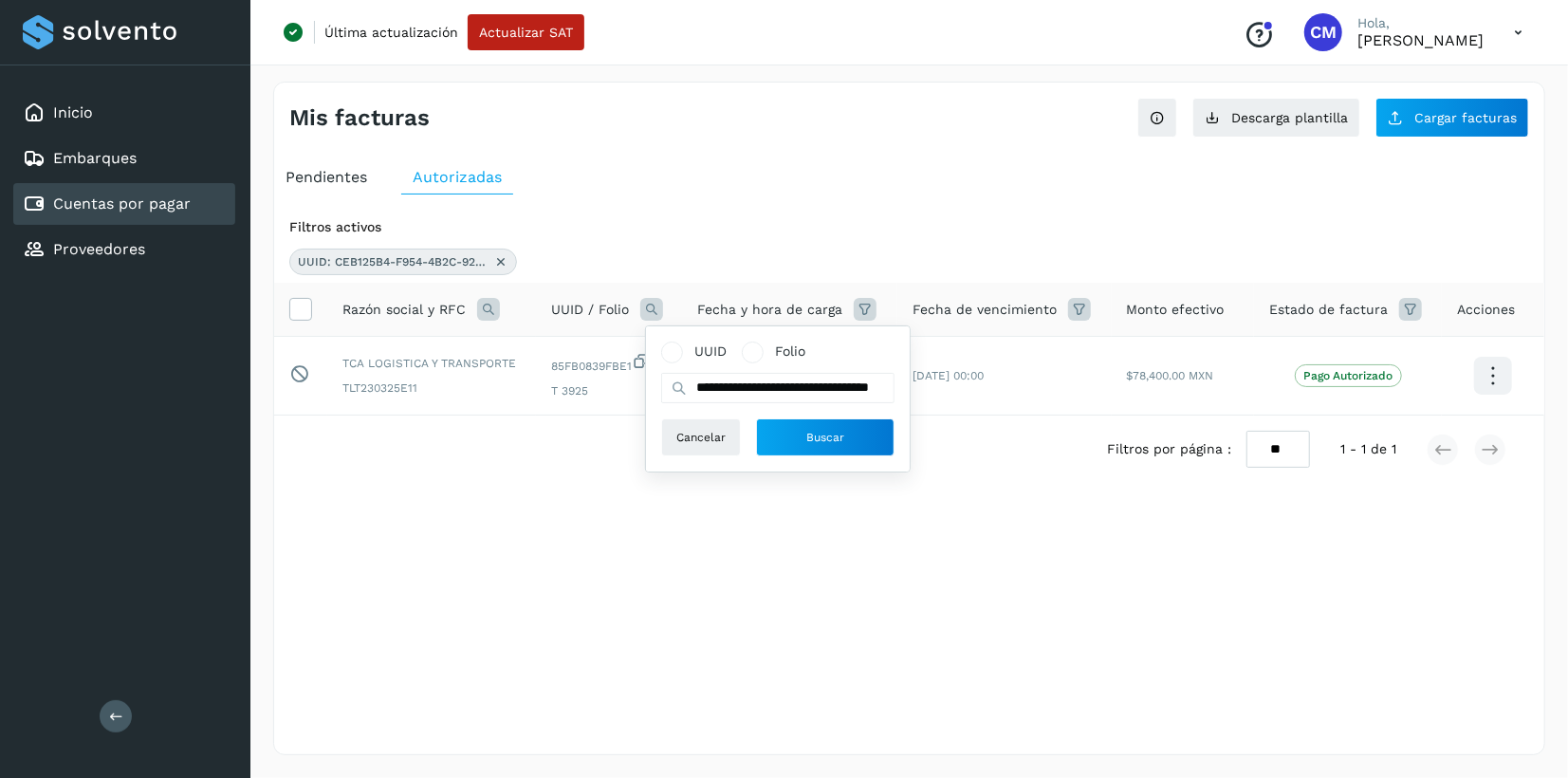
click at [501, 267] on icon at bounding box center [501, 261] width 15 height 15
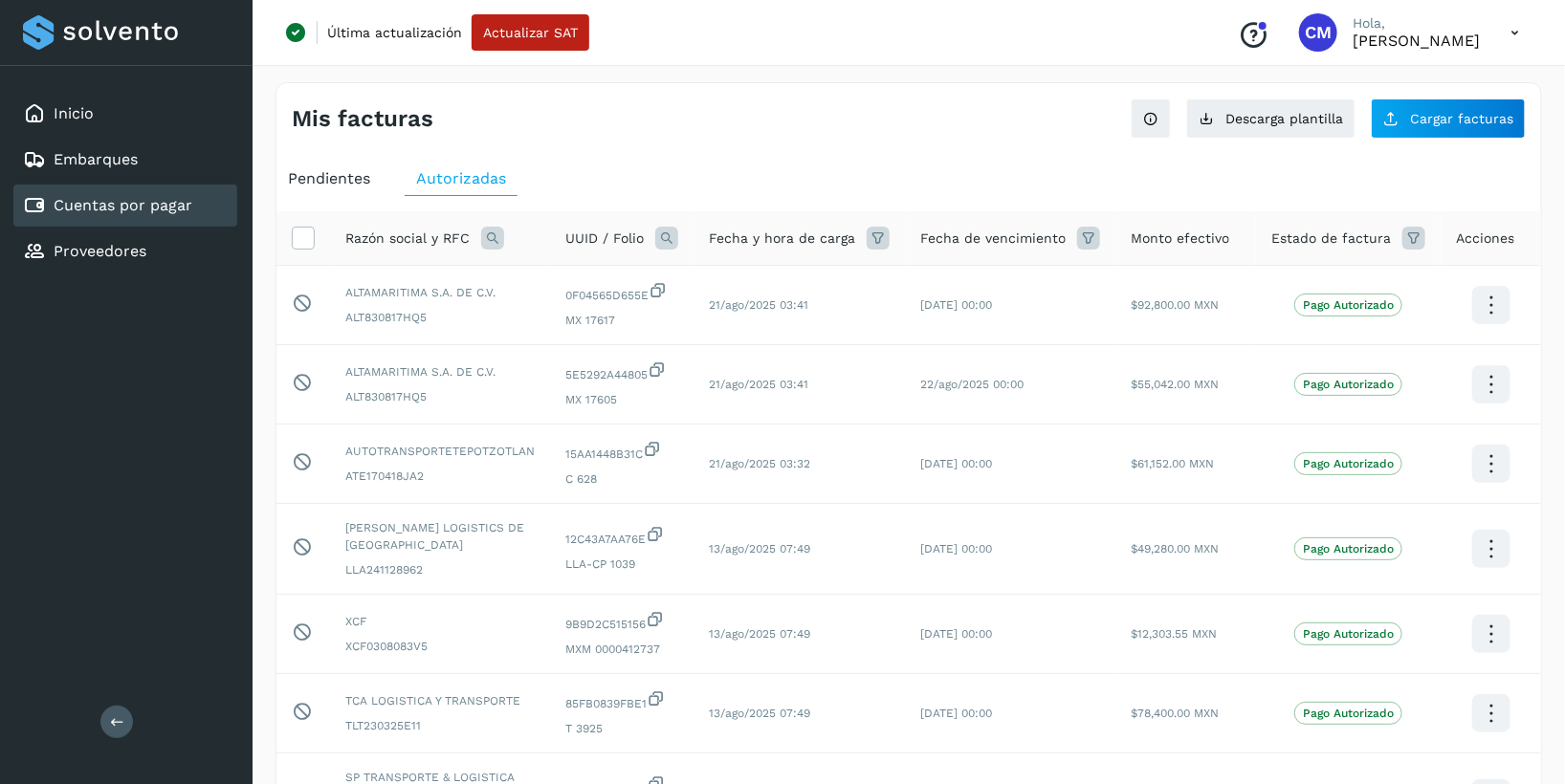
click at [670, 239] on icon at bounding box center [666, 238] width 23 height 23
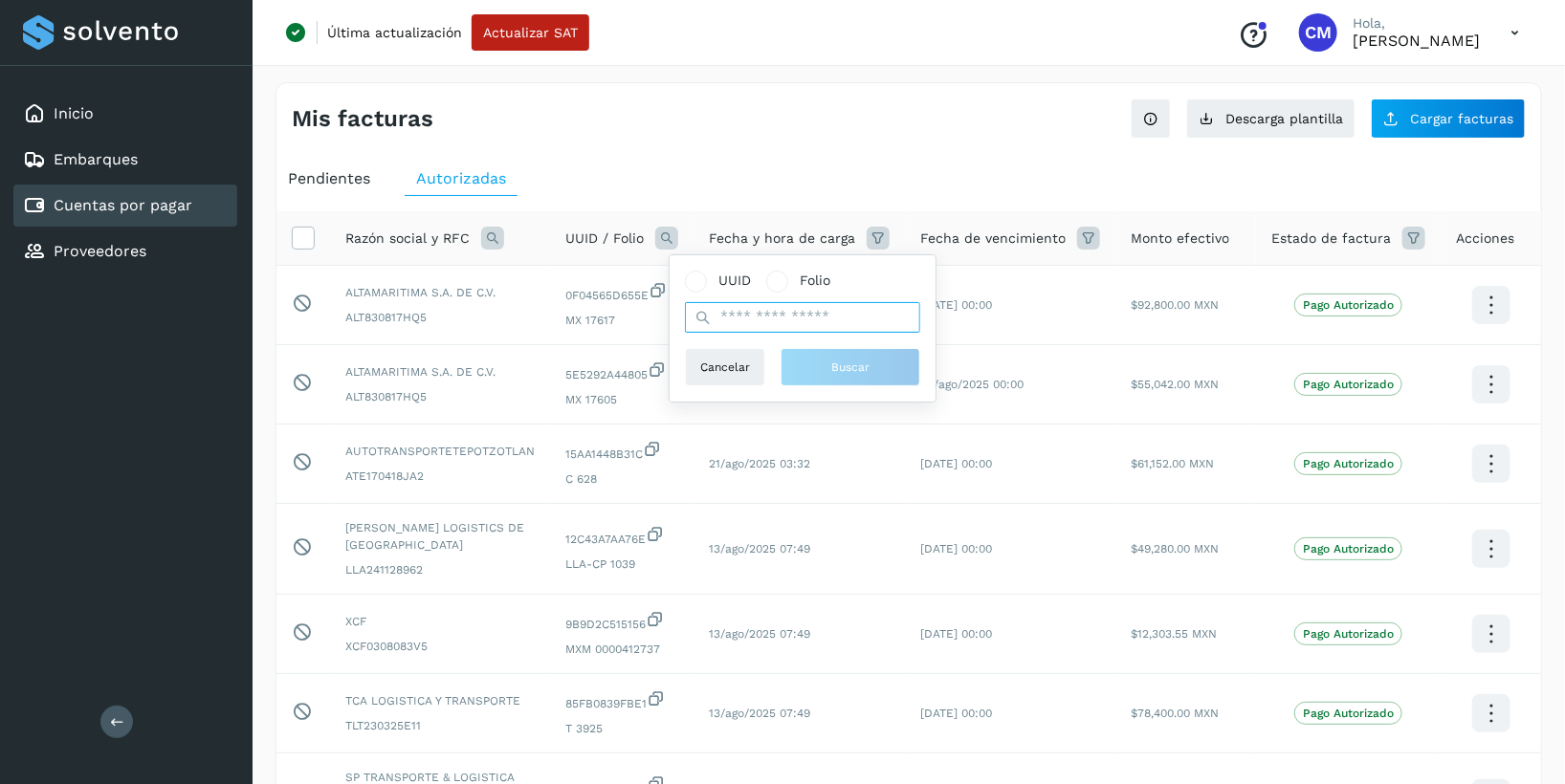
click at [723, 306] on input "text" at bounding box center [802, 317] width 235 height 31
paste input "**********"
type input "**********"
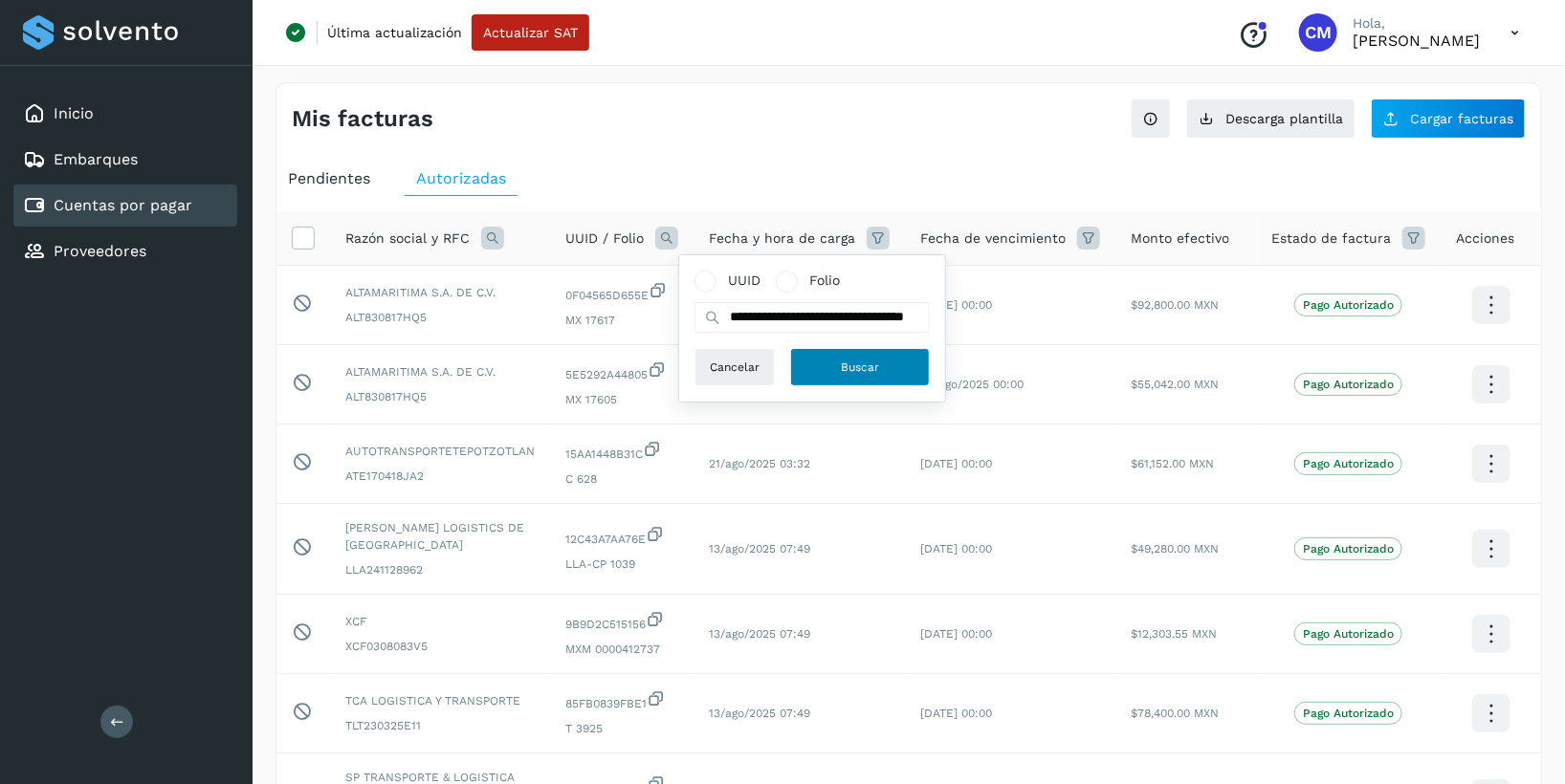
click at [837, 356] on button "Buscar" at bounding box center [859, 367] width 139 height 38
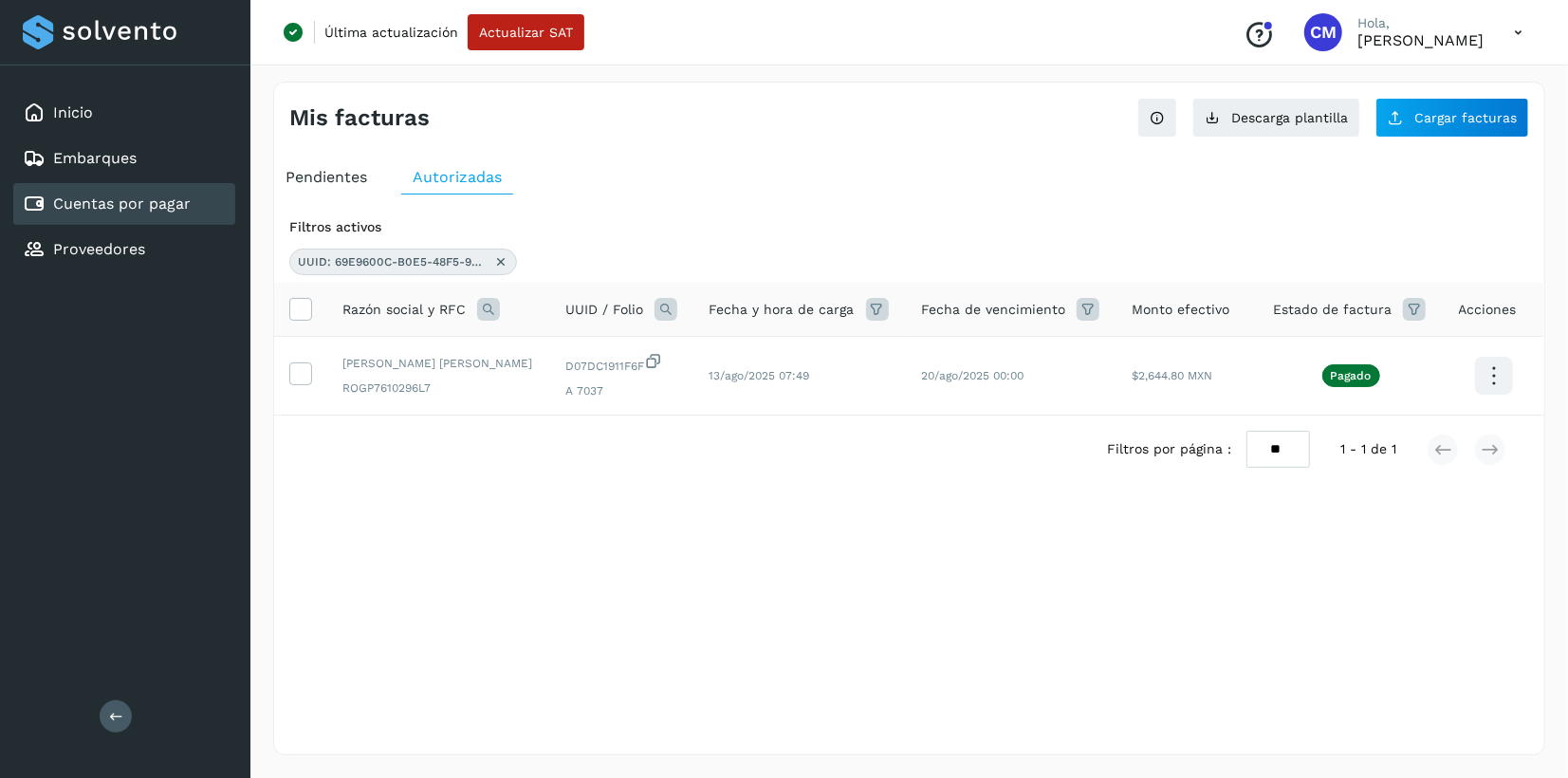
click at [503, 262] on icon at bounding box center [501, 261] width 15 height 15
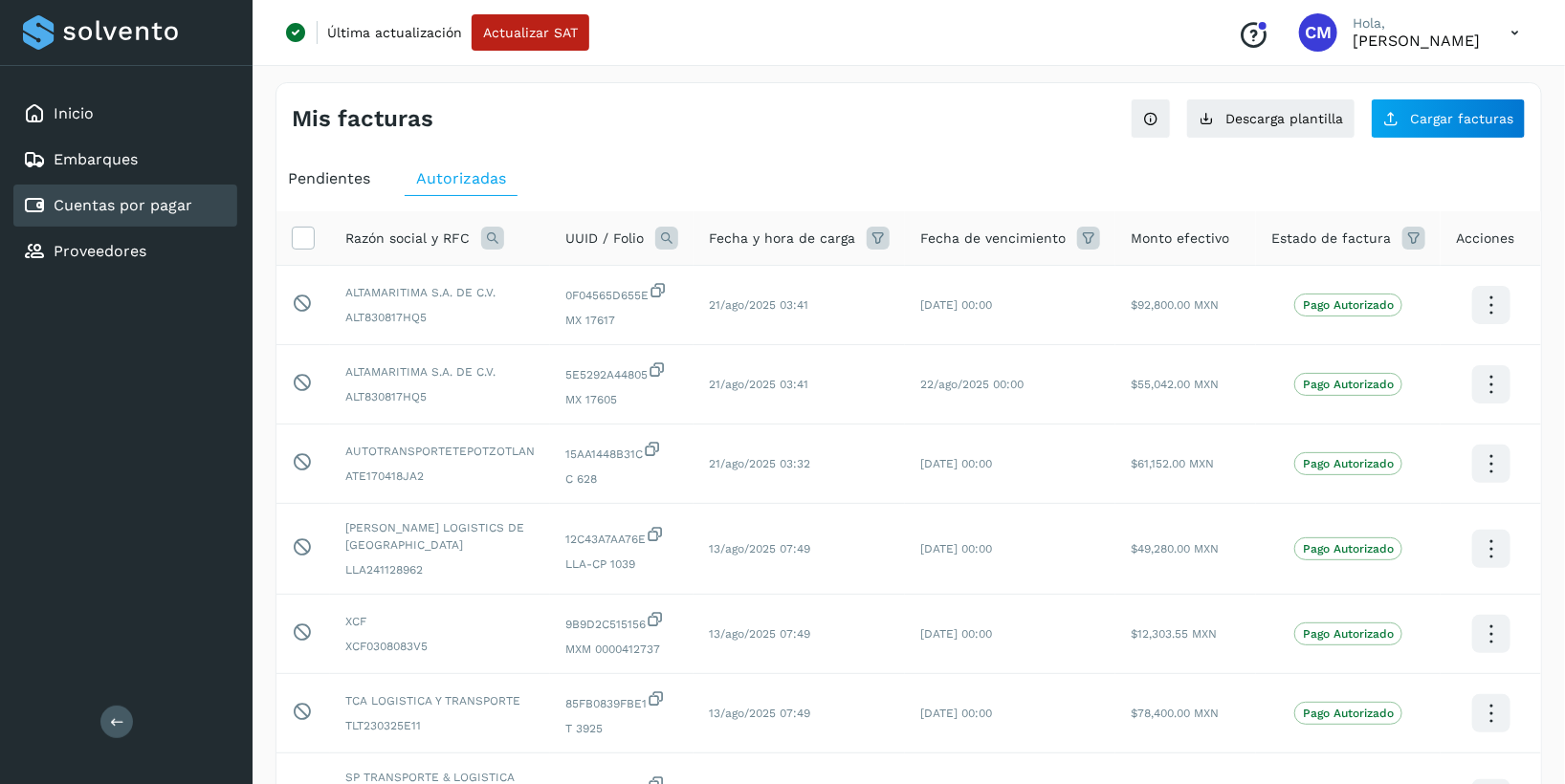
click at [675, 241] on icon at bounding box center [666, 238] width 23 height 23
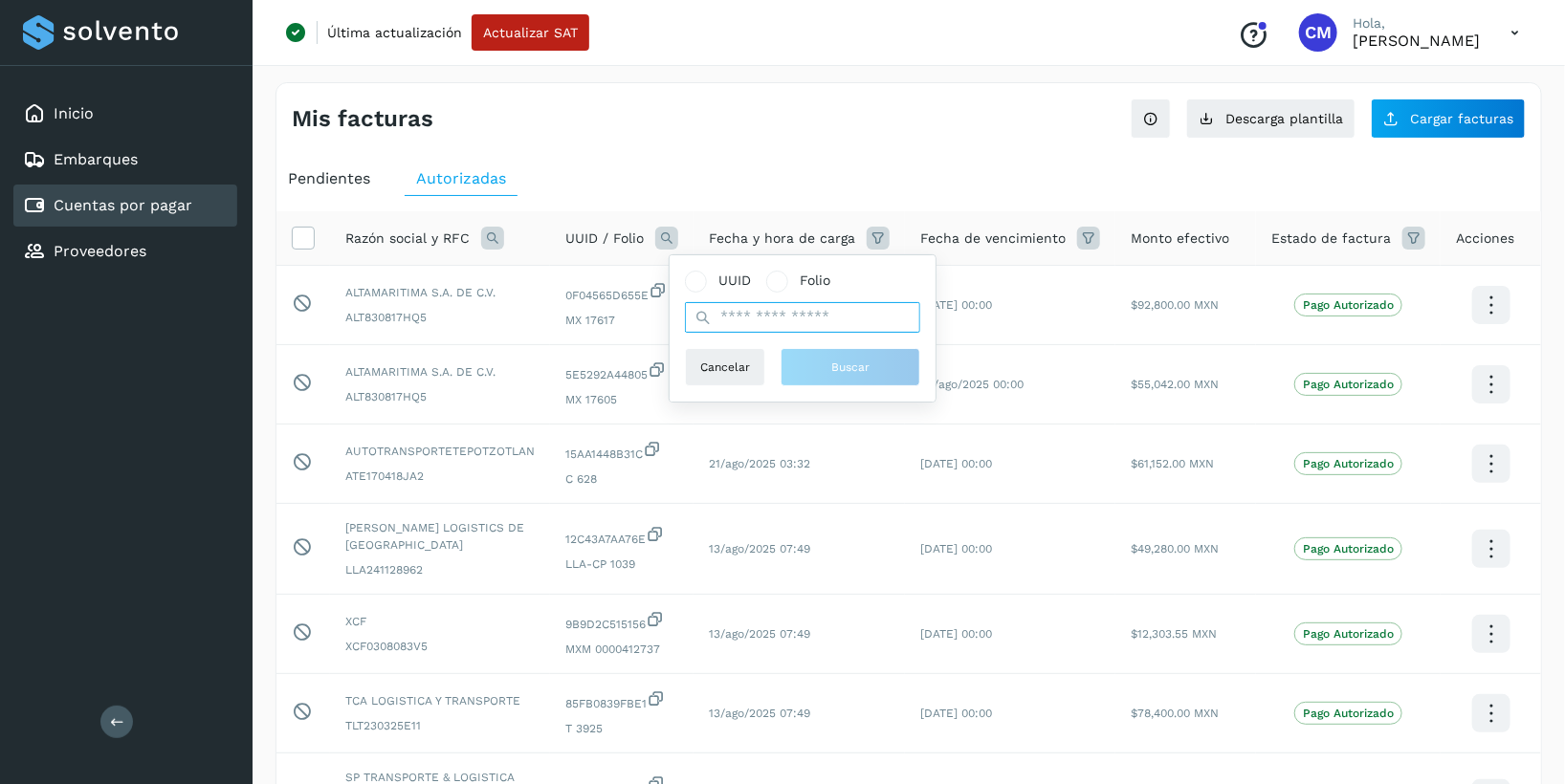
click at [740, 325] on input "text" at bounding box center [802, 317] width 235 height 31
paste input "**********"
type input "**********"
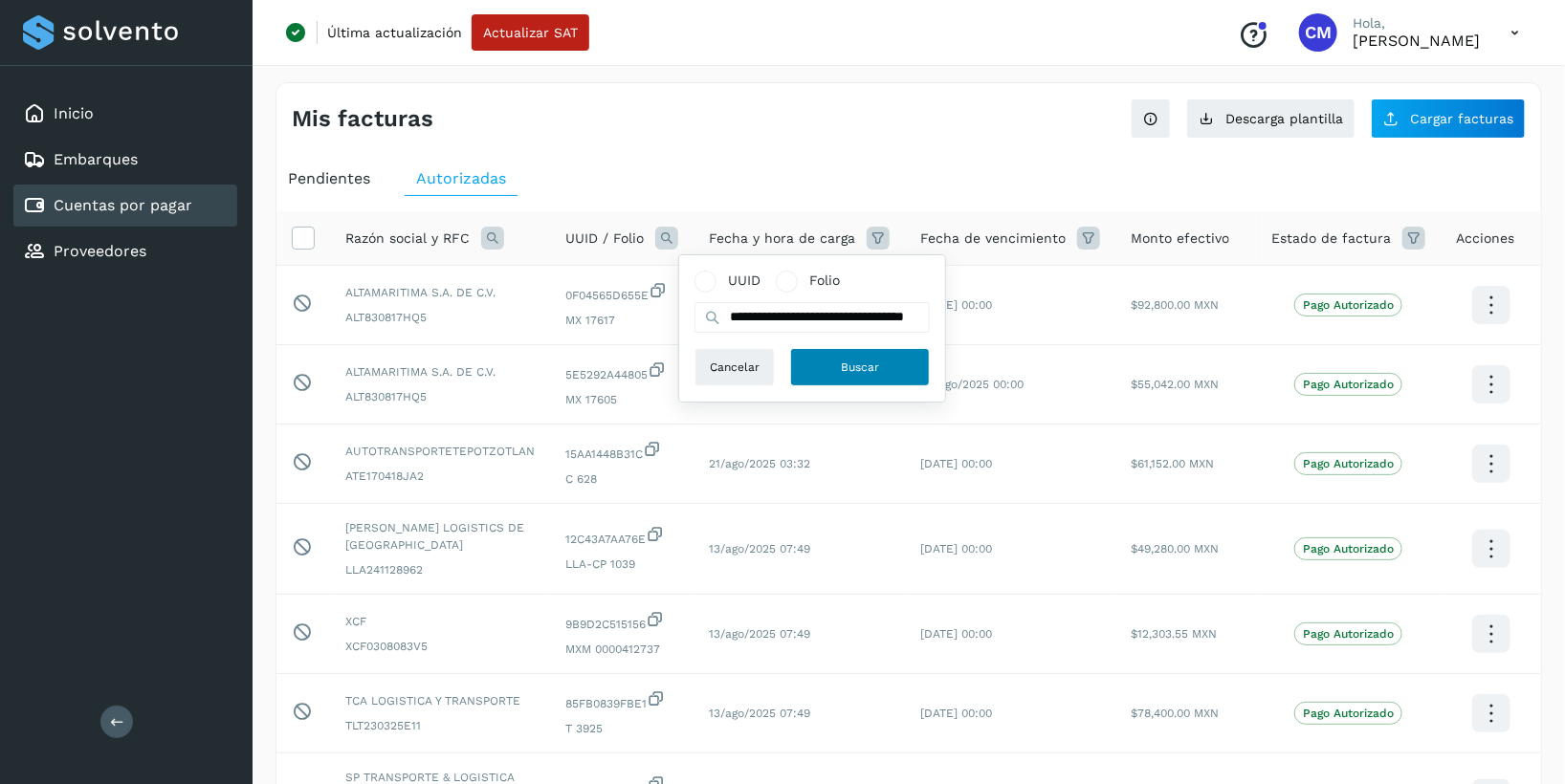
click at [865, 362] on span "Buscar" at bounding box center [859, 366] width 38 height 17
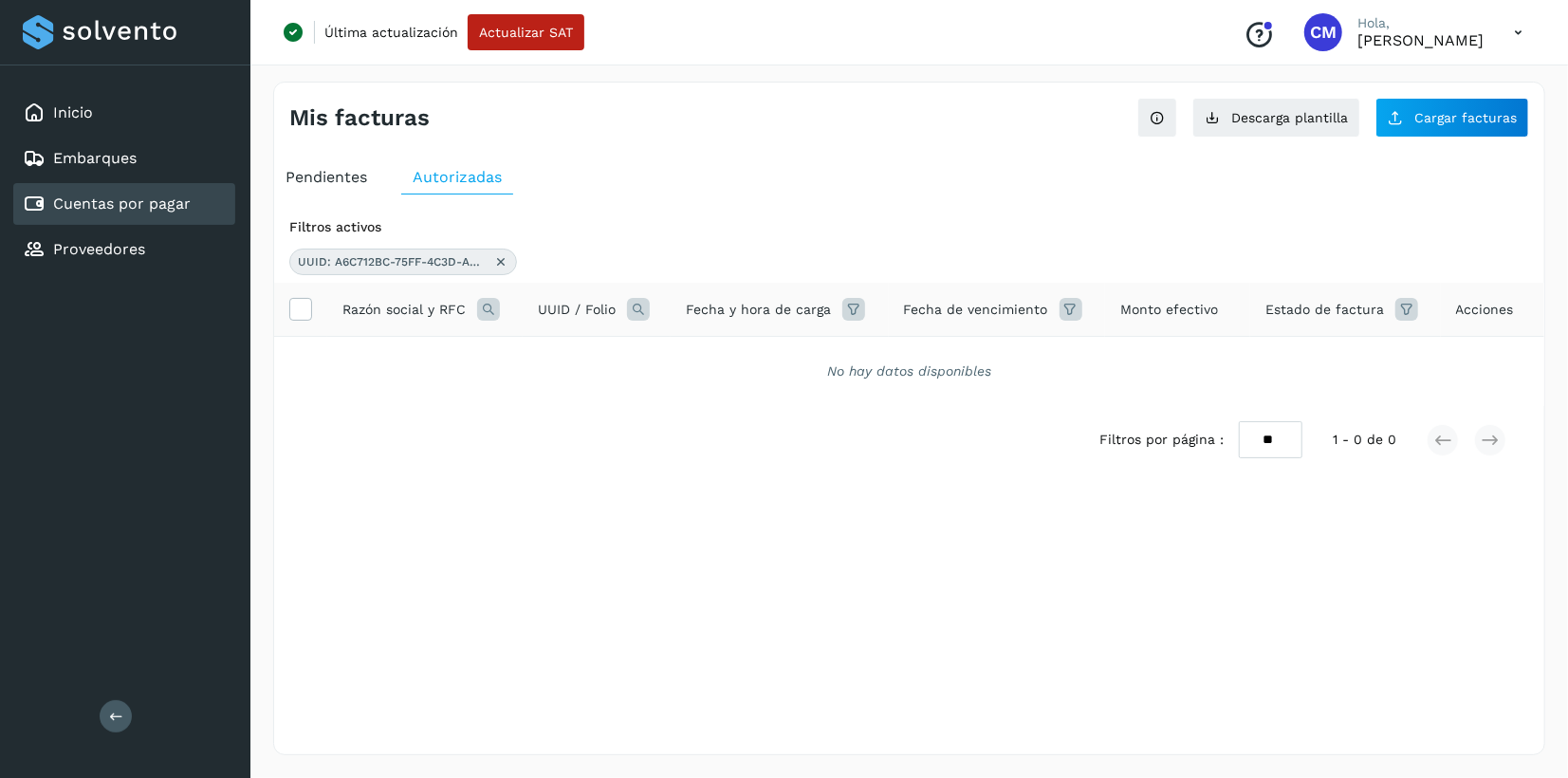
click at [504, 264] on icon at bounding box center [501, 261] width 15 height 15
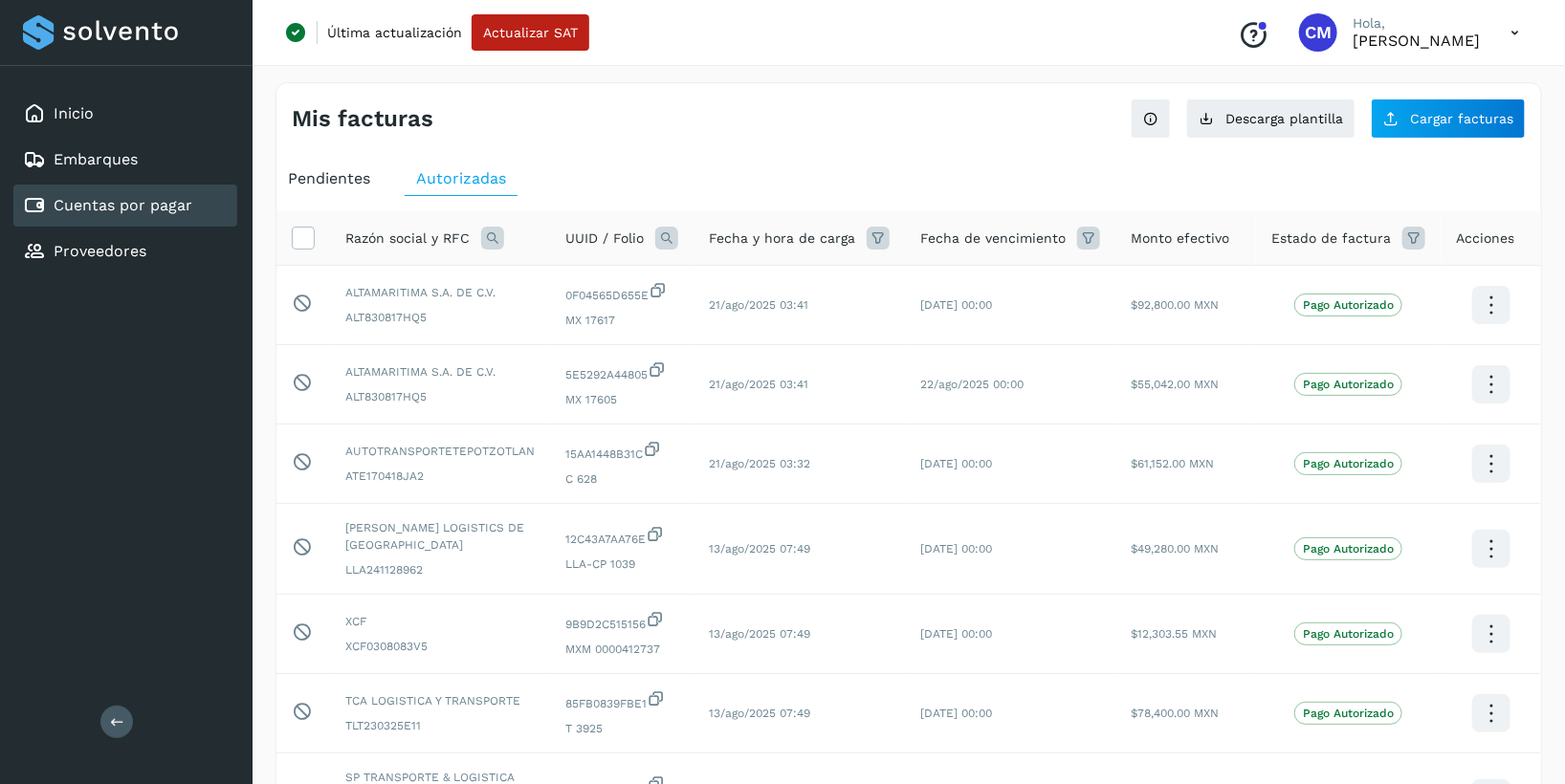
click at [673, 241] on icon at bounding box center [666, 238] width 23 height 23
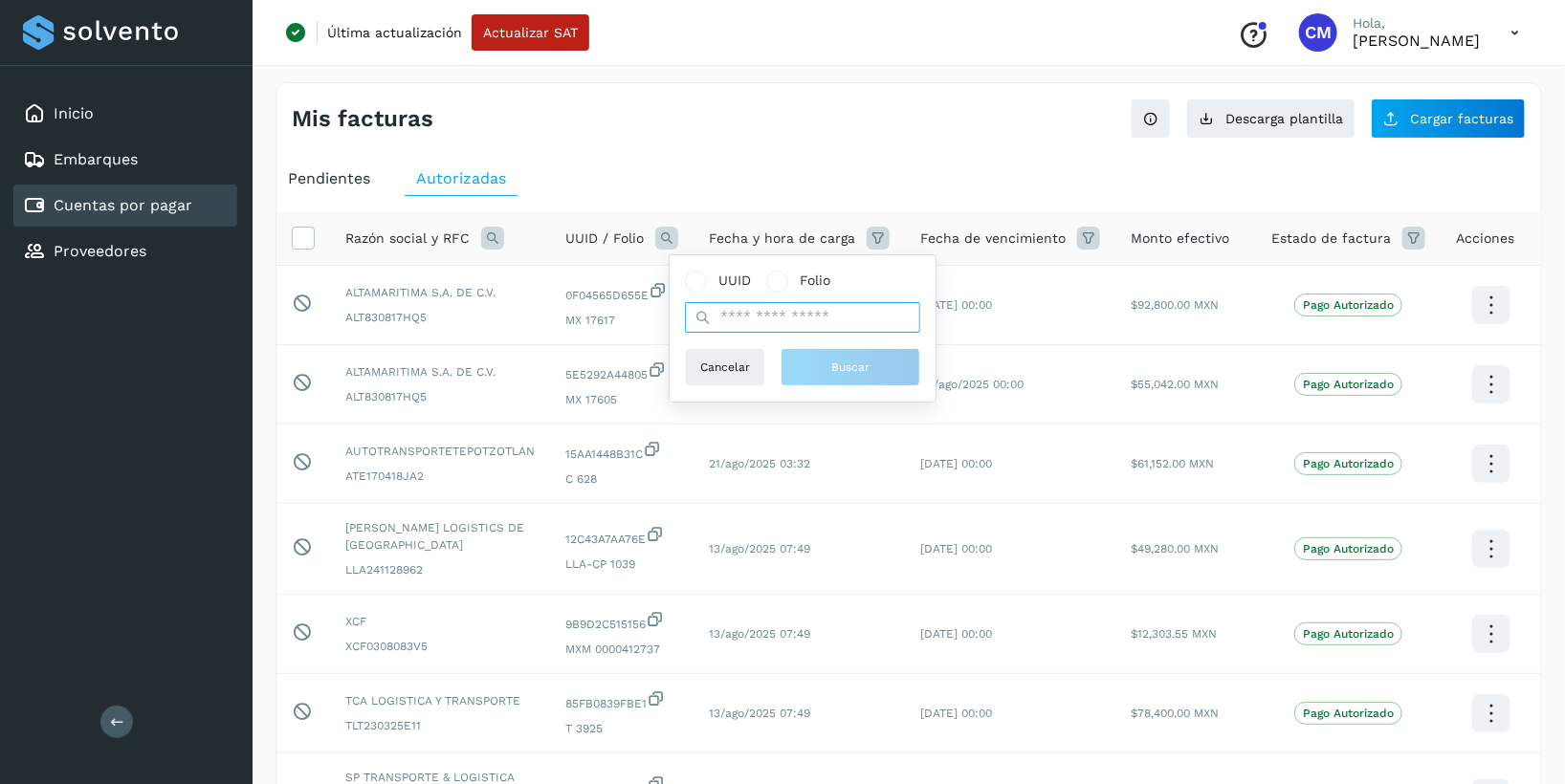
click at [740, 326] on input "text" at bounding box center [802, 317] width 235 height 31
paste input "**********"
type input "**********"
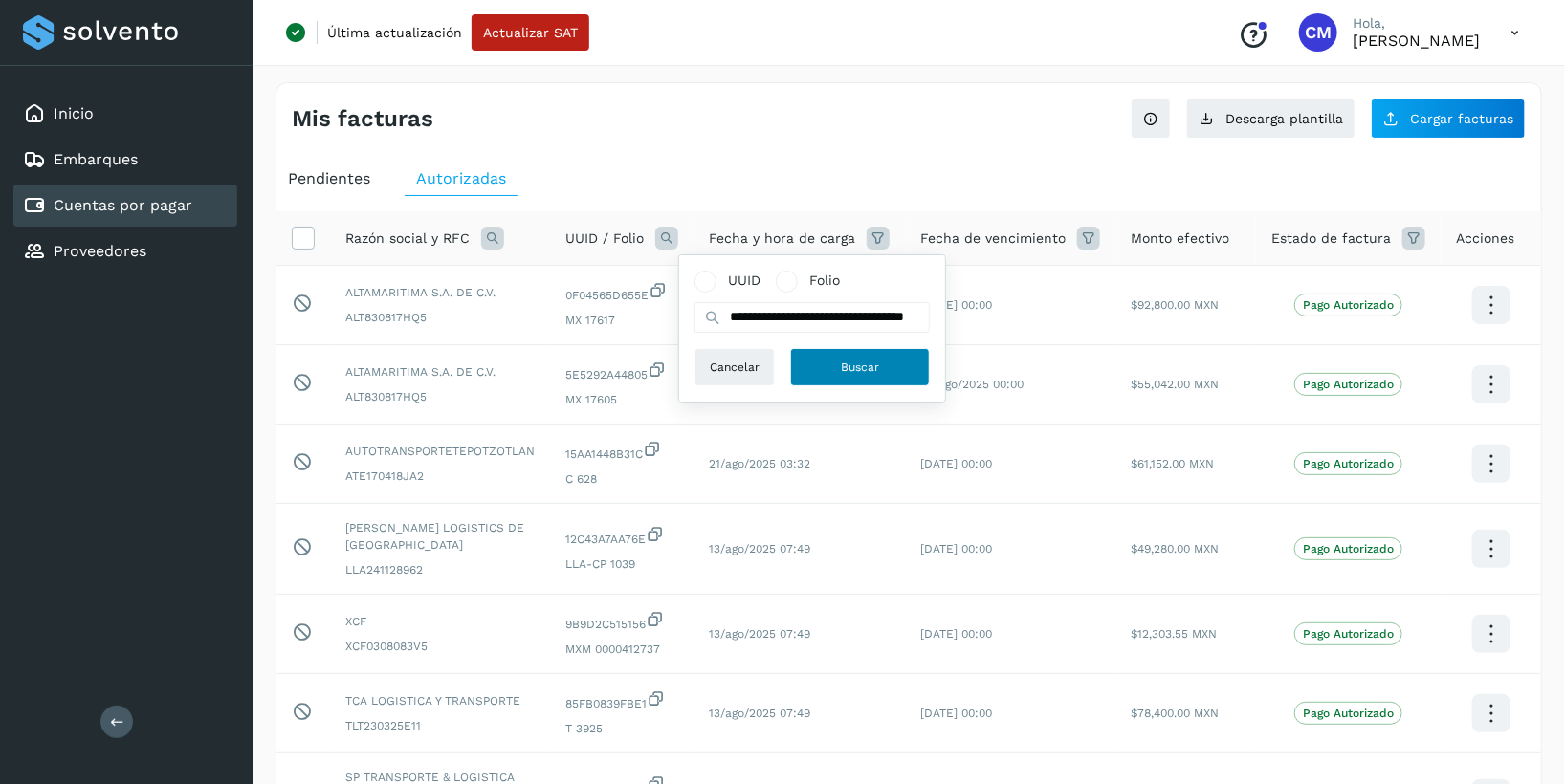
click at [871, 371] on span "Buscar" at bounding box center [859, 366] width 38 height 17
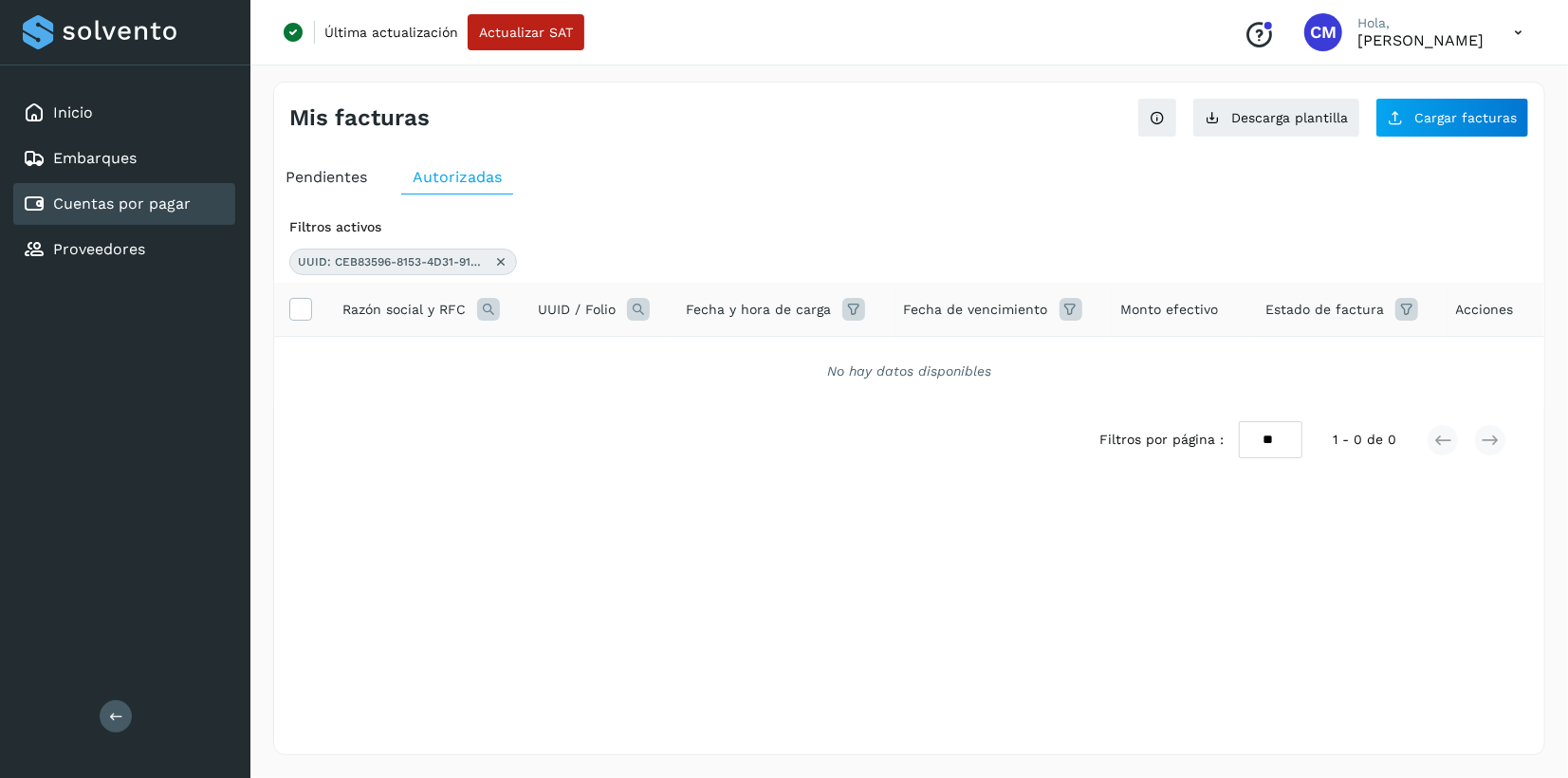
click at [494, 256] on icon at bounding box center [501, 261] width 15 height 15
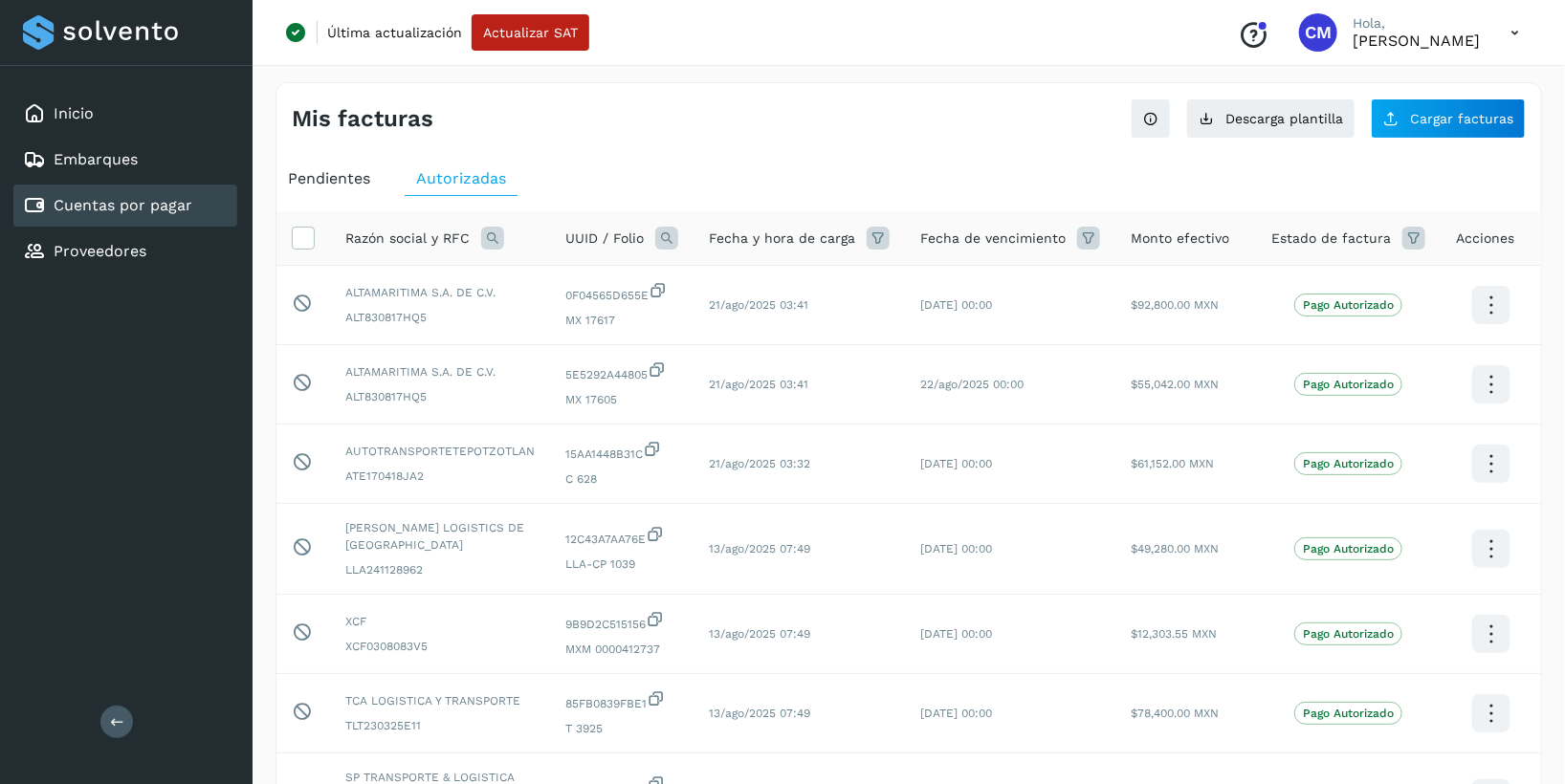
click at [673, 237] on icon at bounding box center [666, 238] width 23 height 23
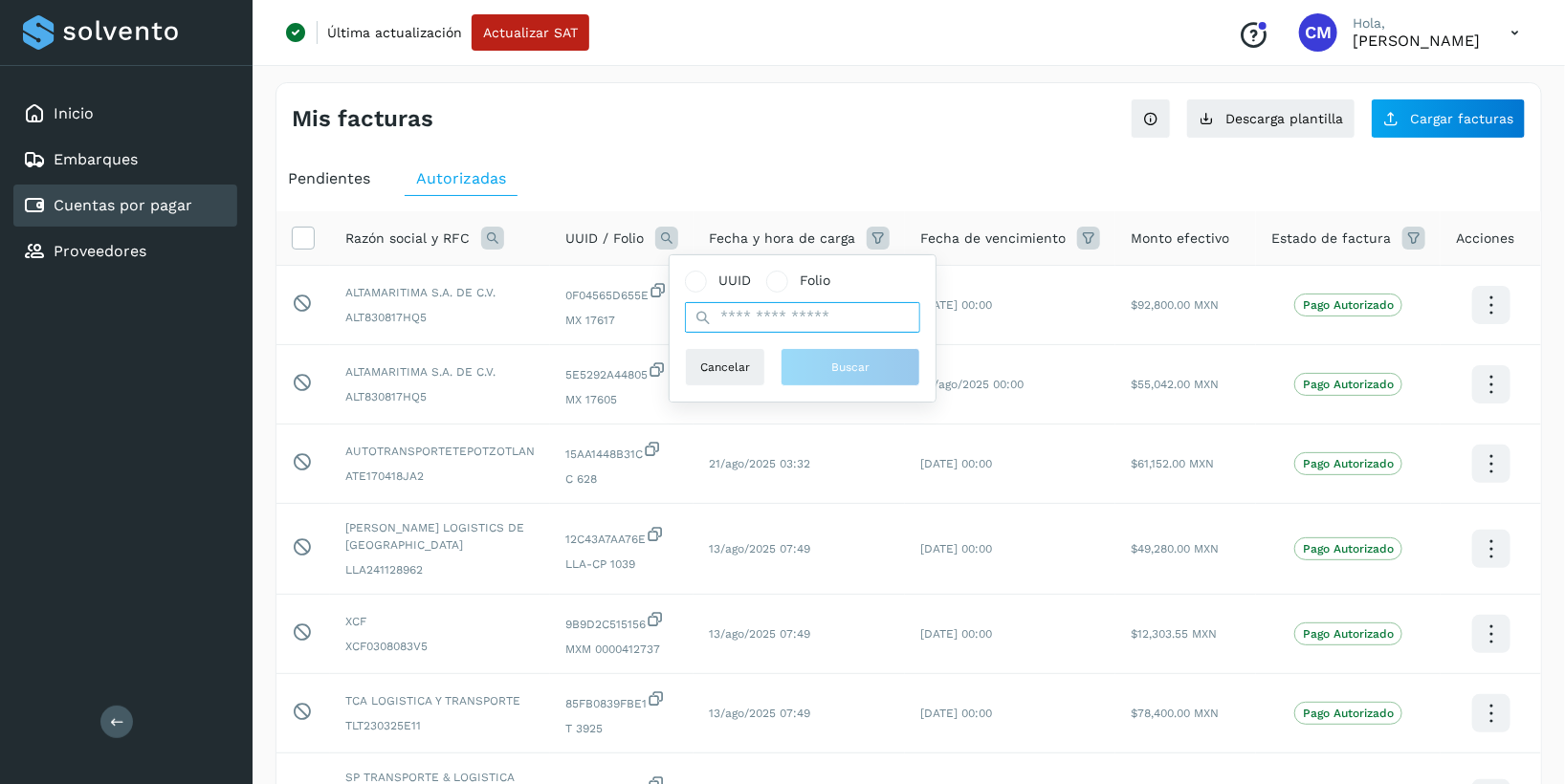
click at [766, 319] on input "text" at bounding box center [802, 317] width 235 height 31
paste input "**********"
type input "**********"
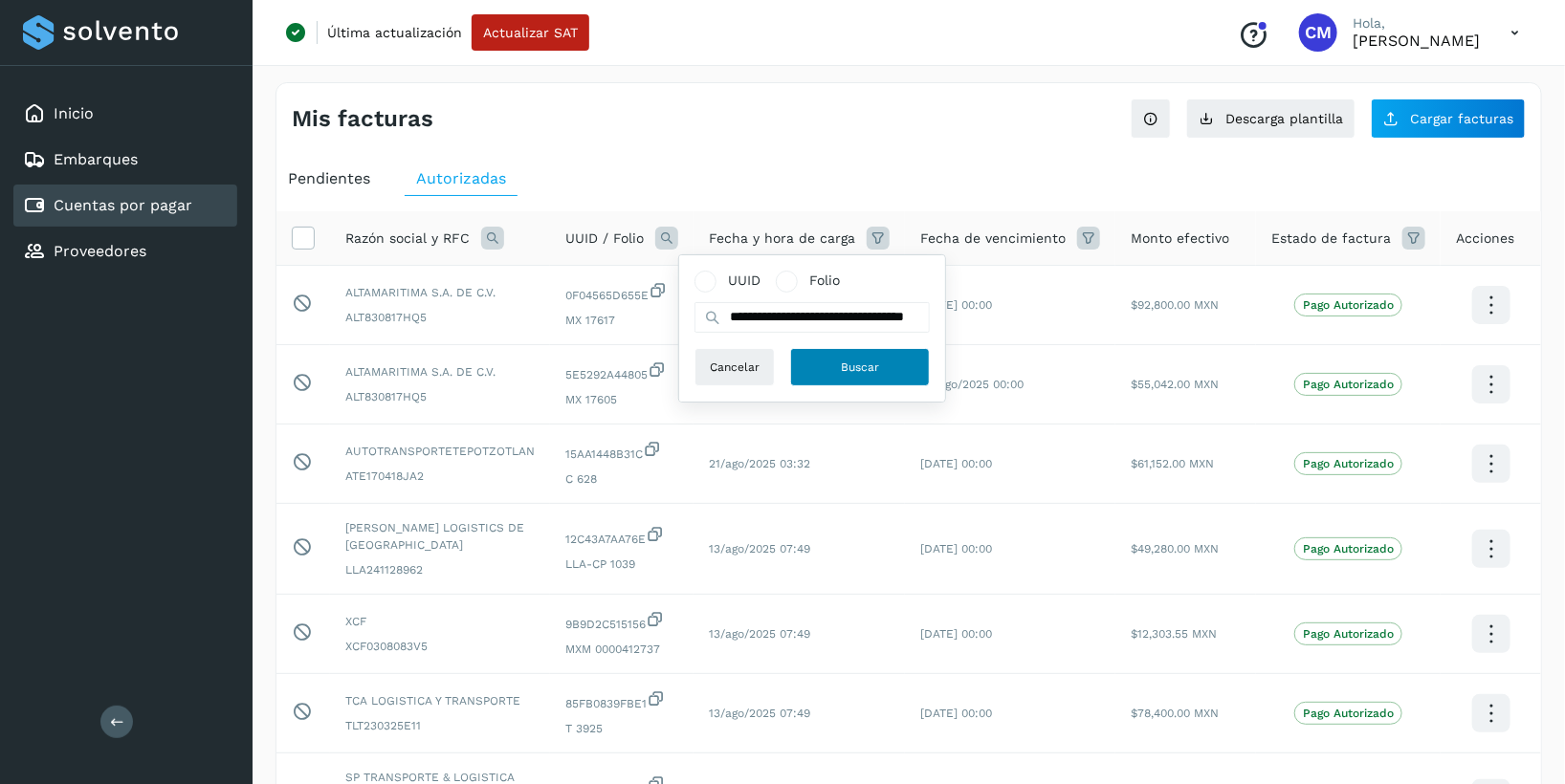
click at [851, 352] on button "Buscar" at bounding box center [859, 367] width 139 height 38
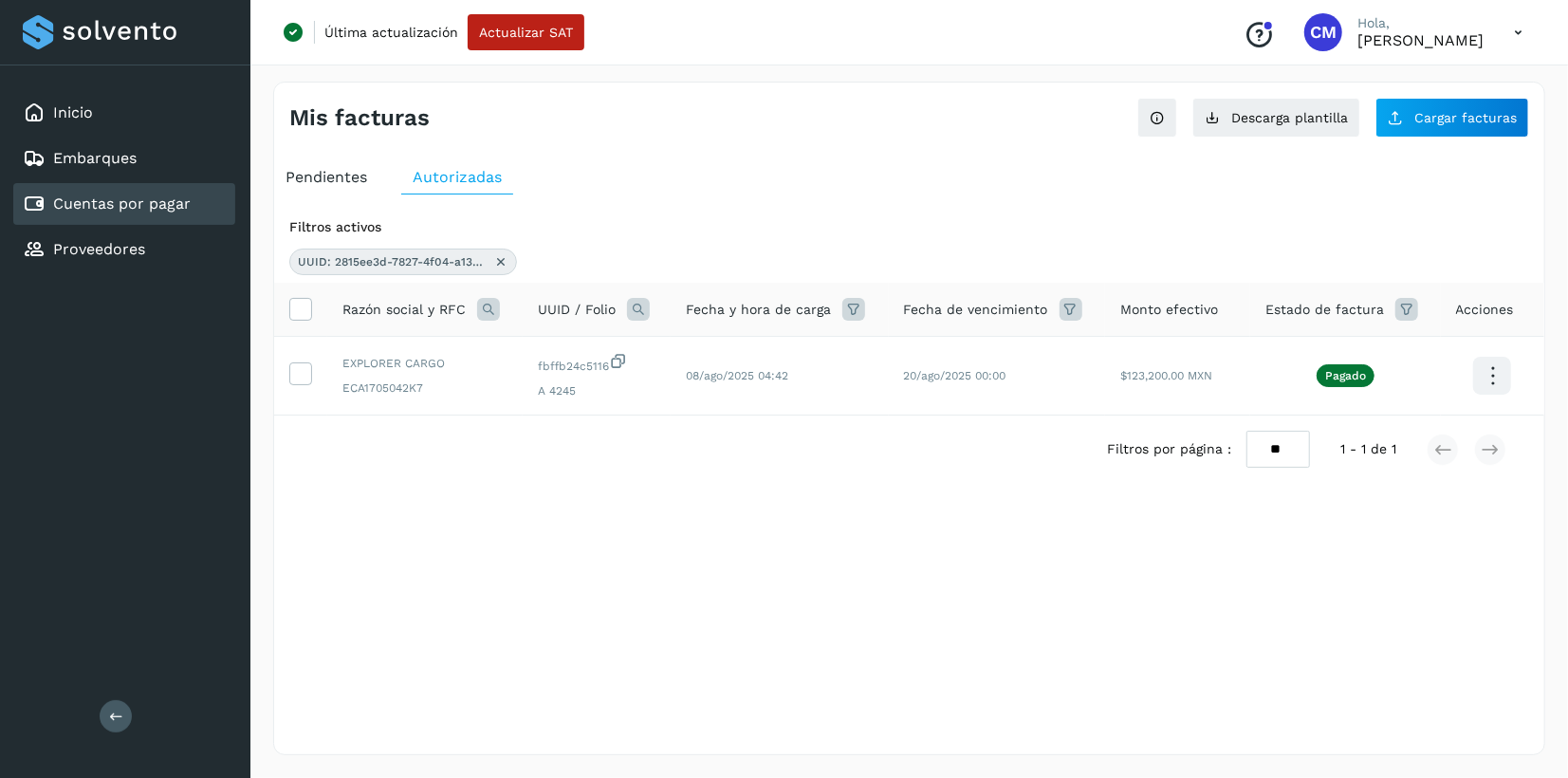
click at [498, 254] on icon at bounding box center [501, 261] width 15 height 15
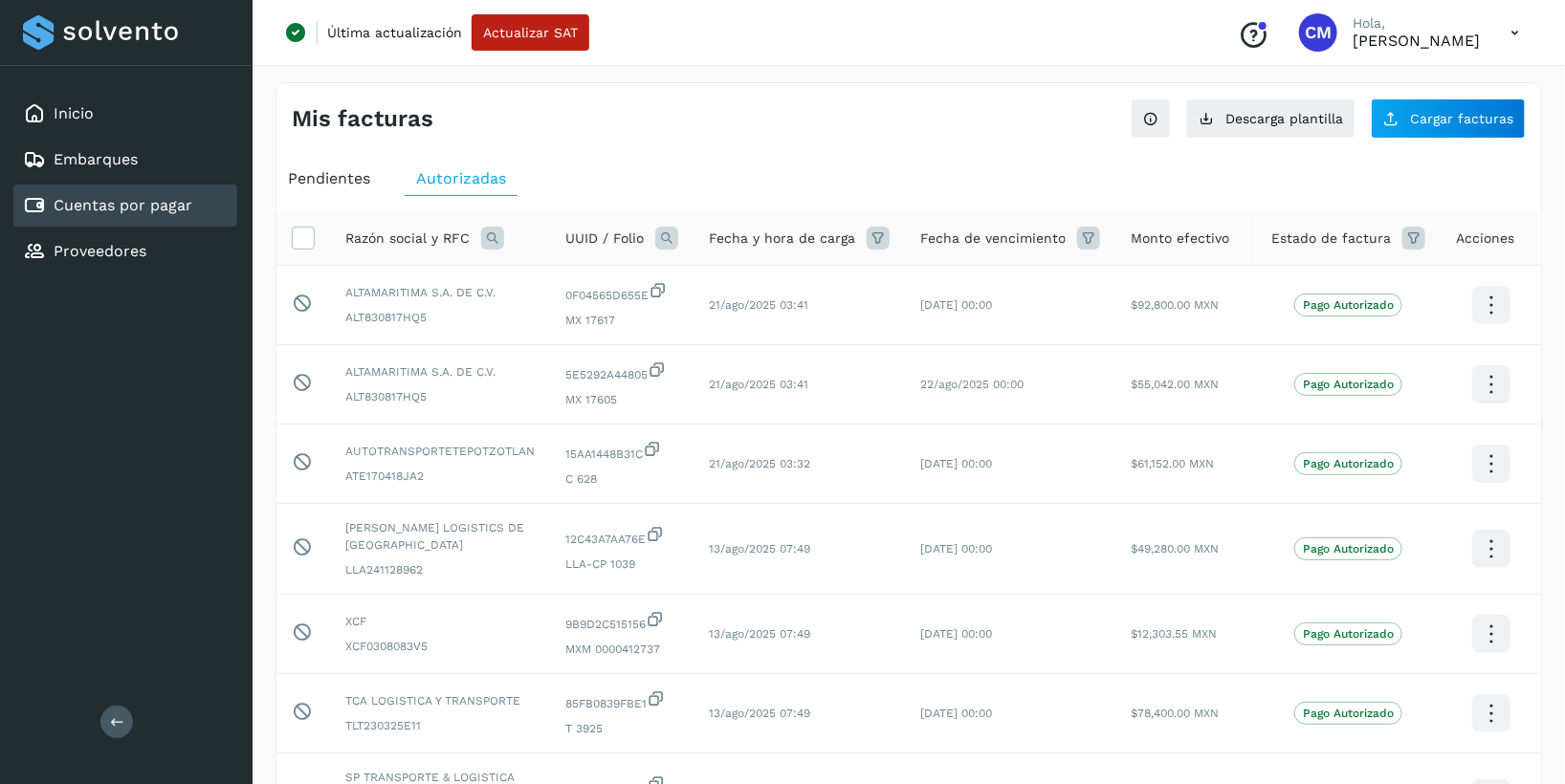
click at [668, 236] on icon at bounding box center [666, 238] width 23 height 23
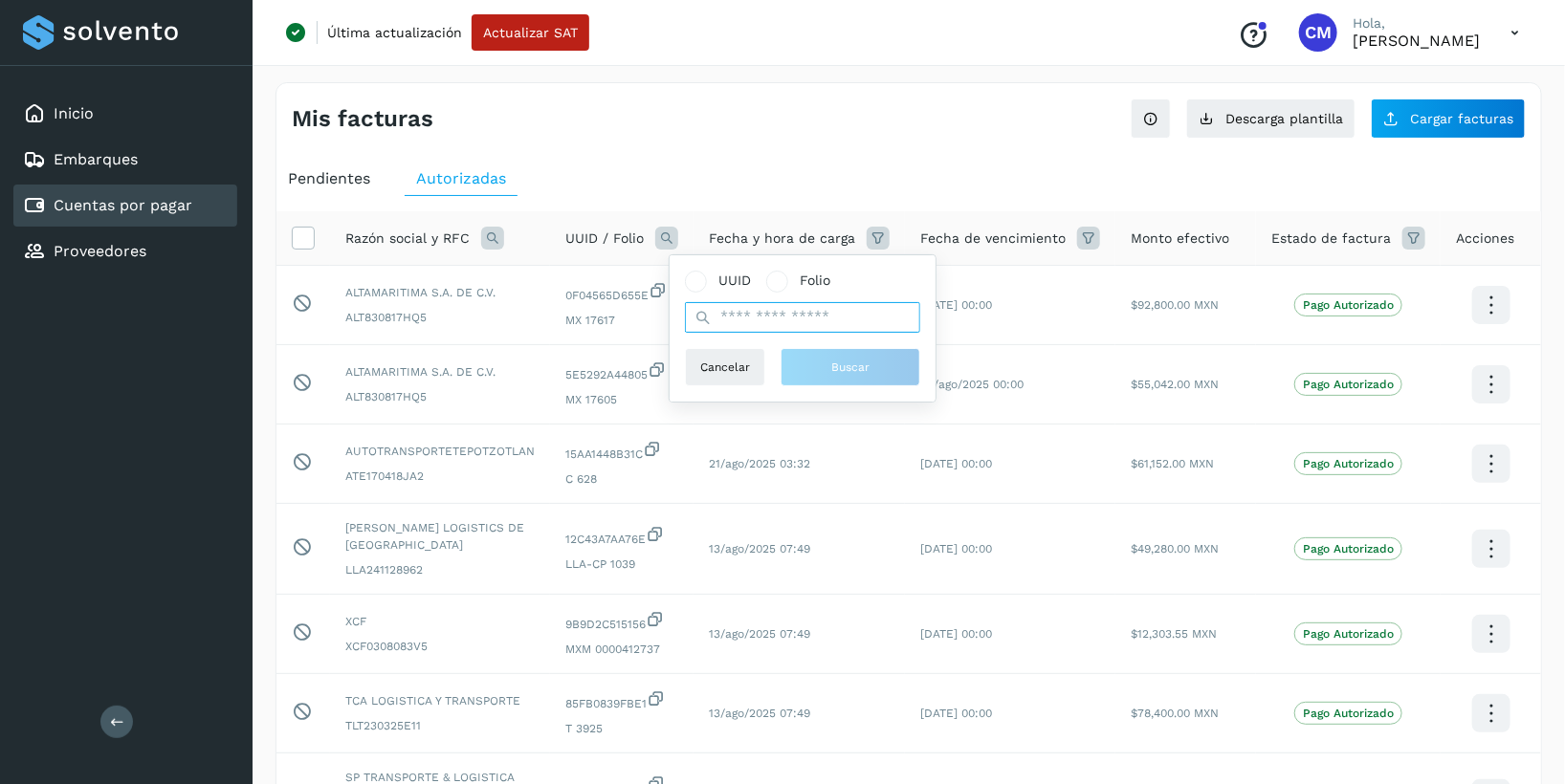
click at [773, 314] on input "text" at bounding box center [802, 317] width 235 height 31
paste input "**********"
type input "**********"
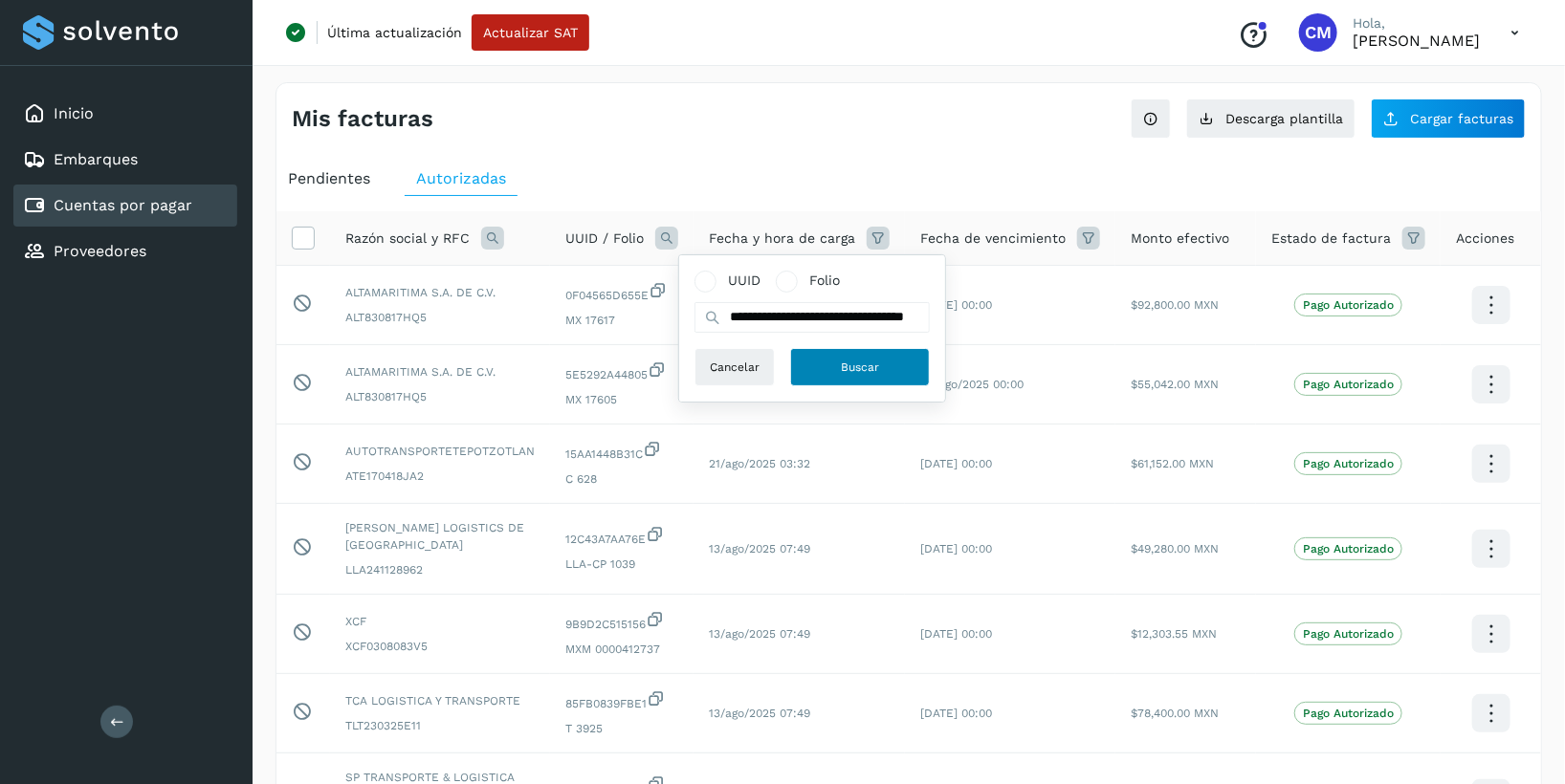
scroll to position [0, 0]
click at [837, 363] on button "Buscar" at bounding box center [859, 367] width 139 height 38
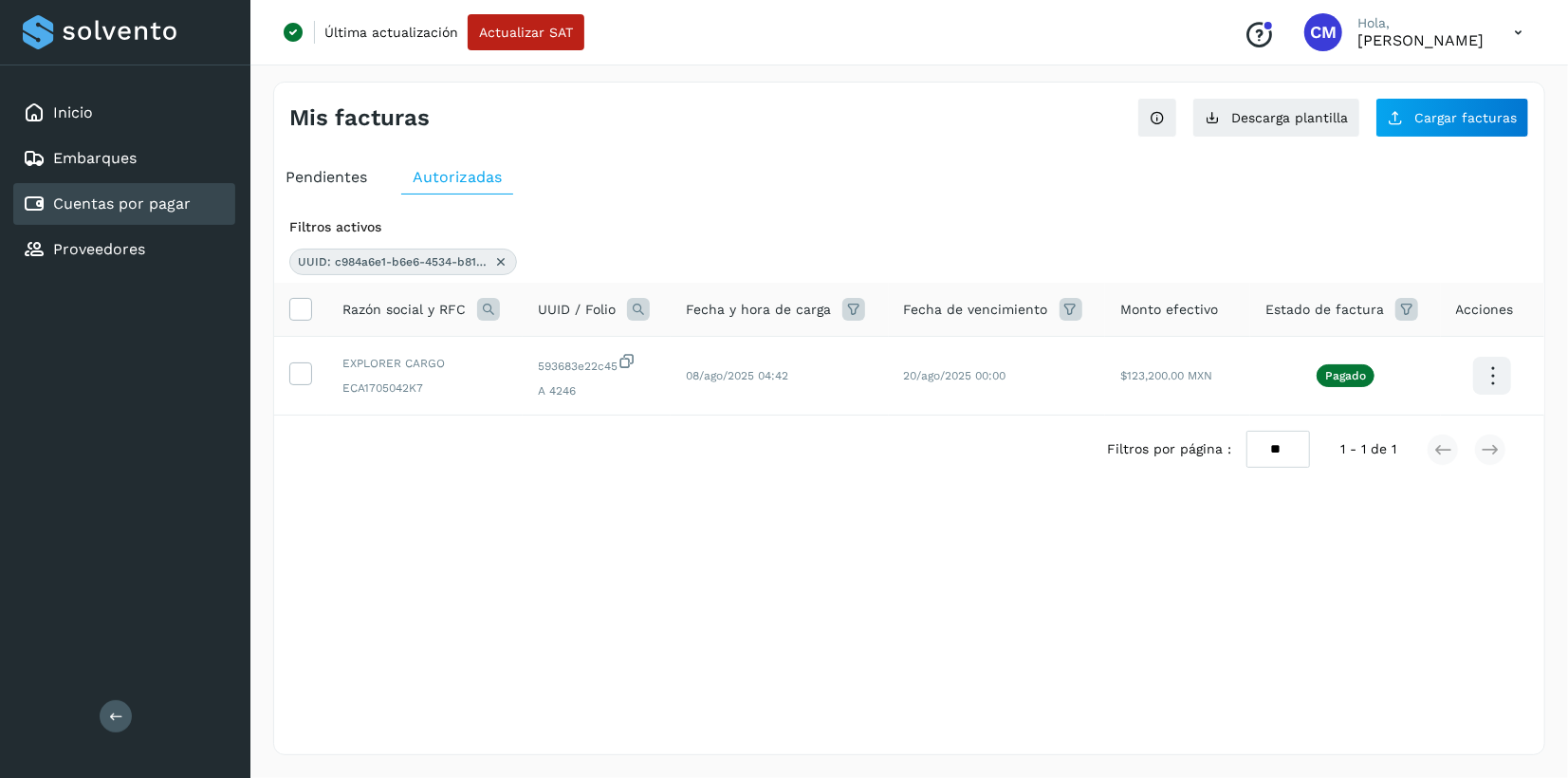
click at [506, 261] on icon at bounding box center [501, 261] width 15 height 15
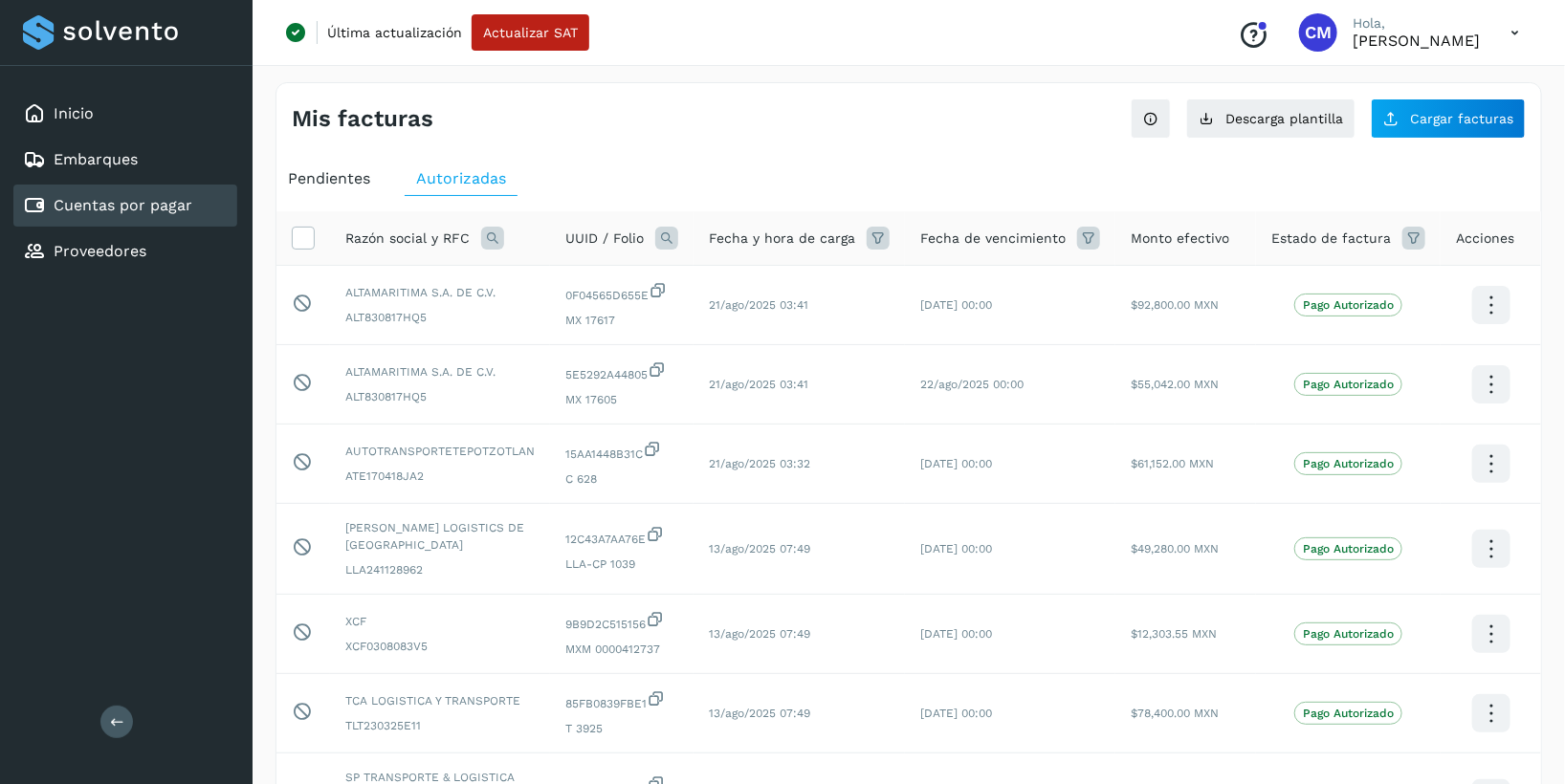
click at [675, 239] on icon at bounding box center [666, 238] width 23 height 23
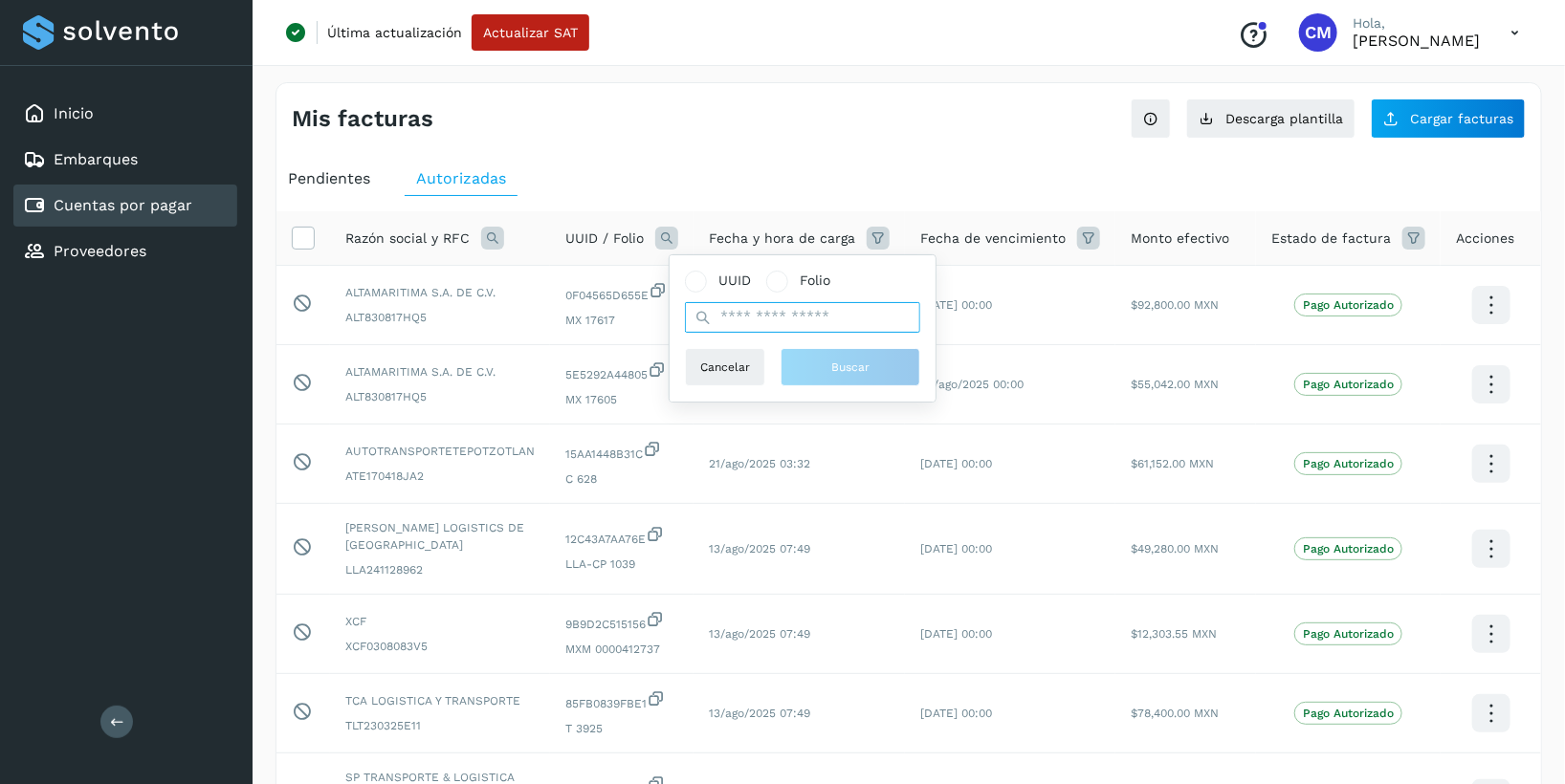
click at [727, 311] on input "text" at bounding box center [802, 317] width 235 height 31
paste input "**********"
type input "**********"
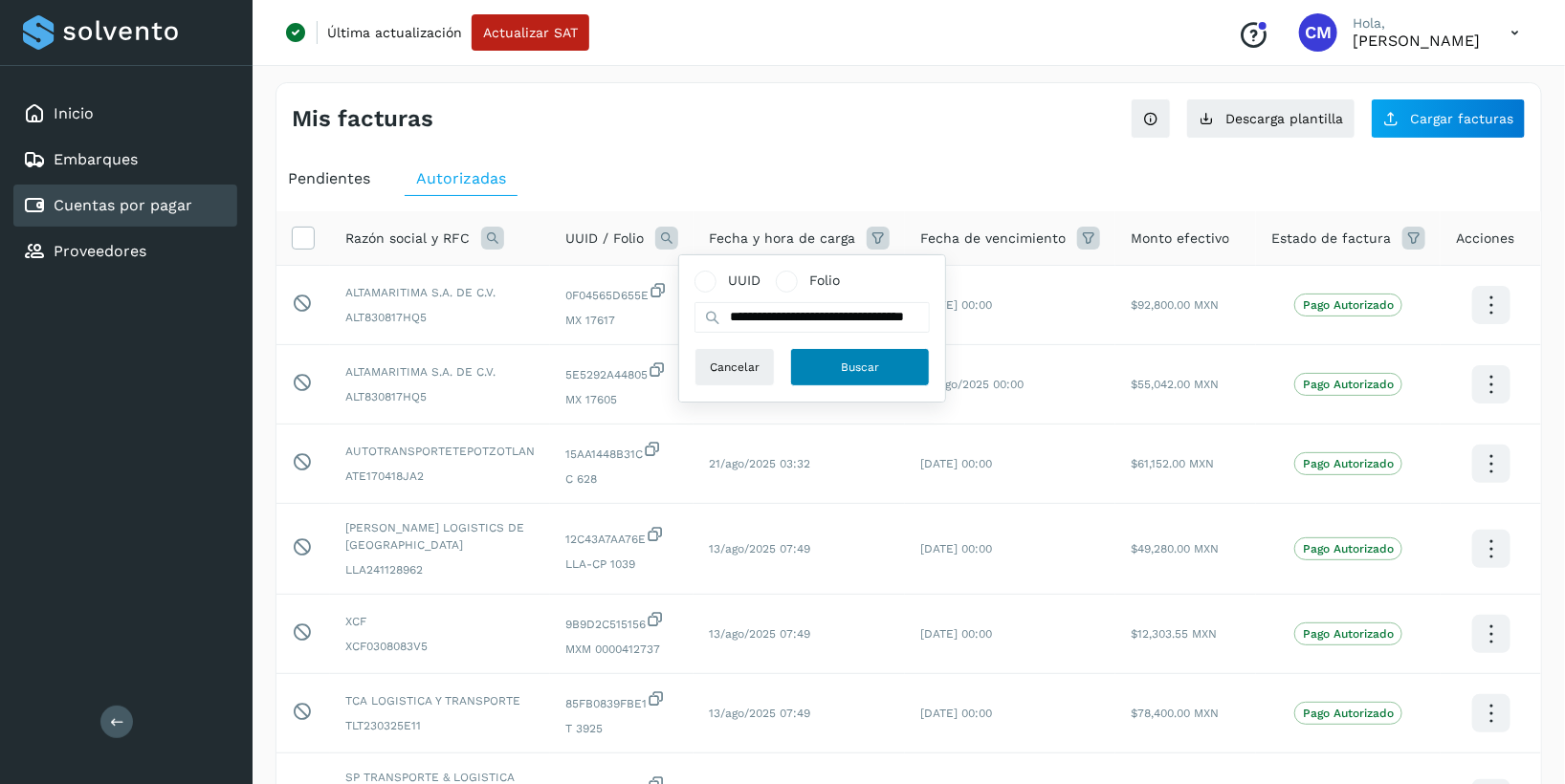
click at [800, 350] on button "Buscar" at bounding box center [859, 367] width 139 height 38
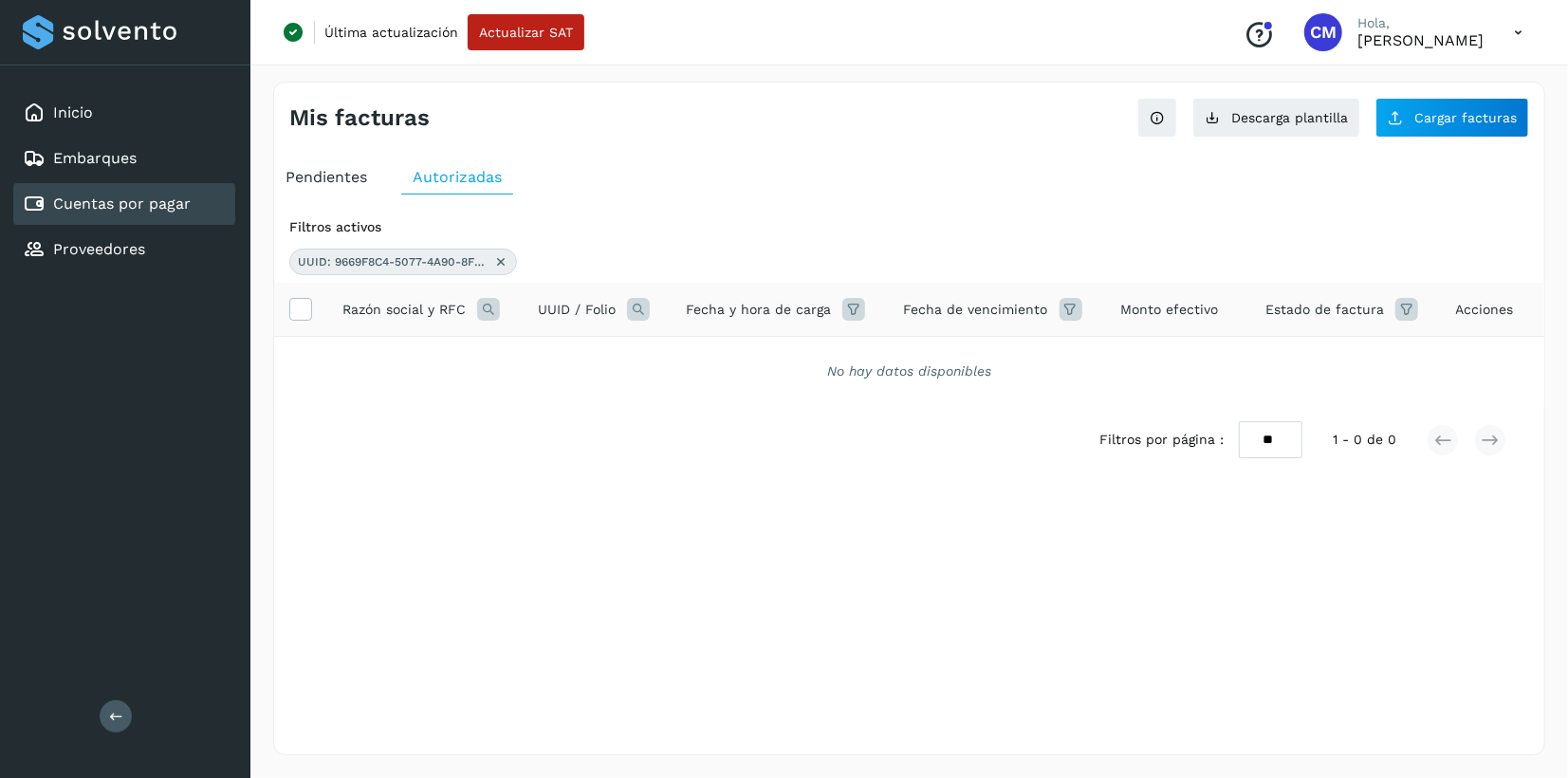
click at [503, 258] on icon at bounding box center [501, 261] width 15 height 15
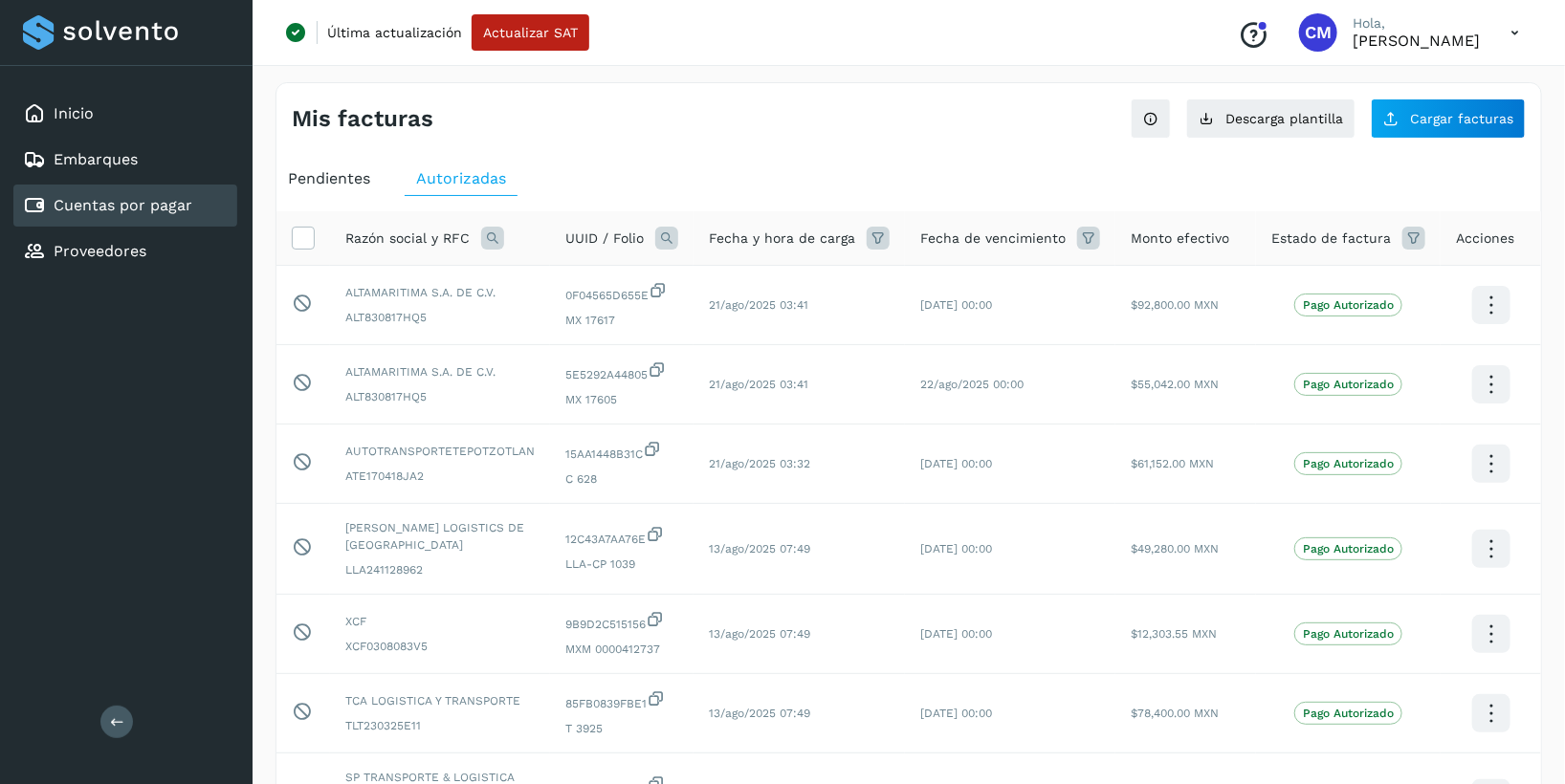
click at [669, 237] on icon at bounding box center [666, 238] width 23 height 23
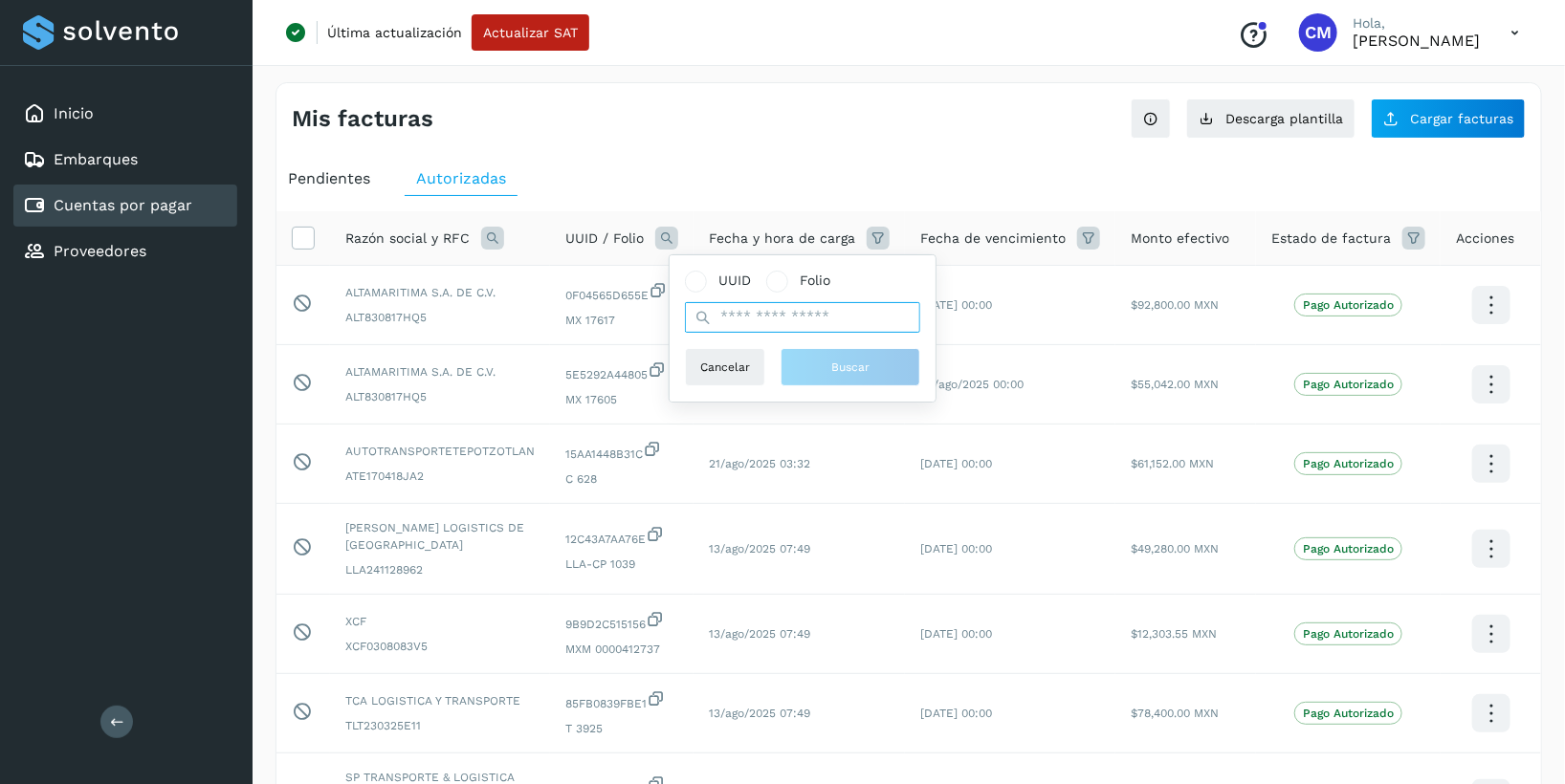
click at [758, 325] on input "text" at bounding box center [802, 317] width 235 height 31
paste input "**********"
type input "**********"
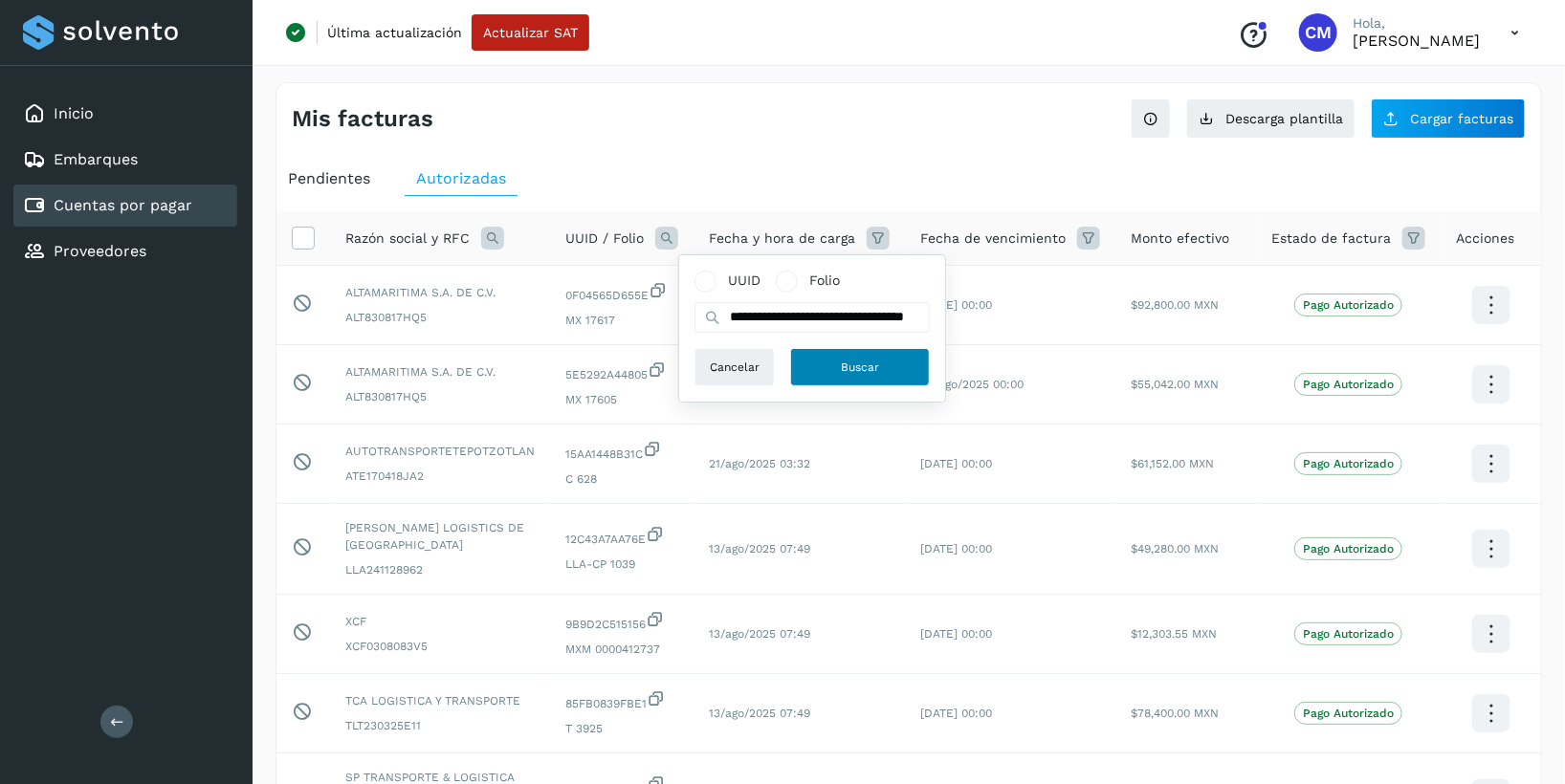
click at [851, 358] on span "Buscar" at bounding box center [859, 366] width 38 height 17
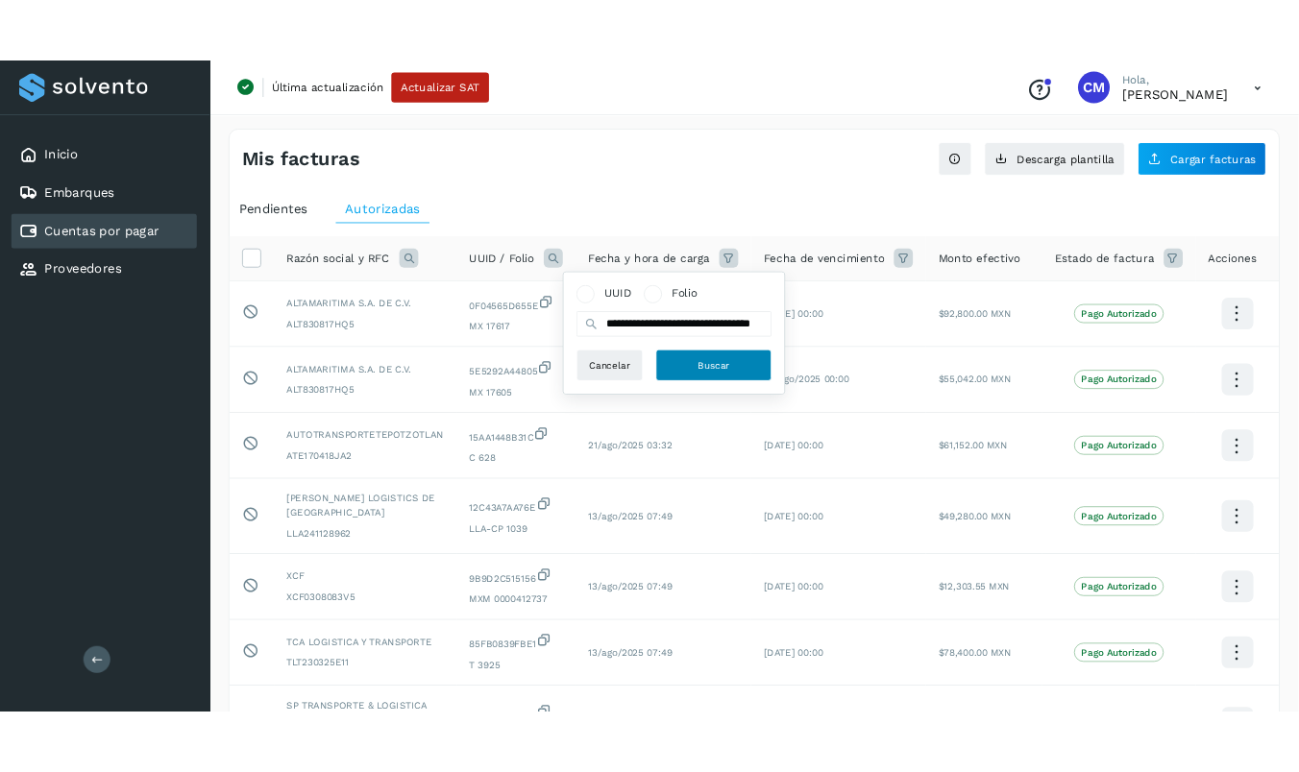
scroll to position [0, 0]
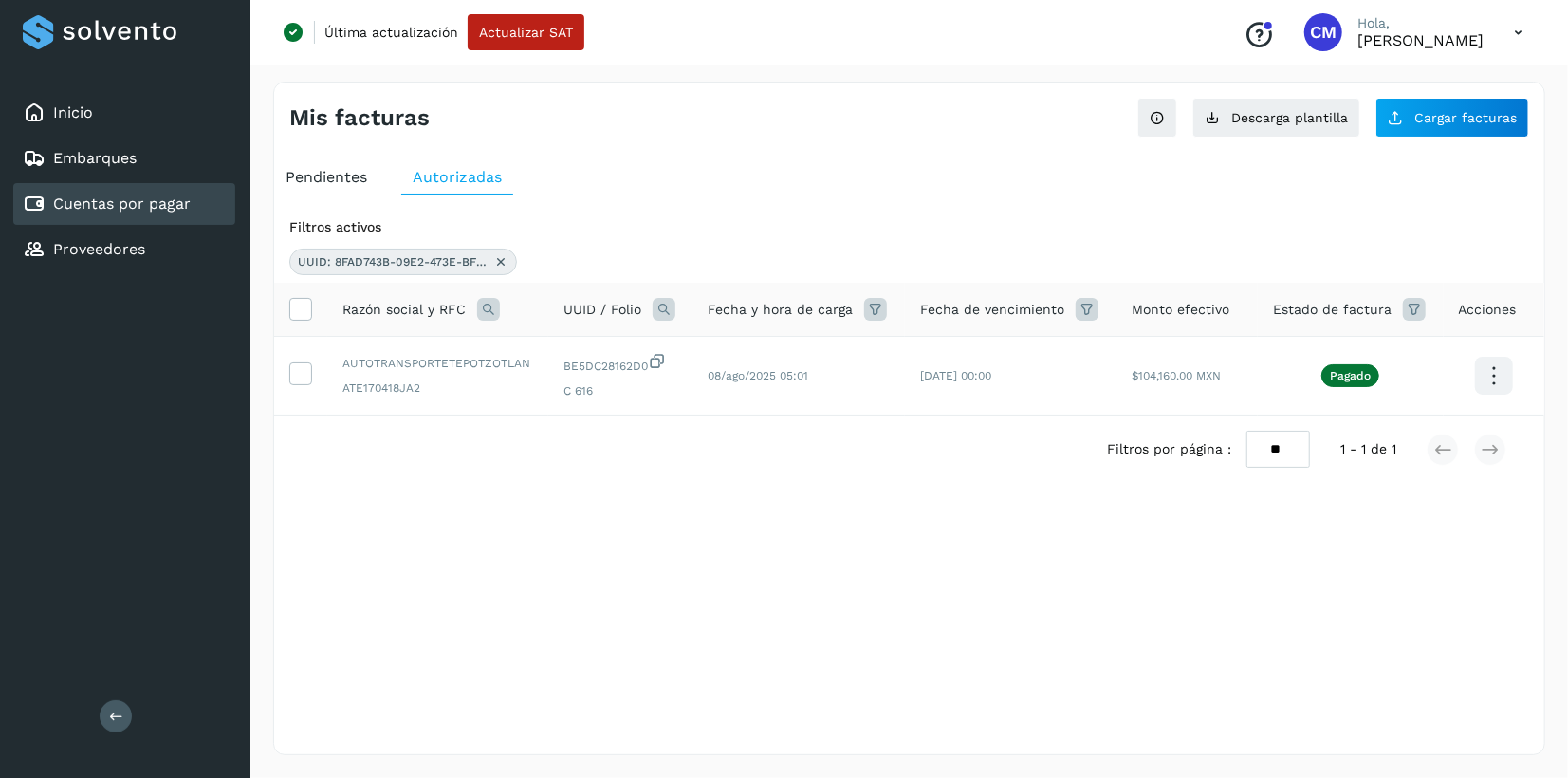
click at [793, 441] on div "Filtros por página : ** ** ** 1 - 1 de 1" at bounding box center [909, 449] width 1270 height 67
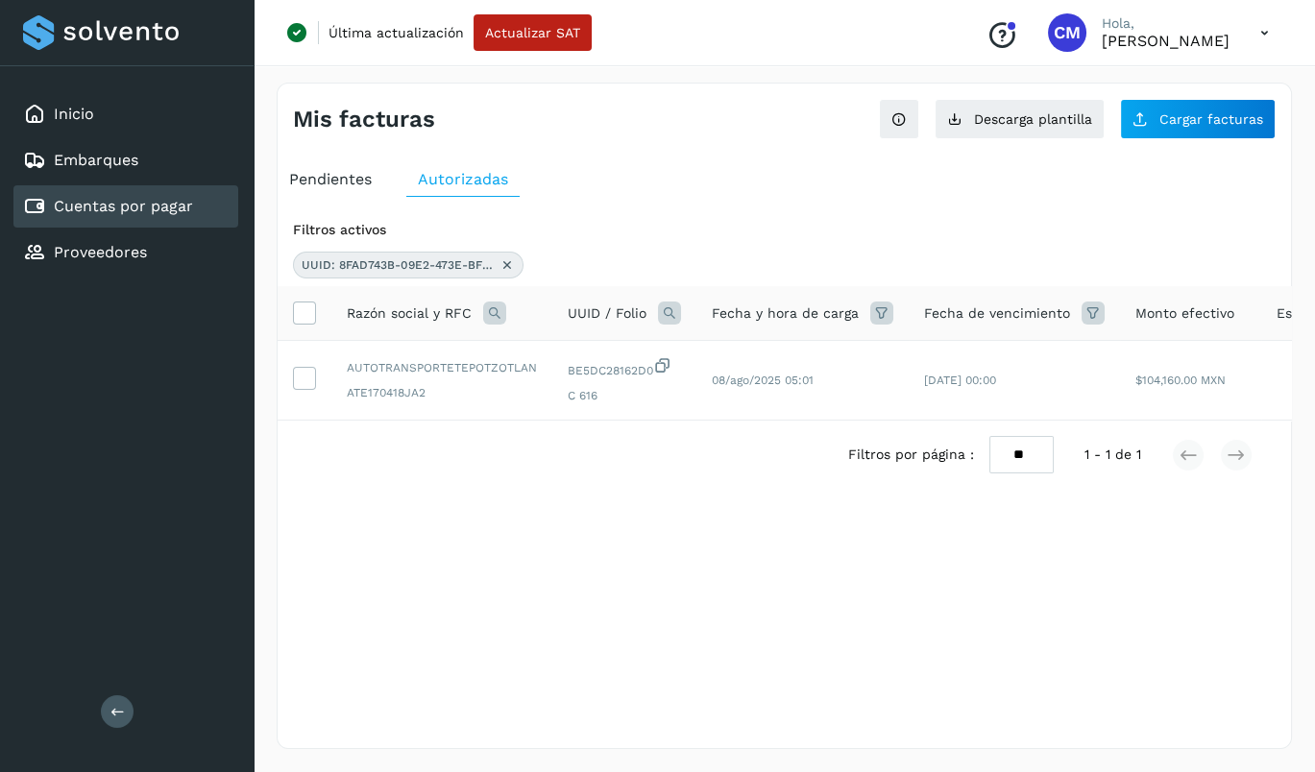
click at [510, 259] on icon at bounding box center [507, 264] width 15 height 15
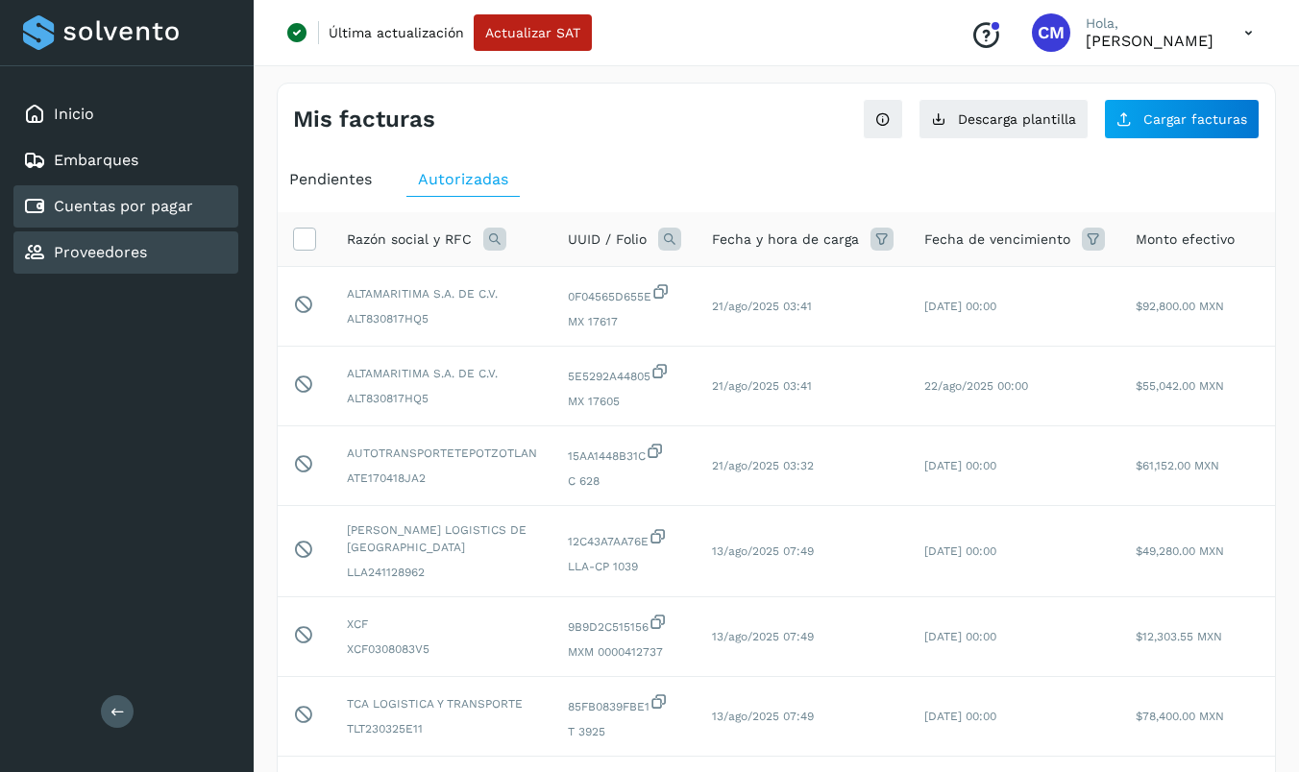
click at [86, 249] on link "Proveedores" at bounding box center [100, 252] width 93 height 18
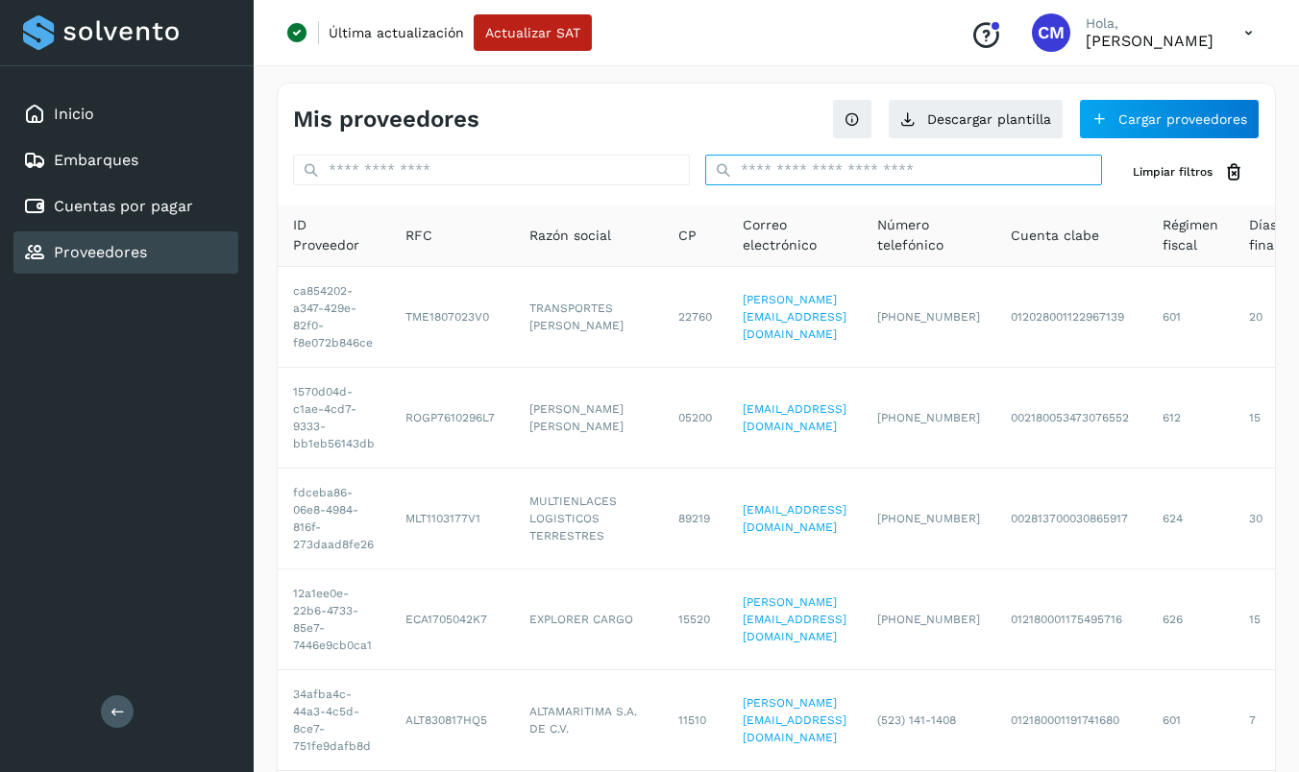
click at [792, 175] on input "text" at bounding box center [903, 170] width 397 height 31
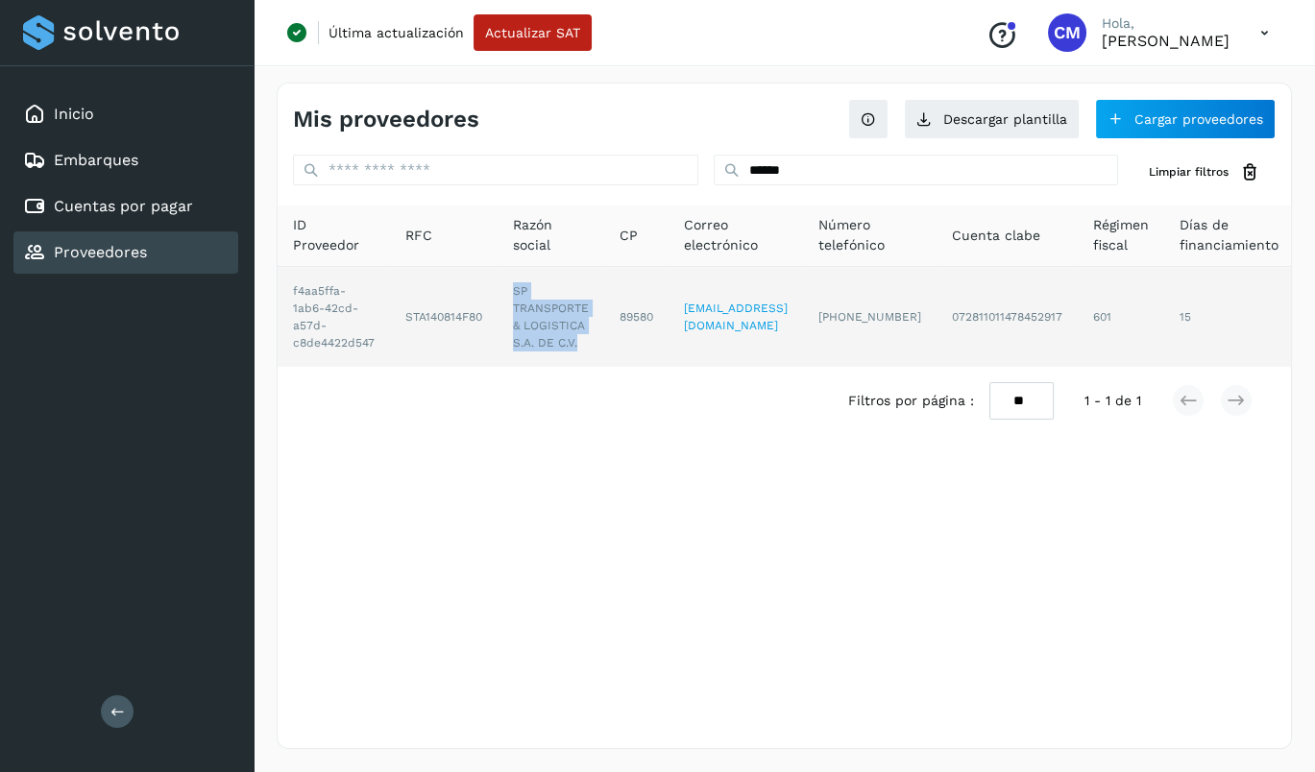
drag, startPoint x: 527, startPoint y: 299, endPoint x: 579, endPoint y: 344, distance: 68.8
click at [604, 344] on td "SP TRANSPORTE & LOGISTICA S.A. DE C.V." at bounding box center [636, 317] width 64 height 100
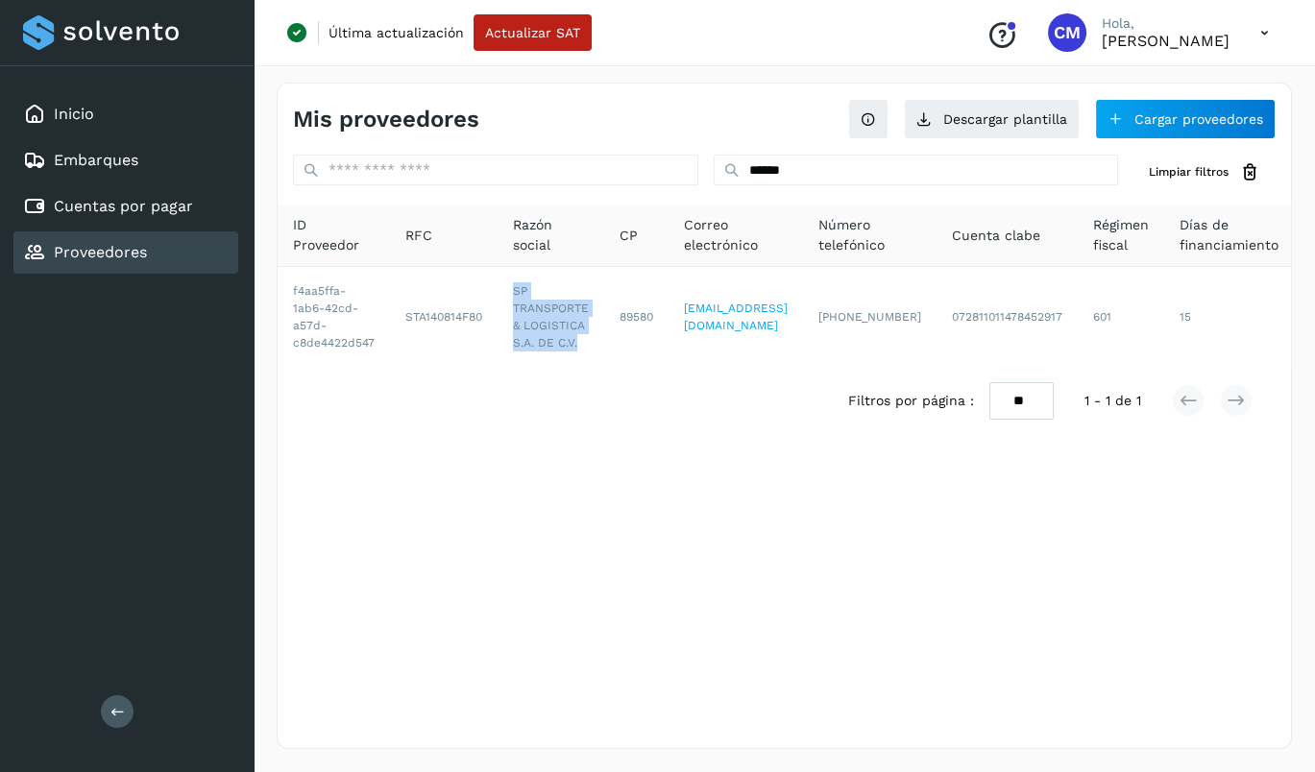
copy td "SP TRANSPORTE & LOGISTICA S.A. DE C.V."
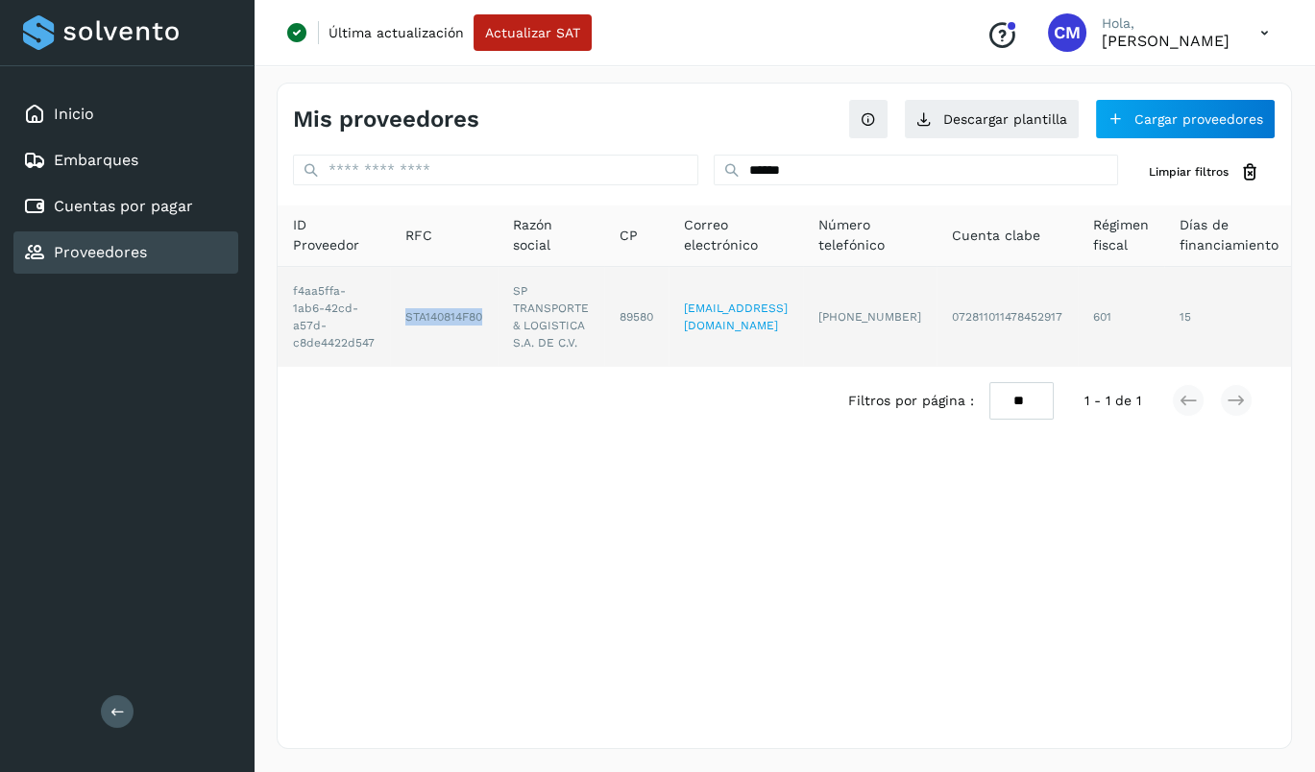
drag, startPoint x: 484, startPoint y: 314, endPoint x: 398, endPoint y: 314, distance: 86.5
click at [498, 314] on td "STA140814F80" at bounding box center [551, 317] width 107 height 100
copy td "STA140814F80"
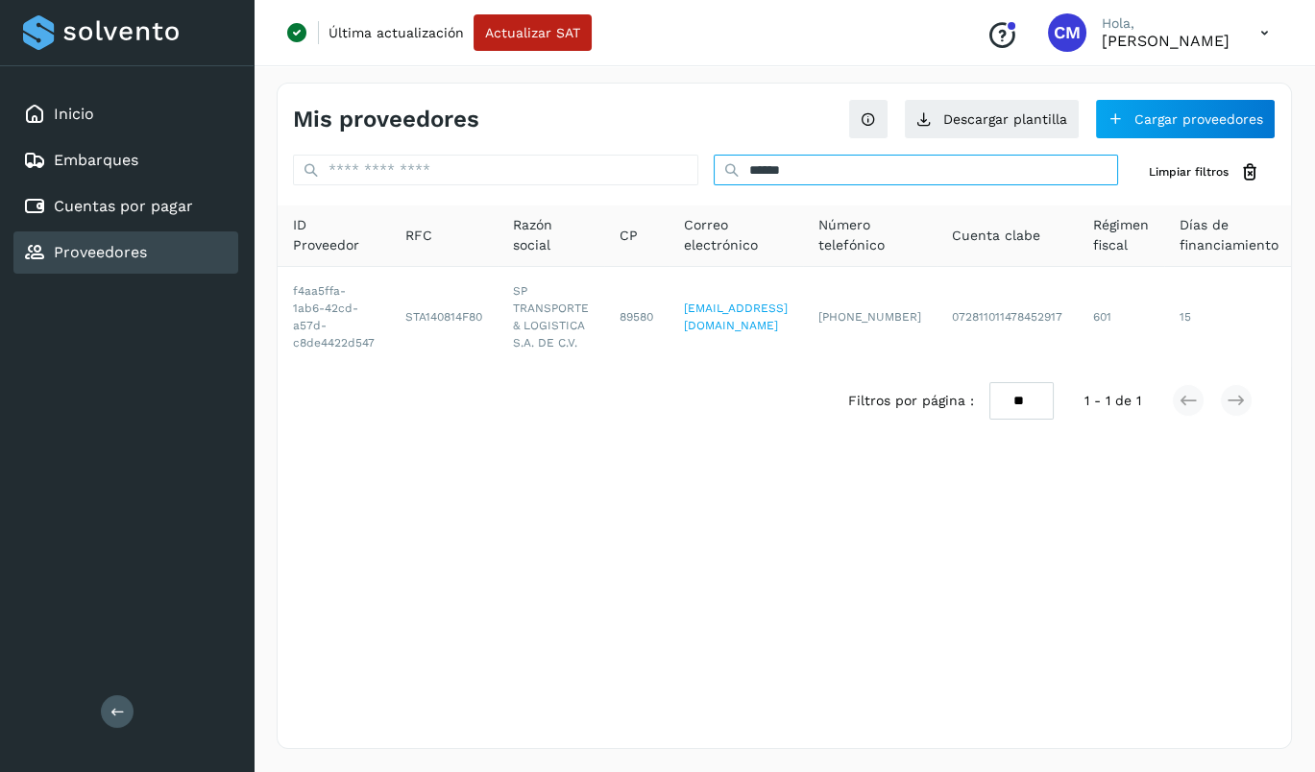
drag, startPoint x: 817, startPoint y: 168, endPoint x: 463, endPoint y: 168, distance: 354.5
click at [463, 168] on div "****** Limpiar filtros" at bounding box center [784, 173] width 1013 height 36
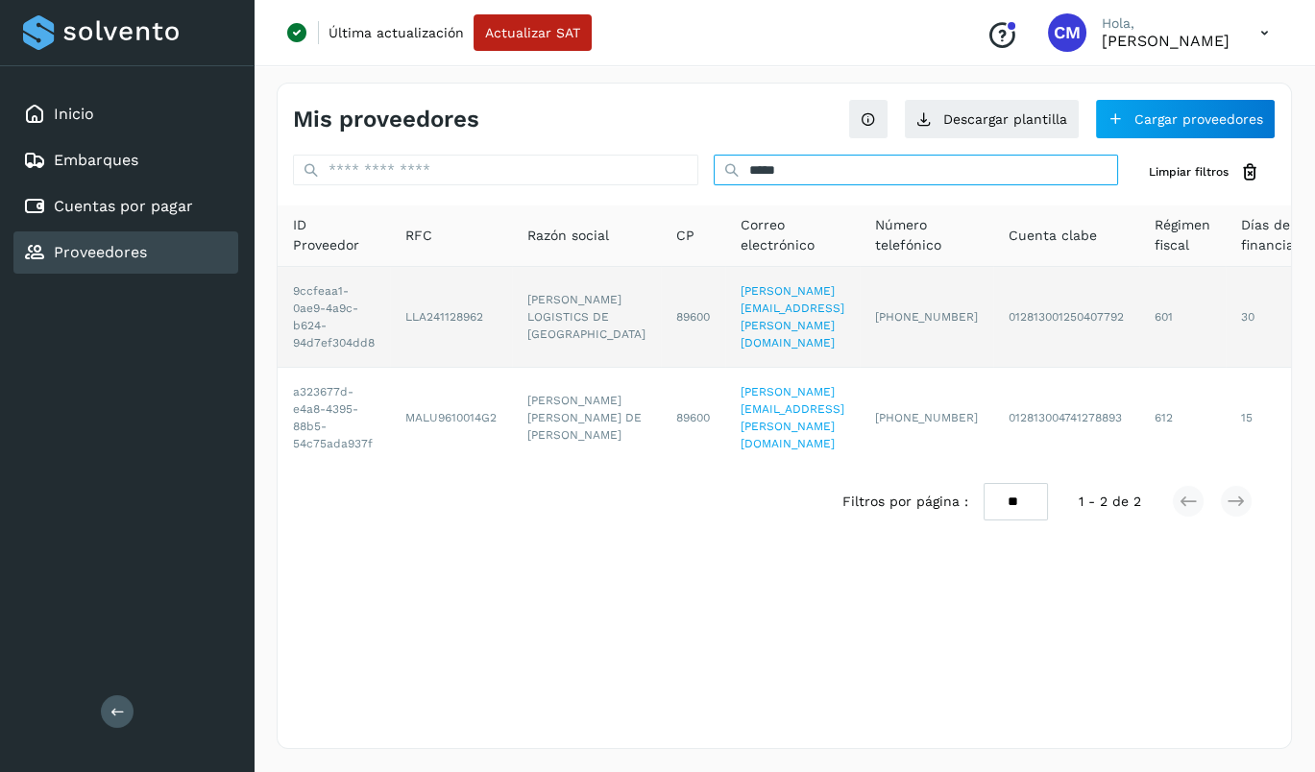
type input "*****"
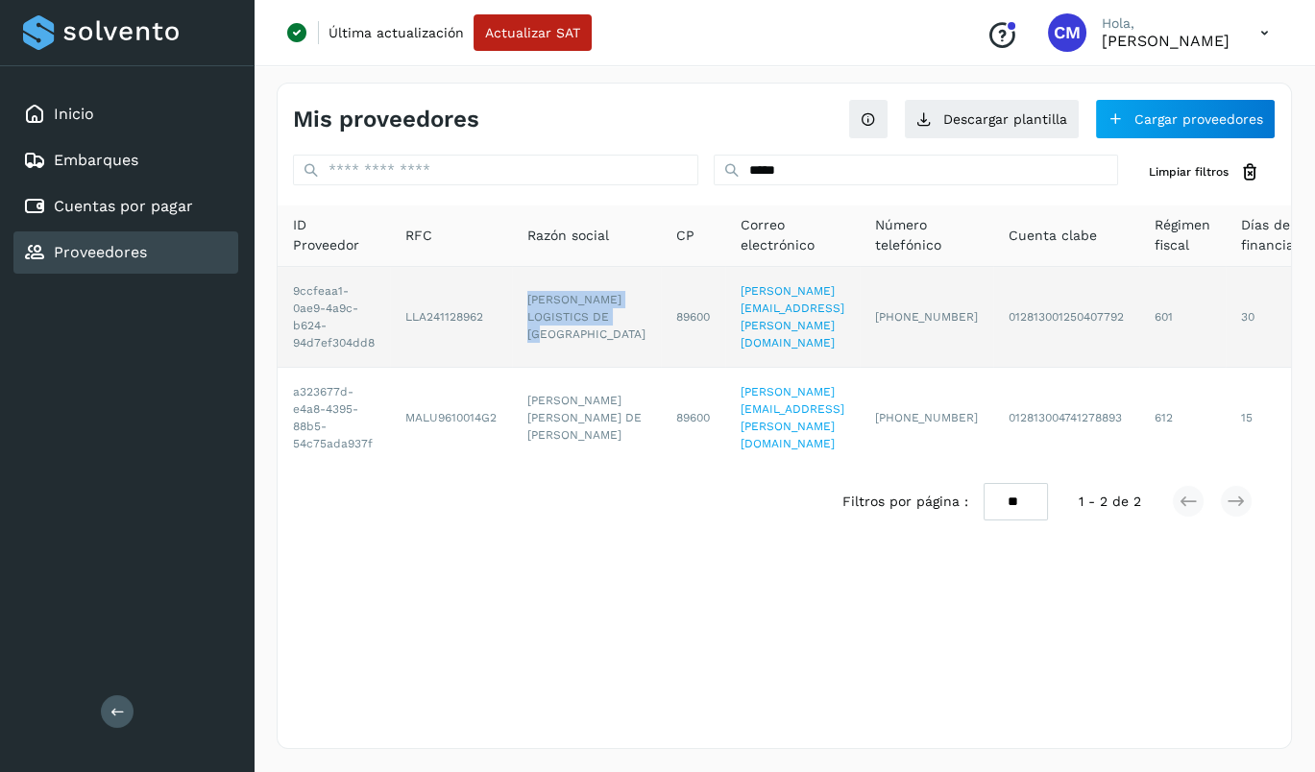
drag, startPoint x: 585, startPoint y: 350, endPoint x: 520, endPoint y: 289, distance: 89.0
click at [520, 289] on td "[PERSON_NAME] LOGISTICS DE [GEOGRAPHIC_DATA]" at bounding box center [586, 317] width 149 height 101
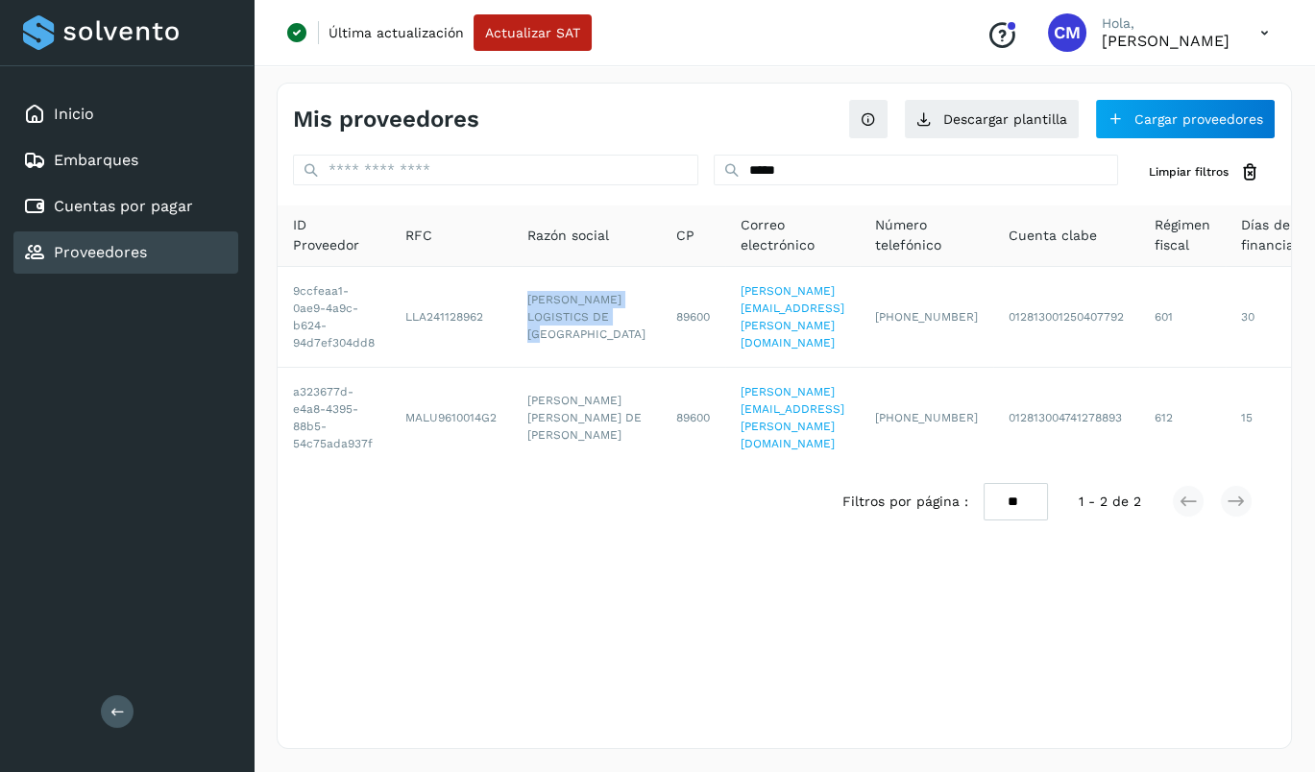
copy td "[PERSON_NAME] LOGISTICS DE [GEOGRAPHIC_DATA]"
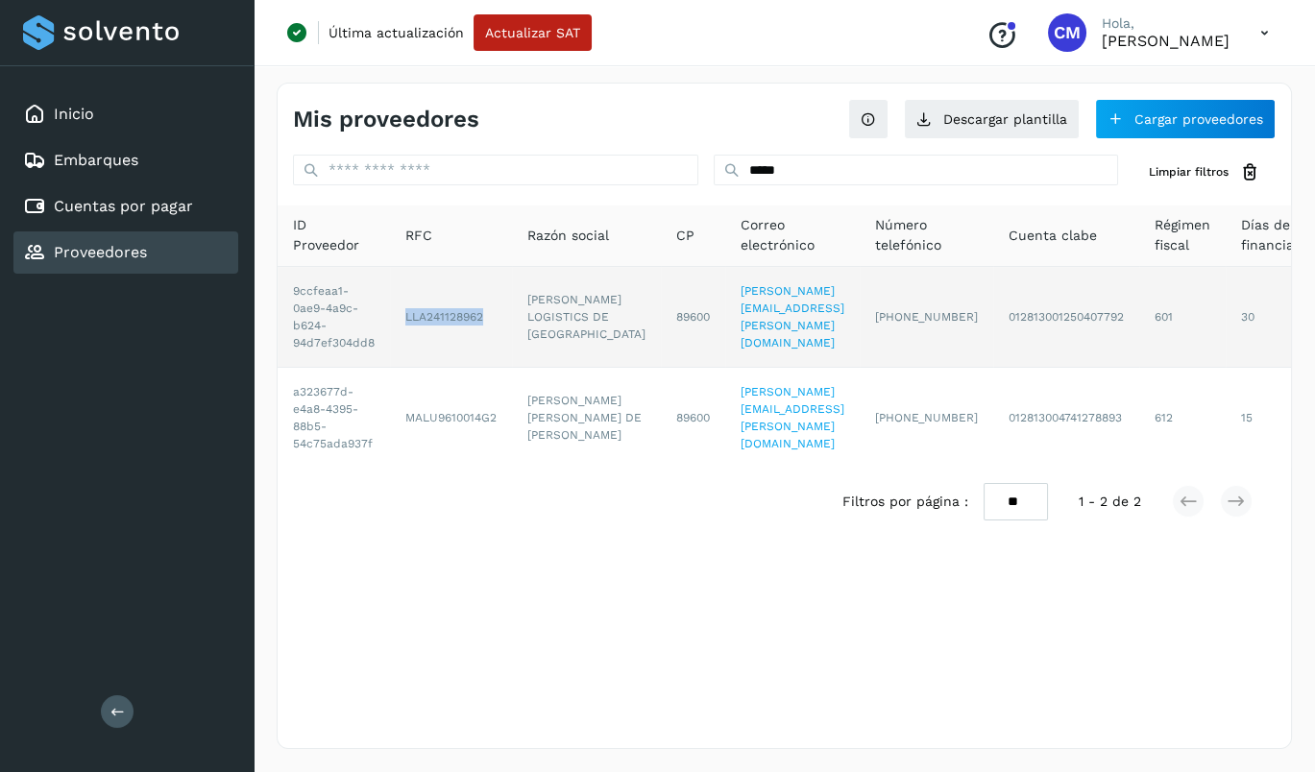
drag, startPoint x: 482, startPoint y: 317, endPoint x: 394, endPoint y: 317, distance: 88.4
click at [394, 317] on td "LLA241128962" at bounding box center [451, 317] width 122 height 101
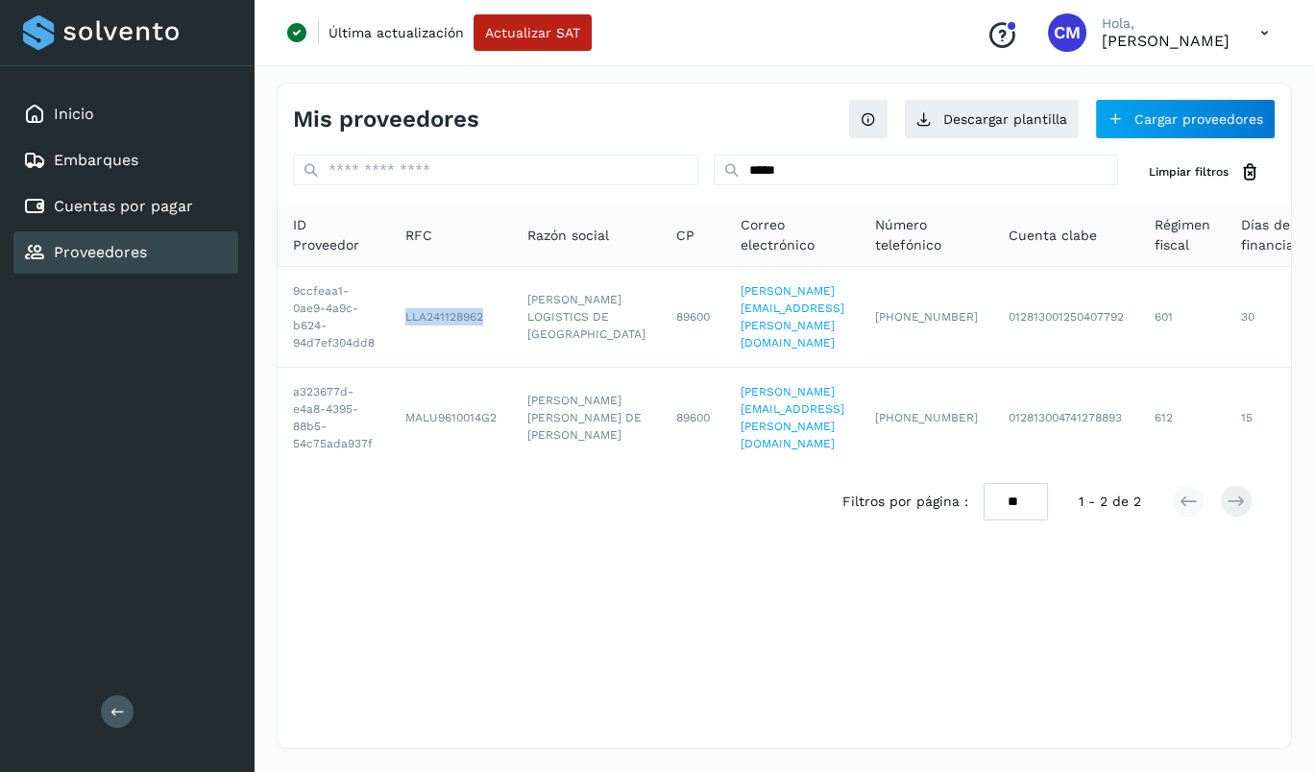
copy td "LLA241128962"
click at [1100, 621] on div "Mis proveedores Descargar plantilla Cargar proveedores ***** Limpiar filtros ID…" at bounding box center [784, 416] width 1015 height 667
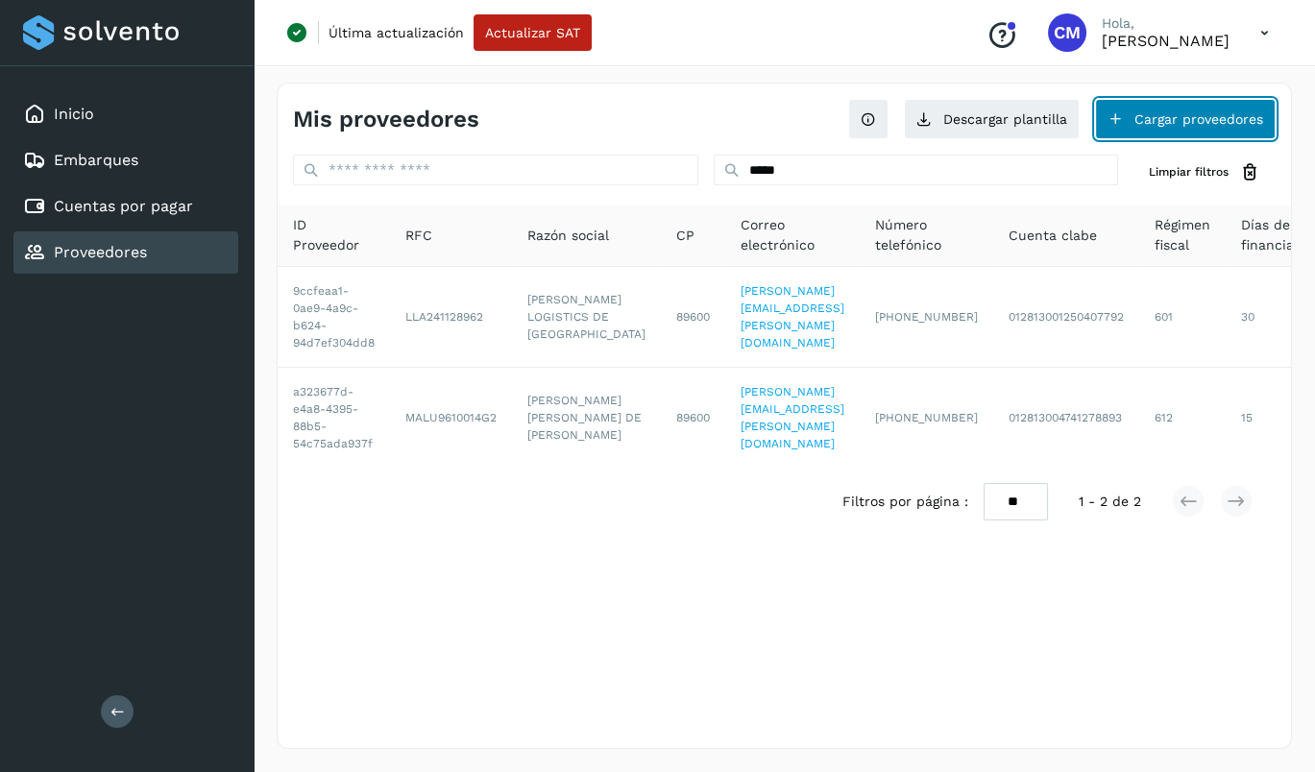
click at [1145, 115] on button "Cargar proveedores" at bounding box center [1185, 119] width 181 height 40
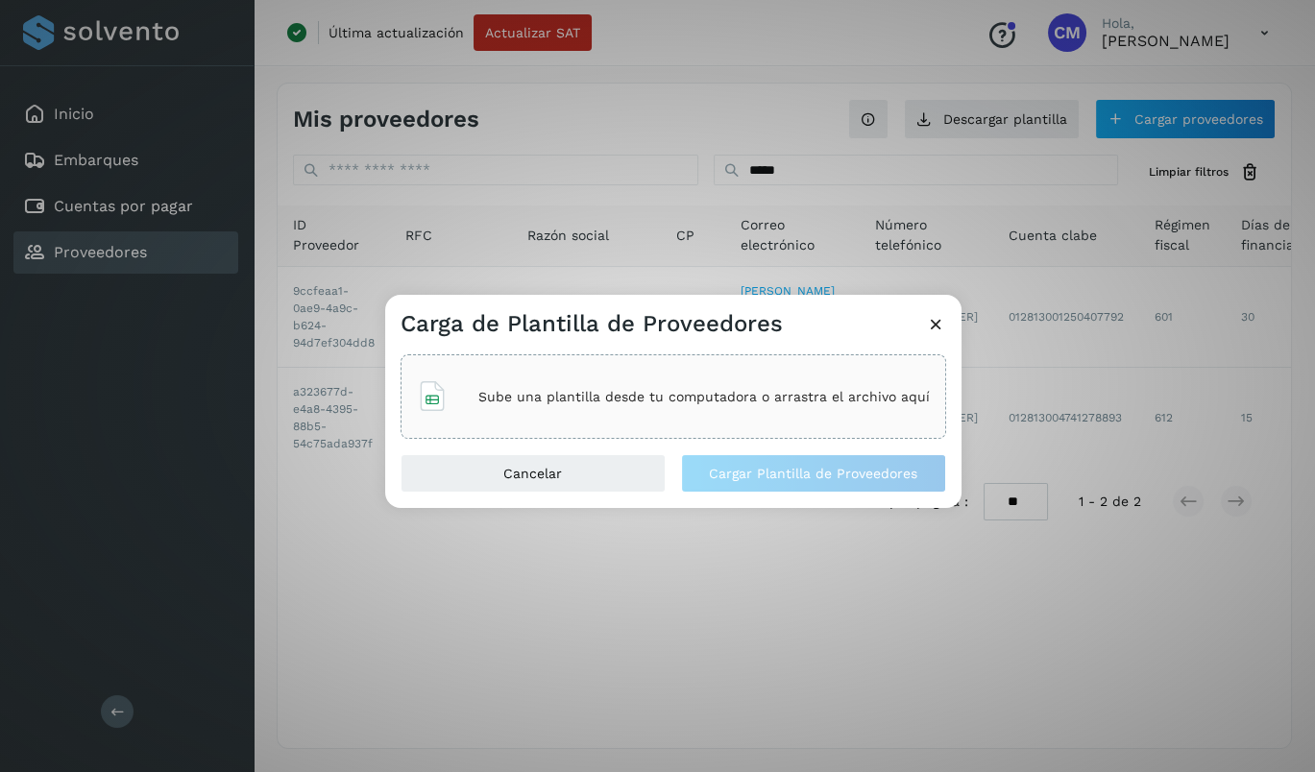
click at [639, 598] on div "Carga de Plantilla de Proveedores Sube una plantilla desde tu computadora o arr…" at bounding box center [657, 386] width 1315 height 772
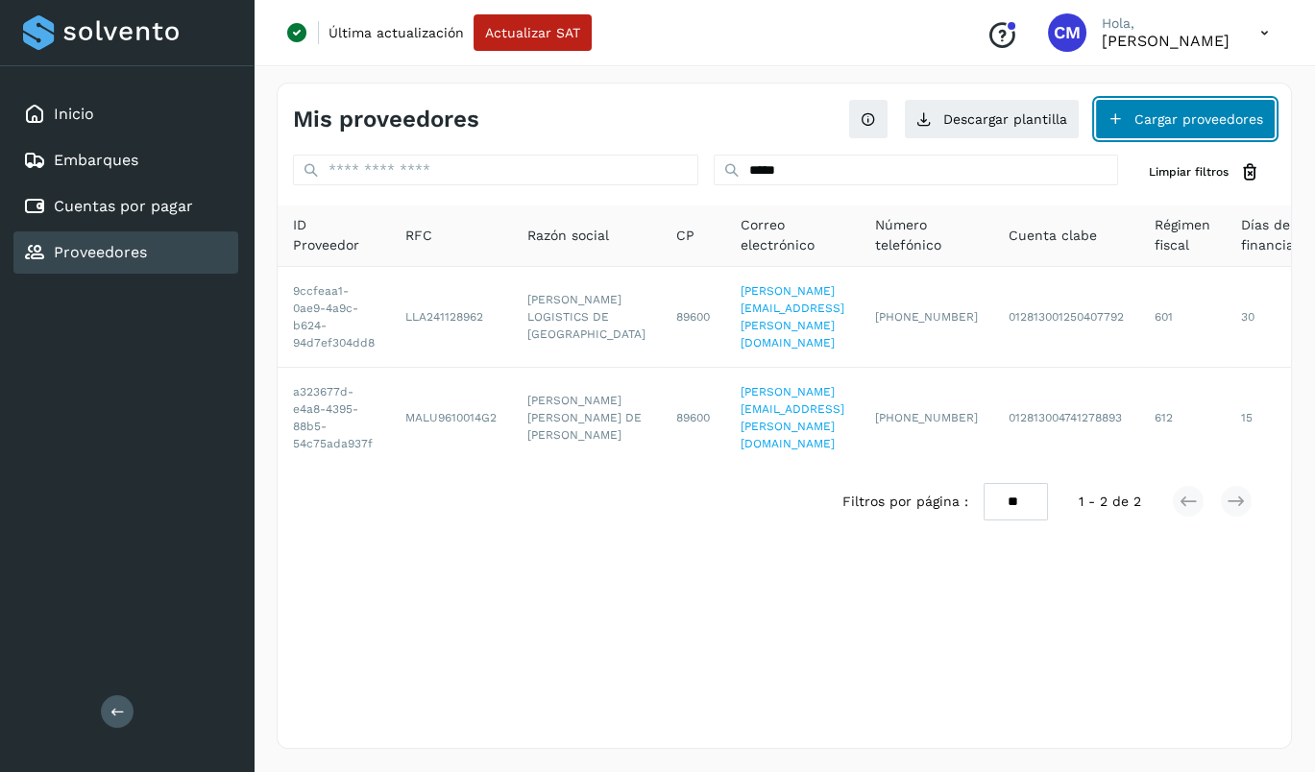
click at [1146, 120] on button "Cargar proveedores" at bounding box center [1185, 119] width 181 height 40
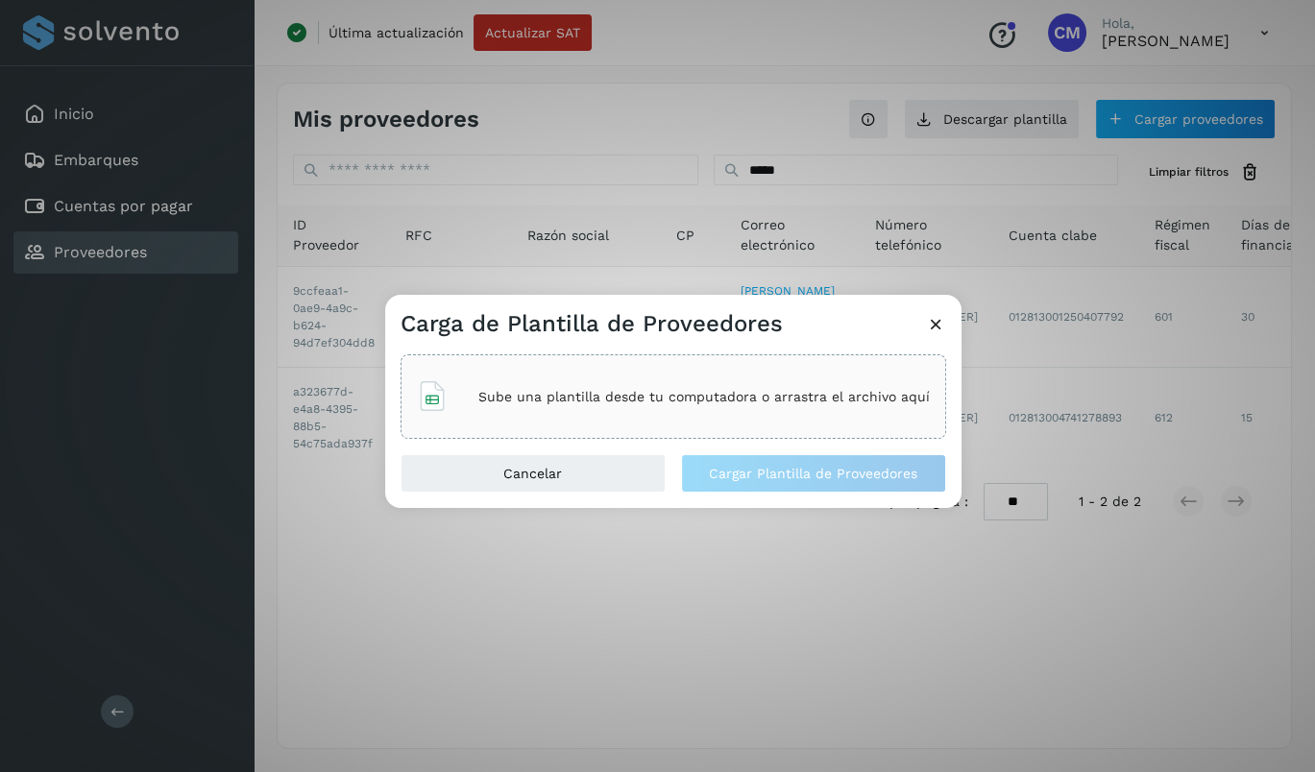
click at [112, 211] on div "Carga de Plantilla de Proveedores Sube una plantilla desde tu computadora o arr…" at bounding box center [657, 386] width 1315 height 772
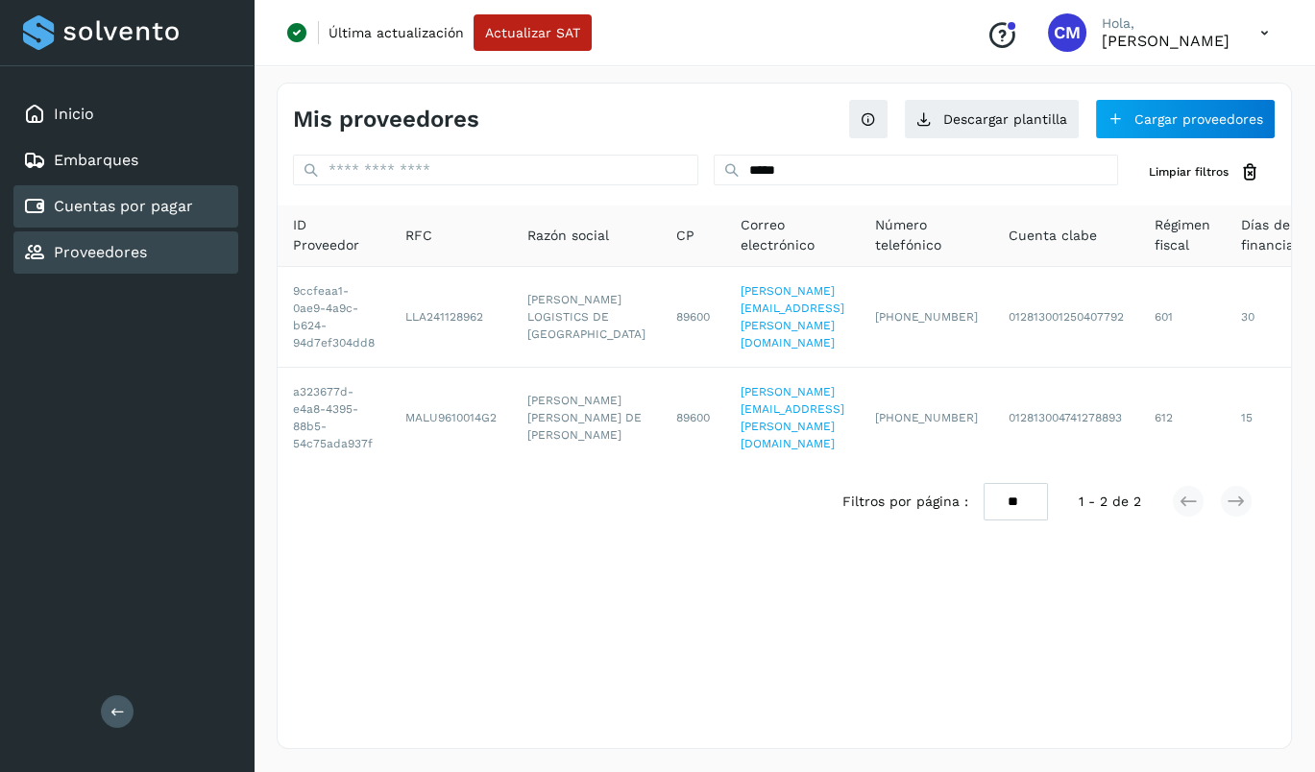
click at [113, 208] on link "Cuentas por pagar" at bounding box center [123, 206] width 139 height 18
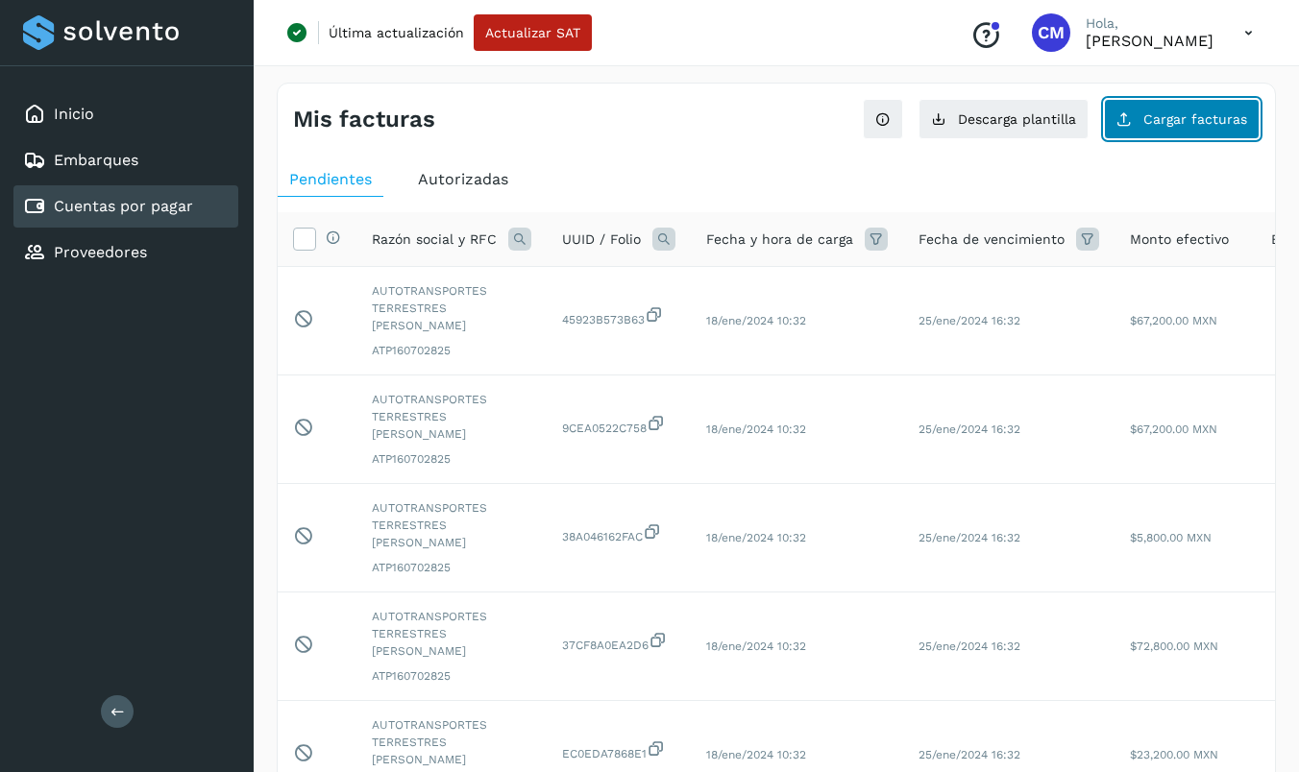
click at [1160, 116] on span "Cargar facturas" at bounding box center [1195, 118] width 104 height 13
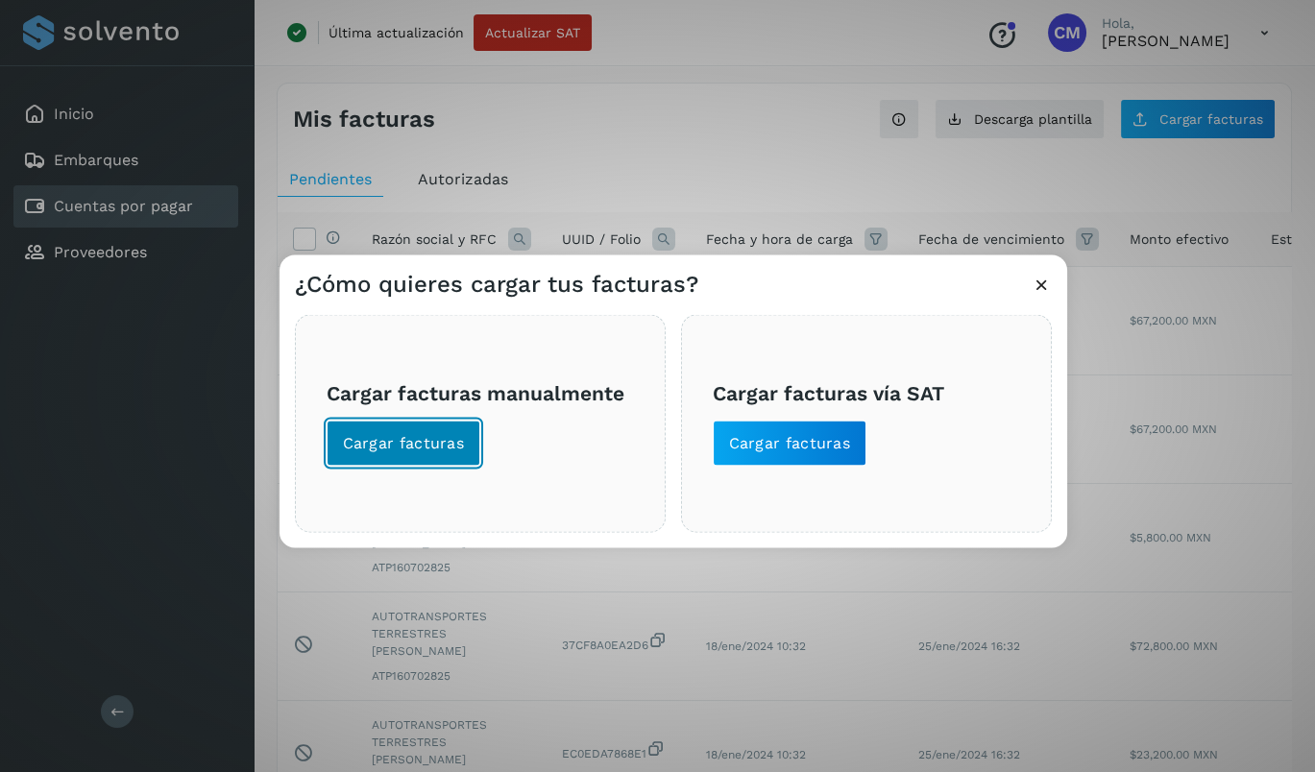
click at [397, 437] on span "Cargar facturas" at bounding box center [404, 443] width 122 height 21
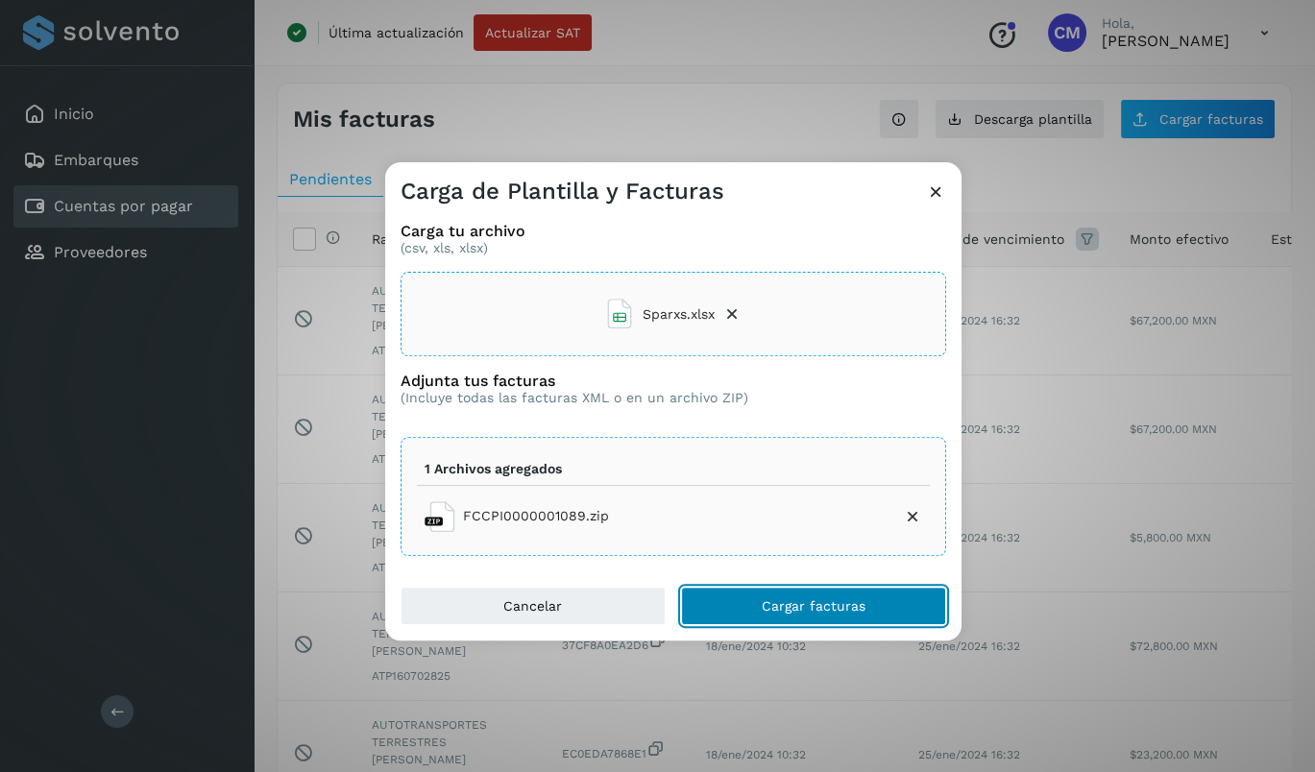
click at [761, 600] on button "Cargar facturas" at bounding box center [813, 606] width 265 height 38
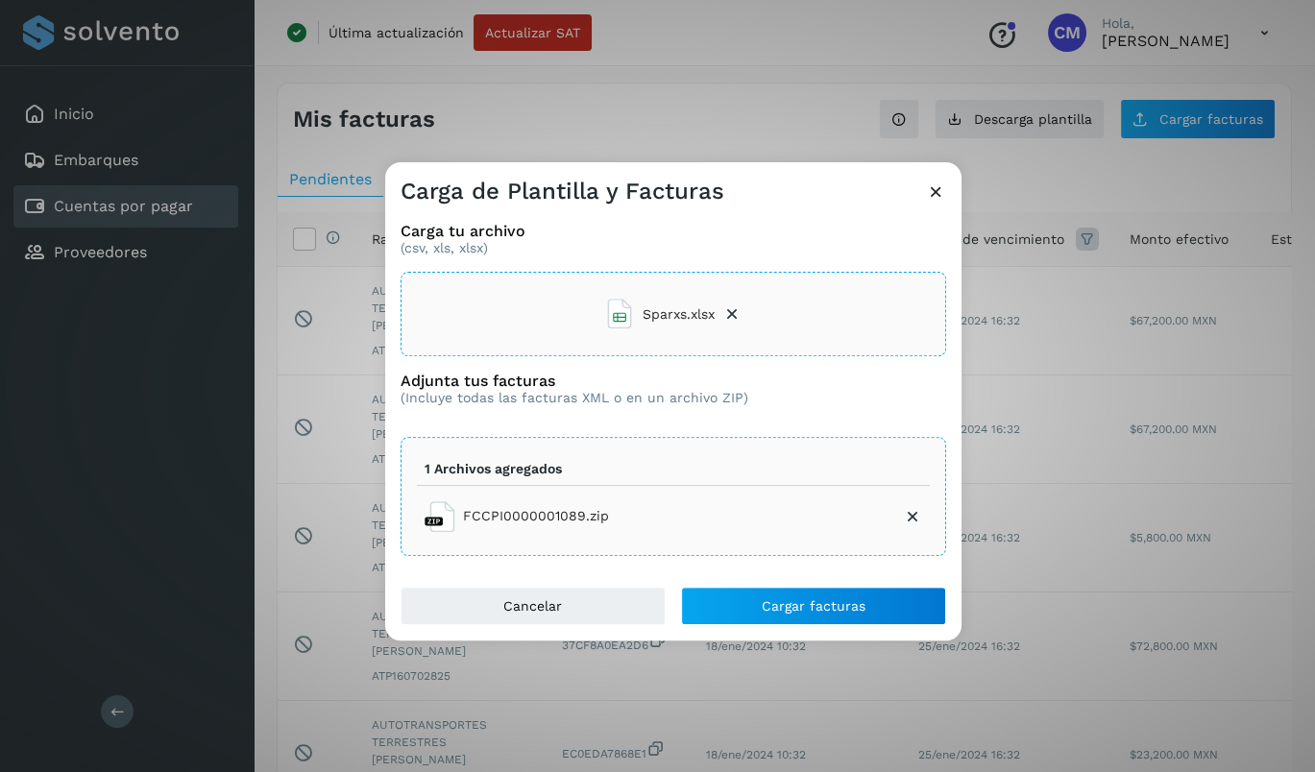
drag, startPoint x: 875, startPoint y: 689, endPoint x: 1168, endPoint y: 695, distance: 293.0
click at [627, 207] on div "Carga tu archivo (csv, xls, xlsx) Sparxs.xlsx Adjunta tus facturas (Incluye tod…" at bounding box center [673, 397] width 576 height 380
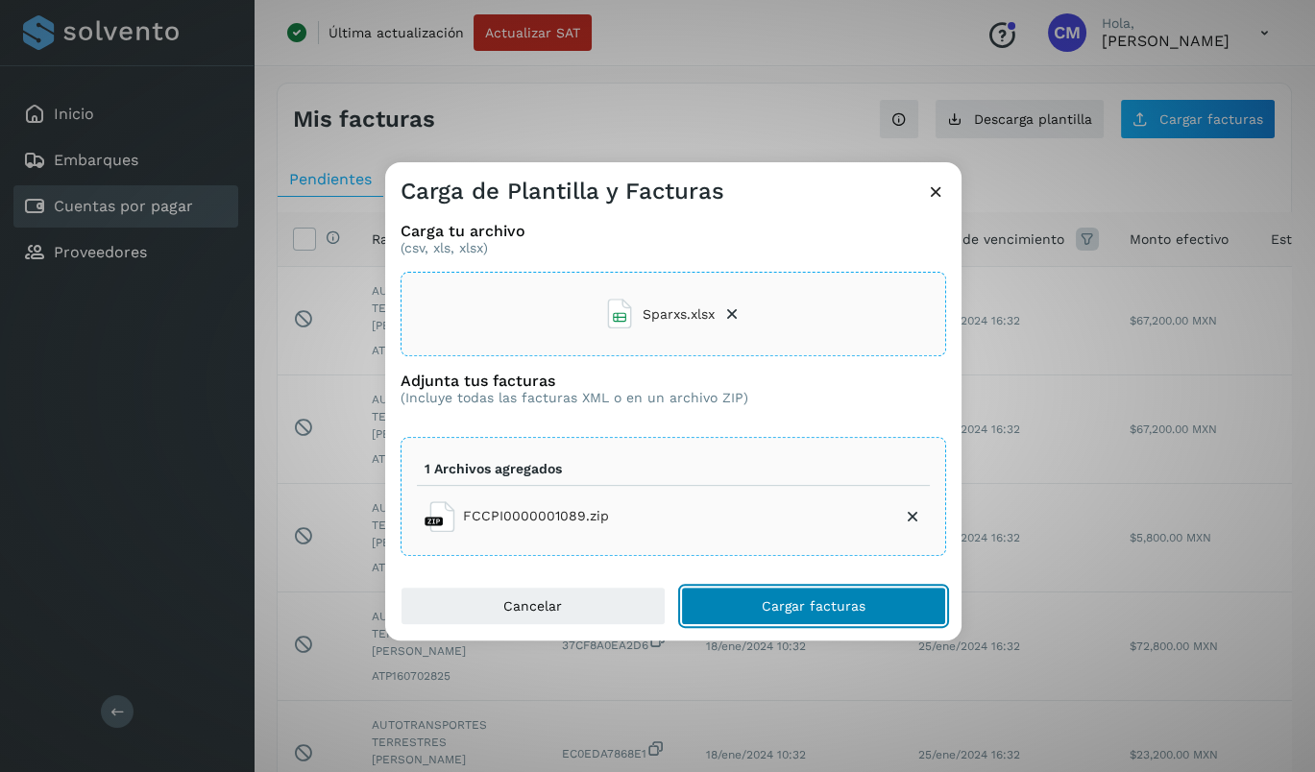
click at [815, 599] on span "Cargar facturas" at bounding box center [814, 605] width 104 height 13
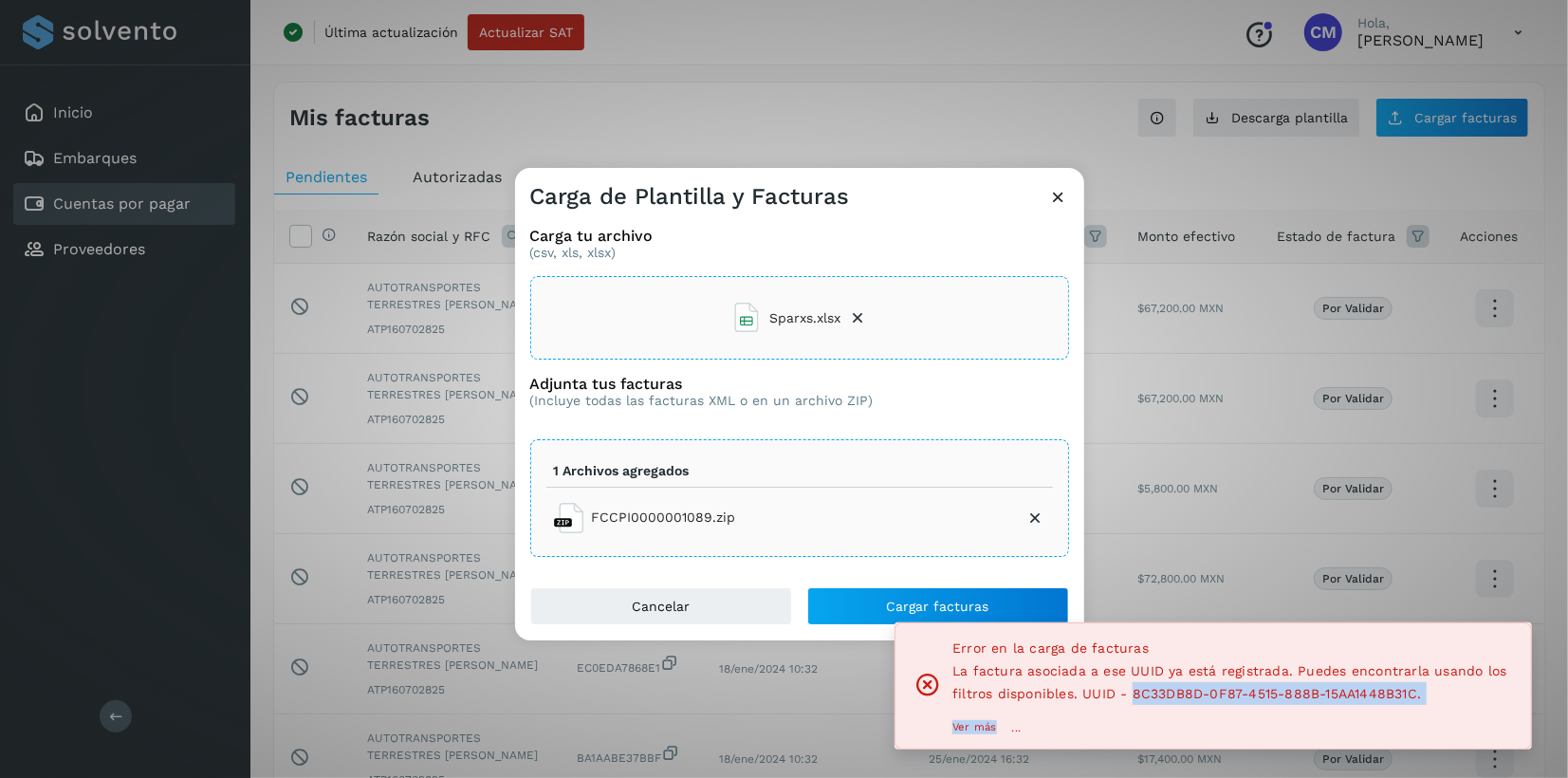
drag, startPoint x: 1130, startPoint y: 694, endPoint x: 1416, endPoint y: 705, distance: 286.2
click at [1416, 705] on div "Error en la carga de facturas La factura asociada a ese UUID ya está registrada…" at bounding box center [1233, 686] width 564 height 99
copy div "8C33DB8D-0F87-4515-888B-15AA1448B31C. Ver más"
click at [972, 725] on p "Ver más" at bounding box center [974, 727] width 43 height 13
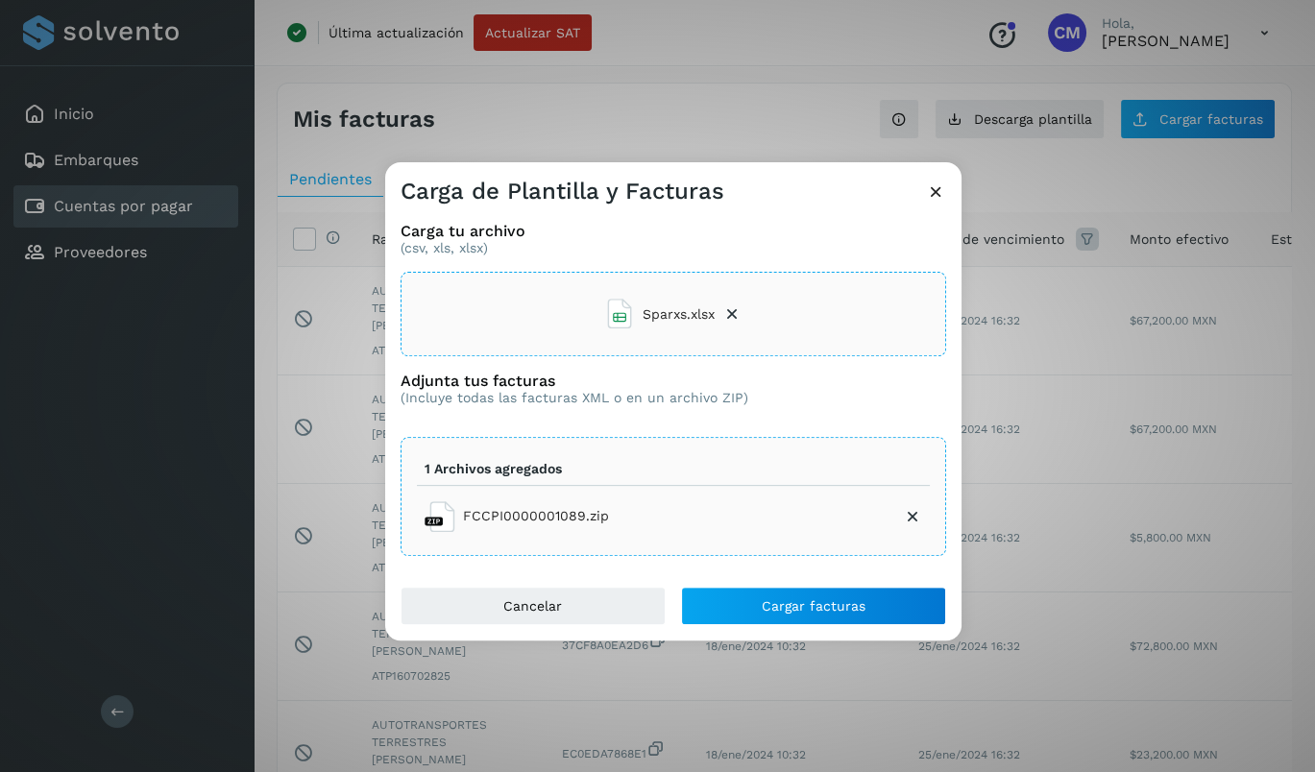
click at [611, 175] on div "Carga de Plantilla y Facturas" at bounding box center [673, 184] width 576 height 44
click at [940, 190] on icon at bounding box center [936, 192] width 20 height 20
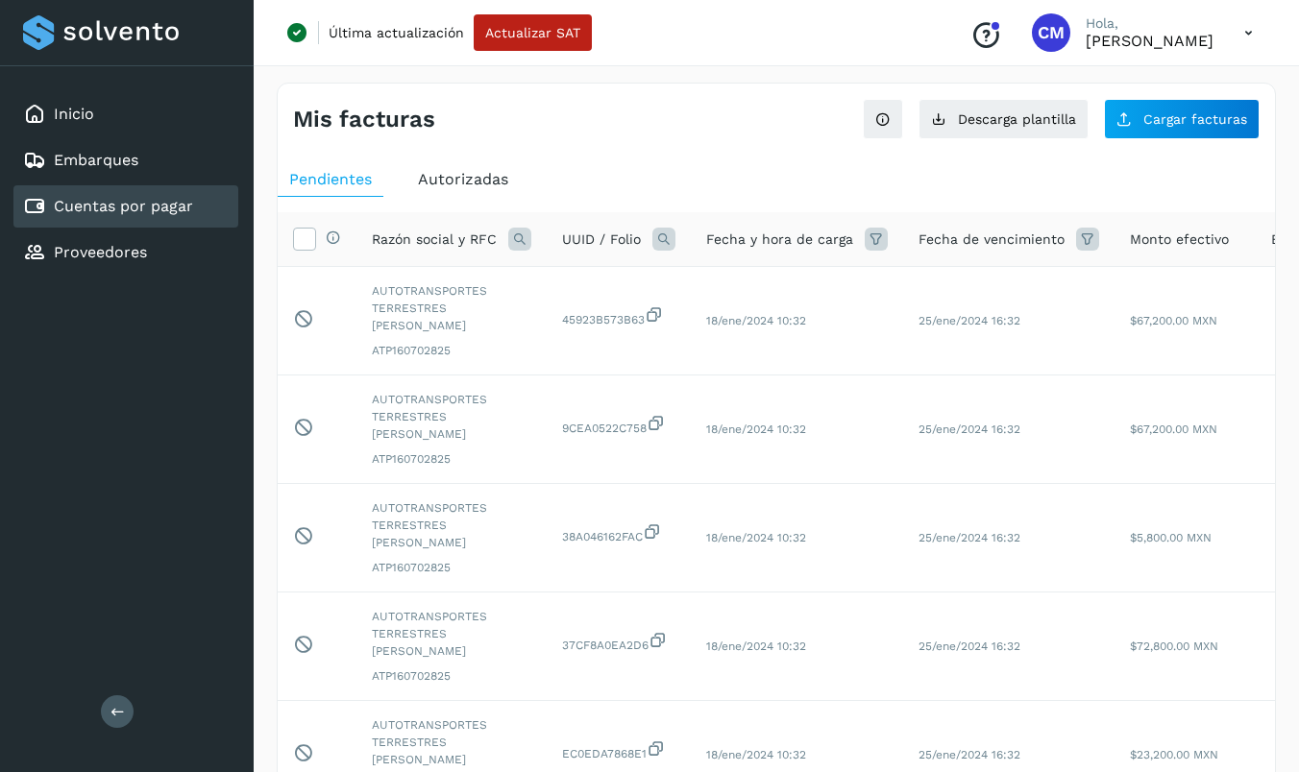
click at [661, 236] on icon at bounding box center [663, 239] width 23 height 23
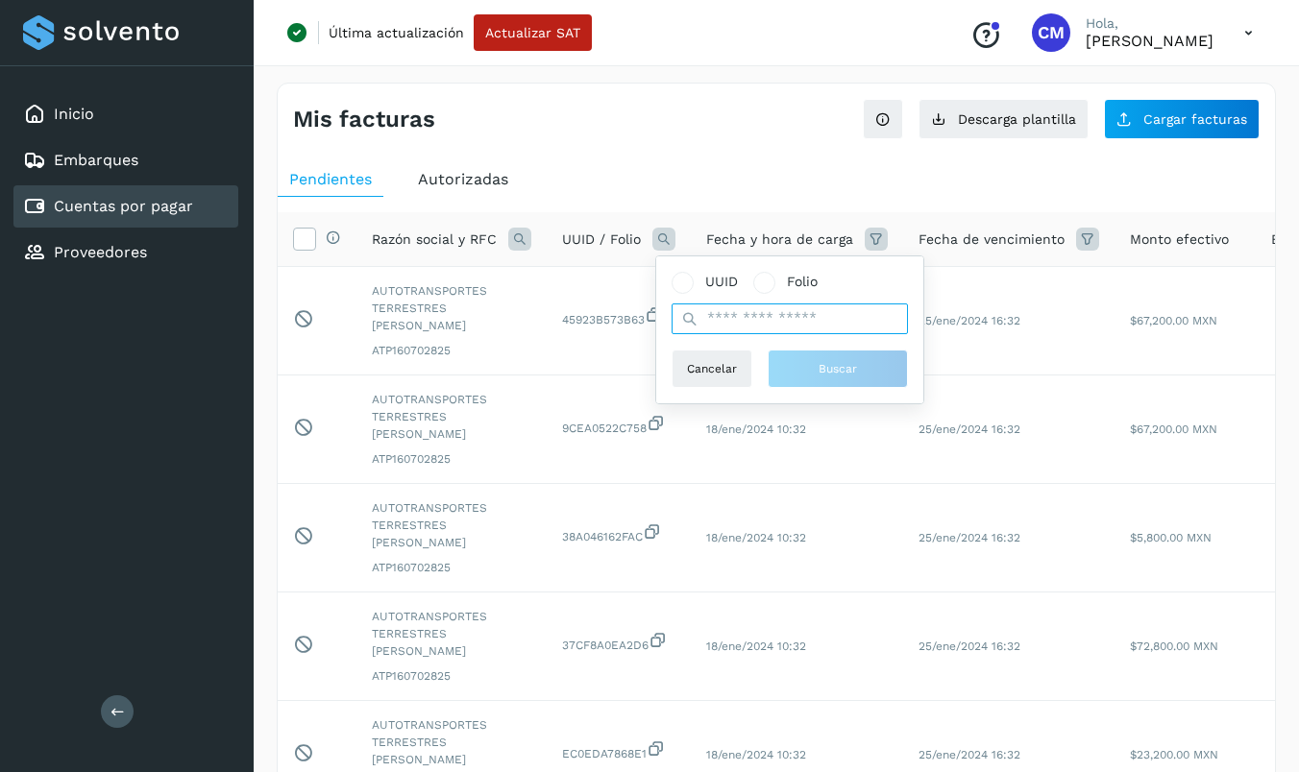
click at [721, 332] on input "text" at bounding box center [789, 319] width 236 height 31
paste input "**********"
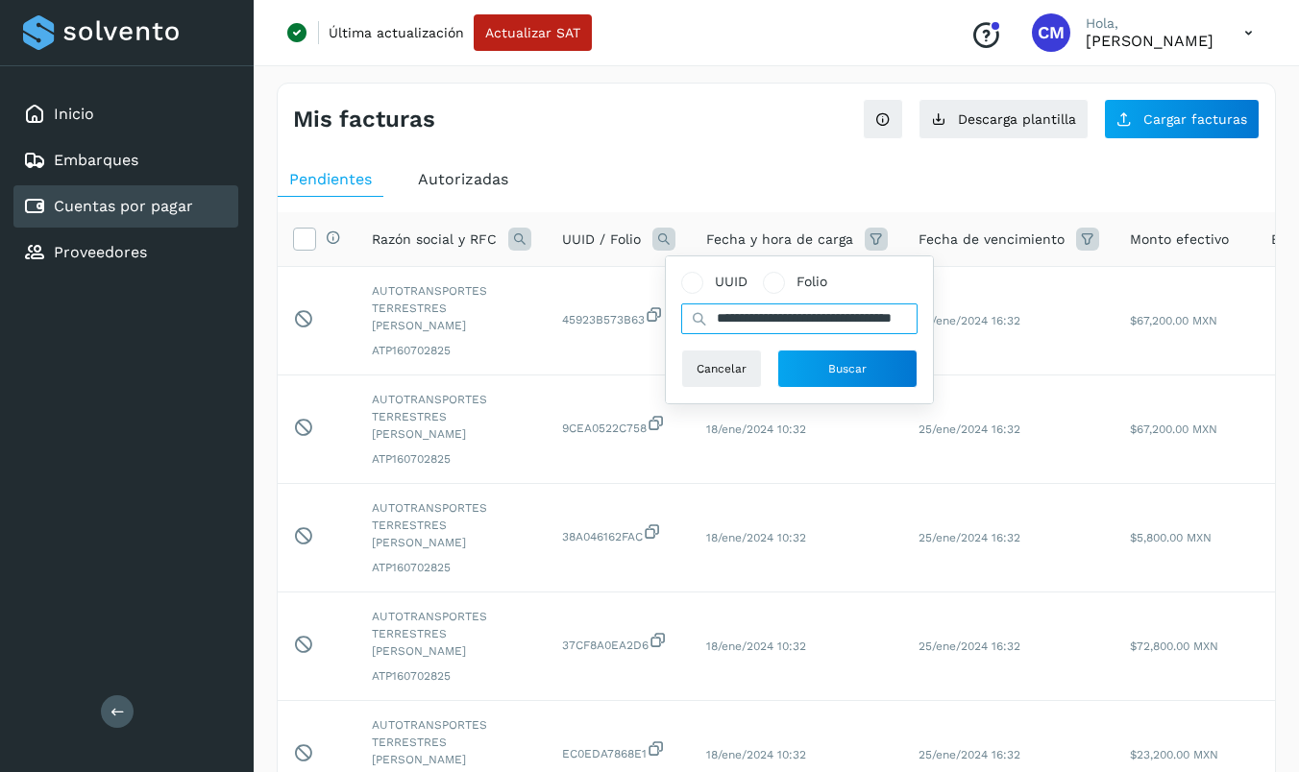
scroll to position [0, 85]
type input "**********"
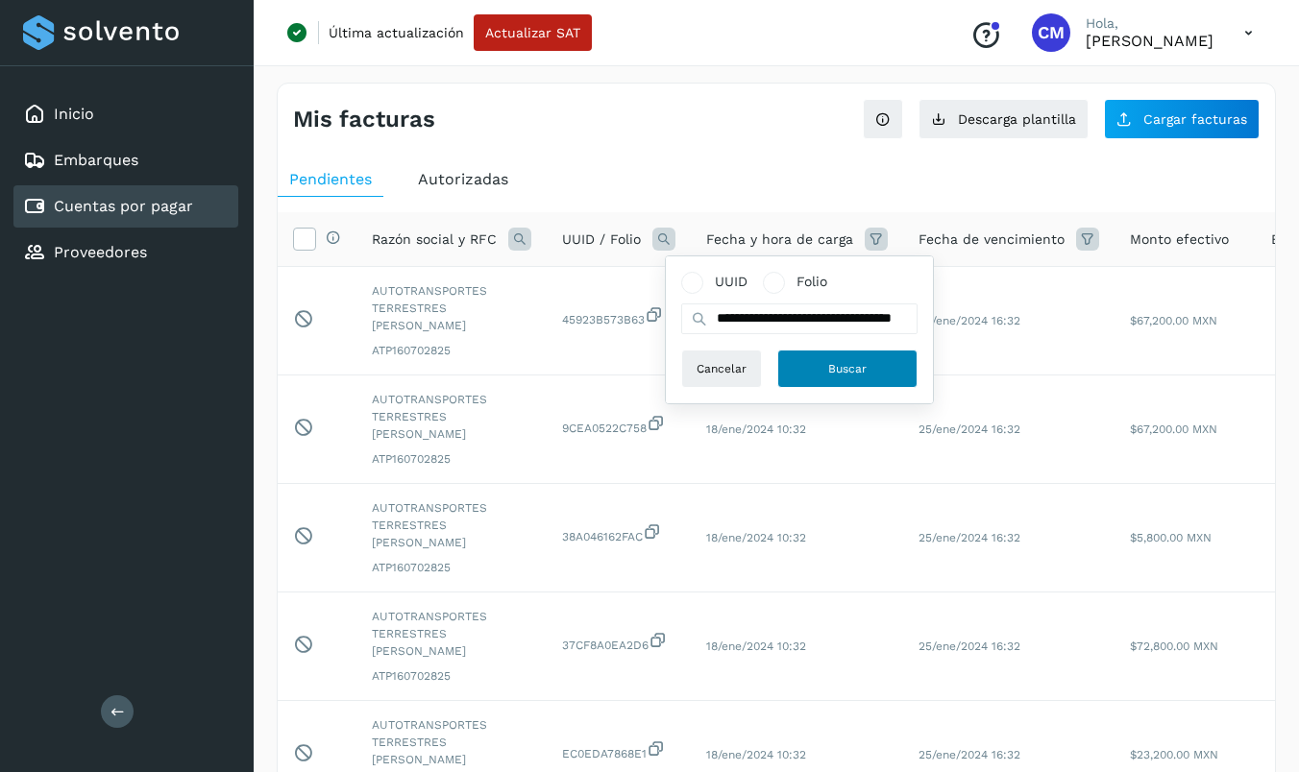
click at [830, 365] on span "Buscar" at bounding box center [847, 368] width 38 height 17
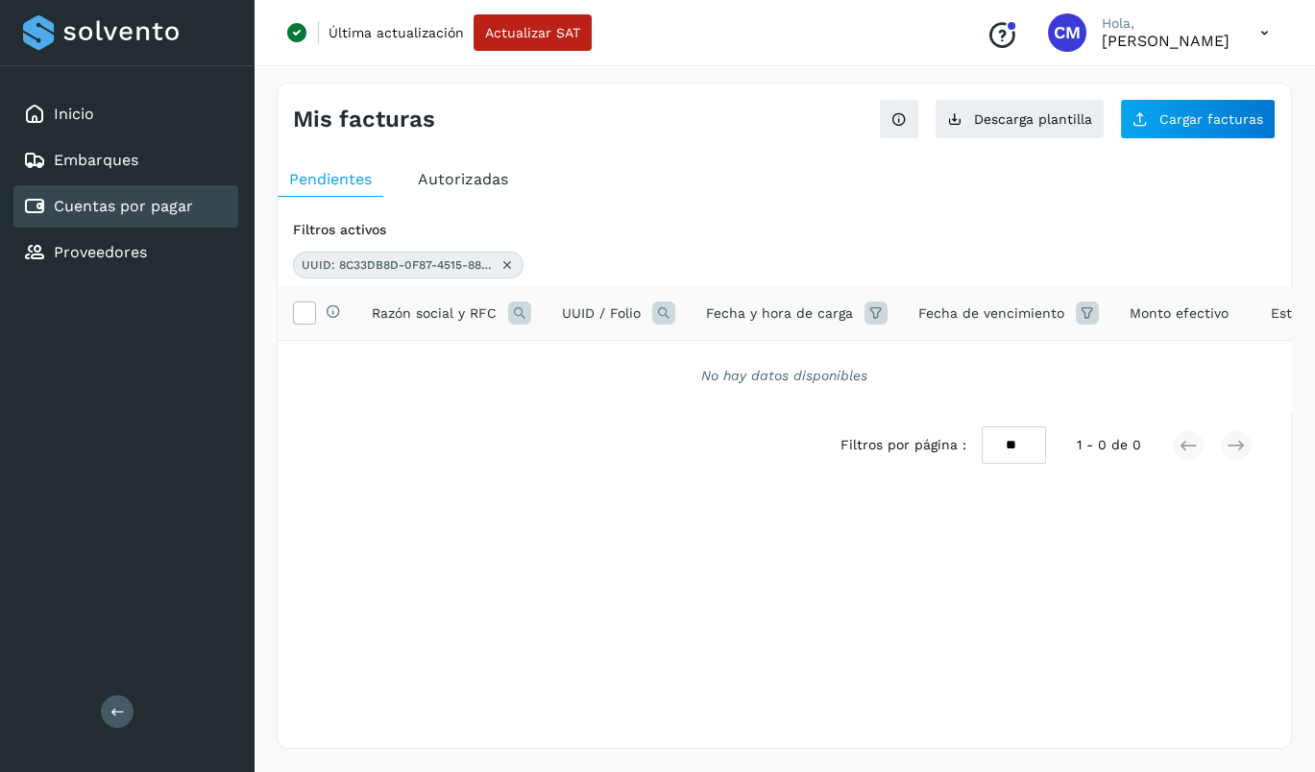
click at [506, 261] on icon at bounding box center [507, 264] width 15 height 15
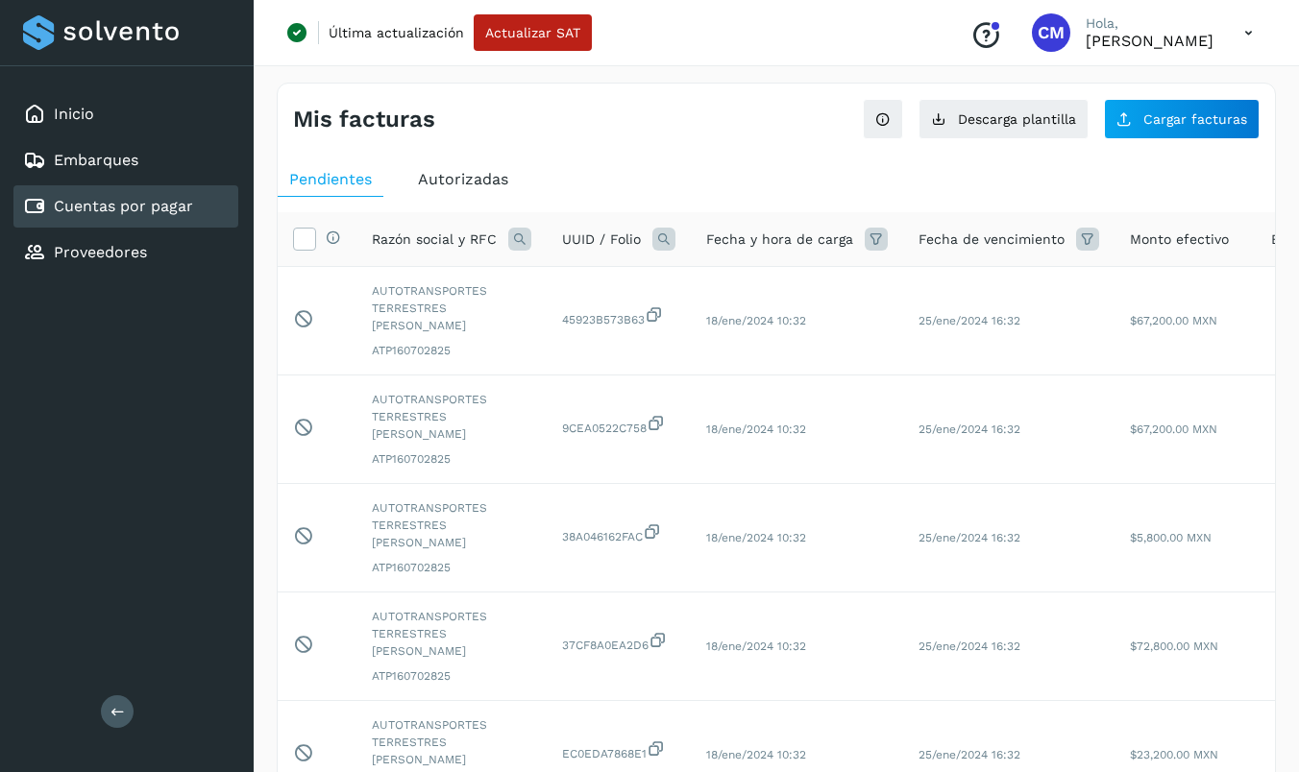
click at [451, 176] on span "Autorizadas" at bounding box center [463, 179] width 90 height 18
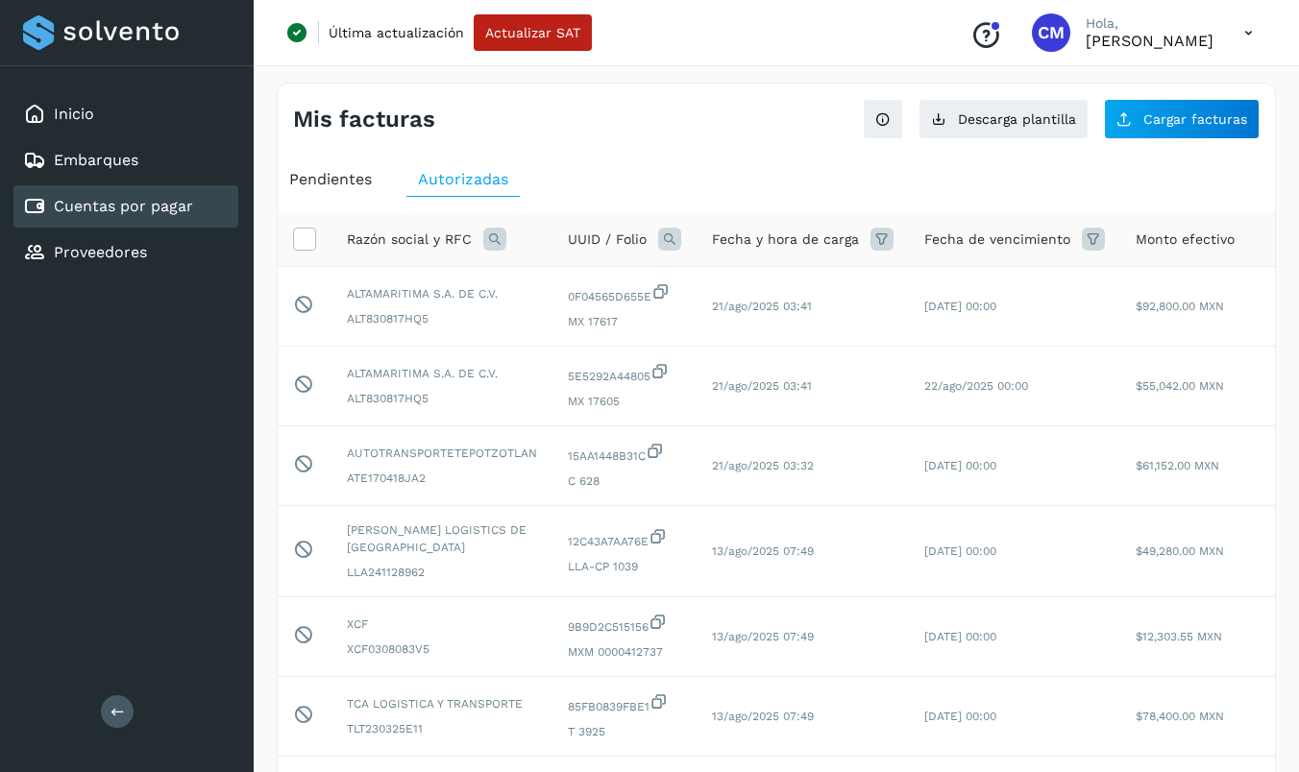
click at [662, 242] on icon at bounding box center [669, 239] width 23 height 23
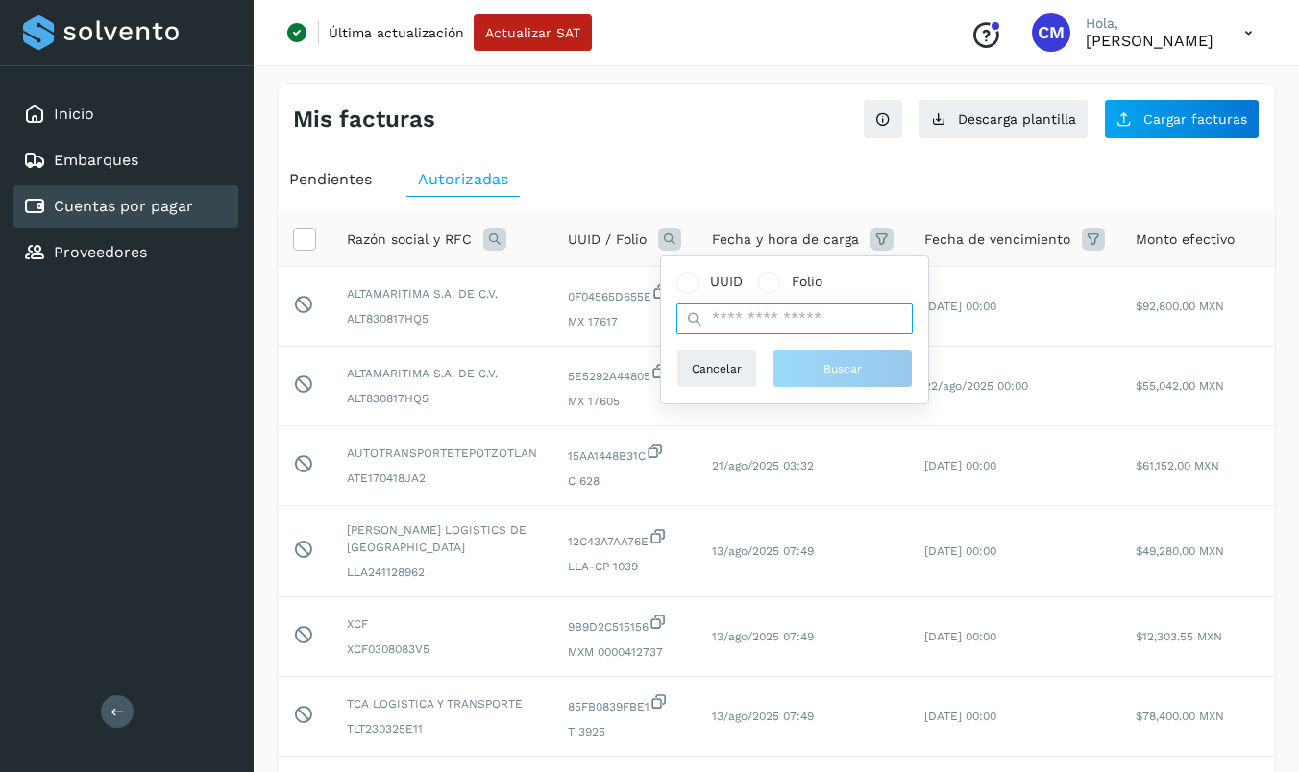
click at [722, 320] on input "text" at bounding box center [794, 319] width 236 height 31
paste input "**********"
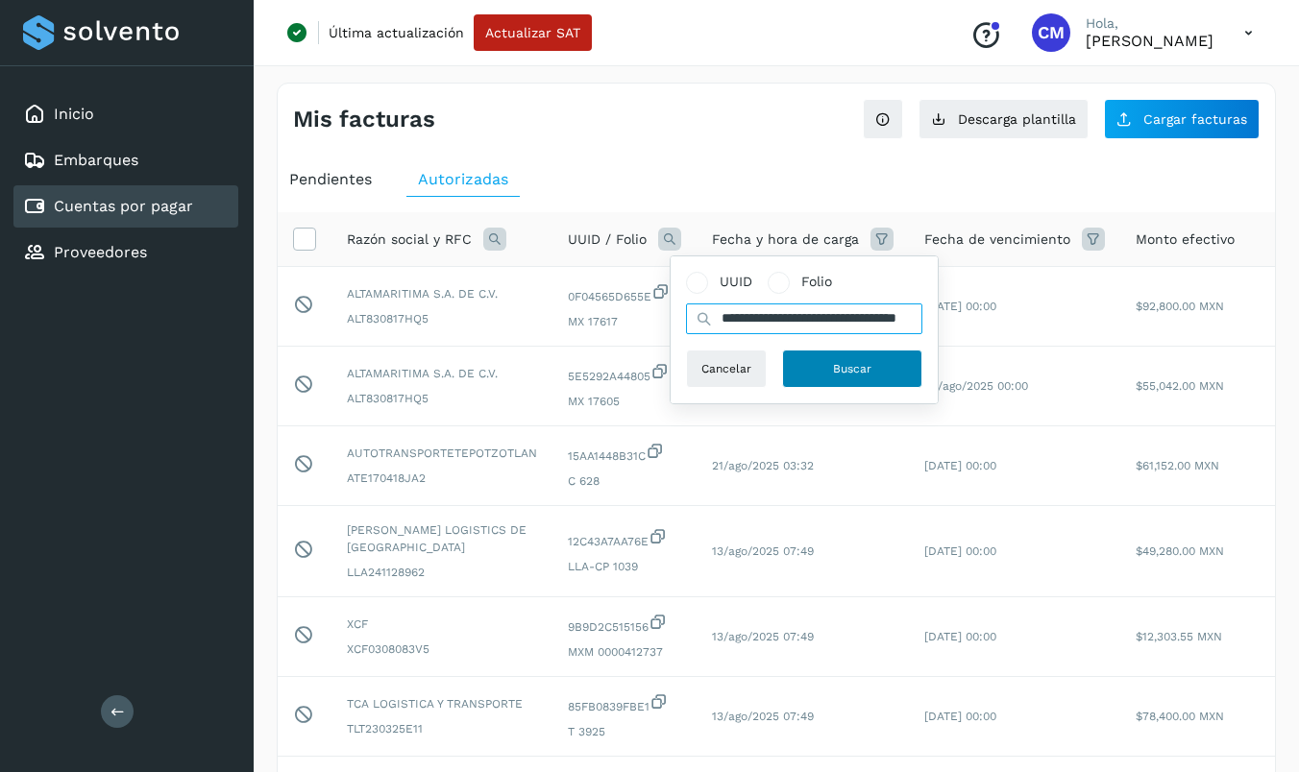
type input "**********"
click at [838, 364] on span "Buscar" at bounding box center [852, 368] width 38 height 17
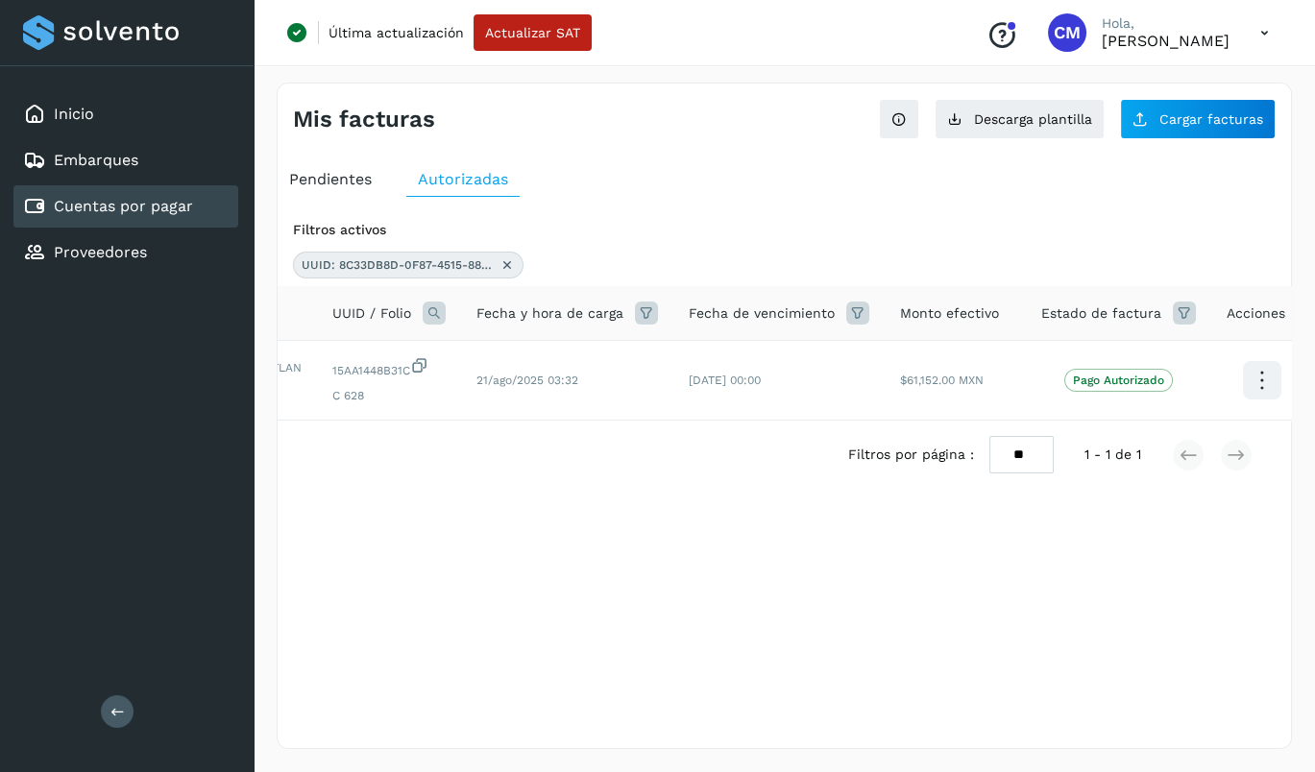
scroll to position [0, 77]
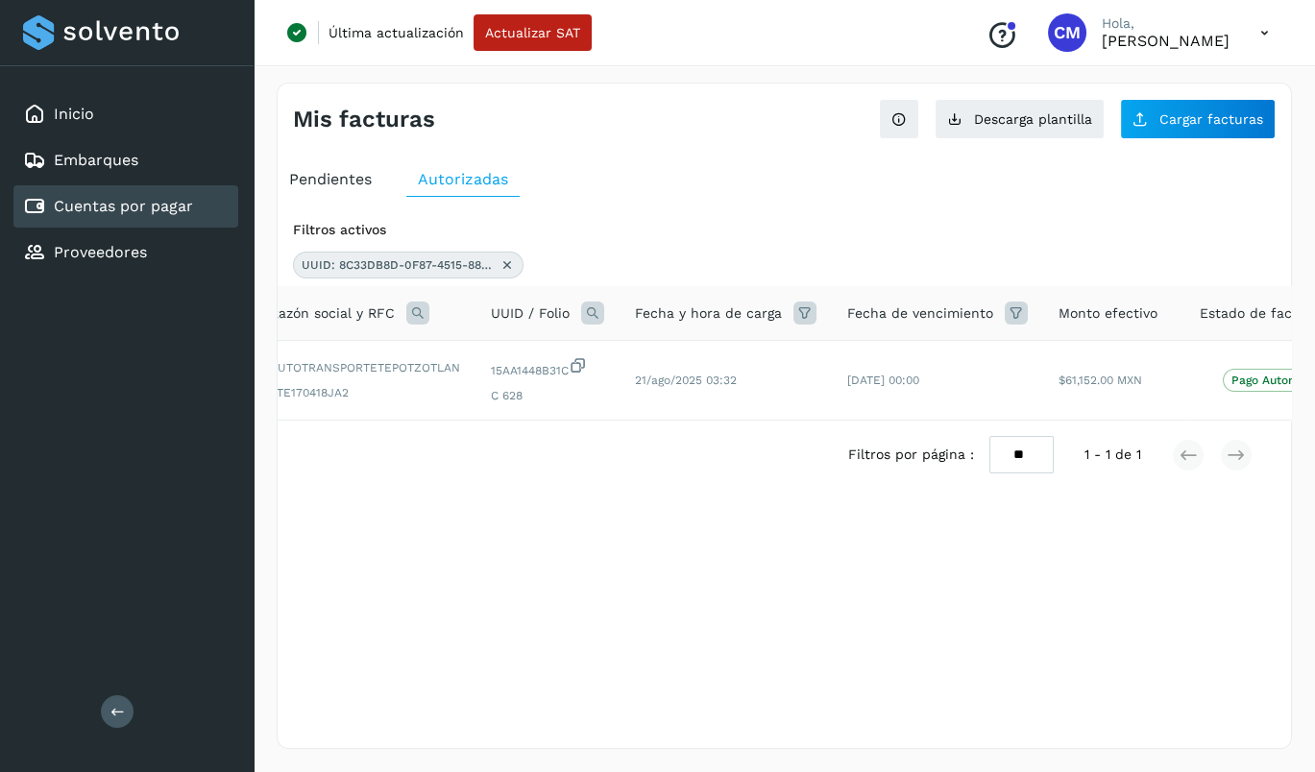
click at [346, 176] on span "Pendientes" at bounding box center [330, 179] width 83 height 18
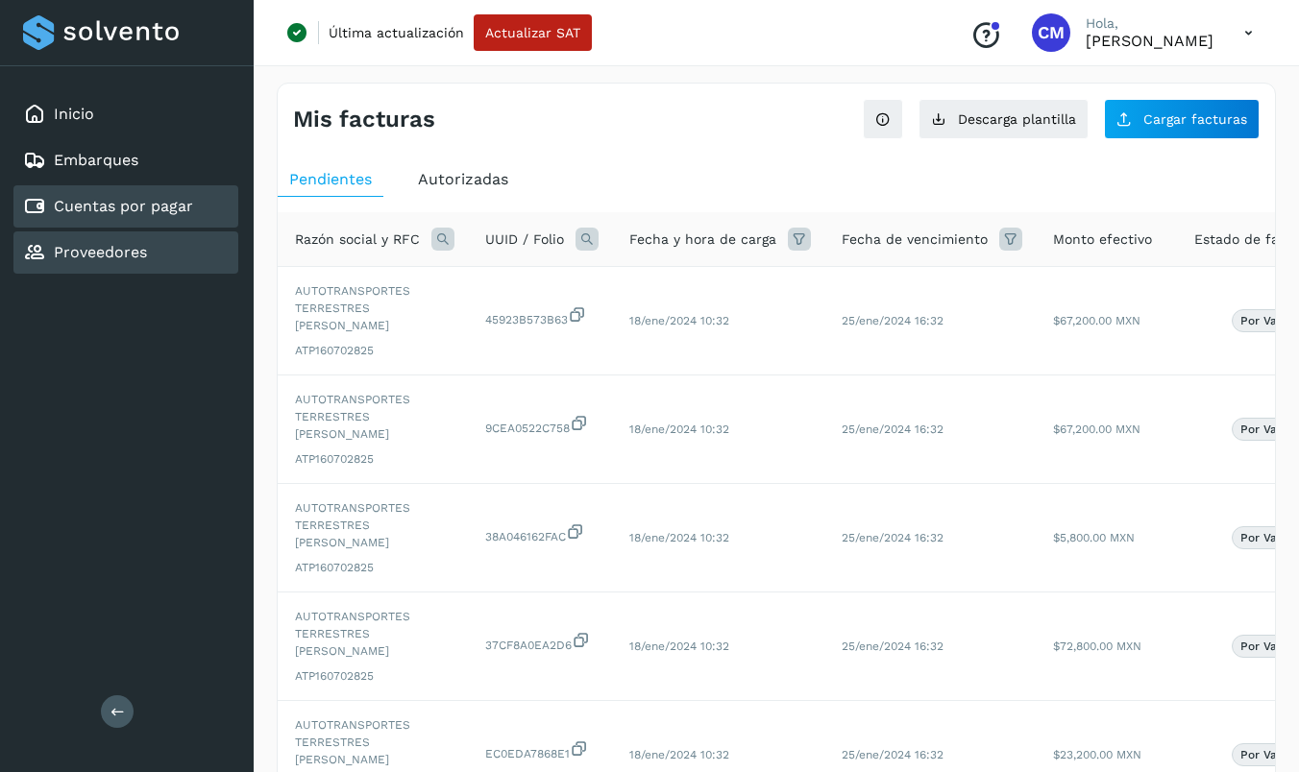
click at [143, 241] on div "Proveedores" at bounding box center [85, 252] width 124 height 23
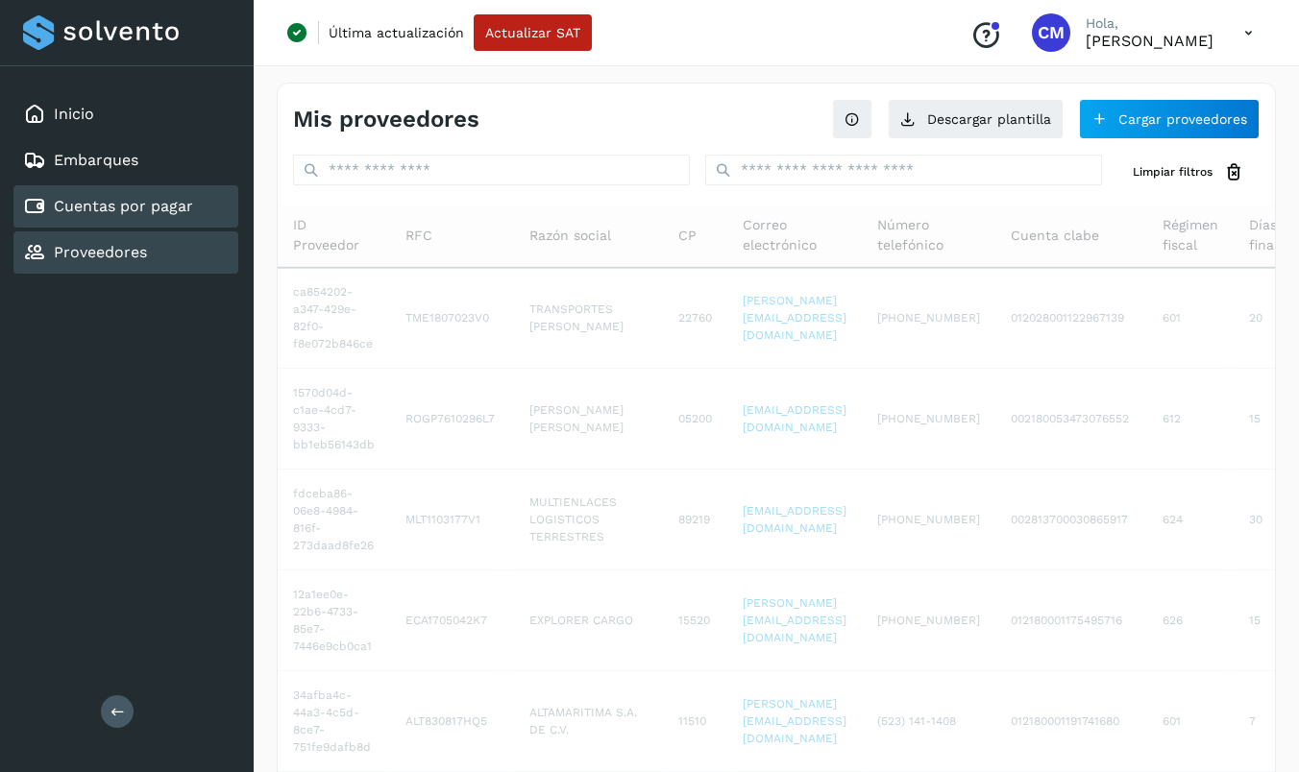
click at [147, 213] on link "Cuentas por pagar" at bounding box center [123, 206] width 139 height 18
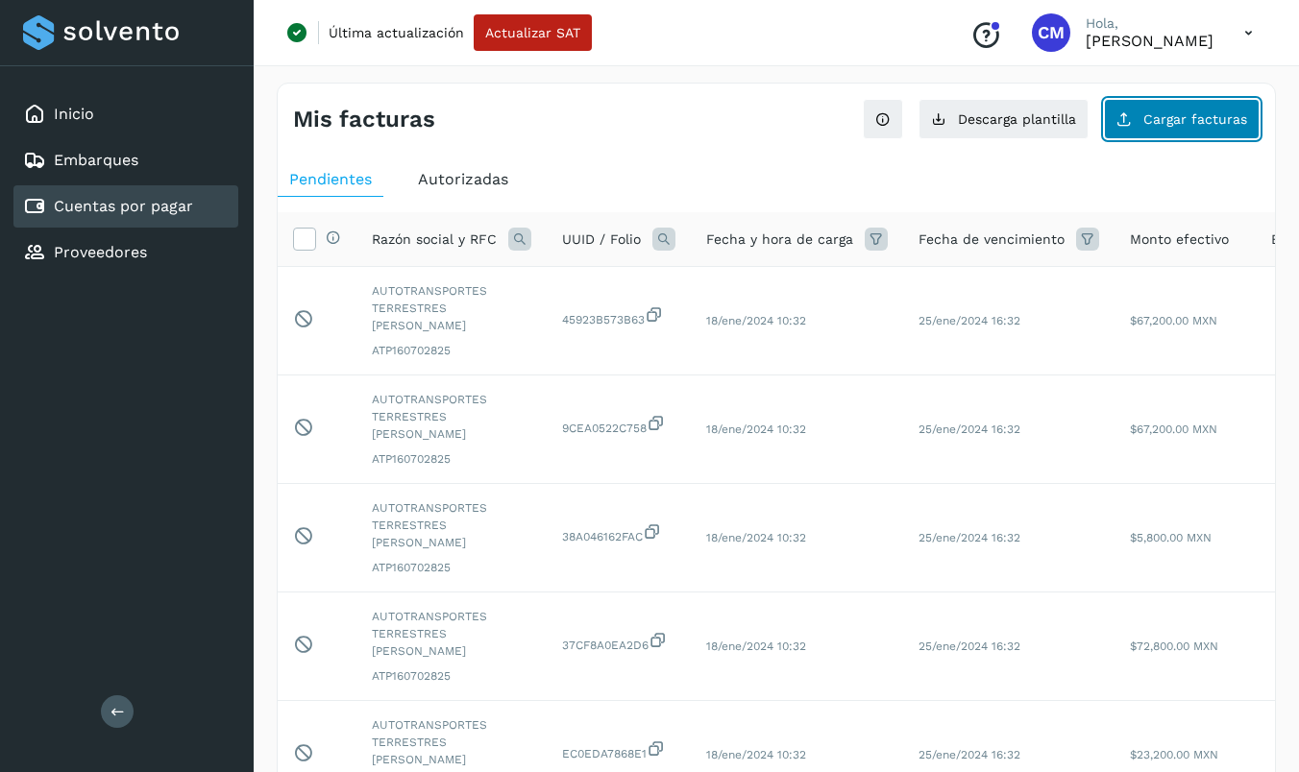
click at [1168, 122] on span "Cargar facturas" at bounding box center [1195, 118] width 104 height 13
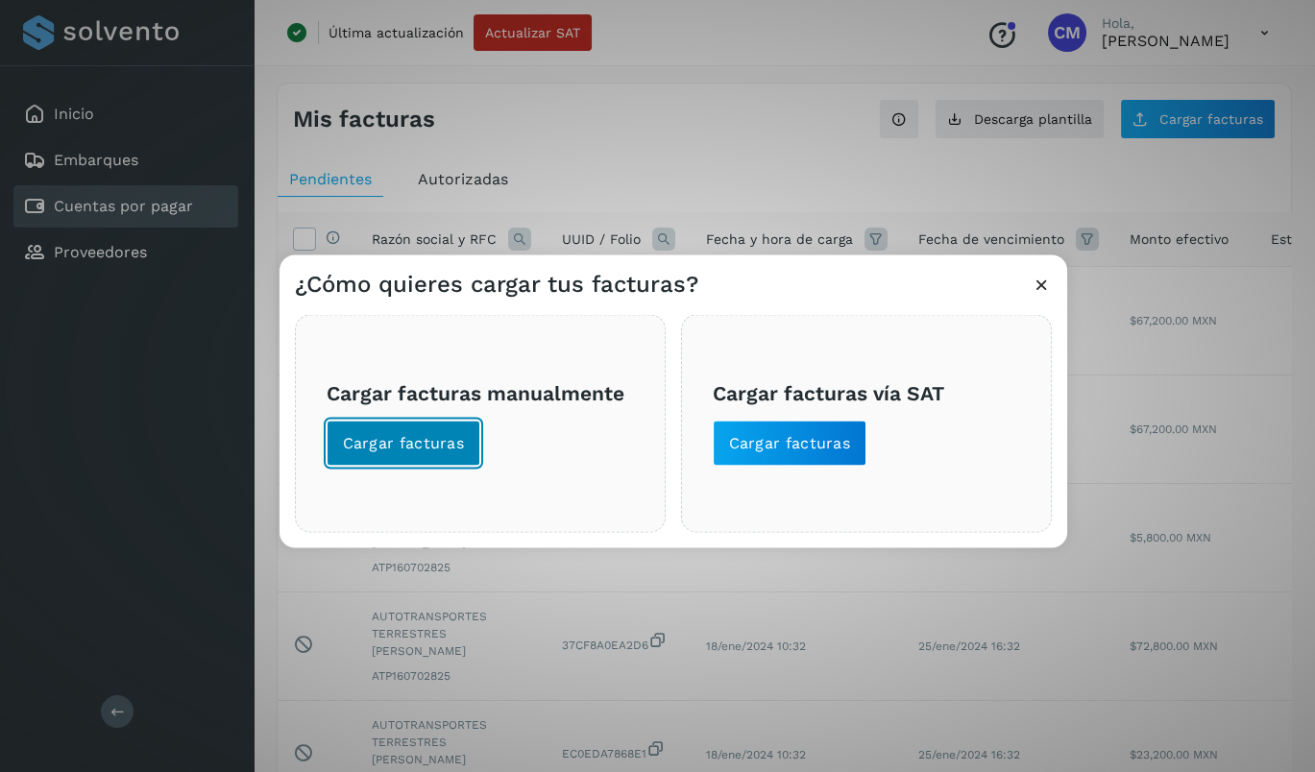
click at [392, 436] on span "Cargar facturas" at bounding box center [404, 443] width 122 height 21
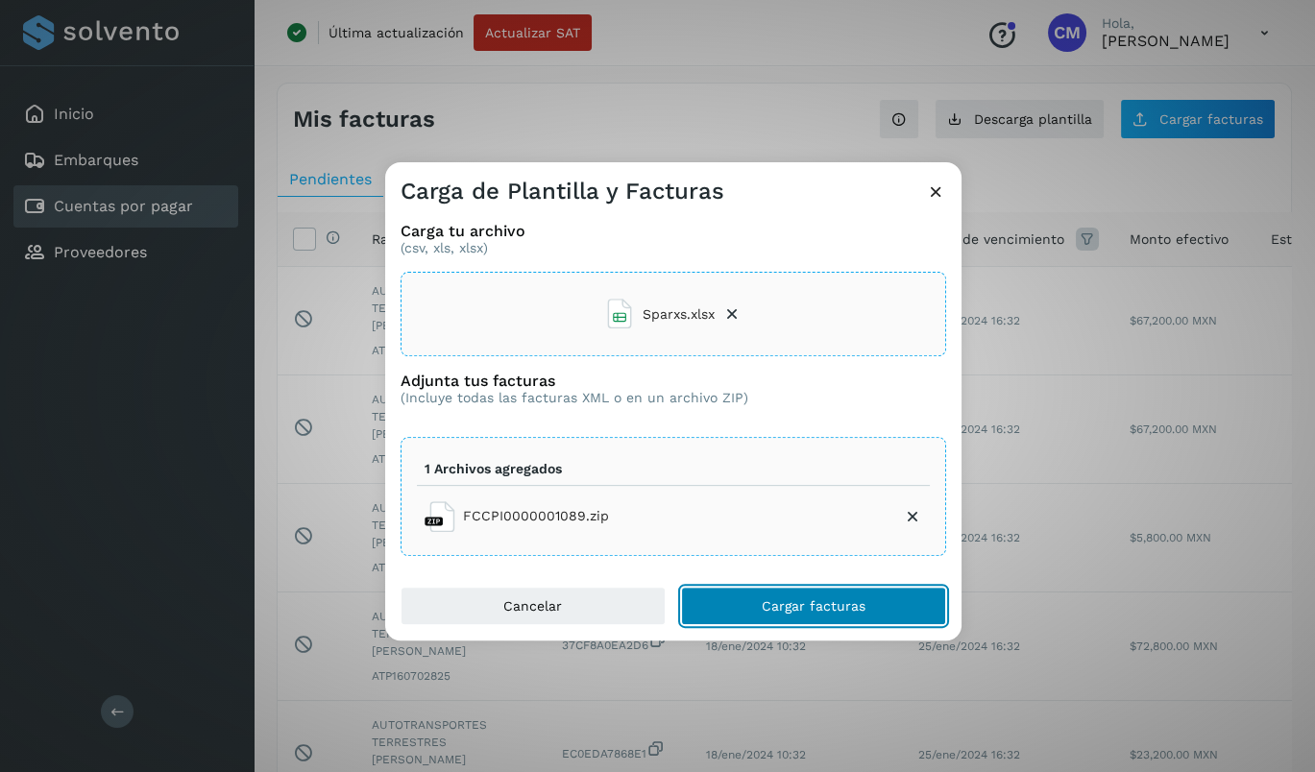
click at [805, 600] on span "Cargar facturas" at bounding box center [814, 605] width 104 height 13
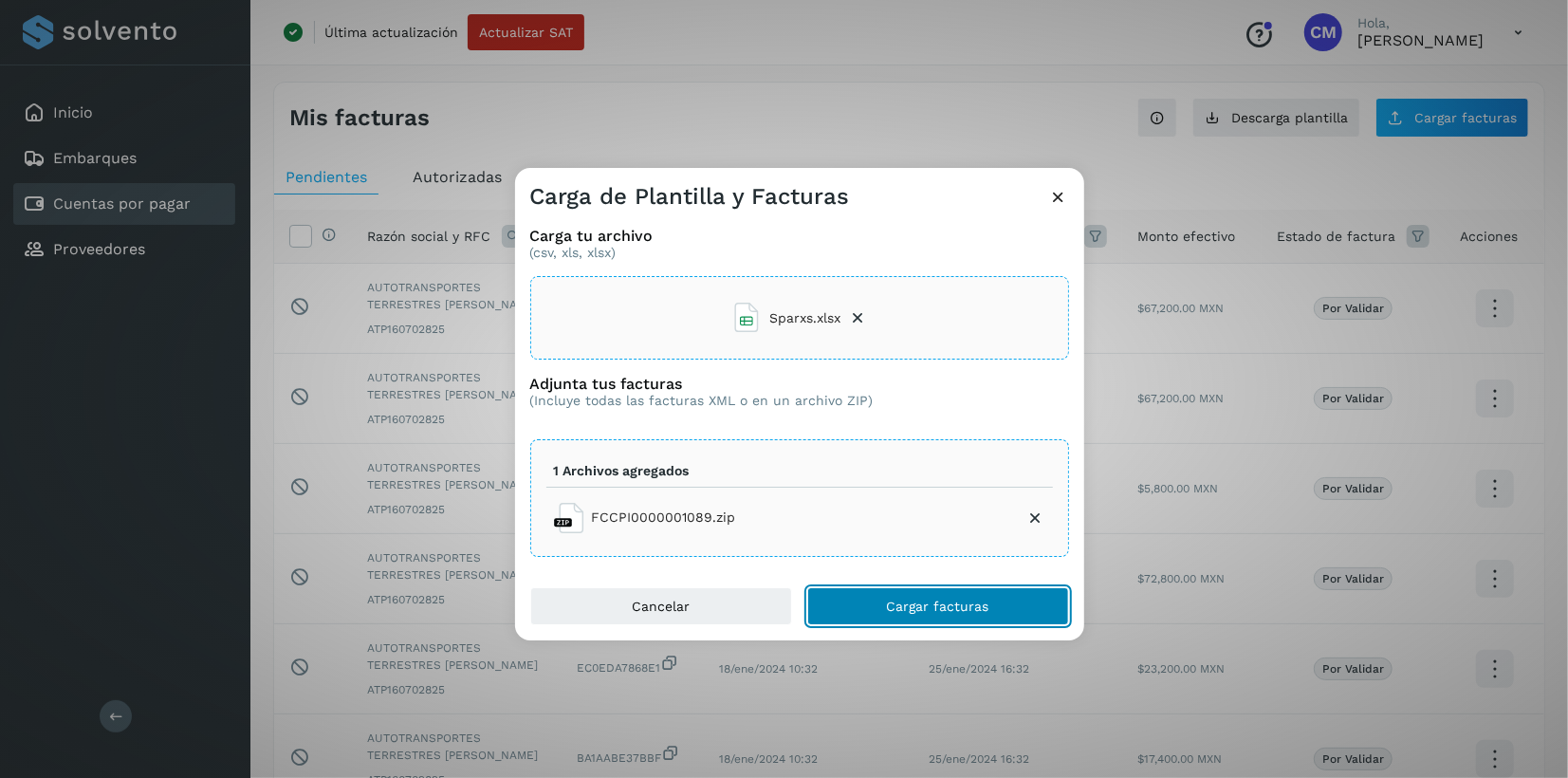
click at [885, 602] on button "Cargar facturas" at bounding box center [937, 606] width 262 height 38
click at [930, 604] on span "Cargar facturas" at bounding box center [938, 605] width 103 height 13
click at [1058, 200] on icon at bounding box center [1058, 196] width 20 height 20
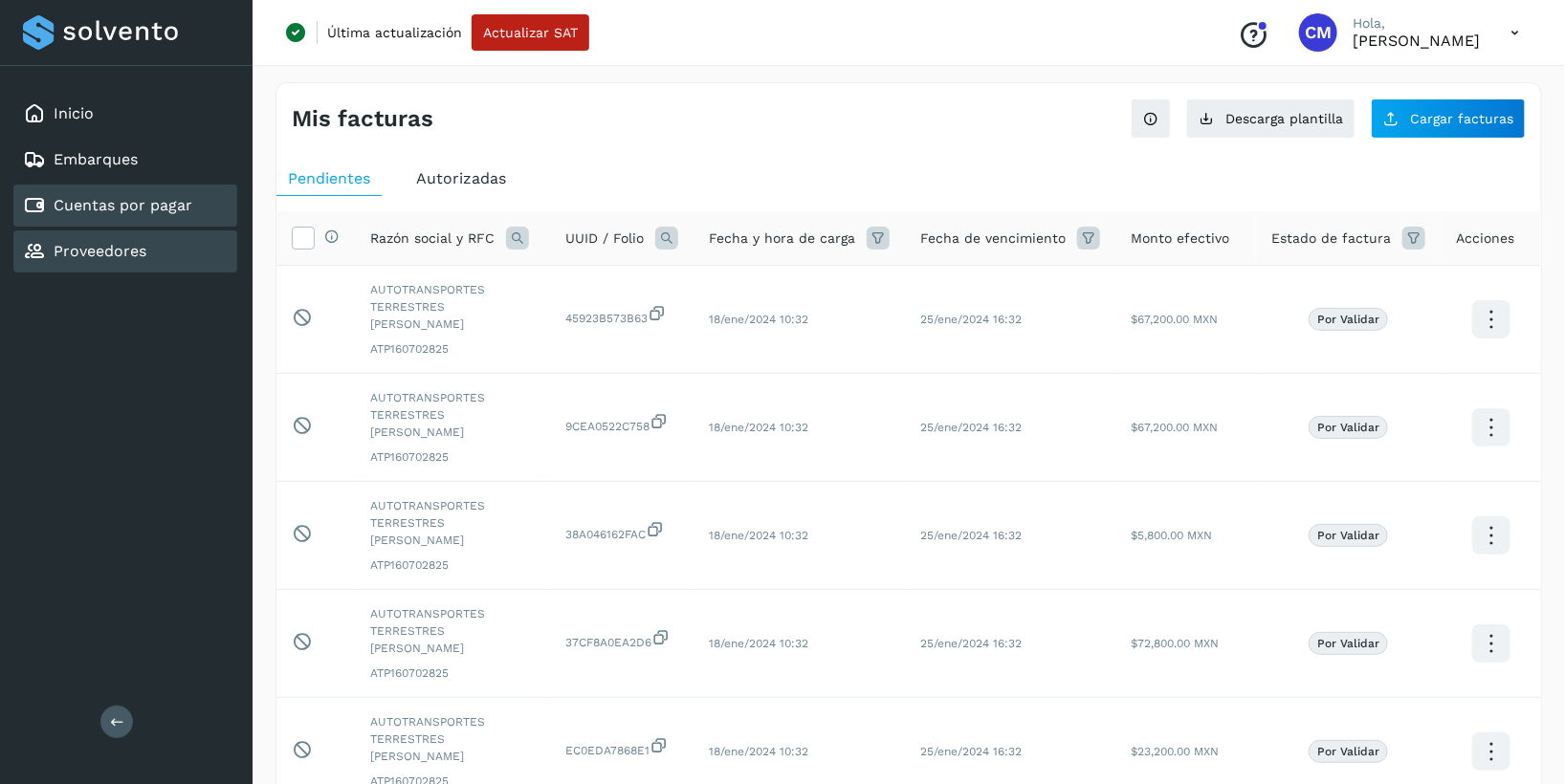
click at [129, 254] on link "Proveedores" at bounding box center [100, 251] width 93 height 18
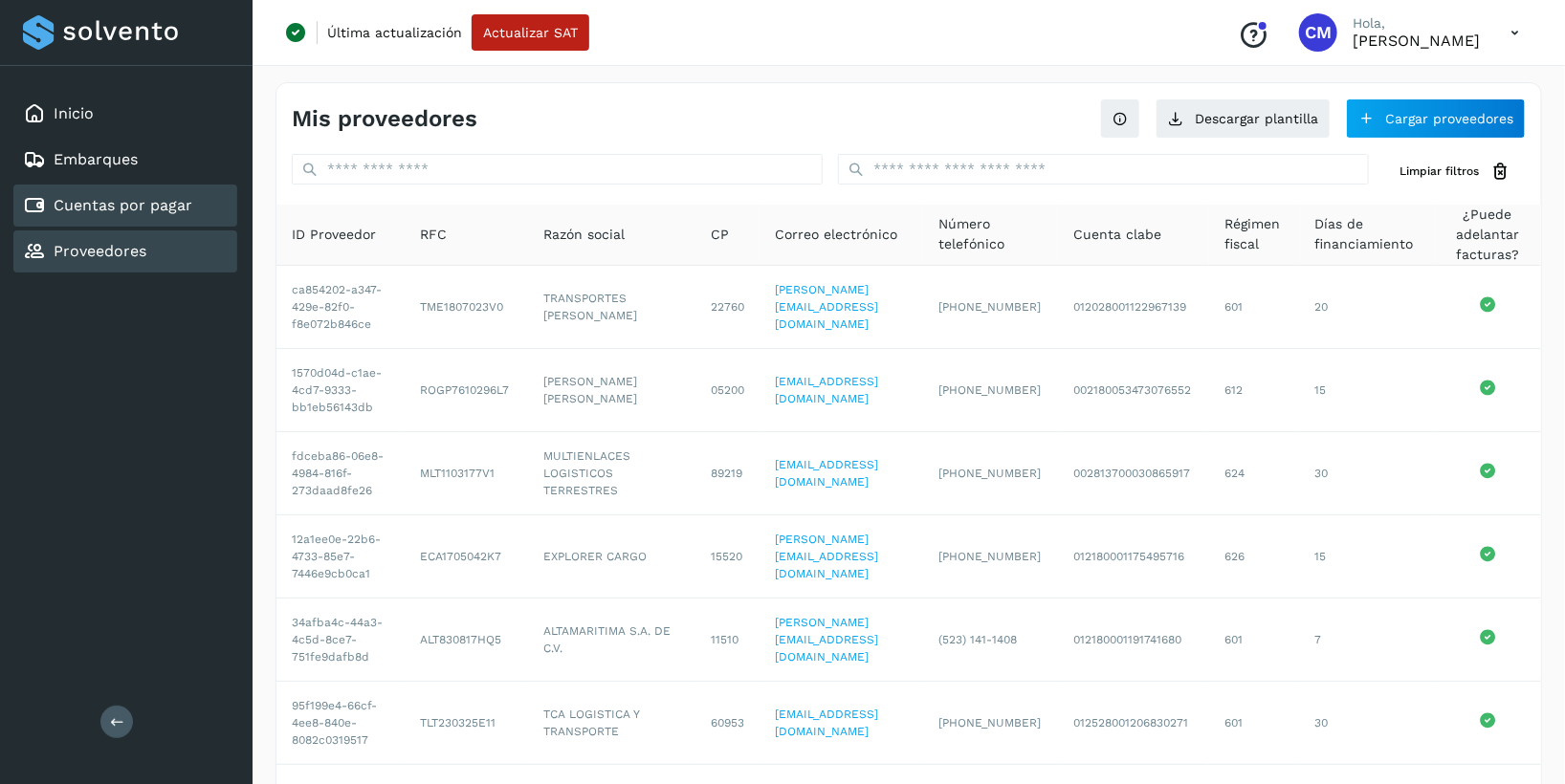
click at [137, 205] on link "Cuentas por pagar" at bounding box center [122, 205] width 138 height 18
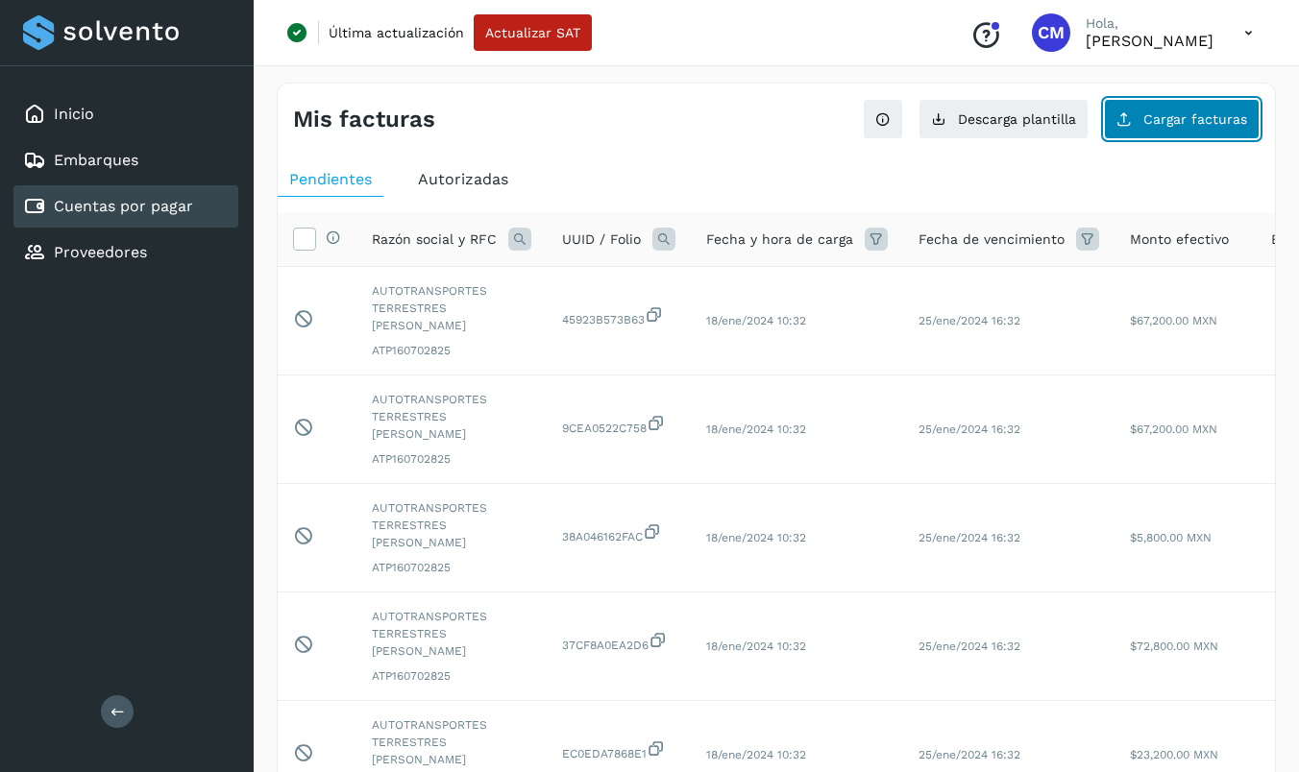
click at [1144, 125] on button "Cargar facturas" at bounding box center [1182, 119] width 156 height 40
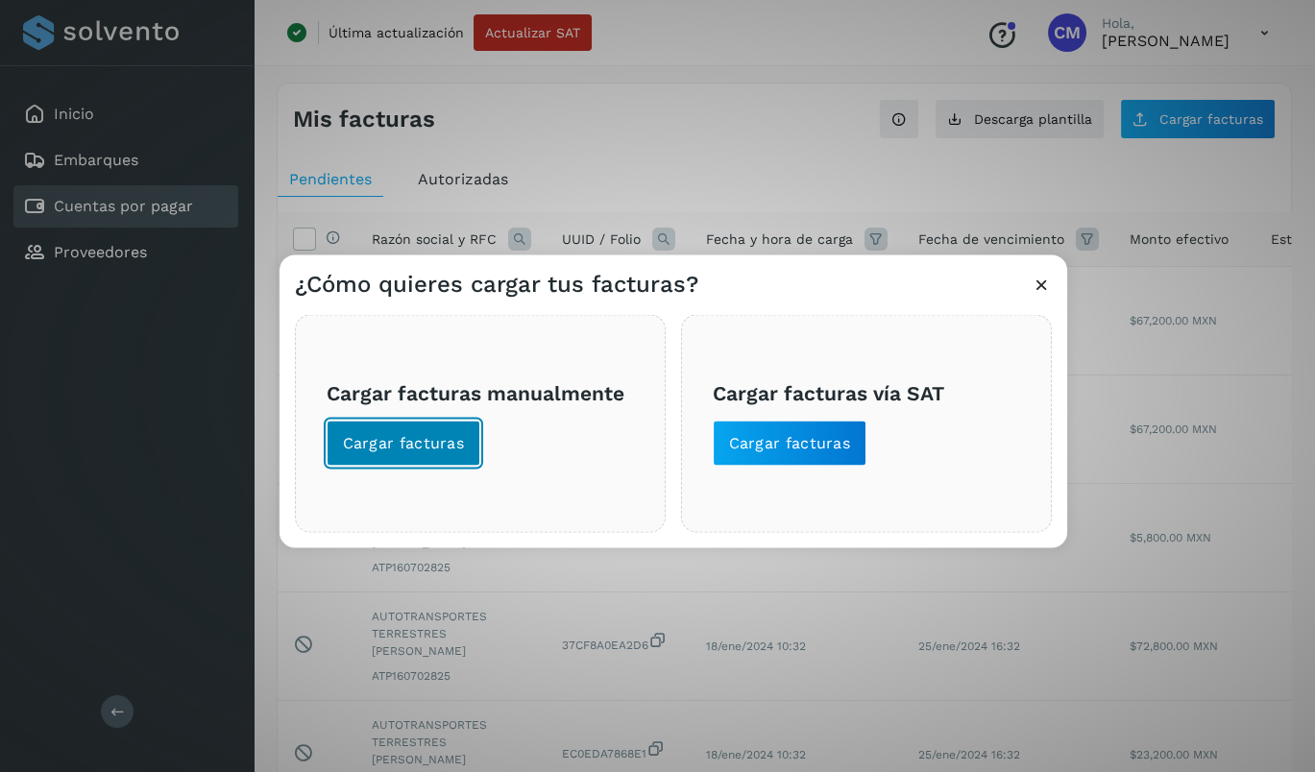
click at [361, 444] on span "Cargar facturas" at bounding box center [404, 443] width 122 height 21
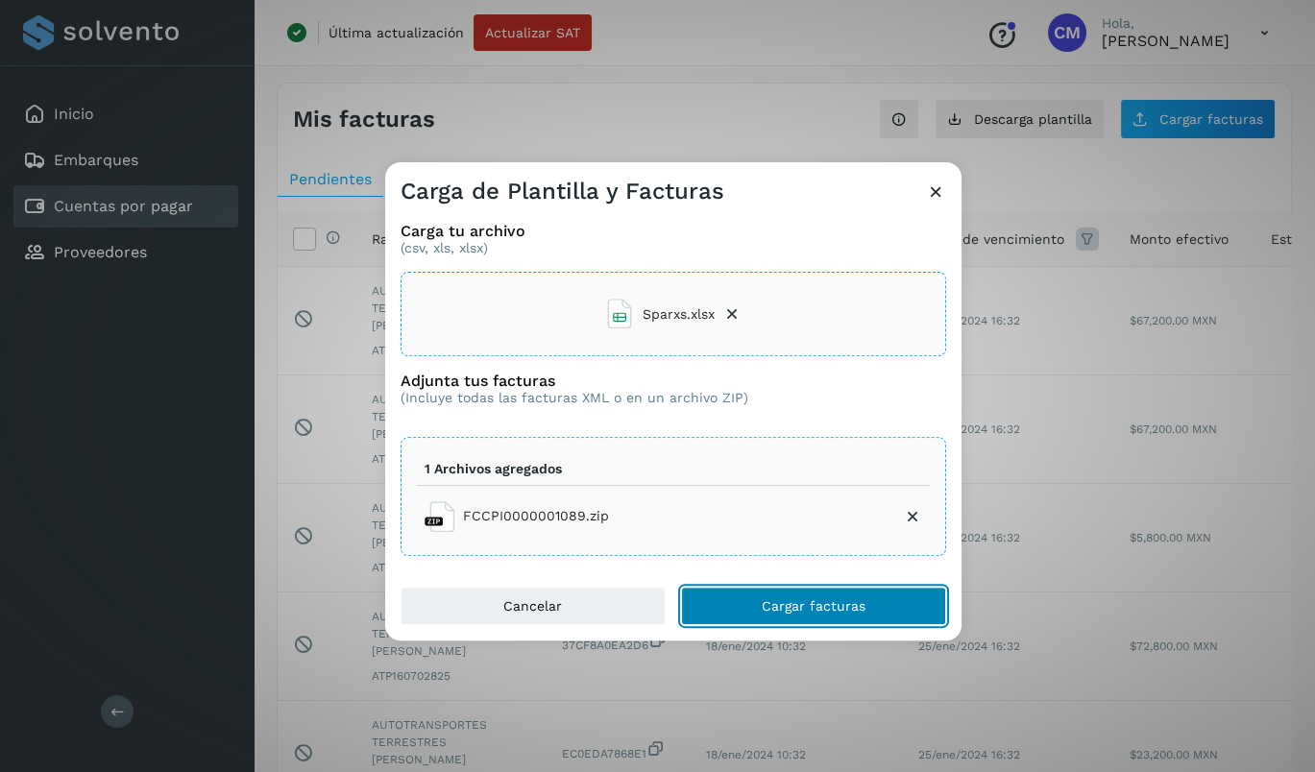
click at [785, 607] on span "Cargar facturas" at bounding box center [814, 605] width 104 height 13
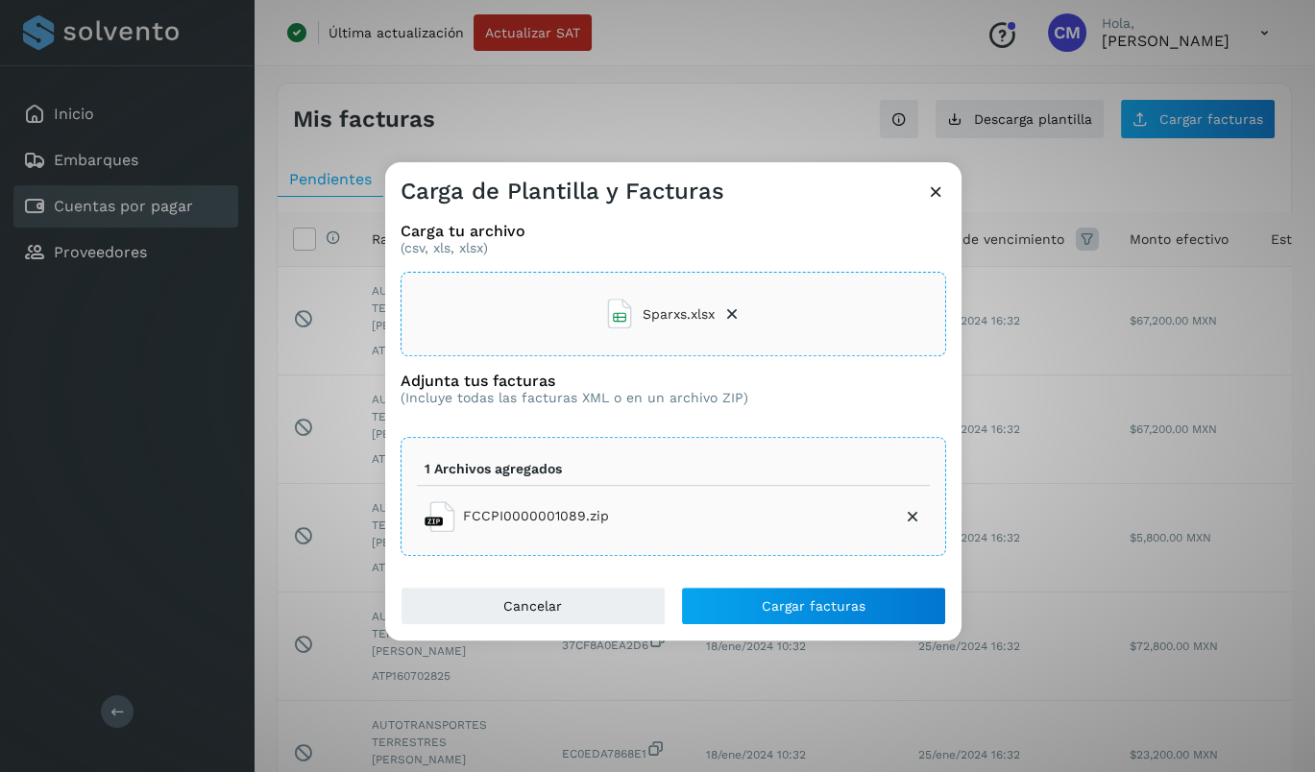
click at [935, 190] on icon at bounding box center [936, 192] width 20 height 20
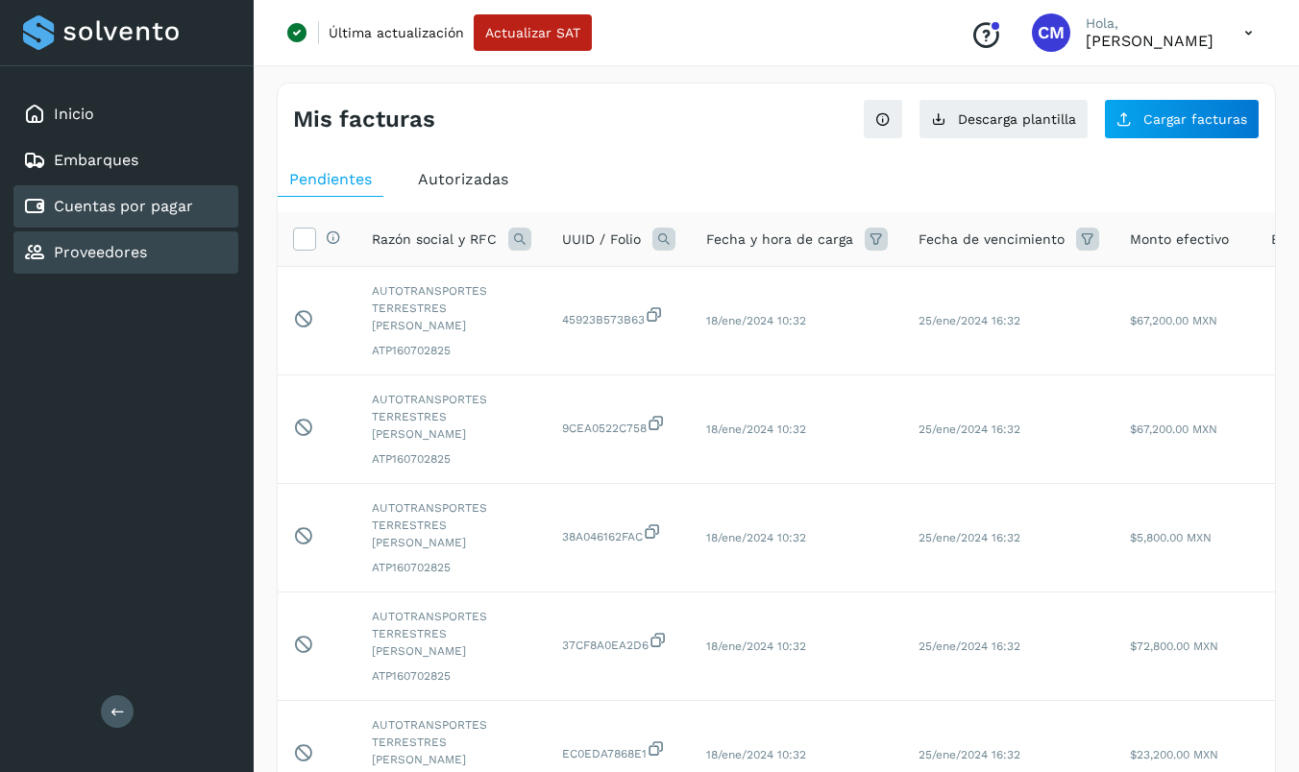
click at [110, 243] on link "Proveedores" at bounding box center [100, 252] width 93 height 18
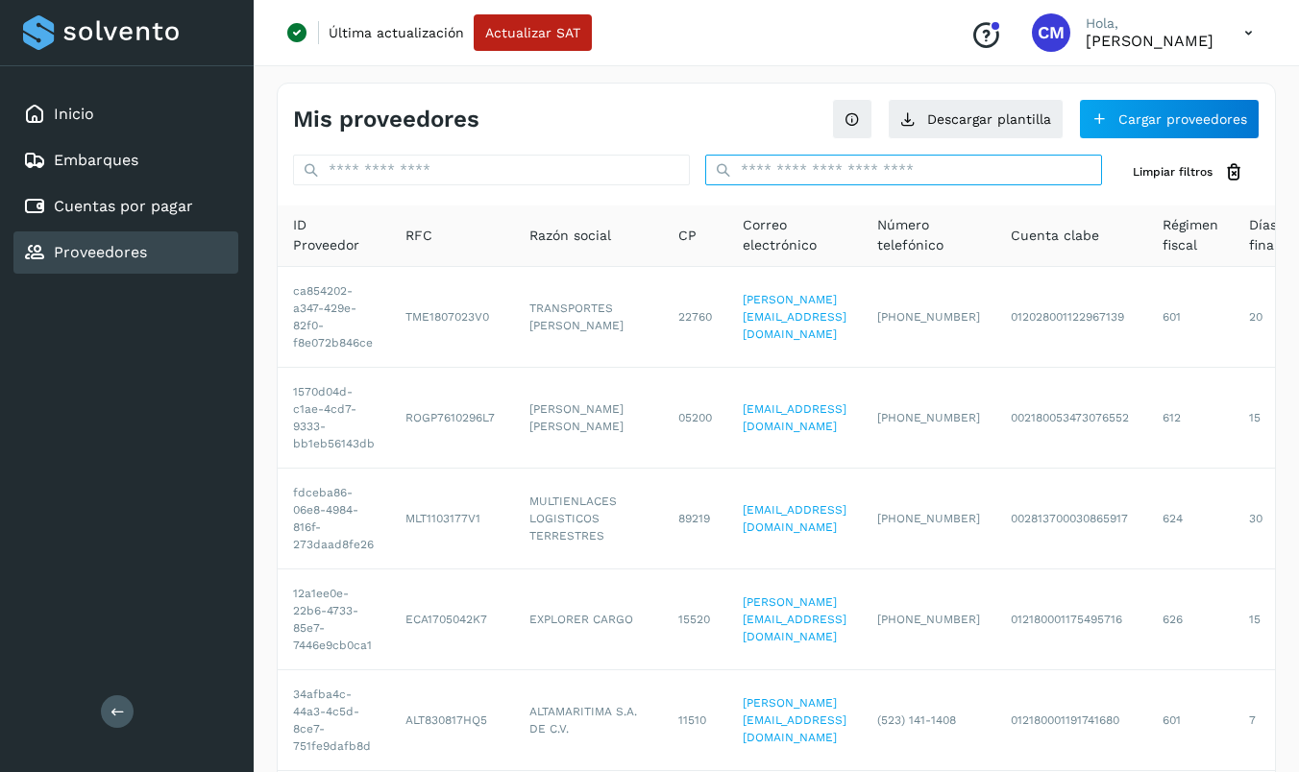
click at [789, 162] on input "text" at bounding box center [903, 170] width 397 height 31
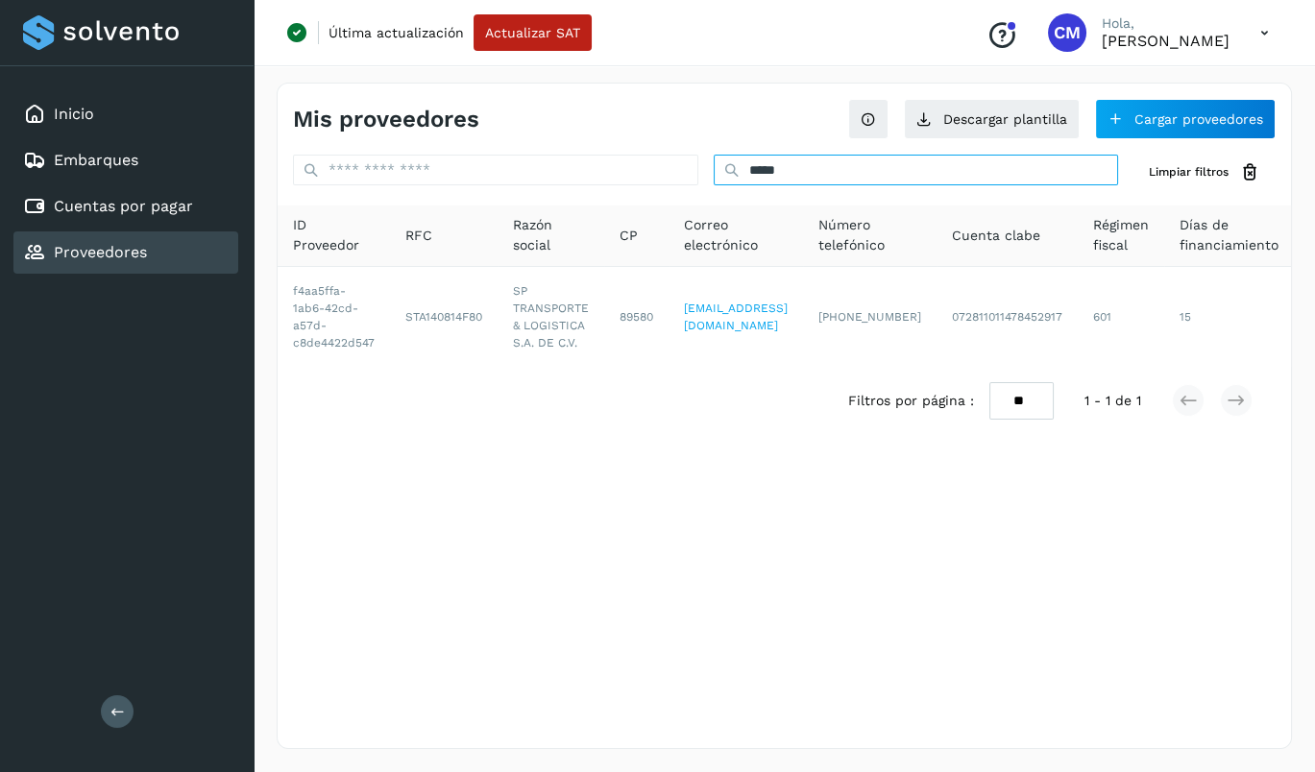
type input "*****"
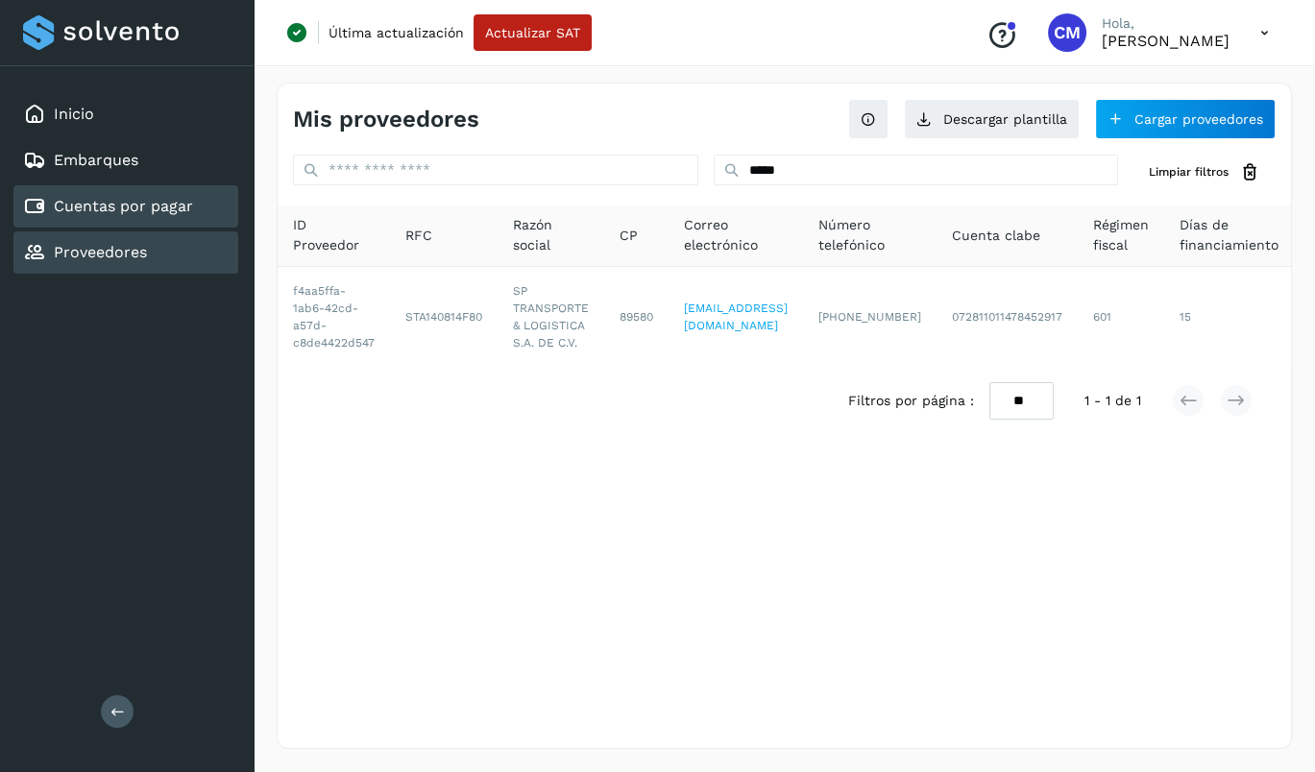
click at [103, 203] on link "Cuentas por pagar" at bounding box center [123, 206] width 139 height 18
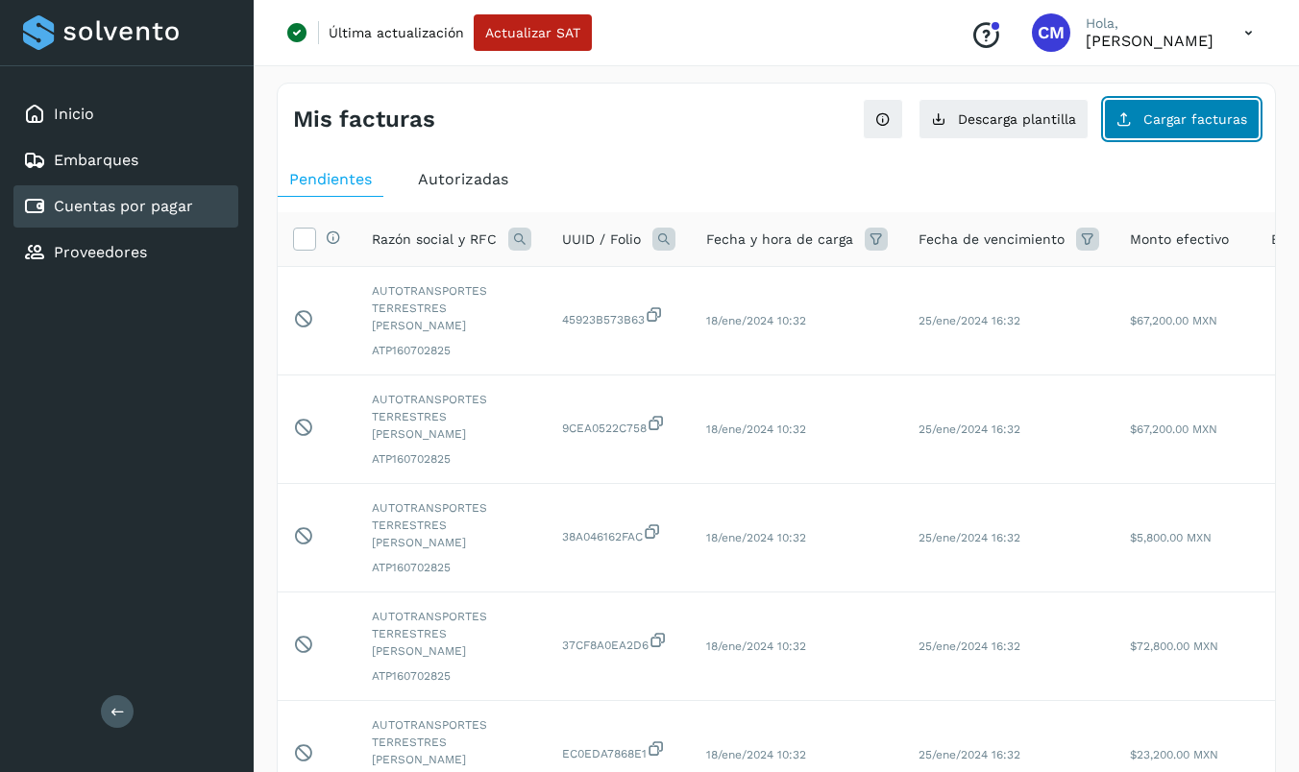
click at [1144, 117] on button "Cargar facturas" at bounding box center [1182, 119] width 156 height 40
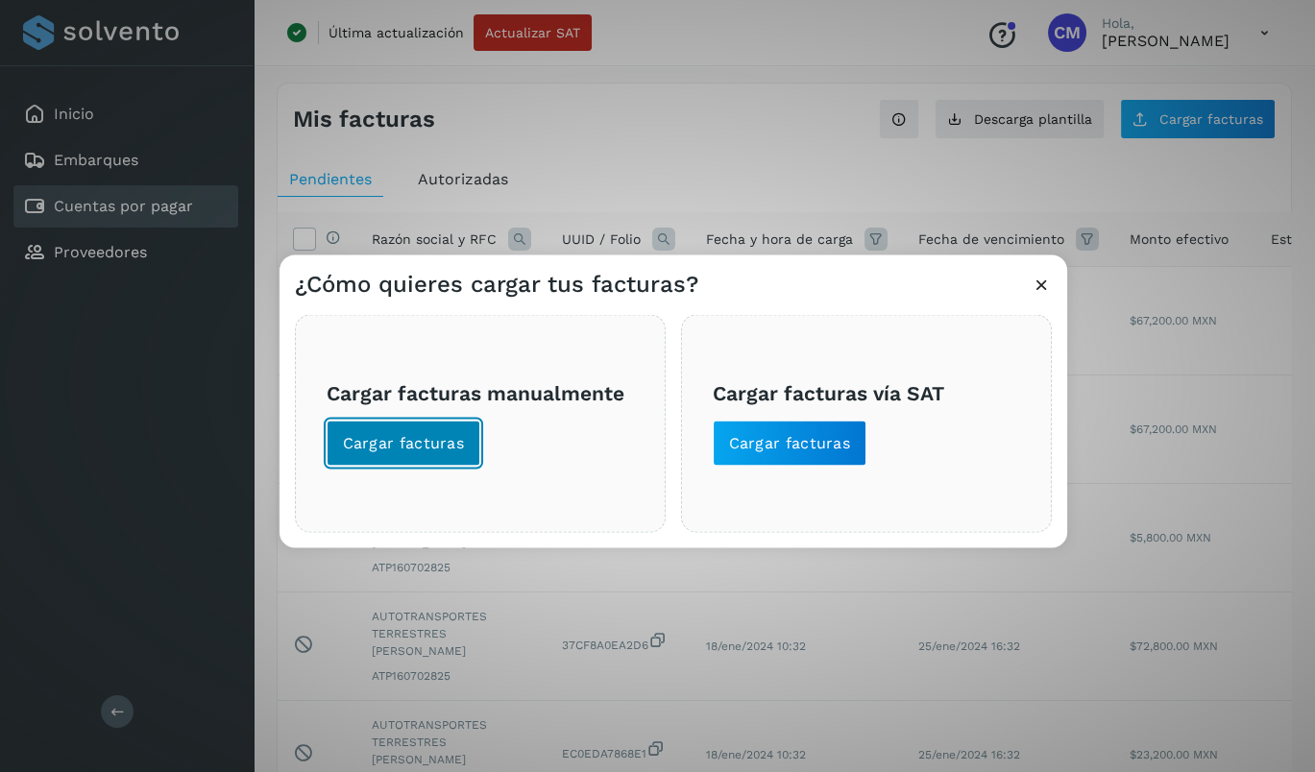
click at [402, 436] on span "Cargar facturas" at bounding box center [404, 443] width 122 height 21
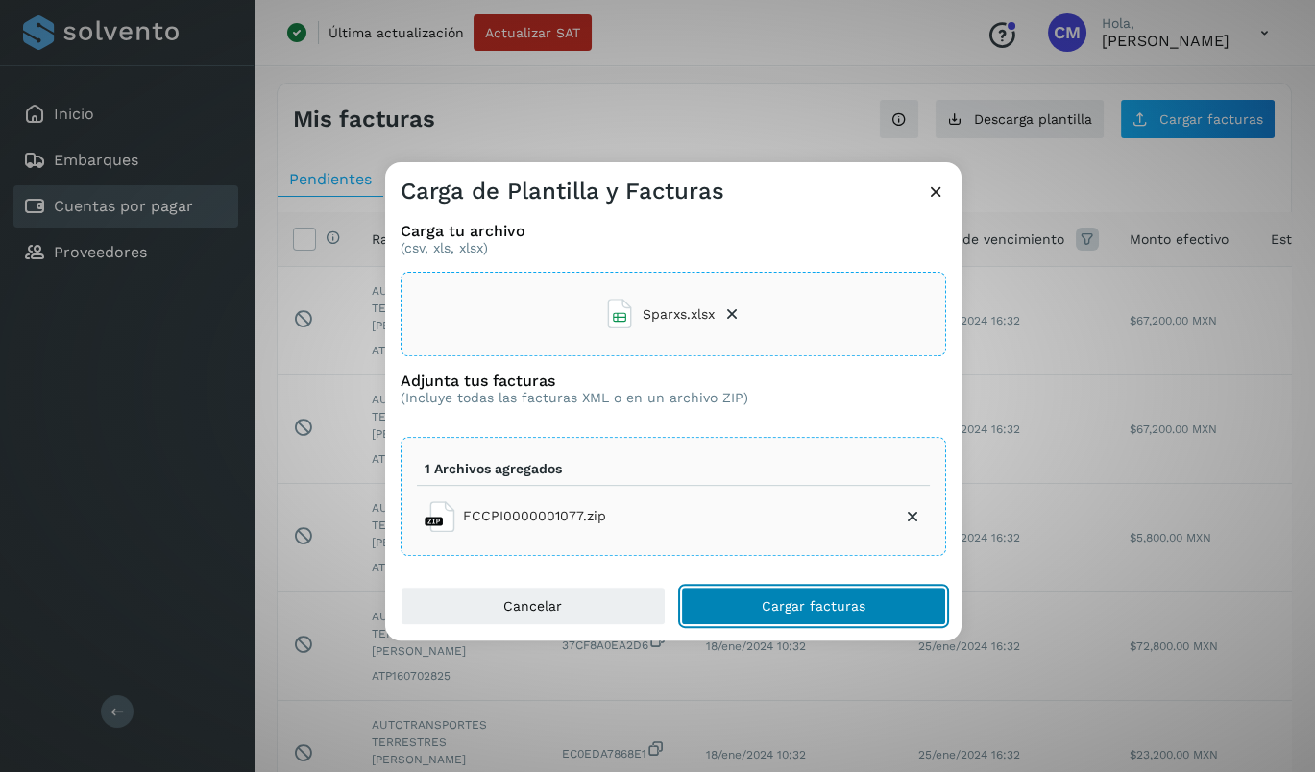
click at [827, 609] on span "Cargar facturas" at bounding box center [814, 605] width 104 height 13
click at [813, 610] on span "Cargar facturas" at bounding box center [814, 605] width 104 height 13
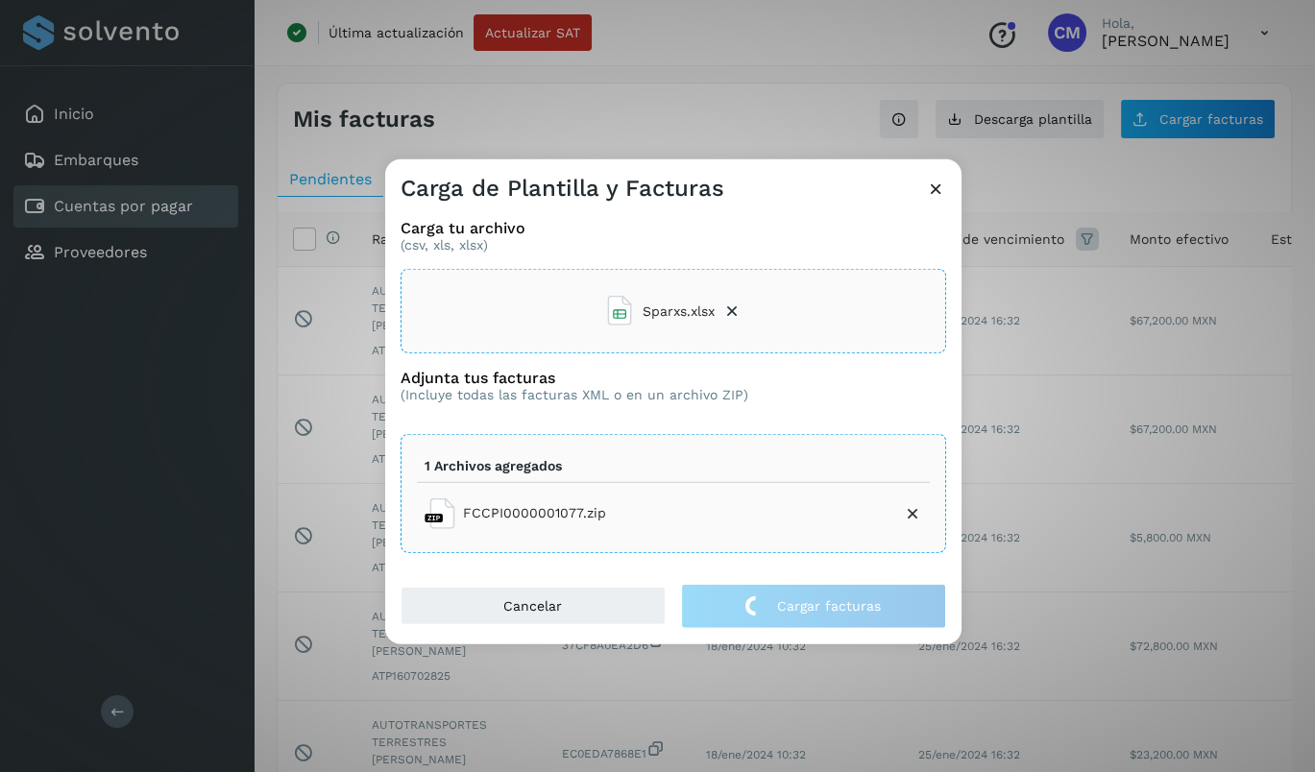
click at [937, 191] on icon at bounding box center [936, 189] width 20 height 20
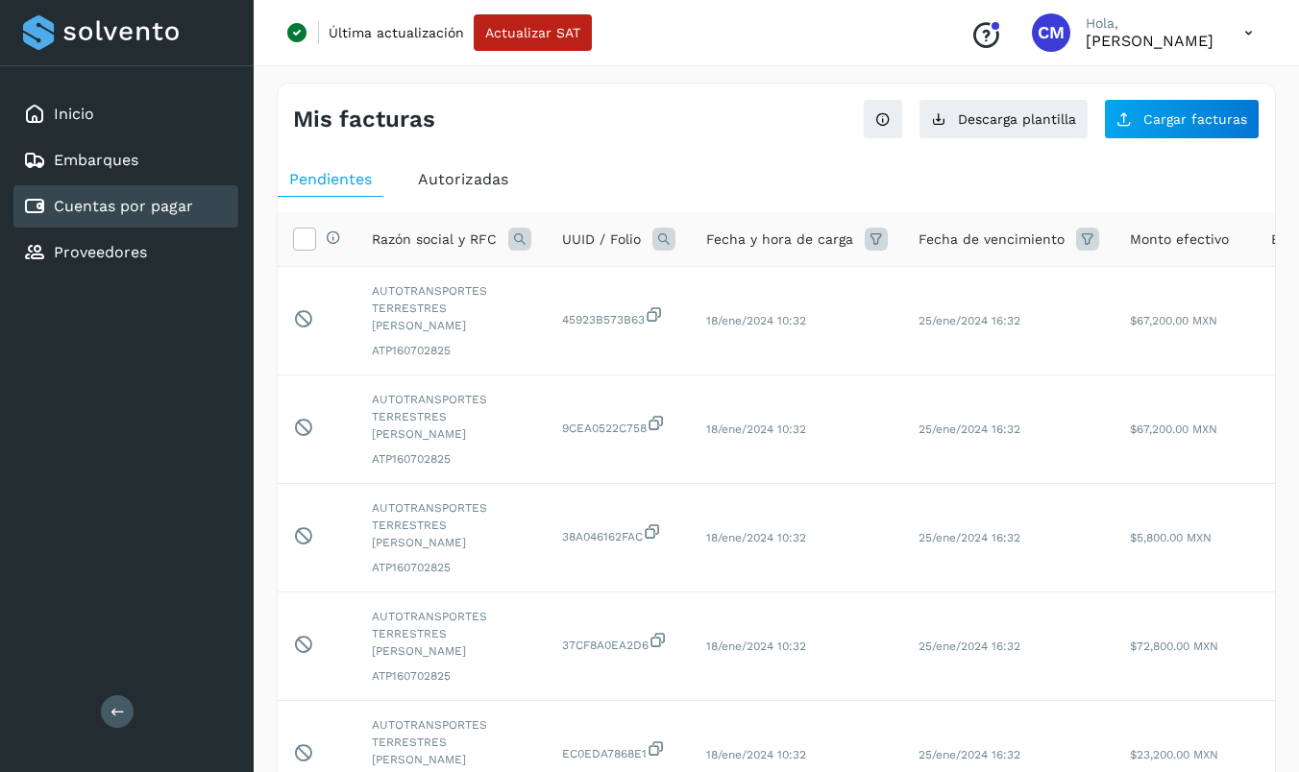
click at [612, 164] on ul "Pendientes Autorizadas" at bounding box center [776, 179] width 997 height 35
click at [471, 177] on span "Autorizadas" at bounding box center [463, 179] width 90 height 18
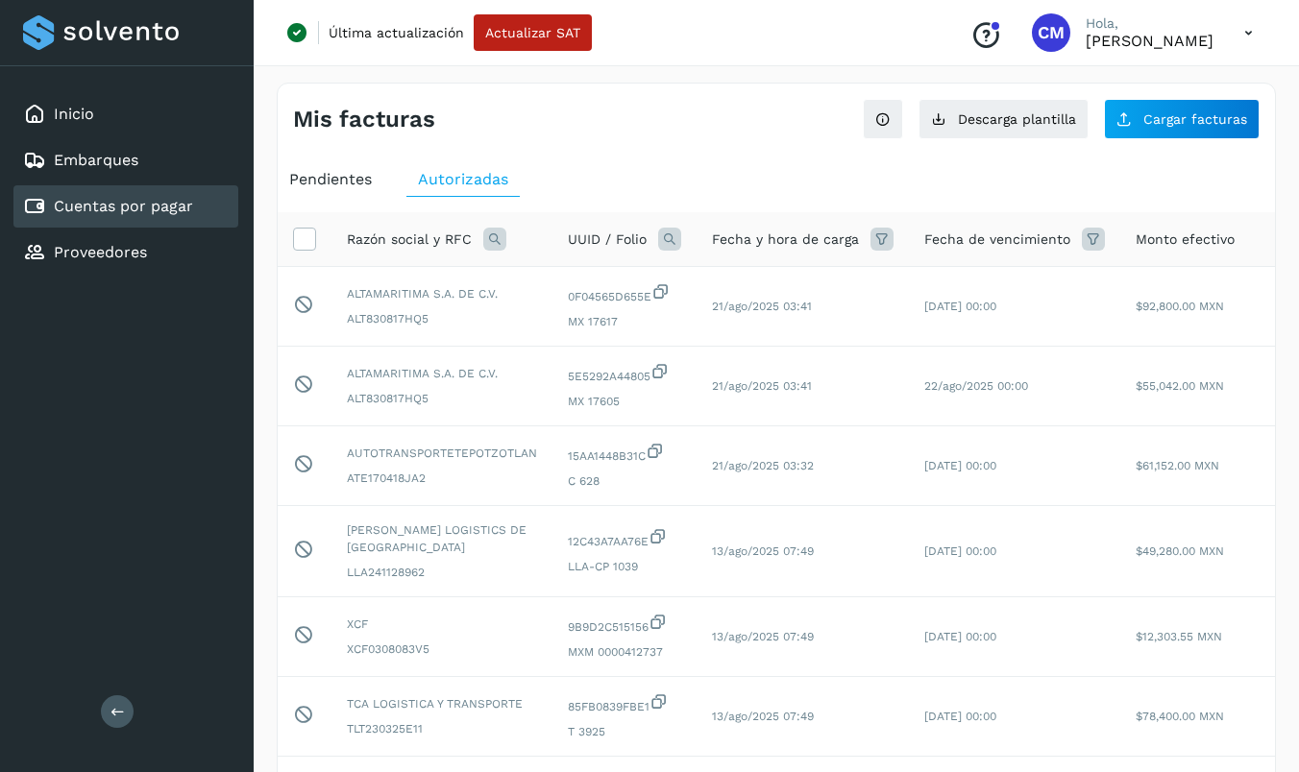
click at [478, 236] on div "Razón social y RFC" at bounding box center [442, 239] width 190 height 23
click at [494, 236] on icon at bounding box center [494, 239] width 23 height 23
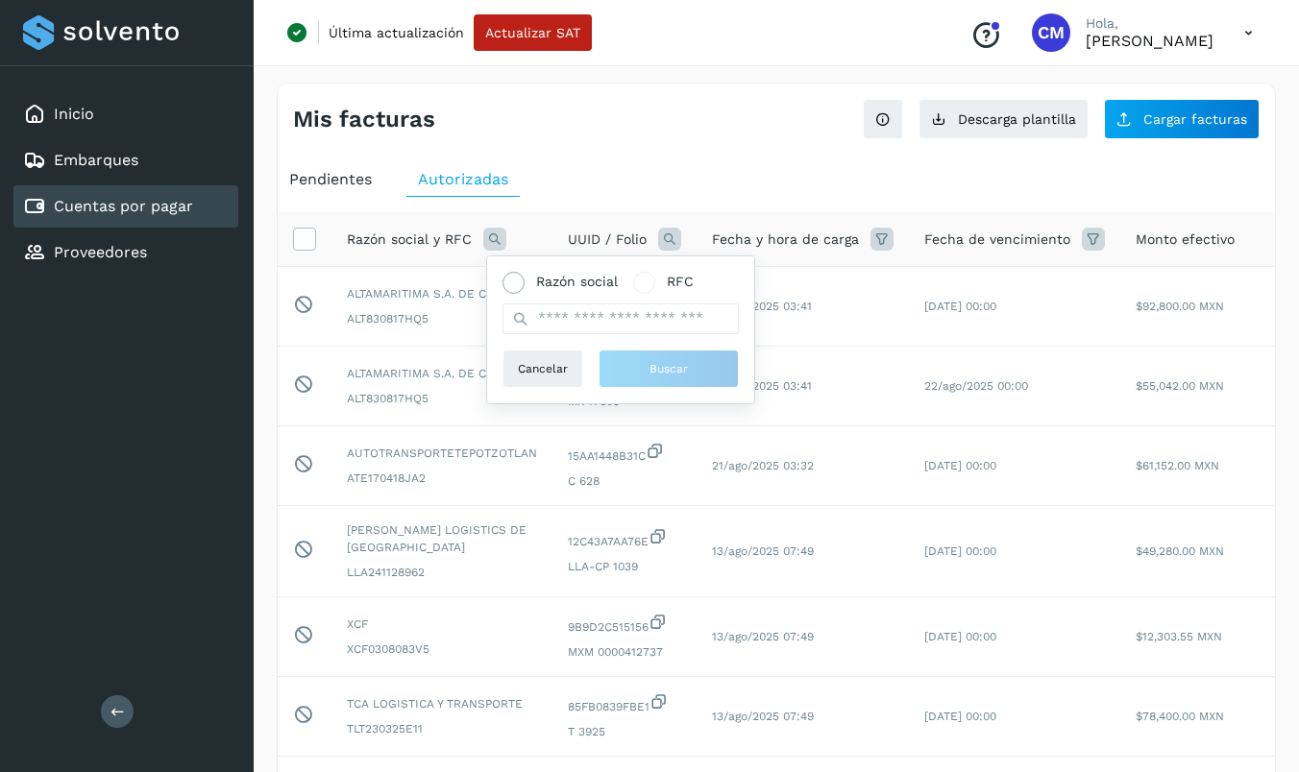
click at [523, 280] on span at bounding box center [513, 283] width 22 height 22
click at [586, 327] on input "text" at bounding box center [620, 319] width 236 height 31
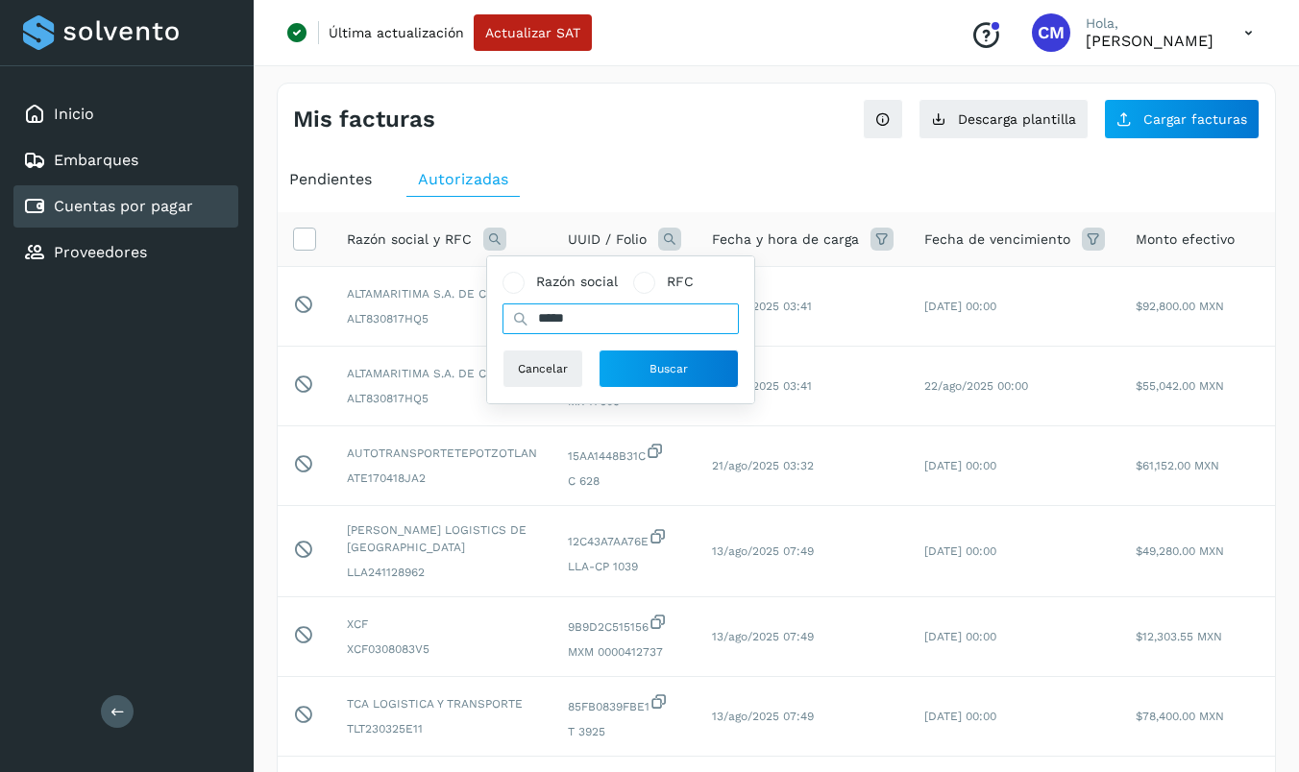
type input "*****"
click at [695, 375] on button "Buscar" at bounding box center [668, 369] width 140 height 38
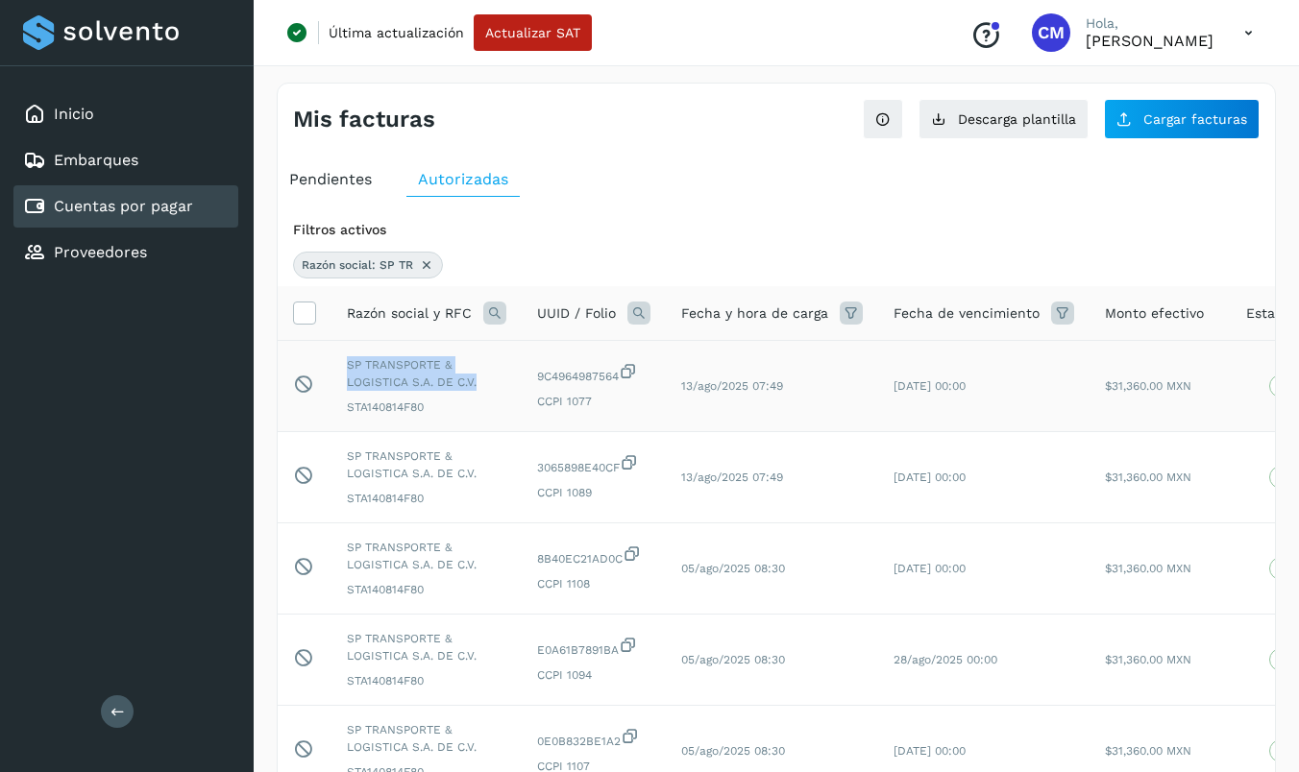
drag, startPoint x: 341, startPoint y: 362, endPoint x: 477, endPoint y: 387, distance: 138.7
click at [477, 387] on td "SP TRANSPORTE & LOGISTICA S.A. DE C.V. STA140814F80" at bounding box center [426, 386] width 190 height 91
copy span "SP TRANSPORTE & LOGISTICA S.A. DE C.V."
drag, startPoint x: 431, startPoint y: 407, endPoint x: 502, endPoint y: 440, distance: 78.2
click at [340, 410] on td "SP TRANSPORTE & LOGISTICA S.A. DE C.V. STA140814F80" at bounding box center [426, 386] width 190 height 91
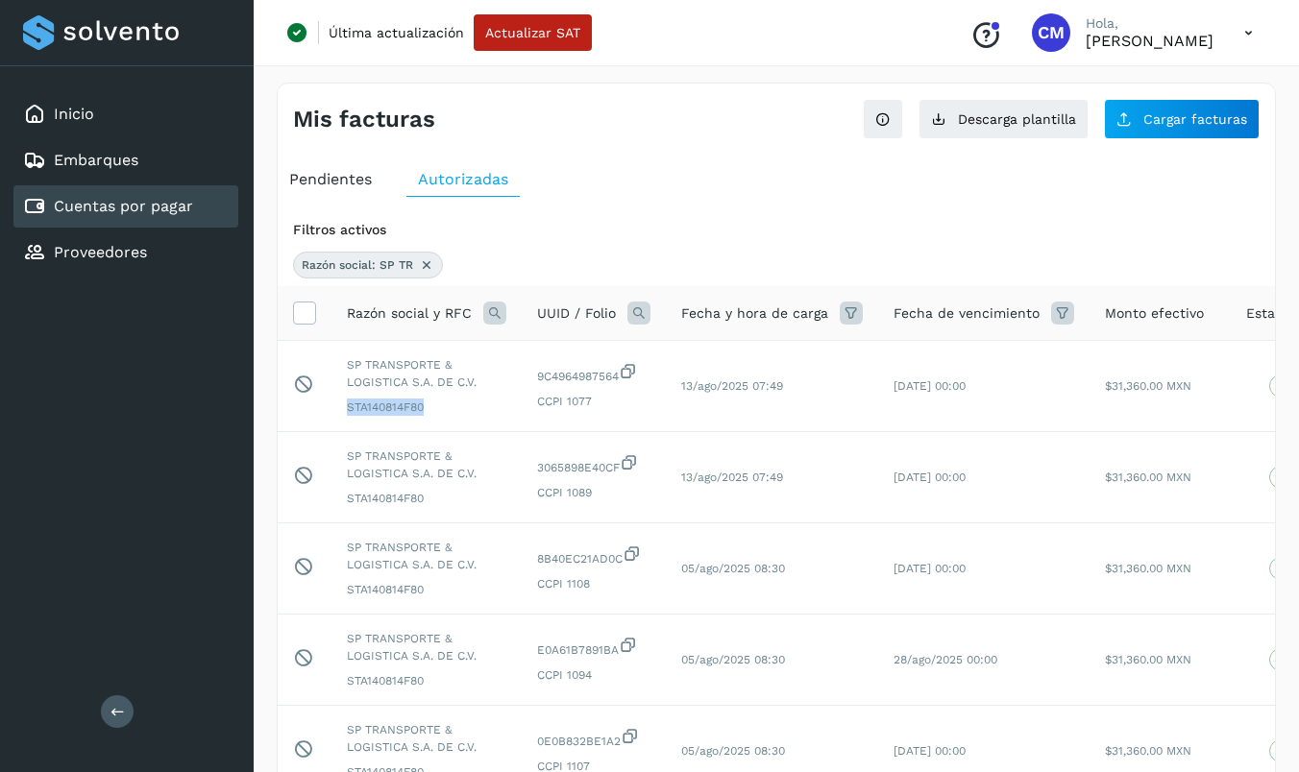
copy span "STA140814F80"
drag, startPoint x: 94, startPoint y: 244, endPoint x: 100, endPoint y: 208, distance: 36.0
click at [94, 244] on link "Proveedores" at bounding box center [100, 252] width 93 height 18
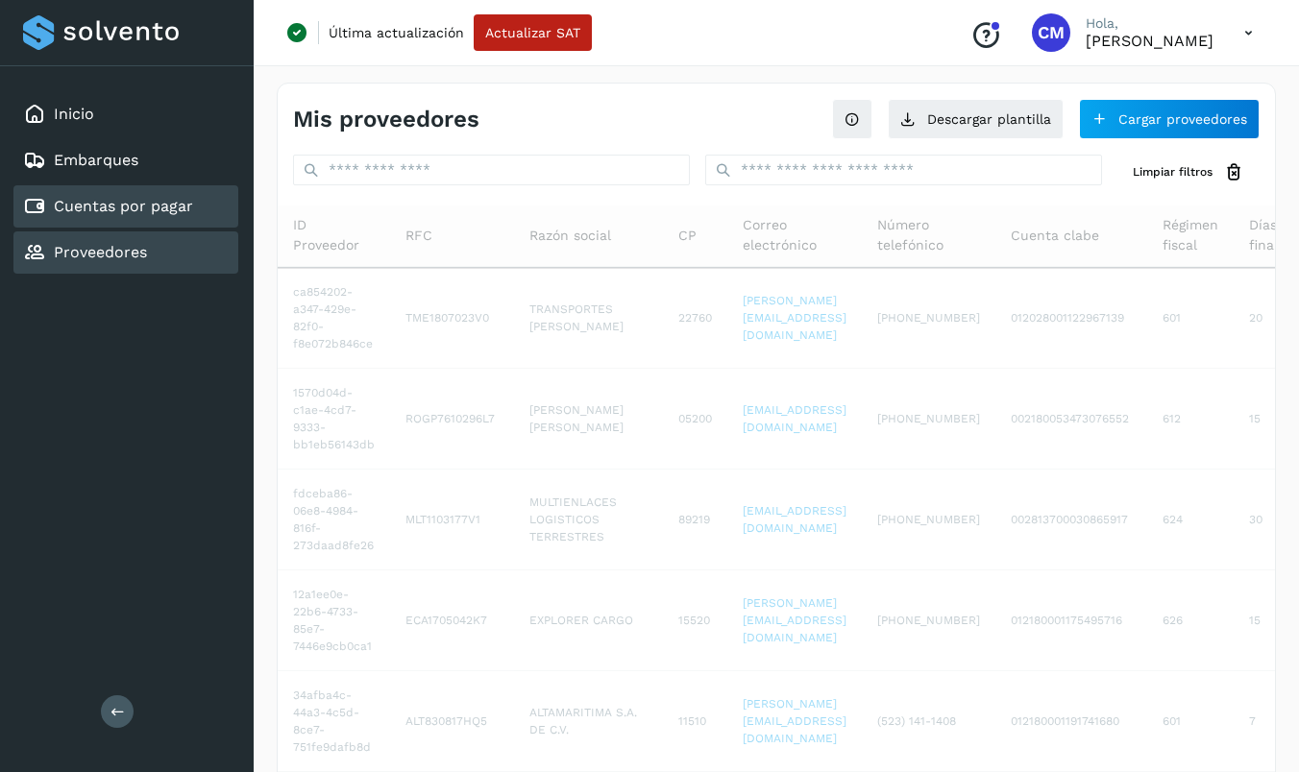
click at [105, 199] on link "Cuentas por pagar" at bounding box center [123, 206] width 139 height 18
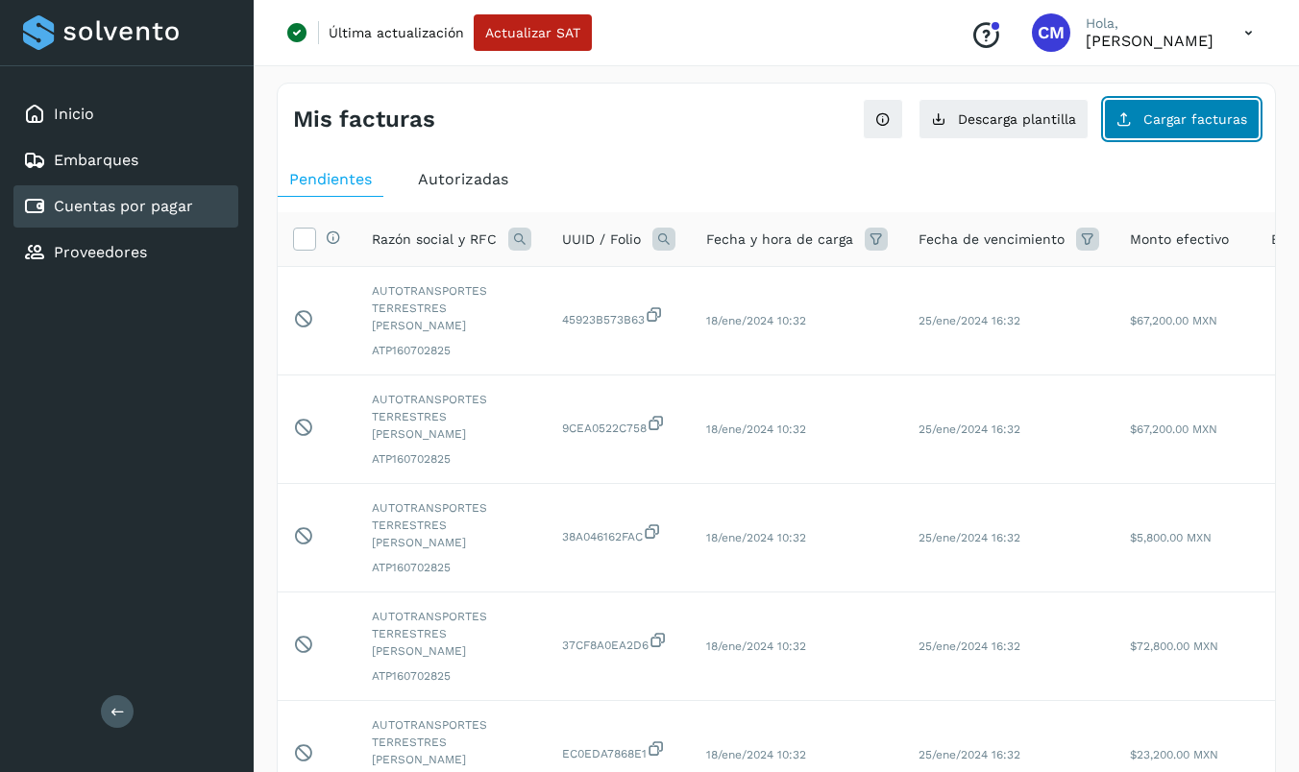
click at [1203, 128] on button "Cargar facturas" at bounding box center [1182, 119] width 156 height 40
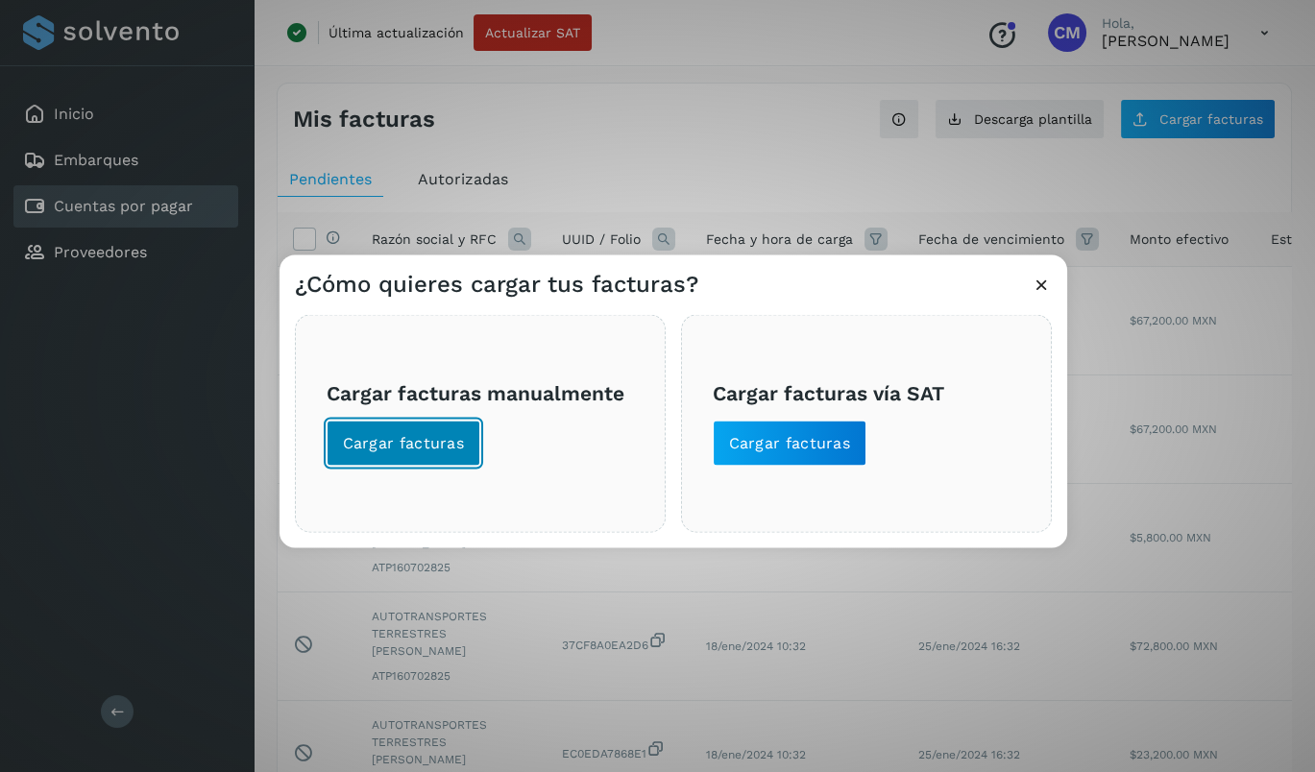
click at [444, 433] on span "Cargar facturas" at bounding box center [404, 443] width 122 height 21
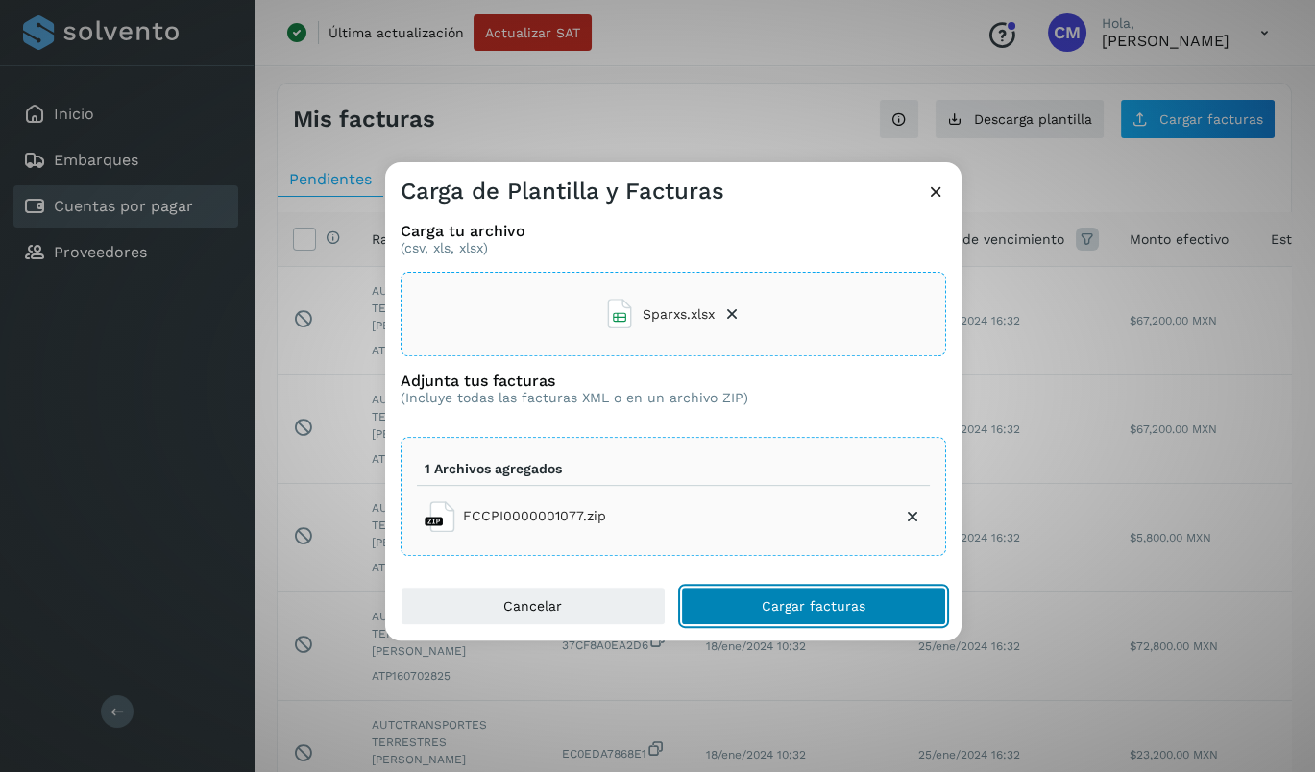
click at [794, 599] on span "Cargar facturas" at bounding box center [814, 605] width 104 height 13
click at [838, 606] on span "Cargar facturas" at bounding box center [814, 605] width 104 height 13
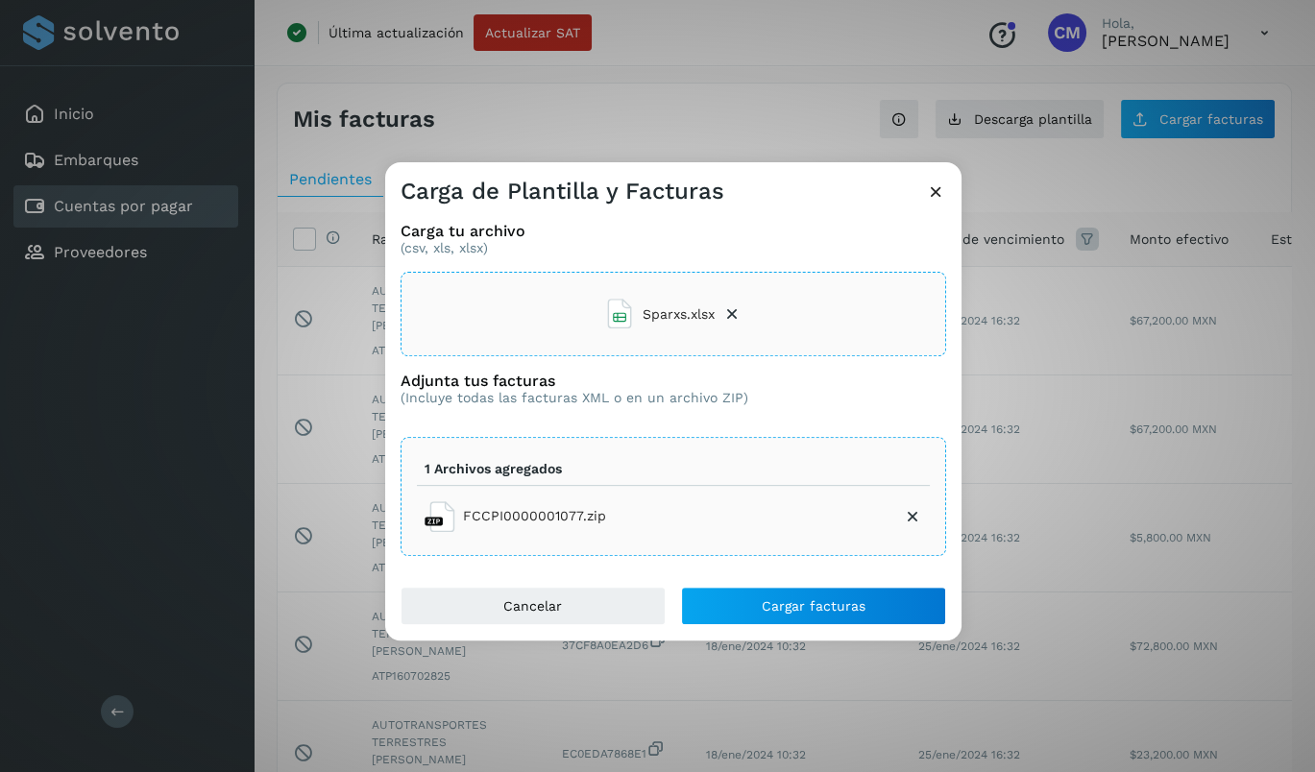
click at [938, 191] on icon at bounding box center [936, 192] width 20 height 20
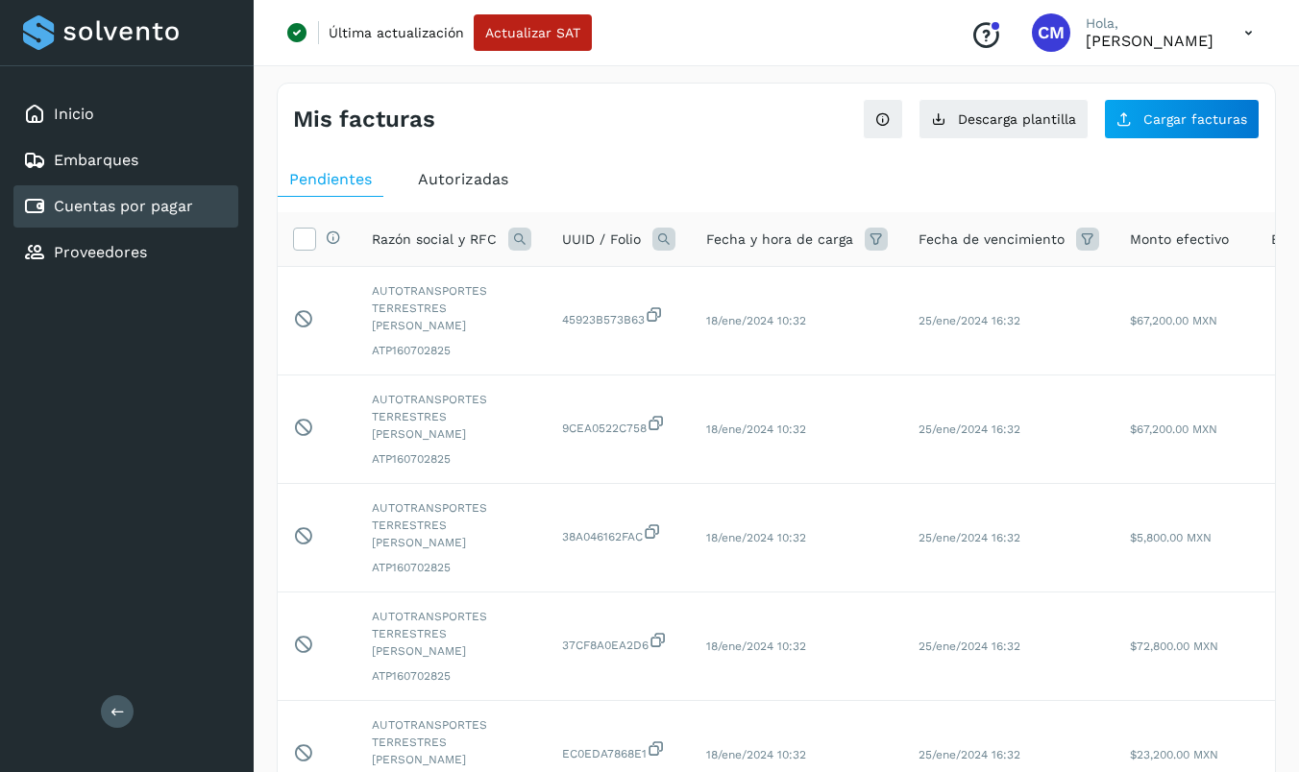
drag, startPoint x: 646, startPoint y: 146, endPoint x: 667, endPoint y: 162, distance: 26.7
click at [1131, 119] on icon at bounding box center [1123, 118] width 15 height 15
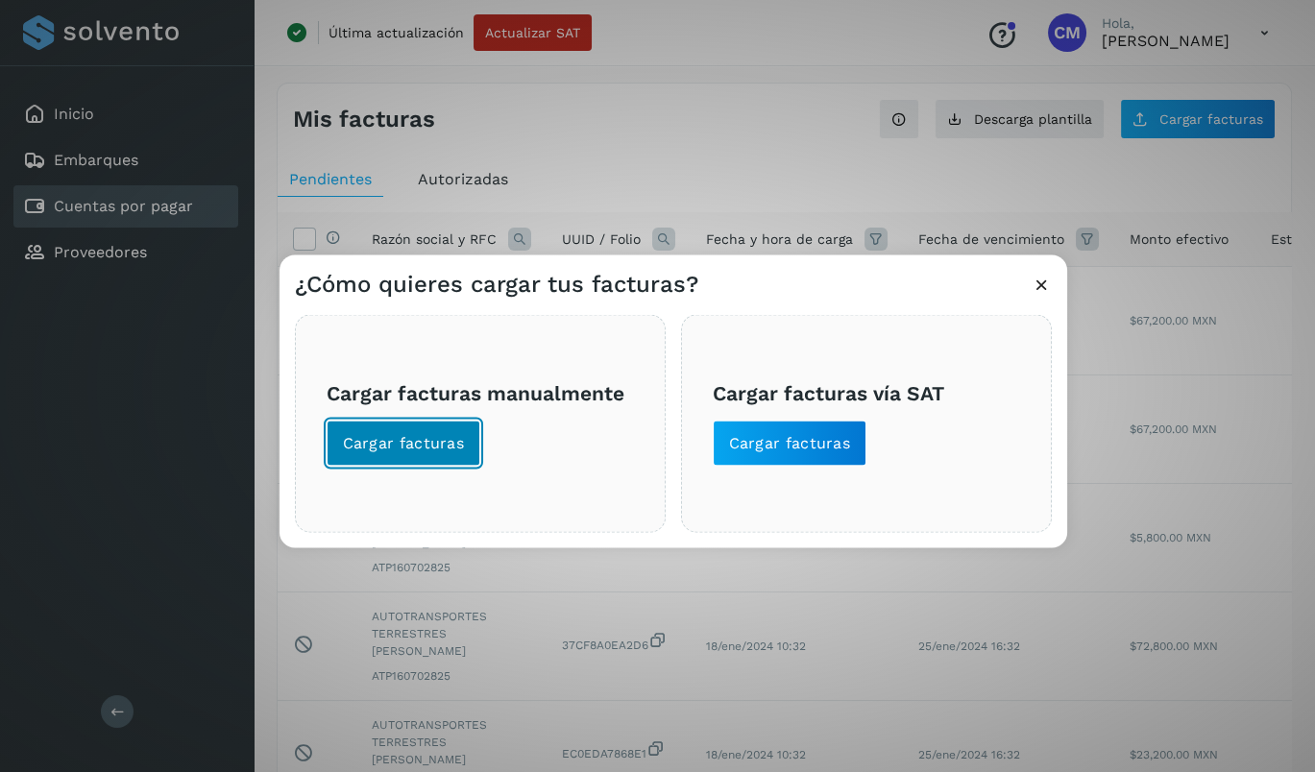
click at [407, 435] on span "Cargar facturas" at bounding box center [404, 443] width 122 height 21
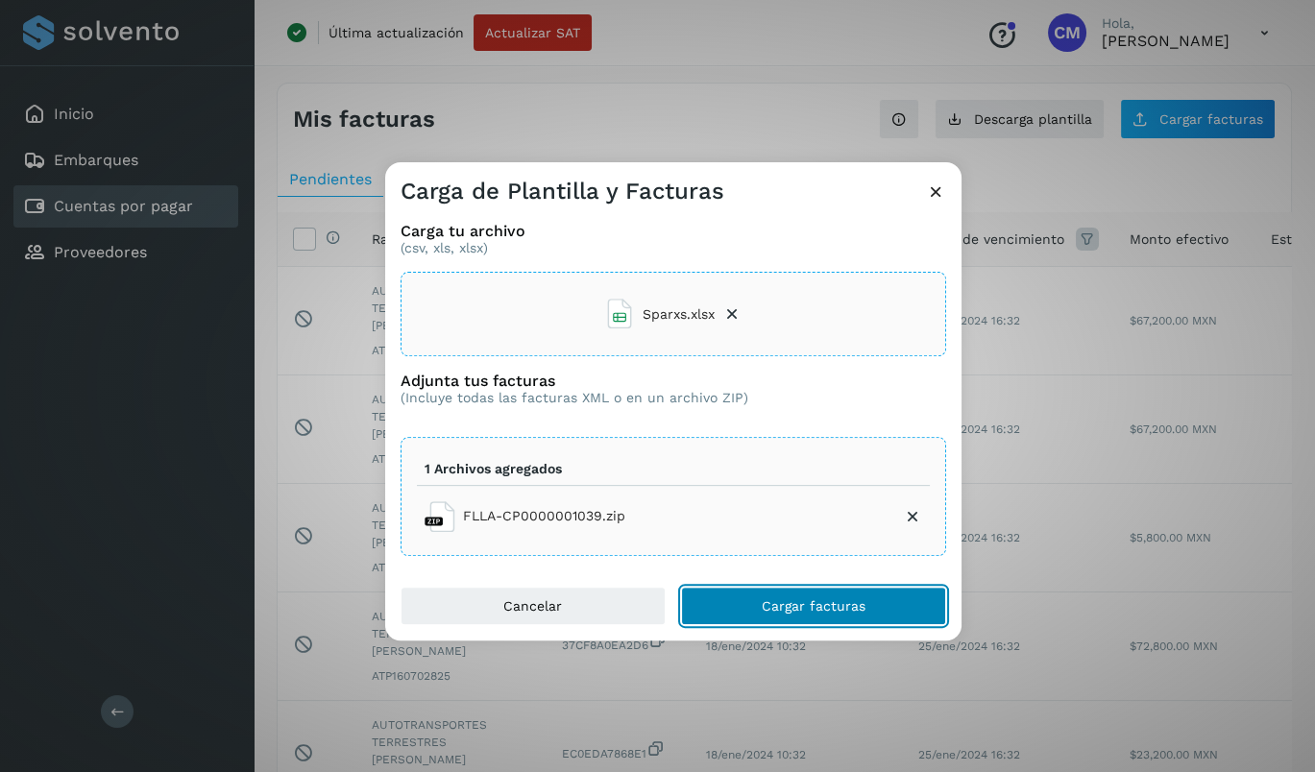
click at [801, 604] on span "Cargar facturas" at bounding box center [814, 605] width 104 height 13
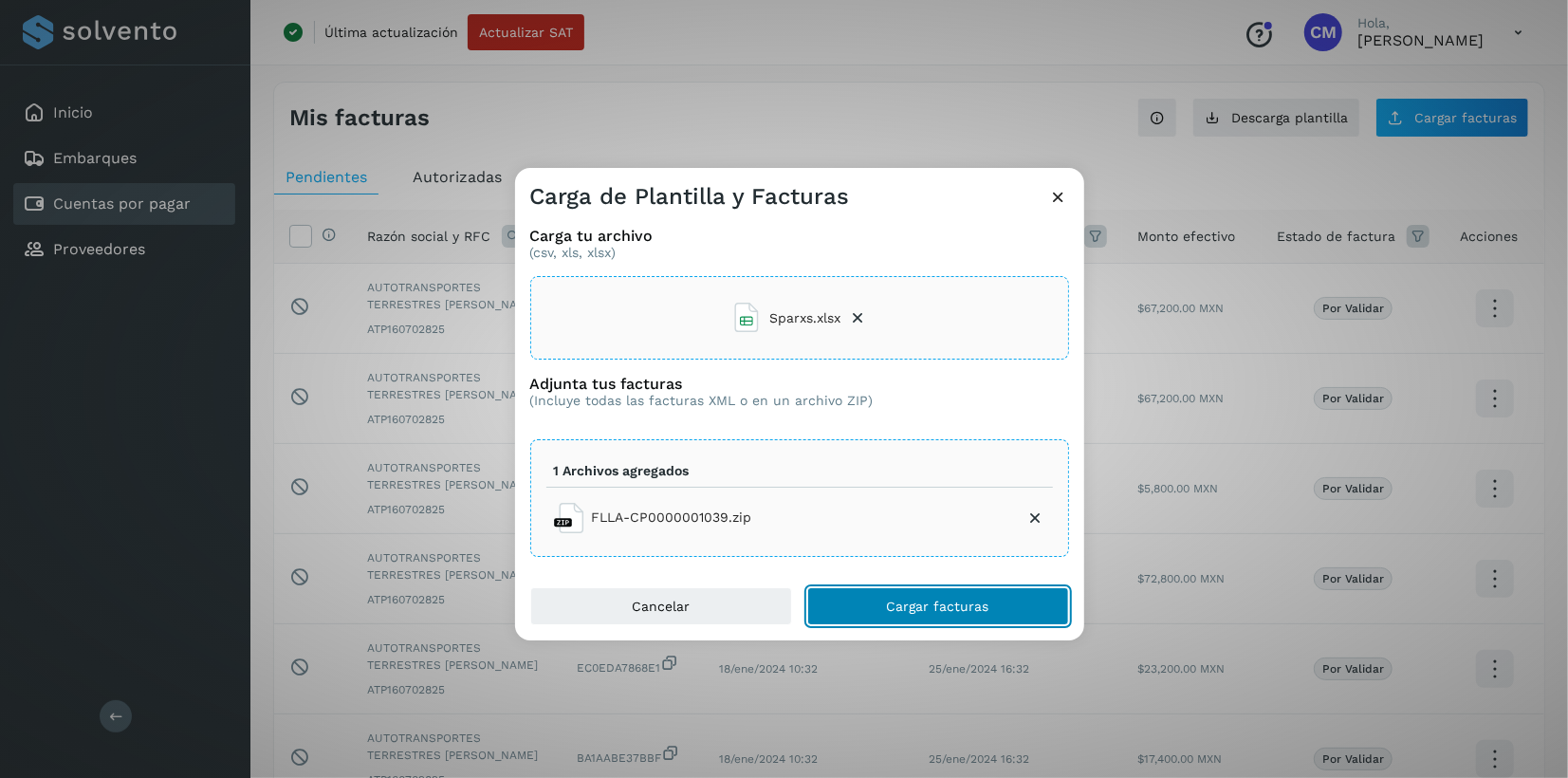
click at [976, 609] on span "Cargar facturas" at bounding box center [938, 605] width 103 height 13
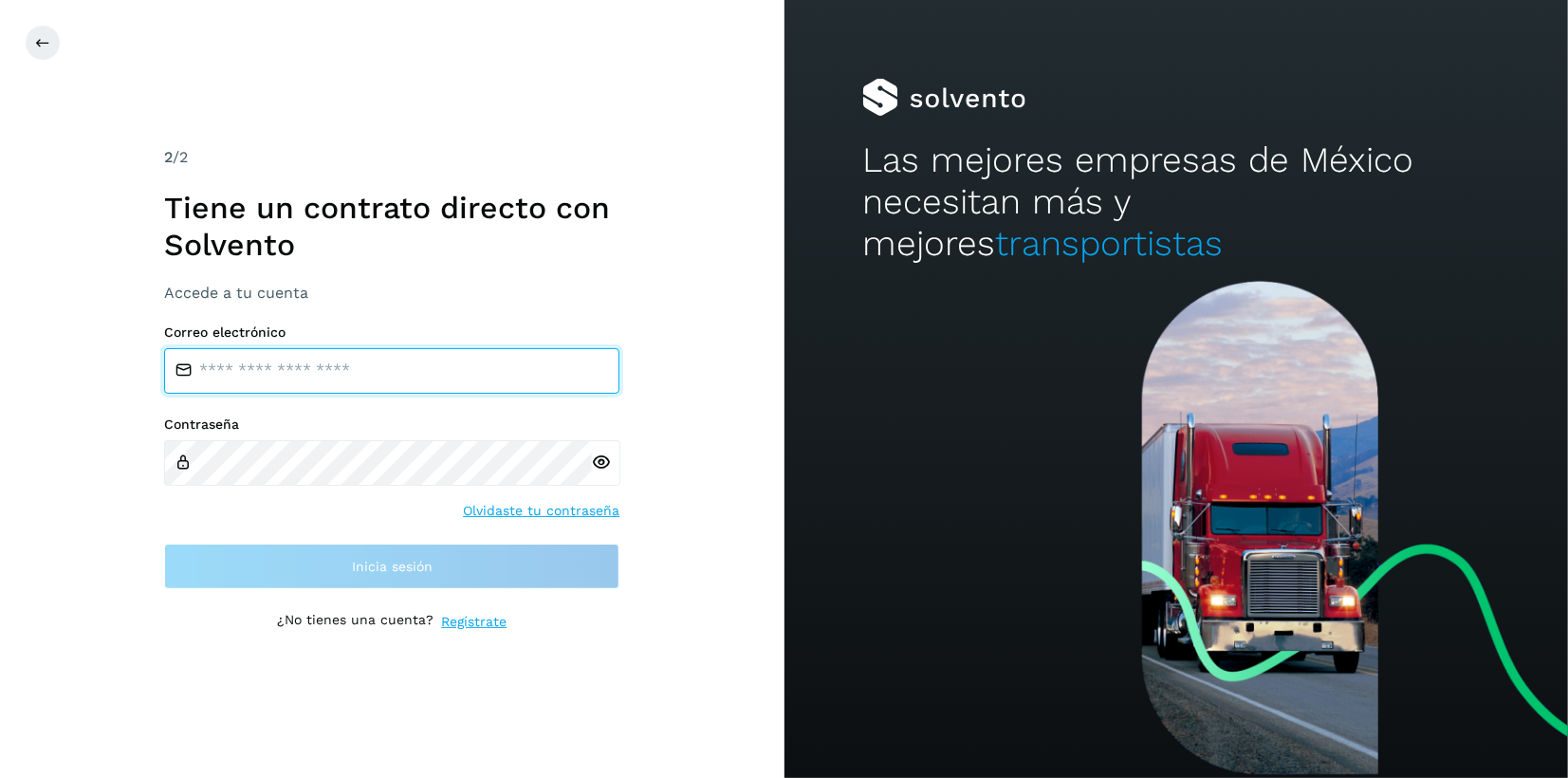
type input "**********"
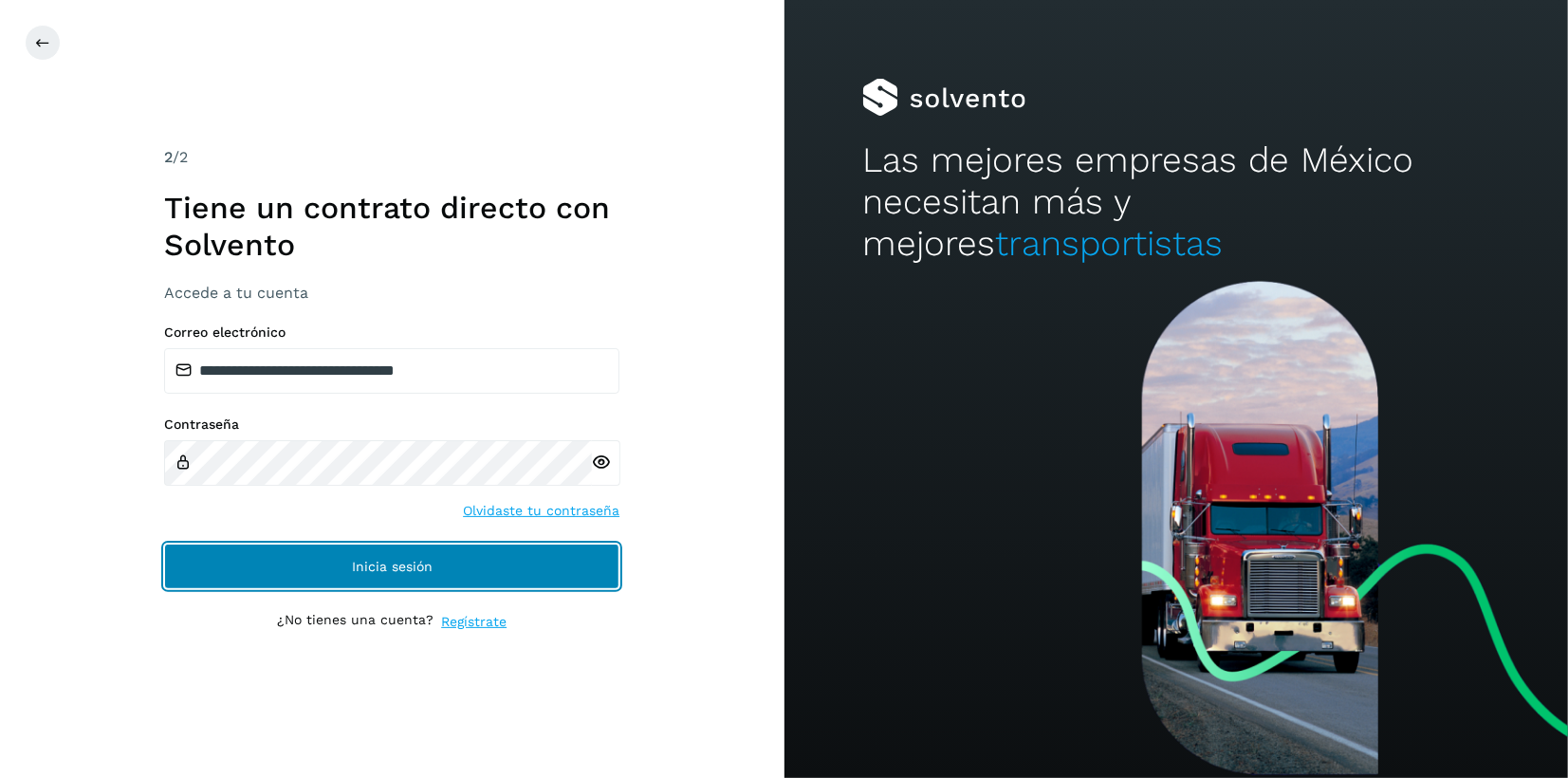
click at [405, 566] on span "Inicia sesión" at bounding box center [392, 566] width 81 height 13
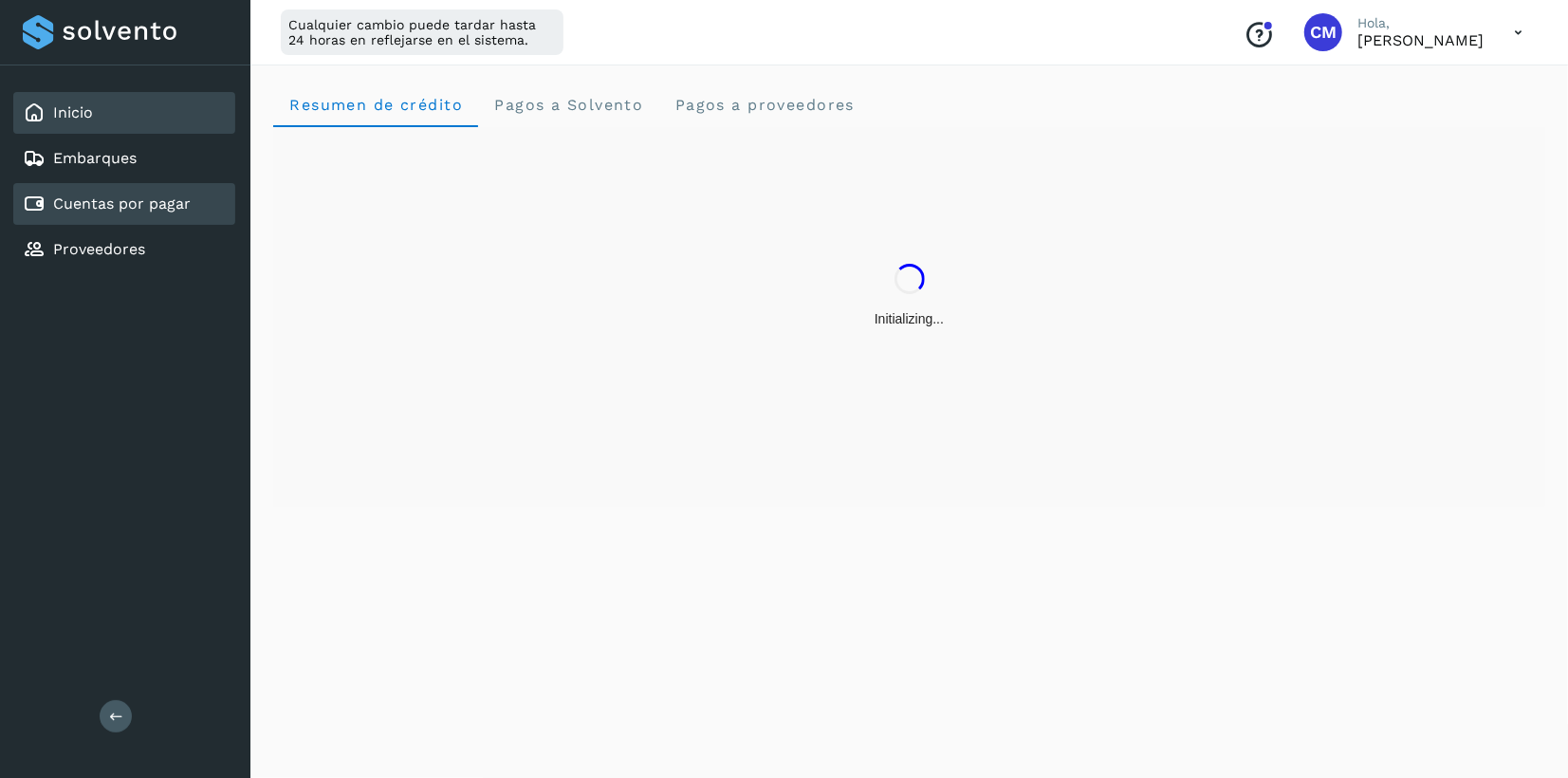
click at [114, 215] on div "Cuentas por pagar" at bounding box center [123, 203] width 222 height 41
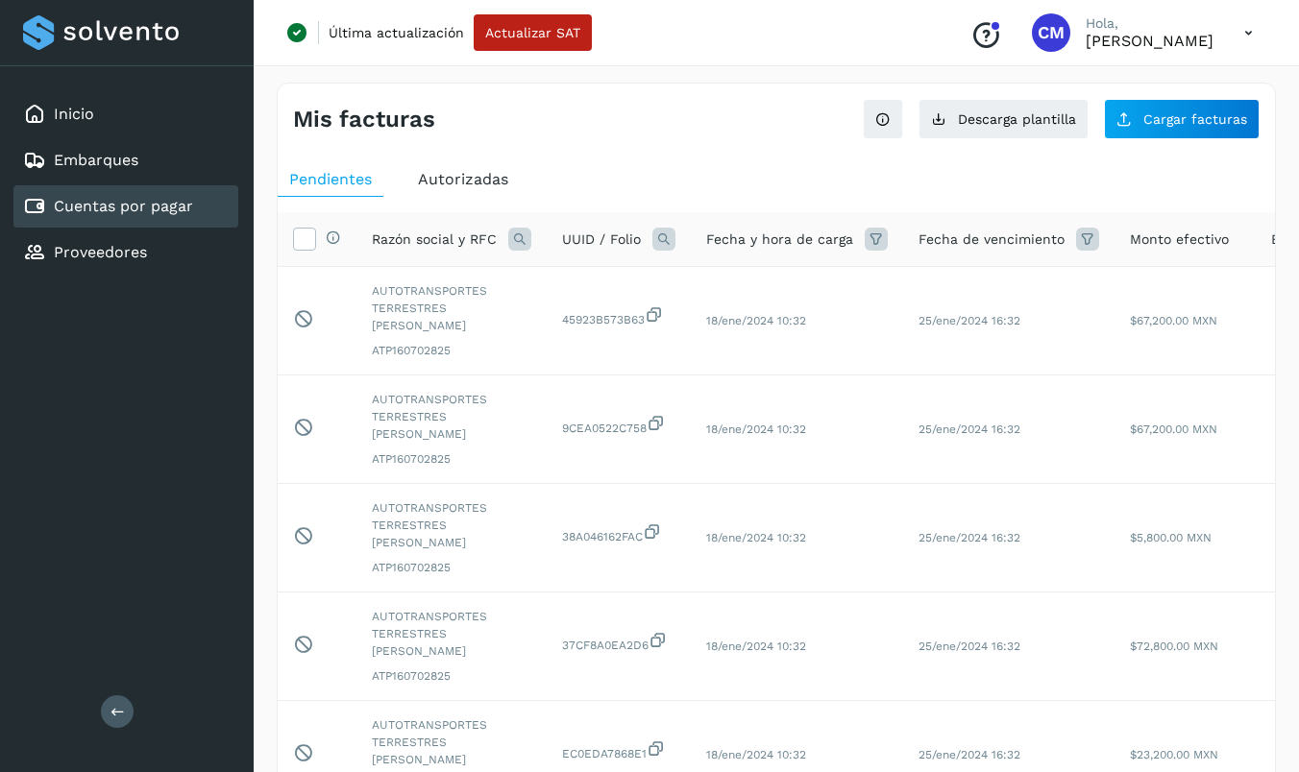
drag, startPoint x: 636, startPoint y: 123, endPoint x: 682, endPoint y: 175, distance: 69.4
click at [636, 123] on div "Mis facturas" at bounding box center [534, 120] width 483 height 28
click at [1175, 112] on span "Cargar facturas" at bounding box center [1195, 118] width 104 height 13
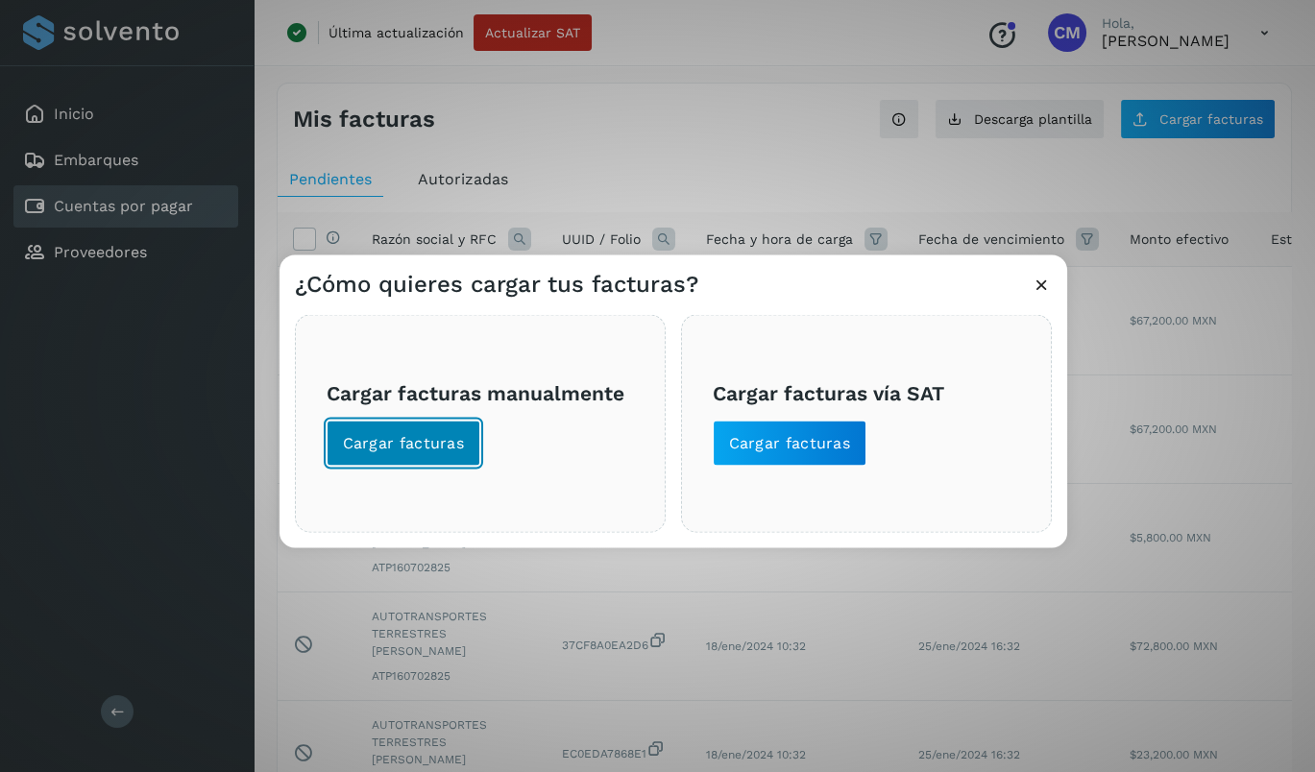
click at [399, 443] on span "Cargar facturas" at bounding box center [404, 443] width 122 height 21
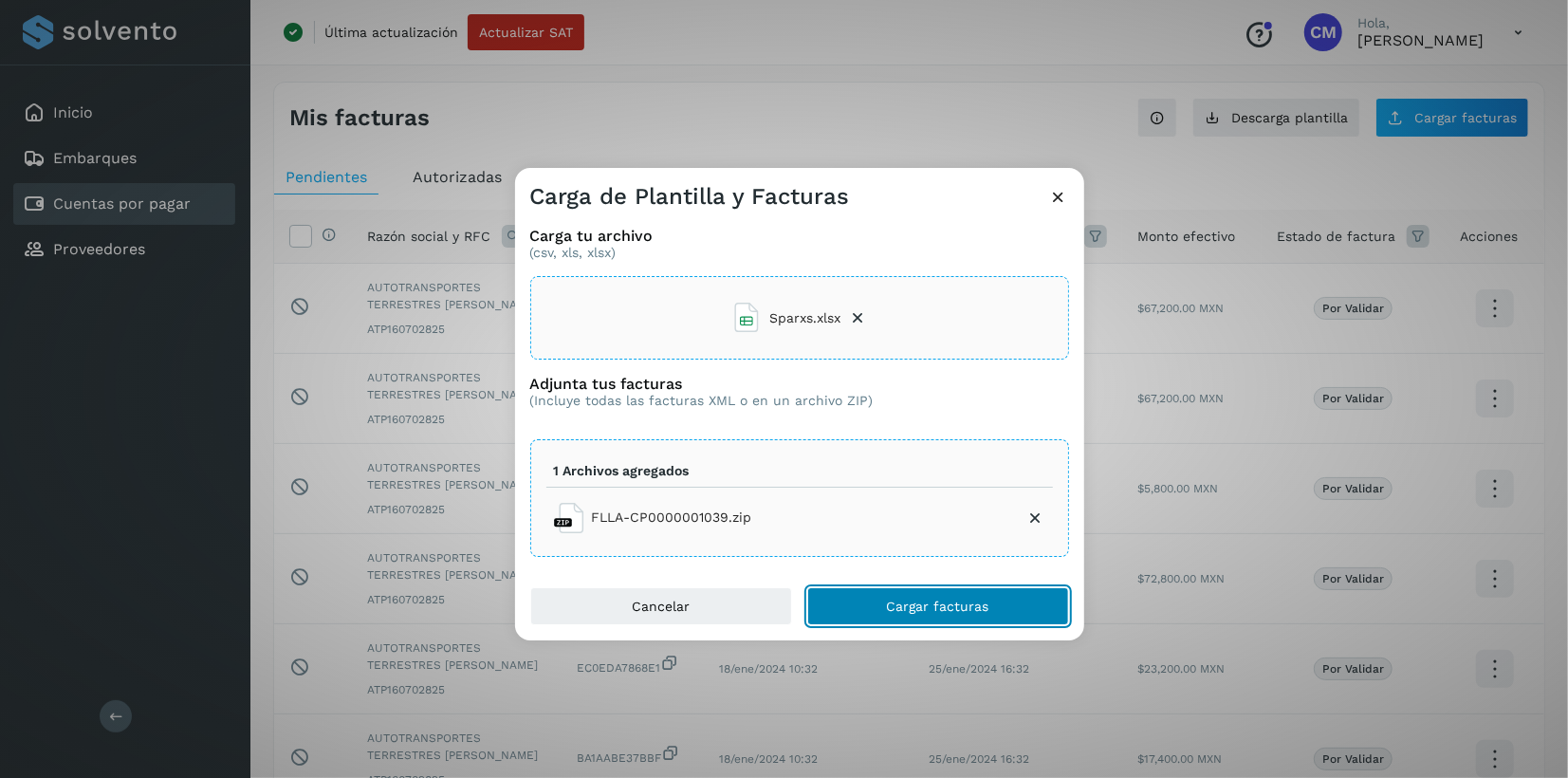
click at [974, 599] on span "Cargar facturas" at bounding box center [938, 605] width 103 height 13
click at [921, 611] on span "Cargar facturas" at bounding box center [938, 605] width 103 height 13
click at [910, 739] on div "Carga de Plantilla y Facturas Carga tu archivo (csv, xls, xlsx) Sparxs.xlsx Adj…" at bounding box center [784, 389] width 1568 height 778
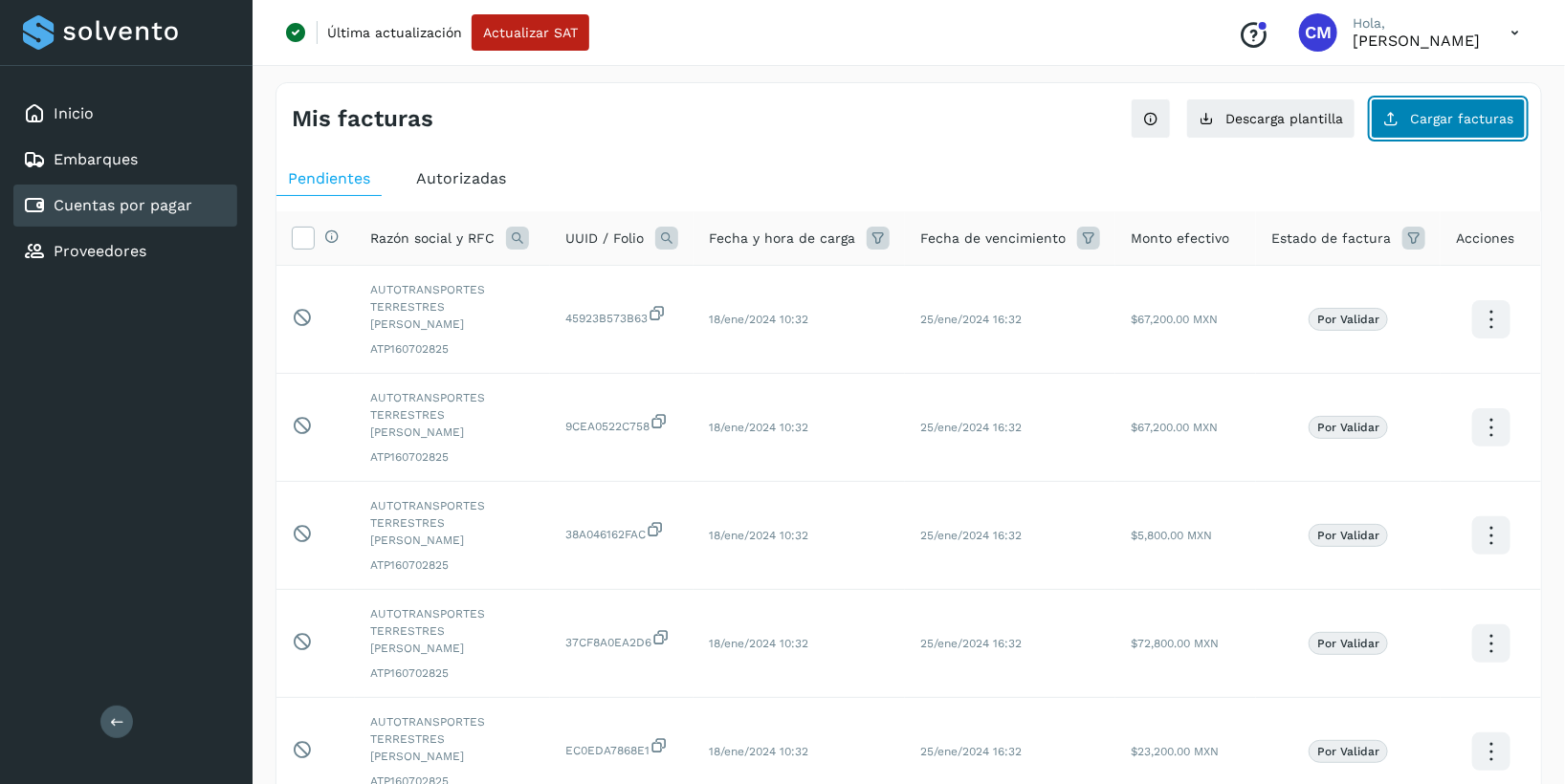
click at [1417, 116] on span "Cargar facturas" at bounding box center [1461, 117] width 104 height 13
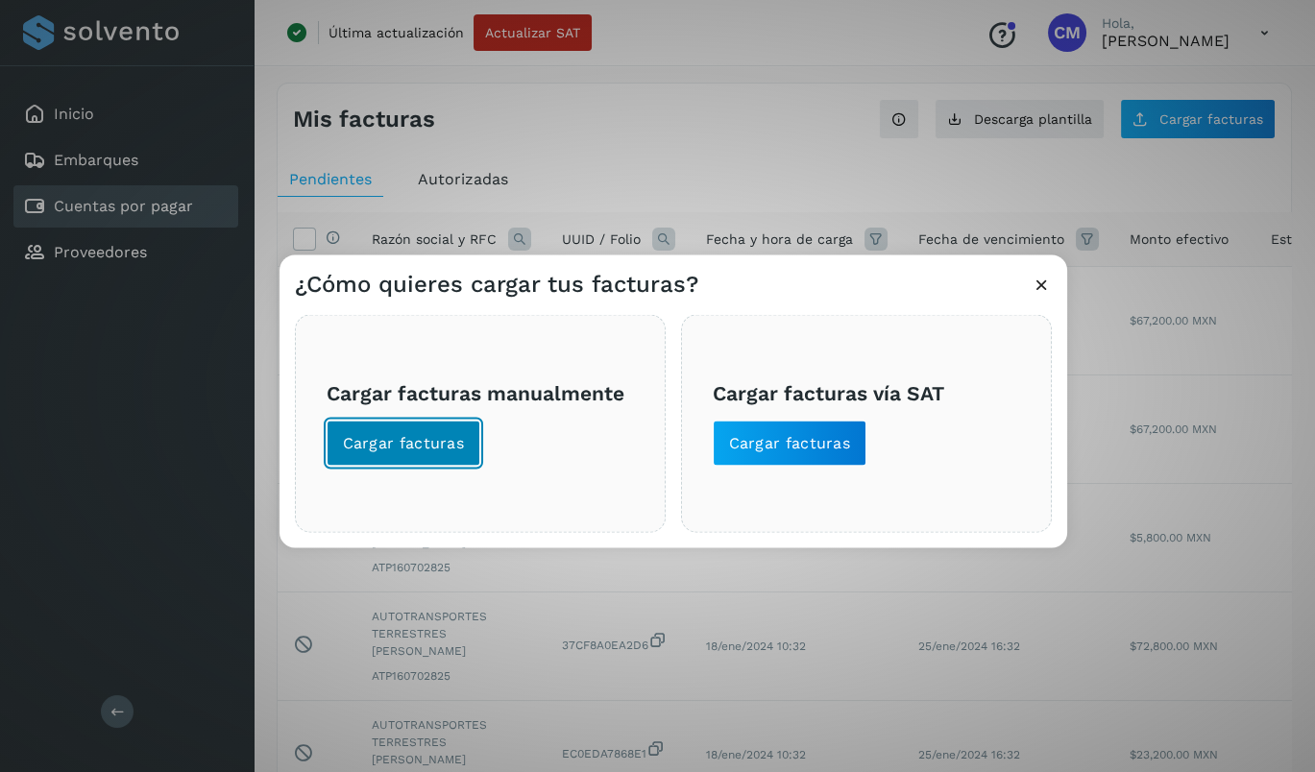
click at [441, 451] on span "Cargar facturas" at bounding box center [404, 443] width 122 height 21
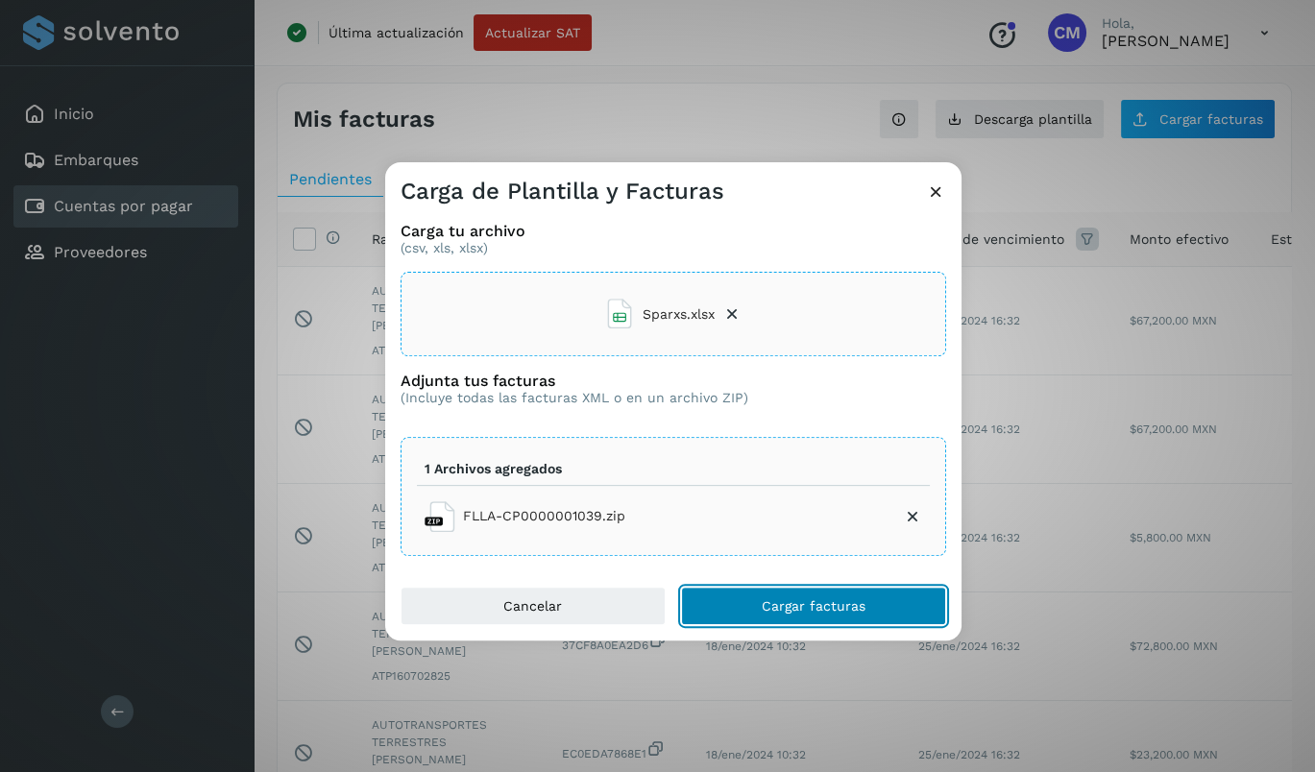
click at [791, 613] on span "Cargar facturas" at bounding box center [814, 605] width 104 height 13
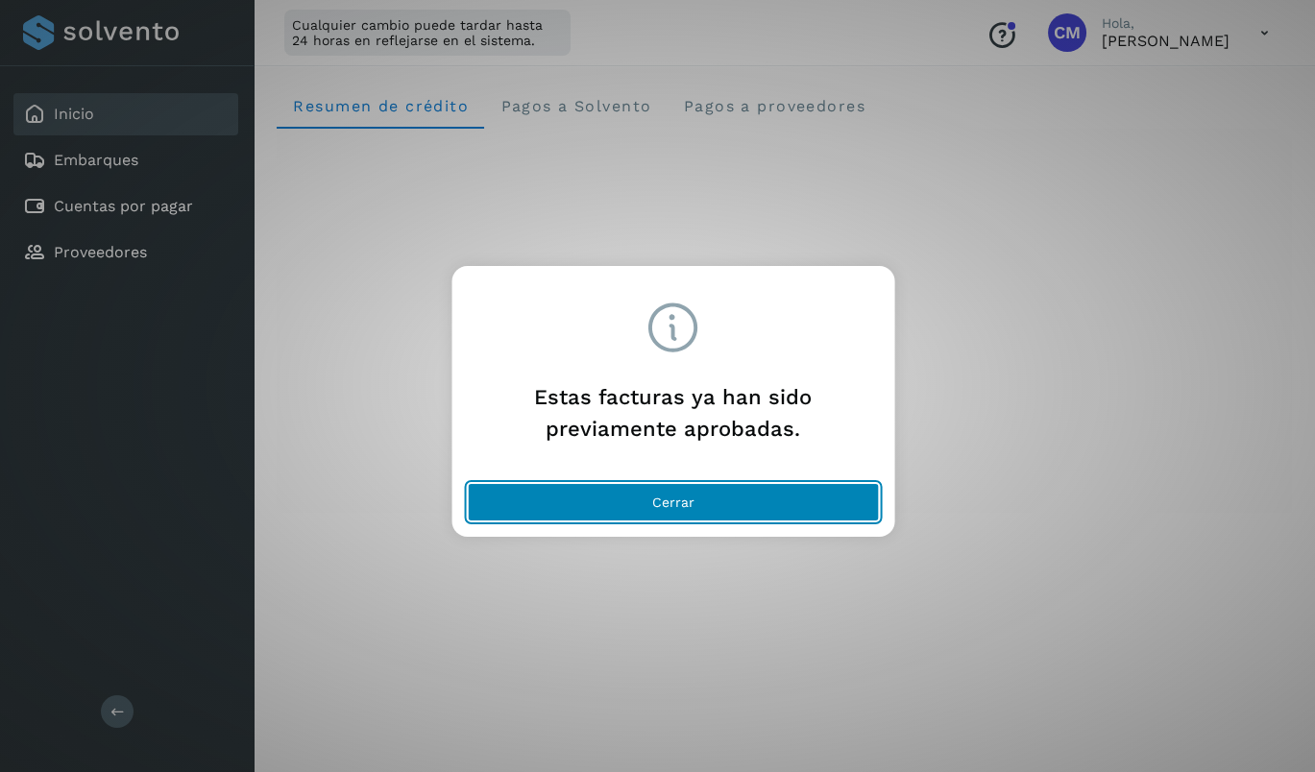
click at [703, 508] on button "Cerrar" at bounding box center [673, 502] width 412 height 38
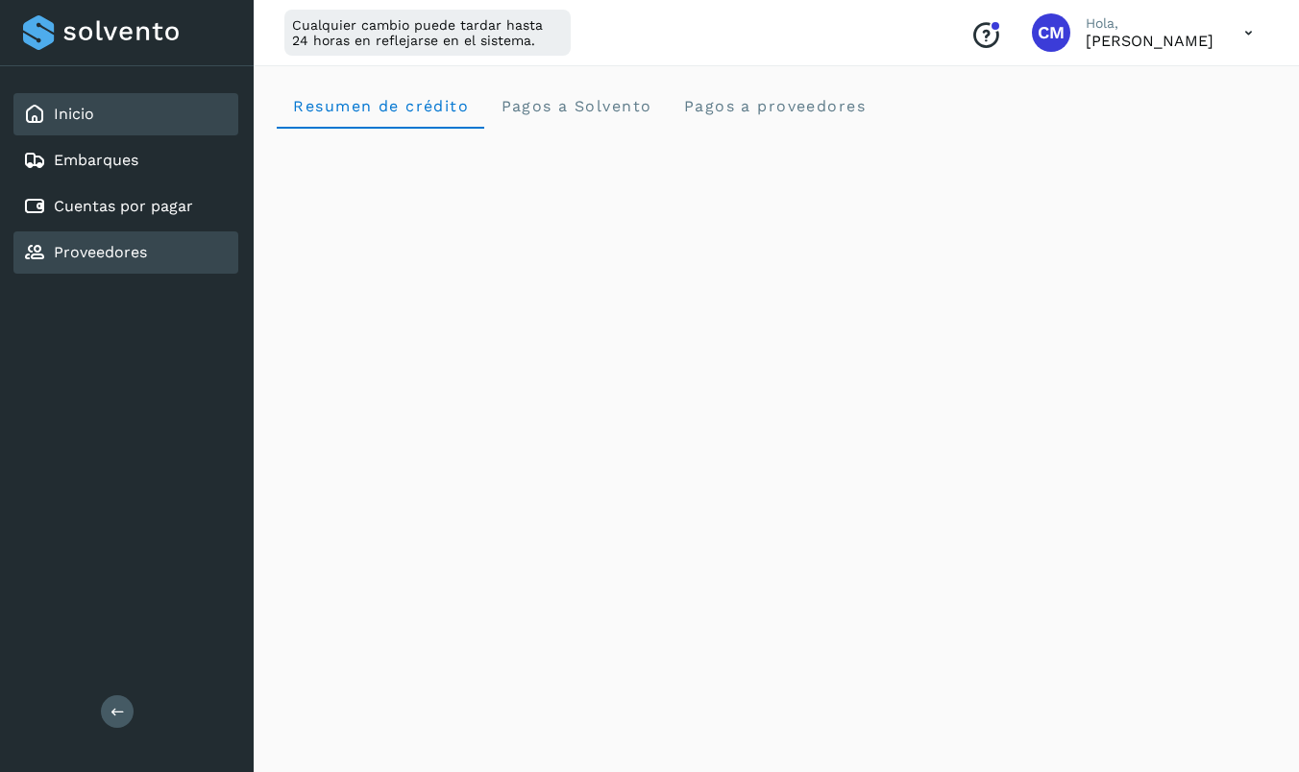
drag, startPoint x: 86, startPoint y: 256, endPoint x: 91, endPoint y: 234, distance: 22.6
click at [86, 256] on link "Proveedores" at bounding box center [100, 252] width 93 height 18
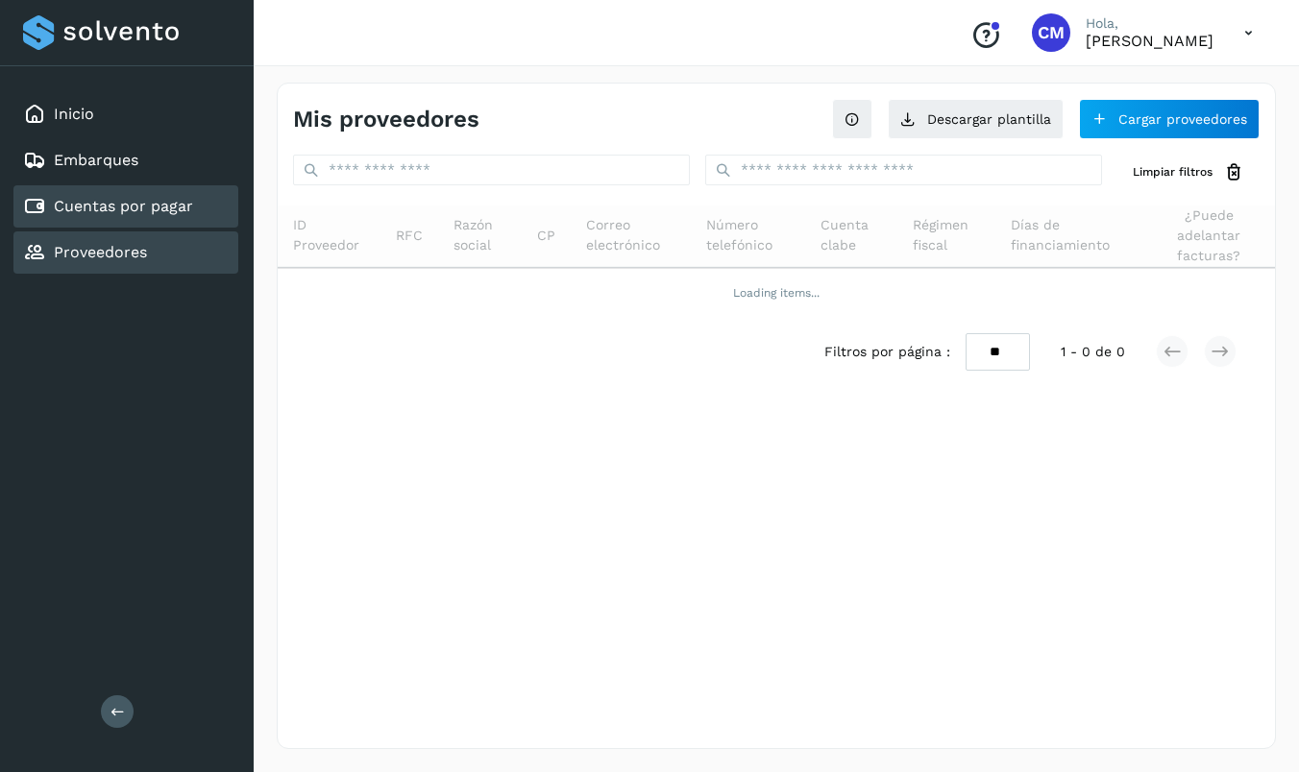
click at [95, 204] on link "Cuentas por pagar" at bounding box center [123, 206] width 139 height 18
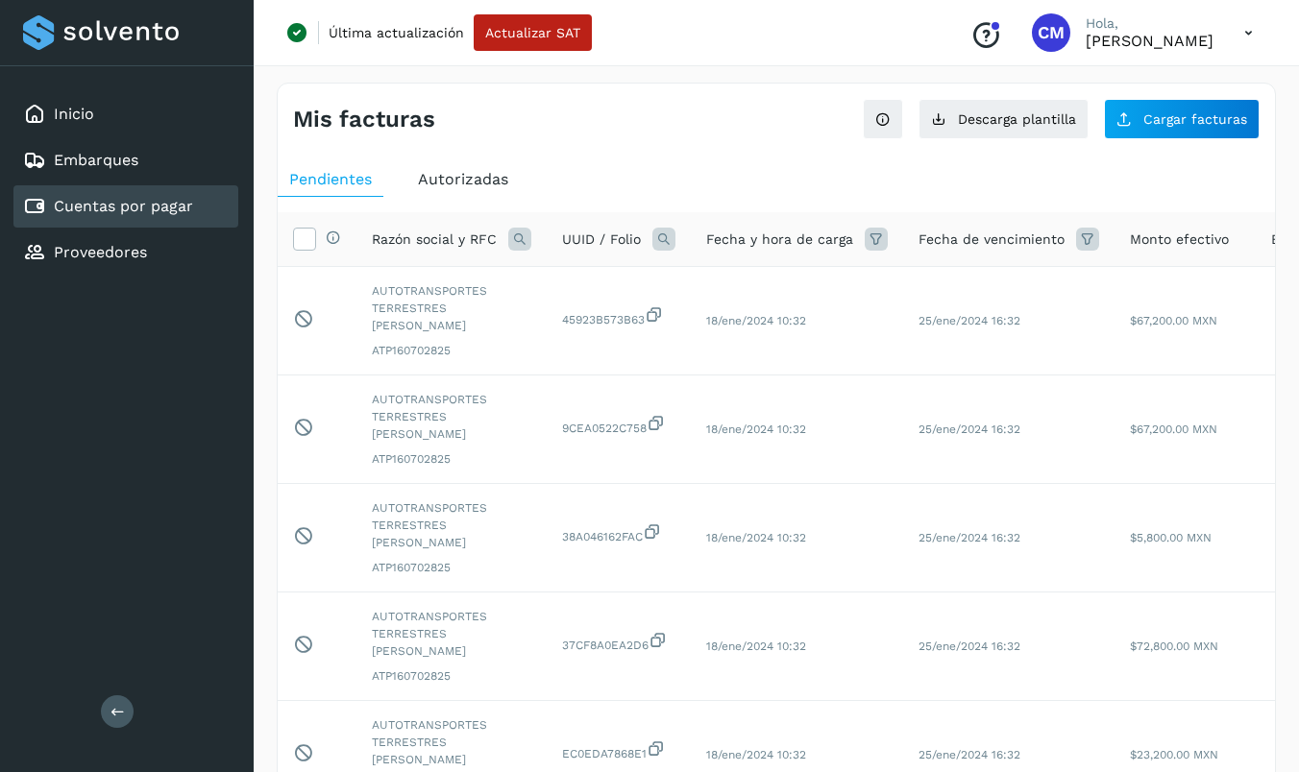
click at [452, 183] on span "Autorizadas" at bounding box center [463, 179] width 90 height 18
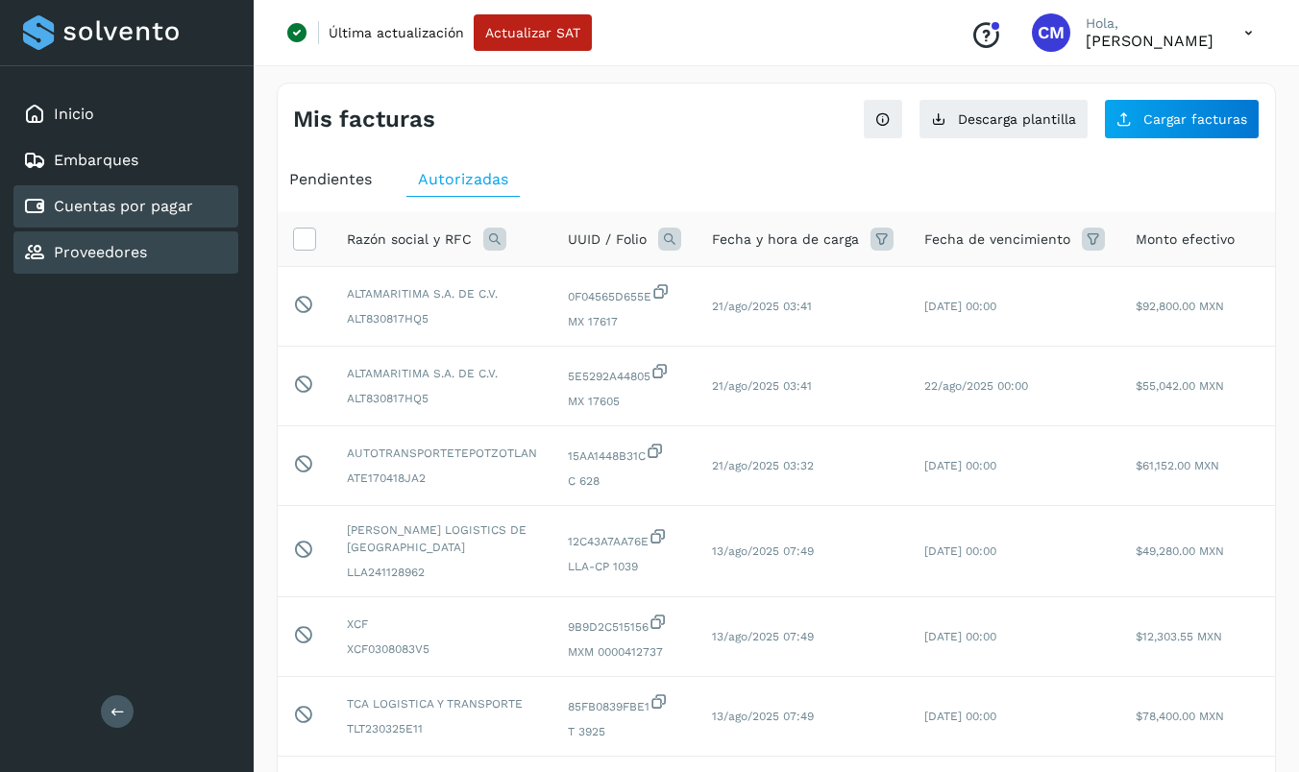
click at [109, 254] on link "Proveedores" at bounding box center [100, 252] width 93 height 18
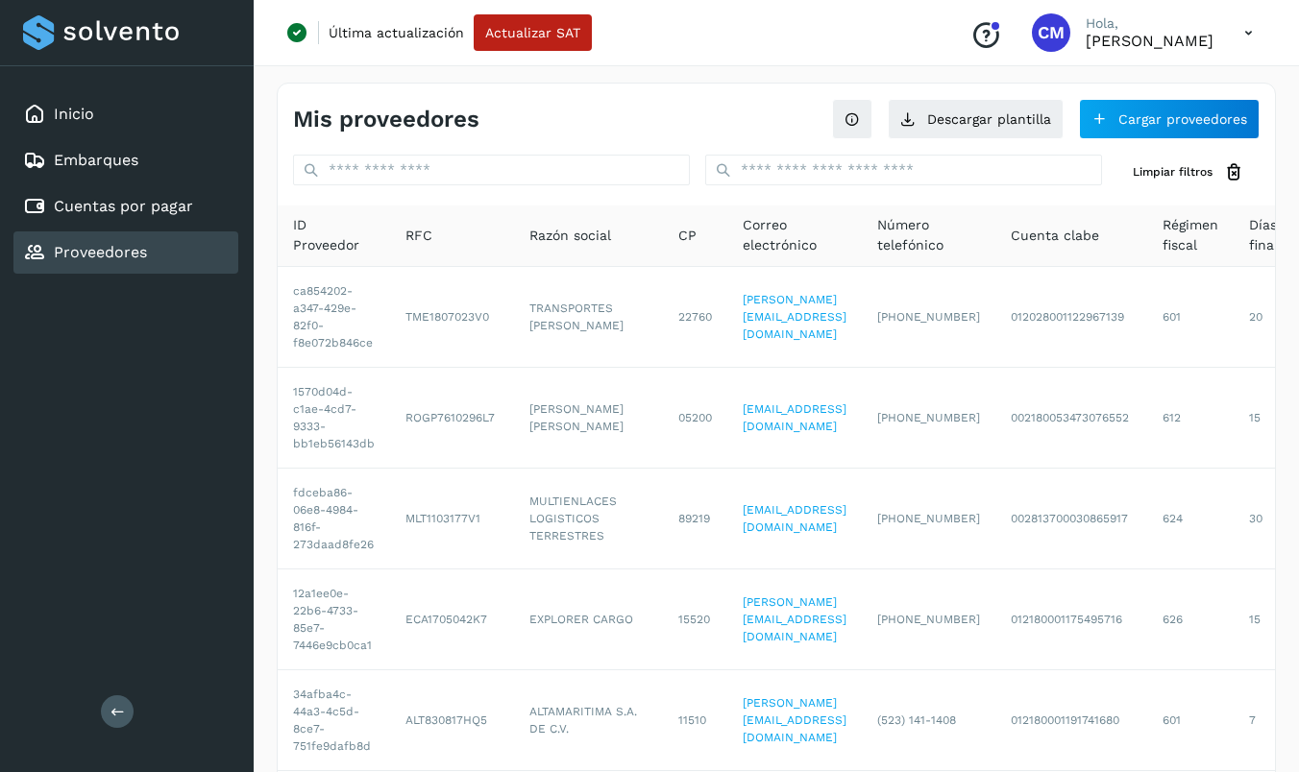
drag, startPoint x: 548, startPoint y: 103, endPoint x: 565, endPoint y: 125, distance: 27.5
click at [548, 103] on div "Mis proveedores Descargar plantilla Cargar proveedores" at bounding box center [776, 112] width 997 height 56
click at [1120, 122] on button "Cargar proveedores" at bounding box center [1169, 119] width 181 height 40
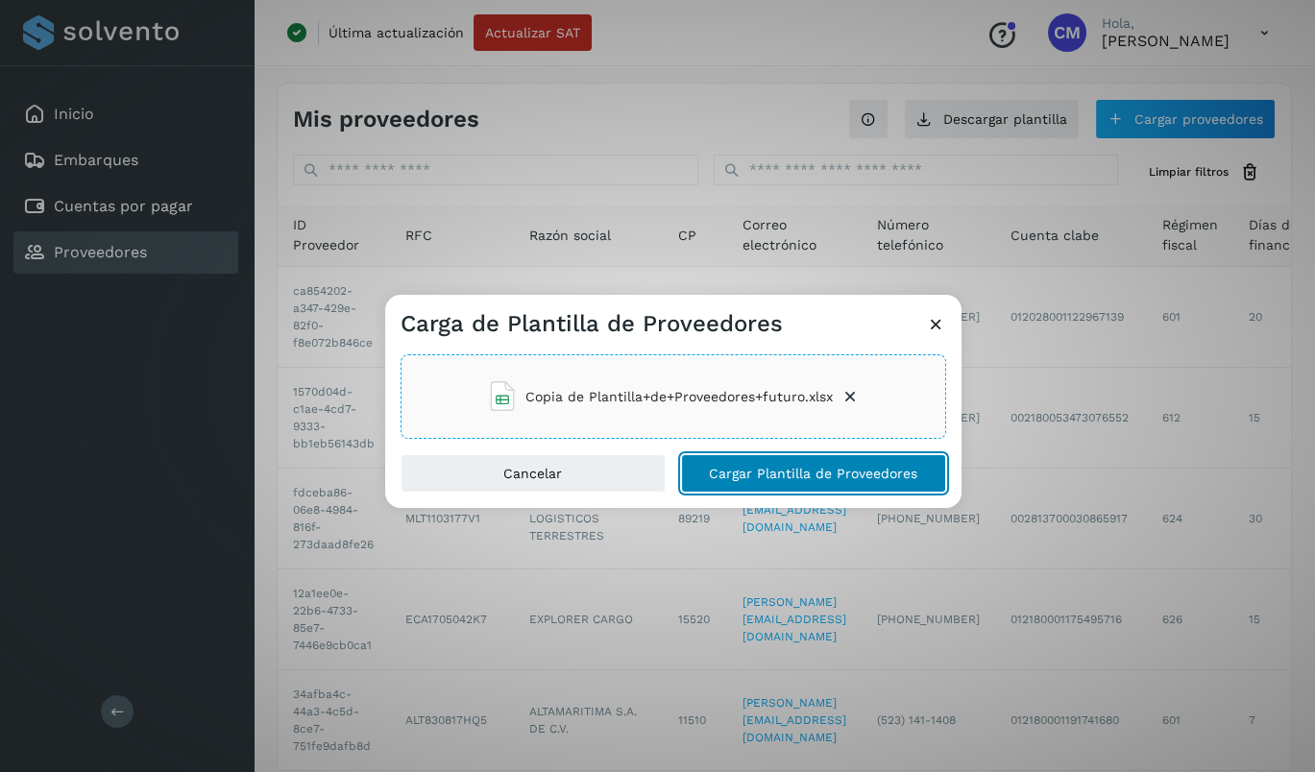
click at [778, 473] on span "Cargar Plantilla de Proveedores" at bounding box center [813, 473] width 208 height 13
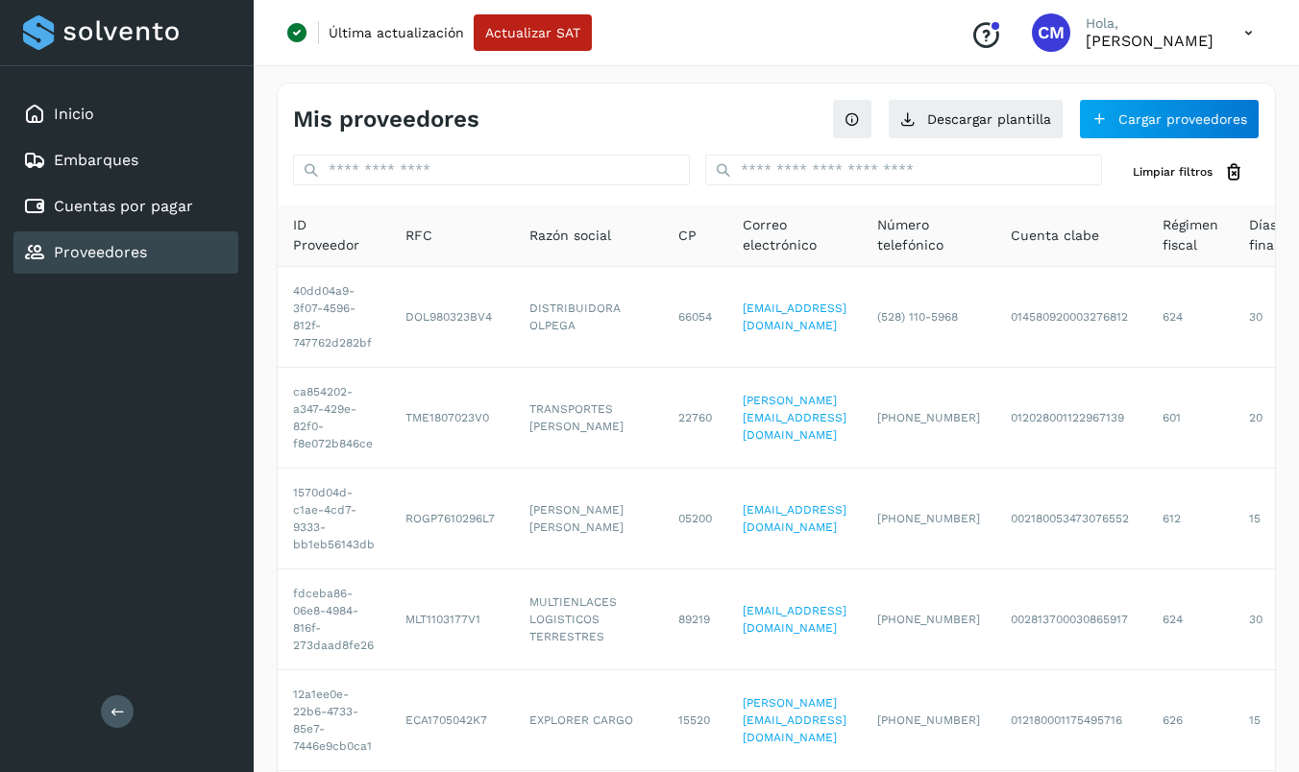
click at [110, 491] on div "Inicio Embarques Cuentas por pagar Proveedores Salir" at bounding box center [127, 386] width 254 height 772
